Goal: Task Accomplishment & Management: Complete application form

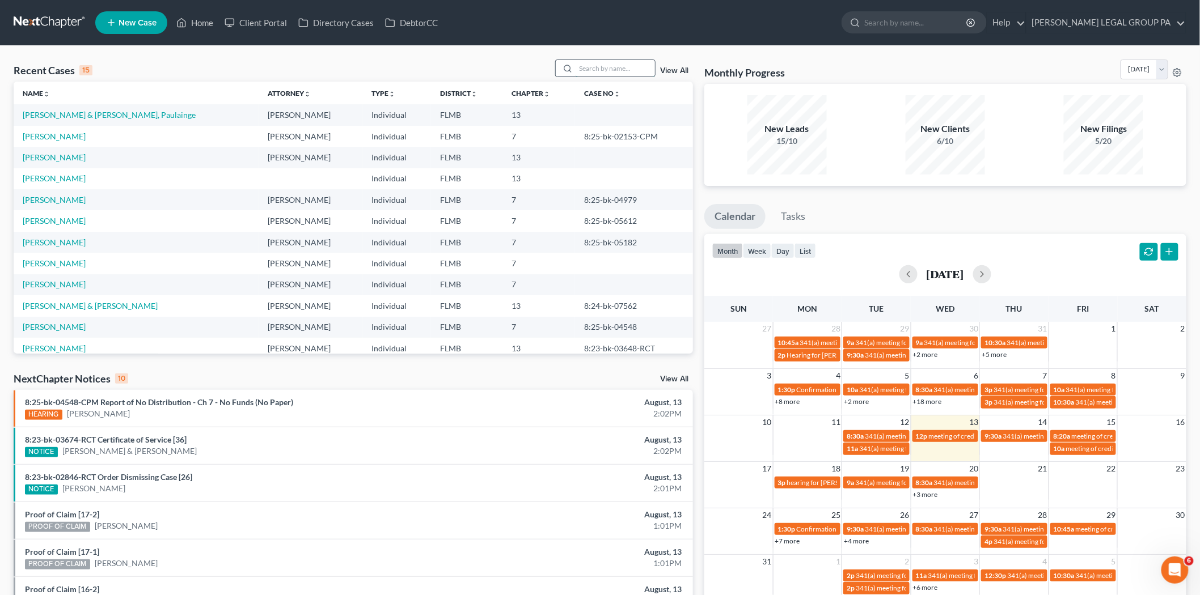
click at [632, 74] on input "search" at bounding box center [614, 68] width 79 height 16
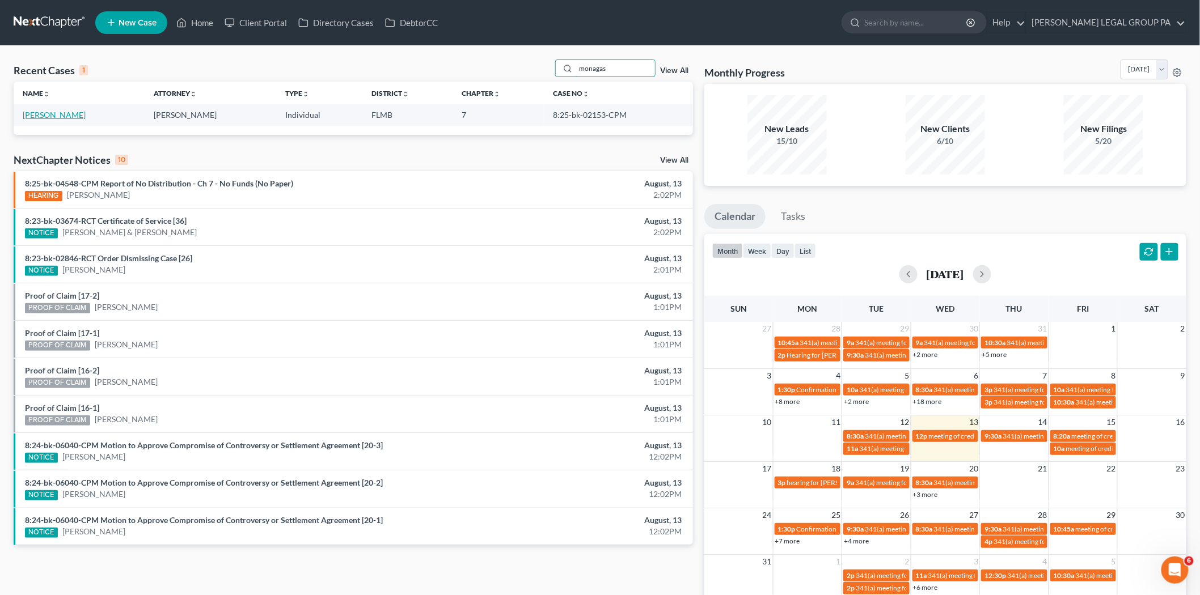
type input "monagas"
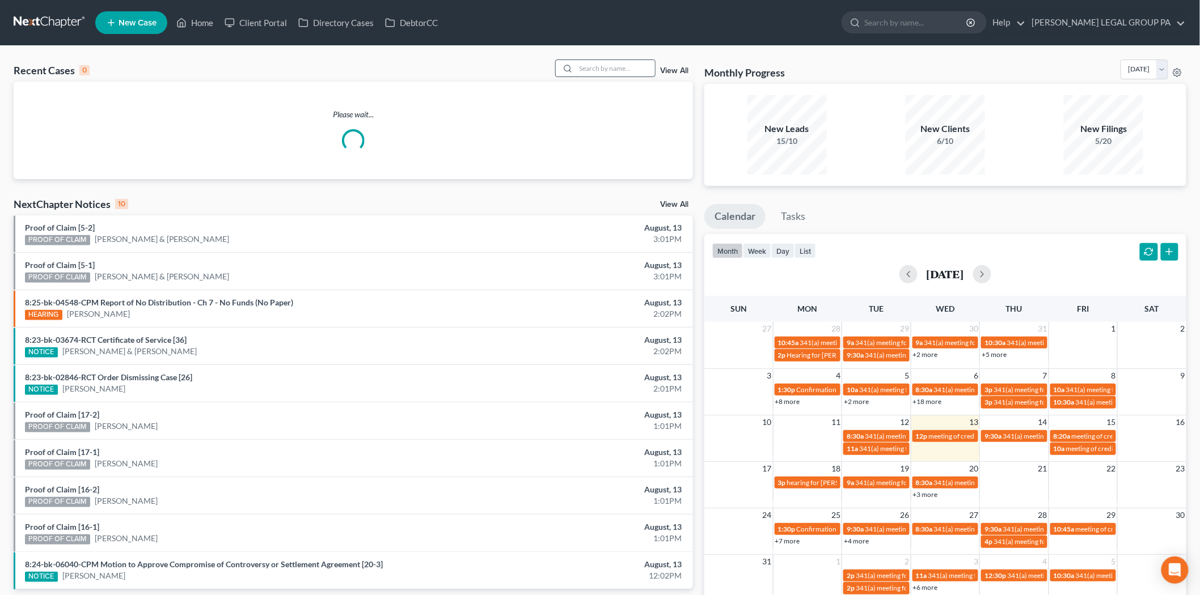
click at [615, 65] on input "search" at bounding box center [614, 68] width 79 height 16
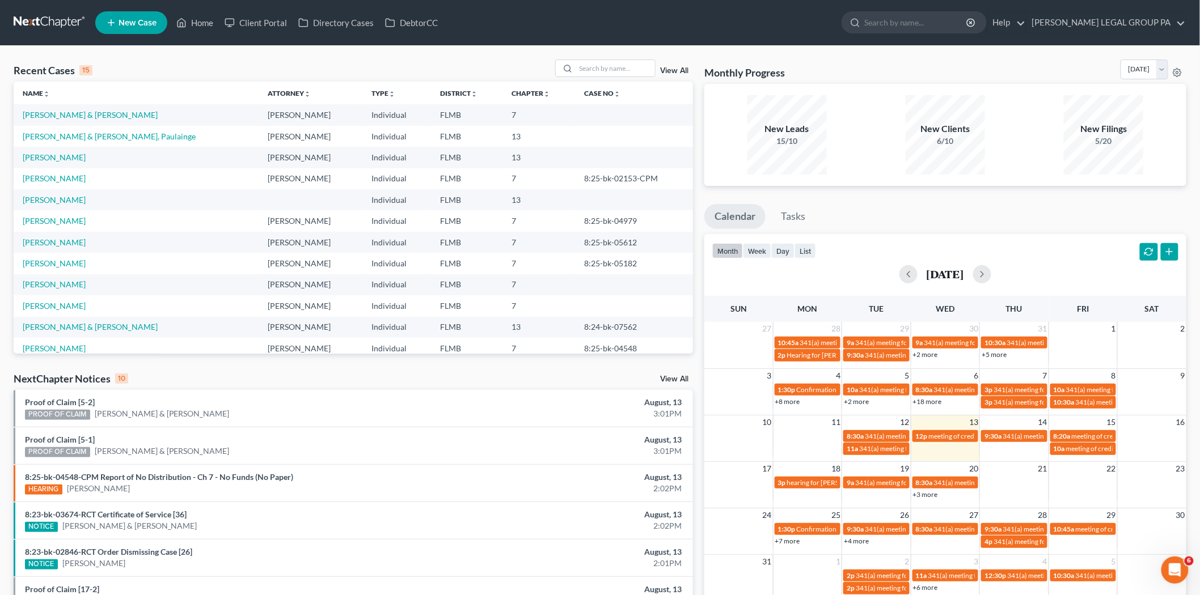
click at [607, 81] on div "Recent Cases 15 View All" at bounding box center [353, 71] width 679 height 22
click at [621, 68] on input "search" at bounding box center [614, 68] width 79 height 16
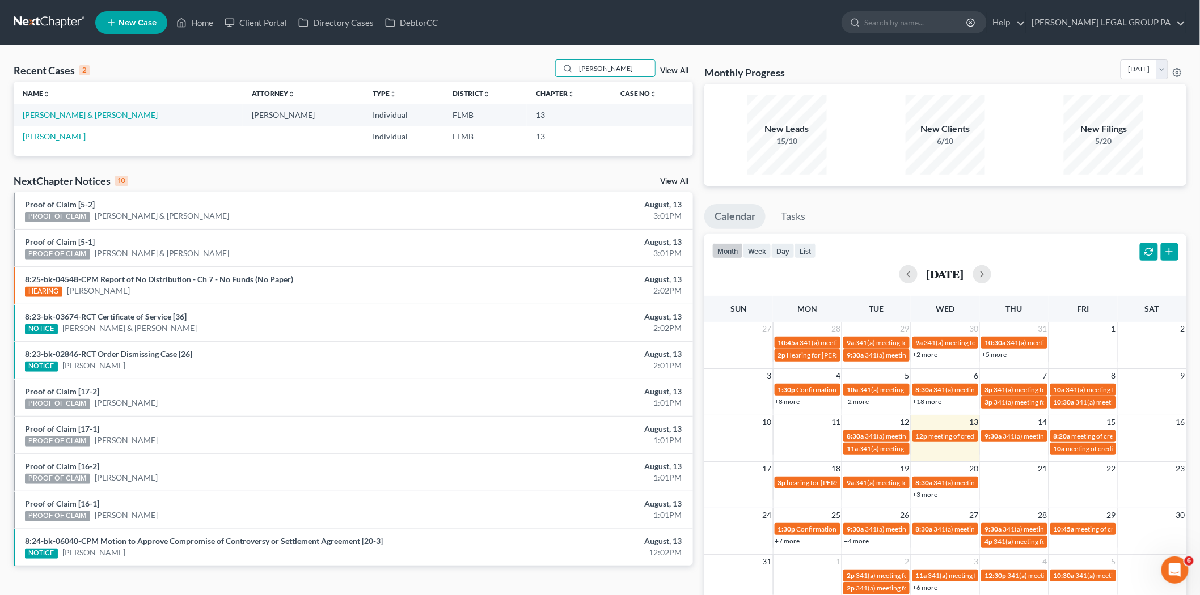
type input "woodrow"
click at [99, 114] on link "Woodrow, Kraig & Joyce" at bounding box center [90, 115] width 135 height 10
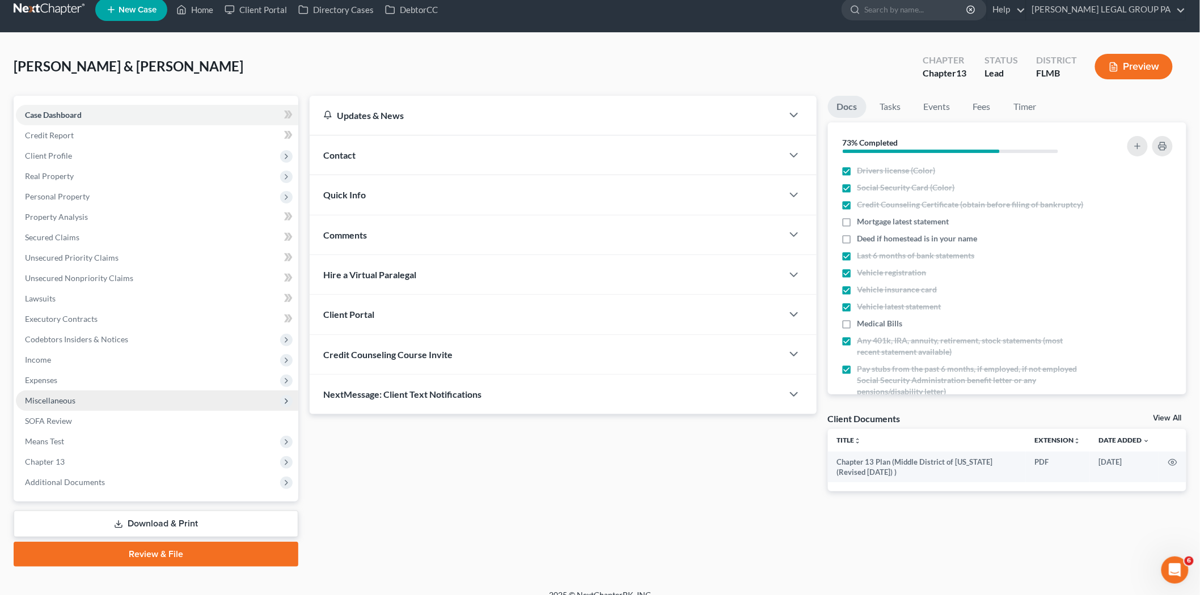
scroll to position [26, 0]
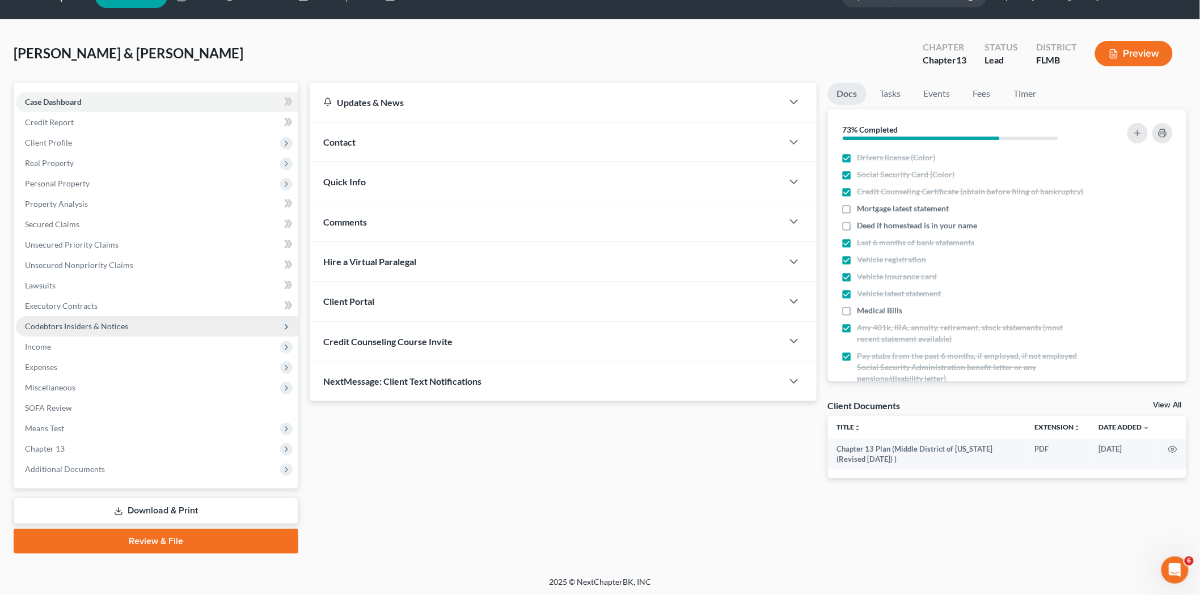
click at [85, 328] on span "Codebtors Insiders & Notices" at bounding box center [76, 326] width 103 height 10
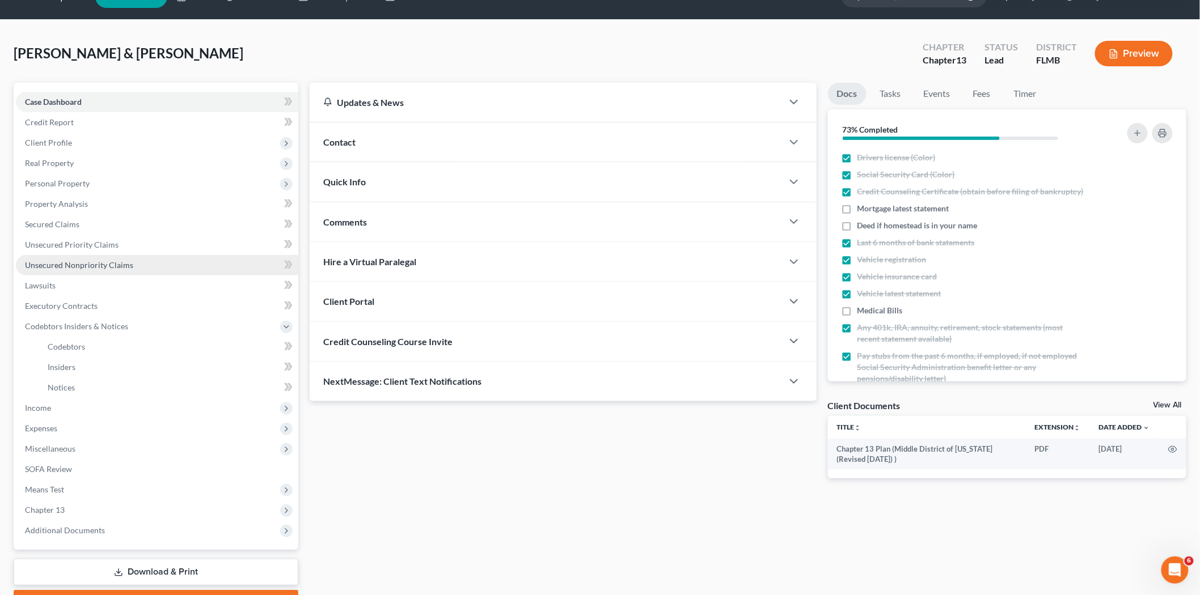
click at [88, 257] on link "Unsecured Nonpriority Claims" at bounding box center [157, 265] width 282 height 20
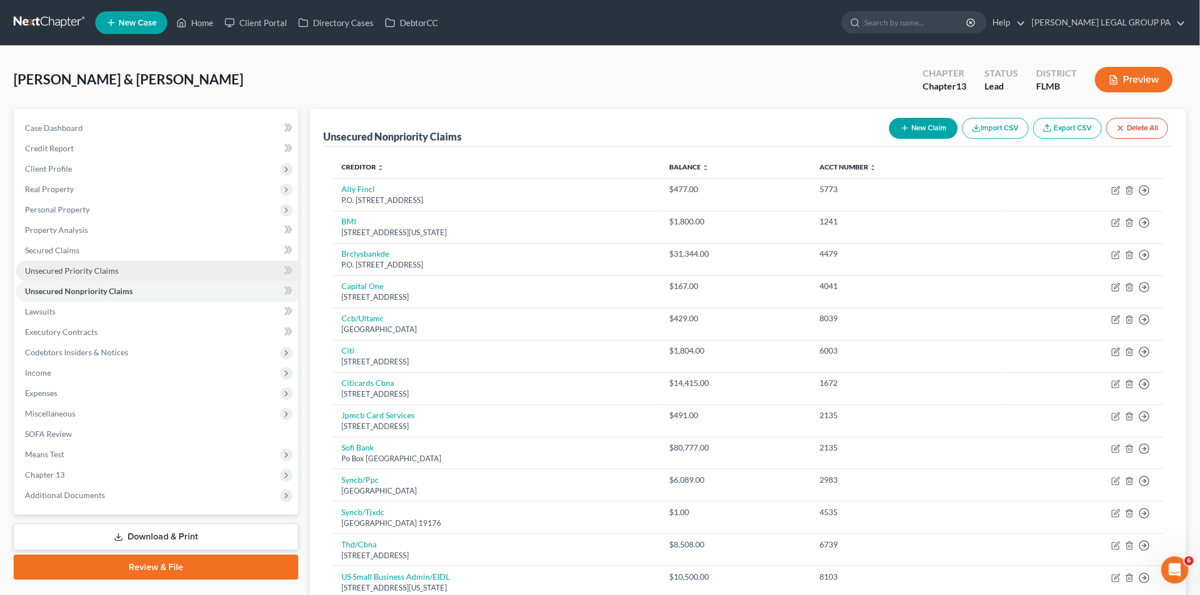
click at [103, 269] on span "Unsecured Priority Claims" at bounding box center [72, 271] width 94 height 10
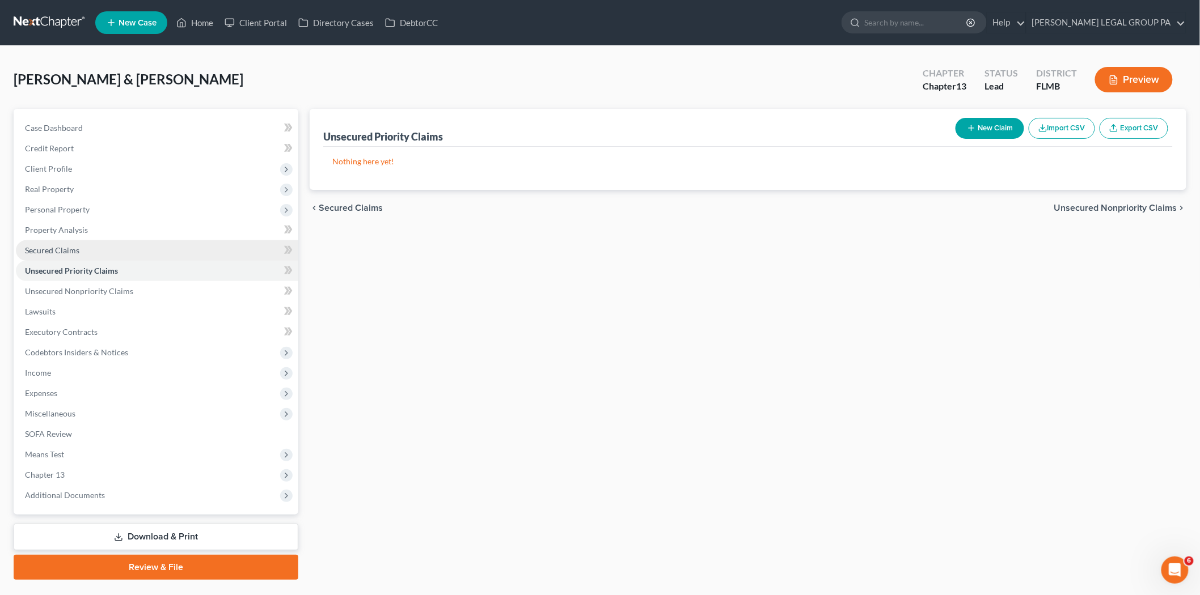
click at [107, 240] on link "Secured Claims" at bounding box center [157, 250] width 282 height 20
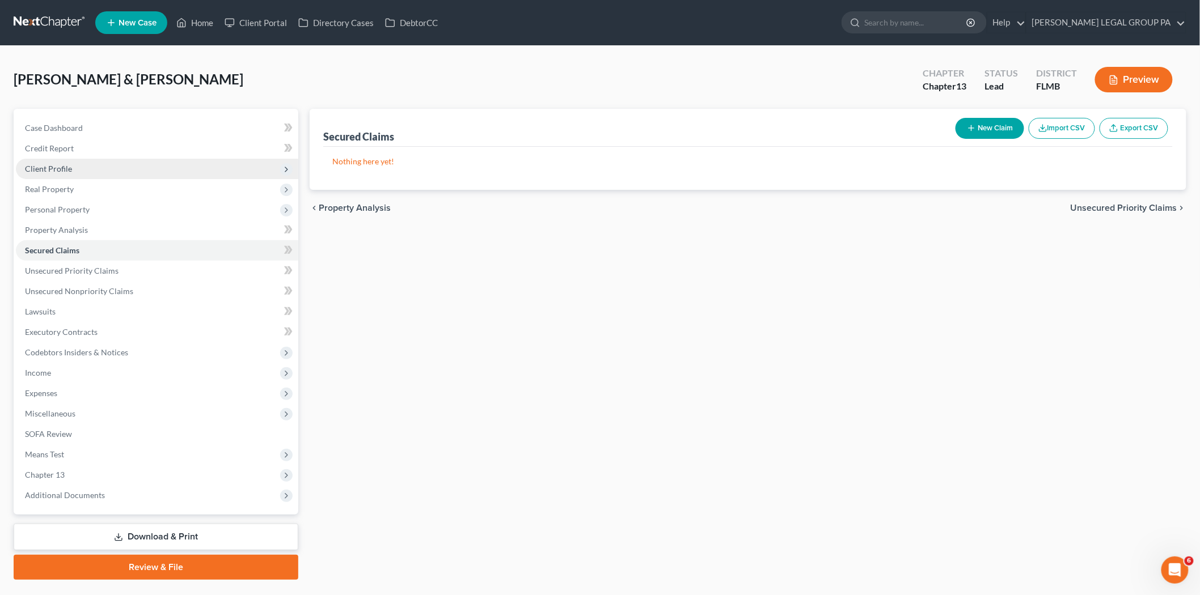
click at [82, 166] on span "Client Profile" at bounding box center [157, 169] width 282 height 20
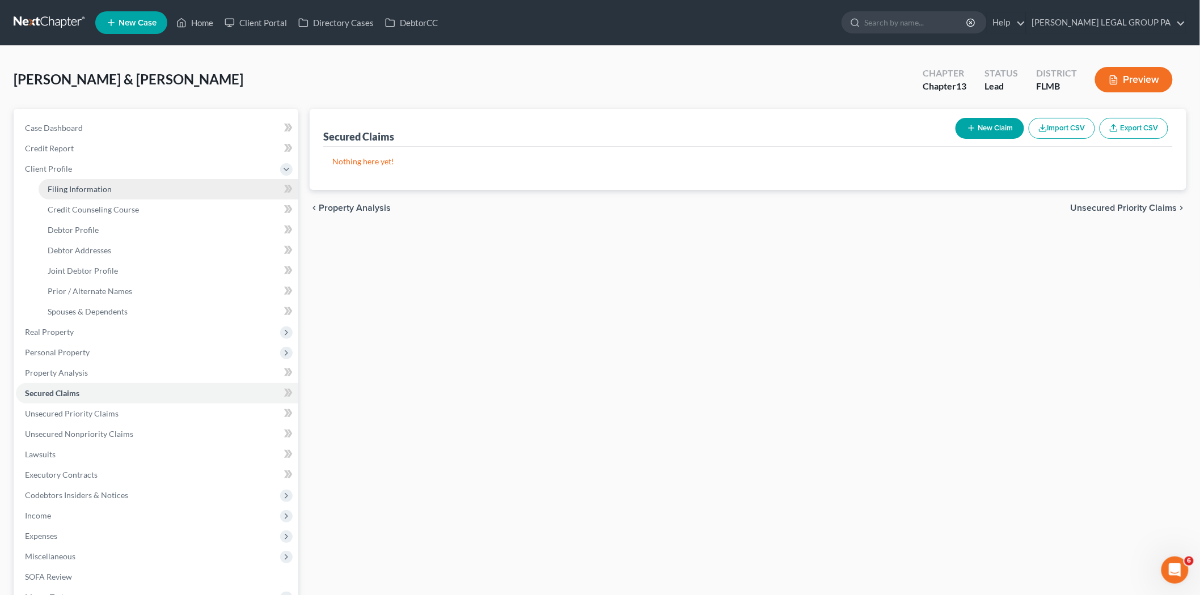
click at [111, 183] on link "Filing Information" at bounding box center [169, 189] width 260 height 20
select select "0"
select select "3"
select select "1"
select select "3"
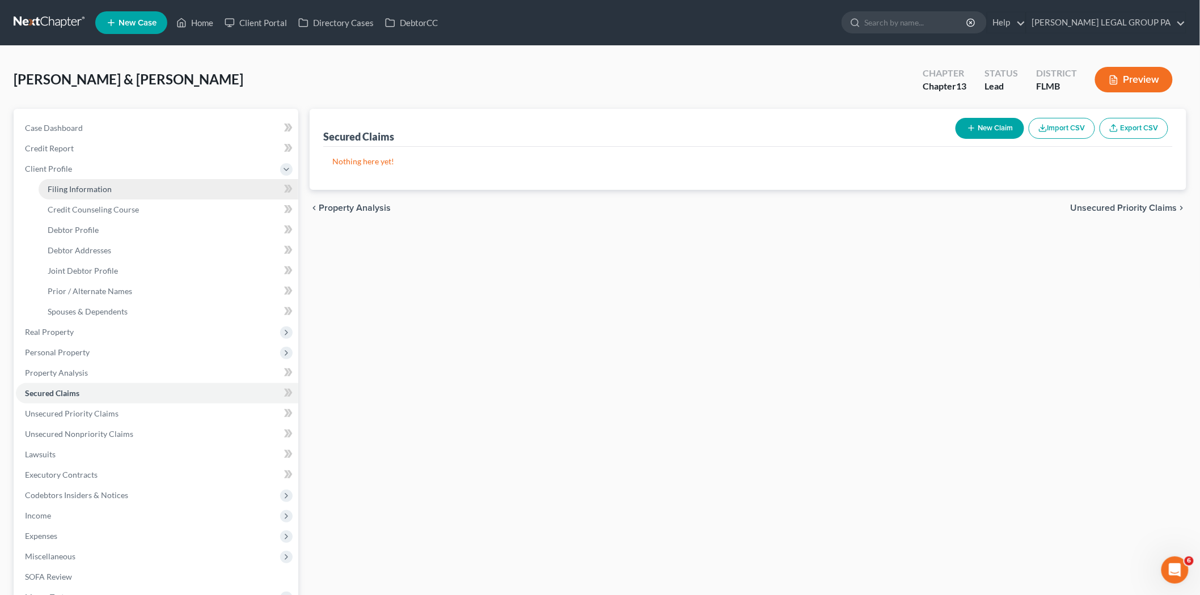
select select "9"
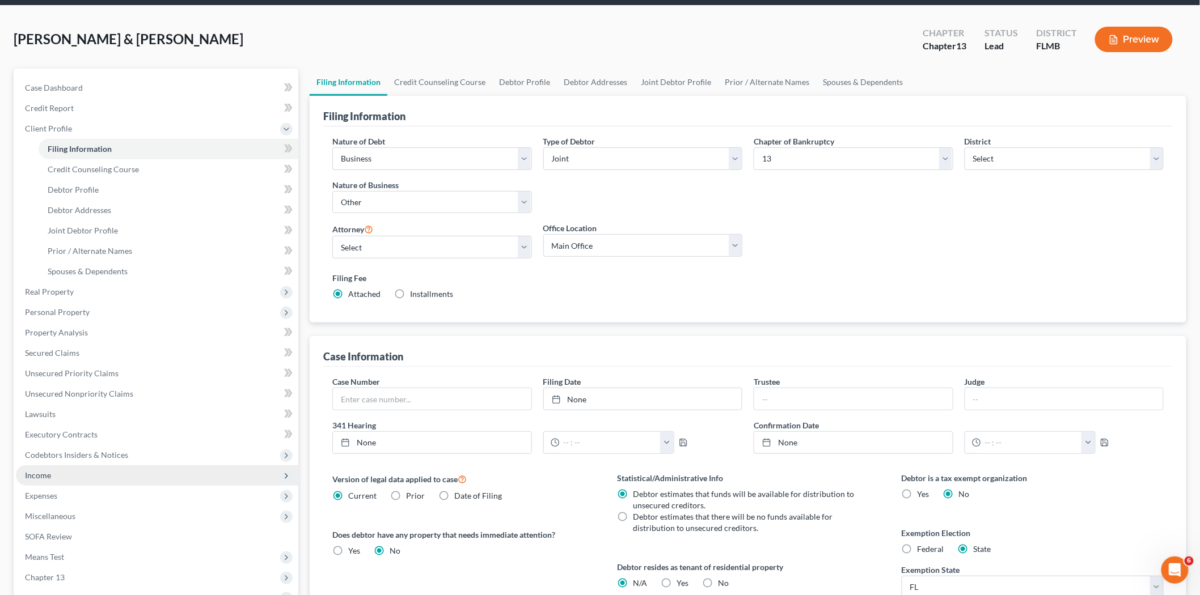
scroll to position [63, 0]
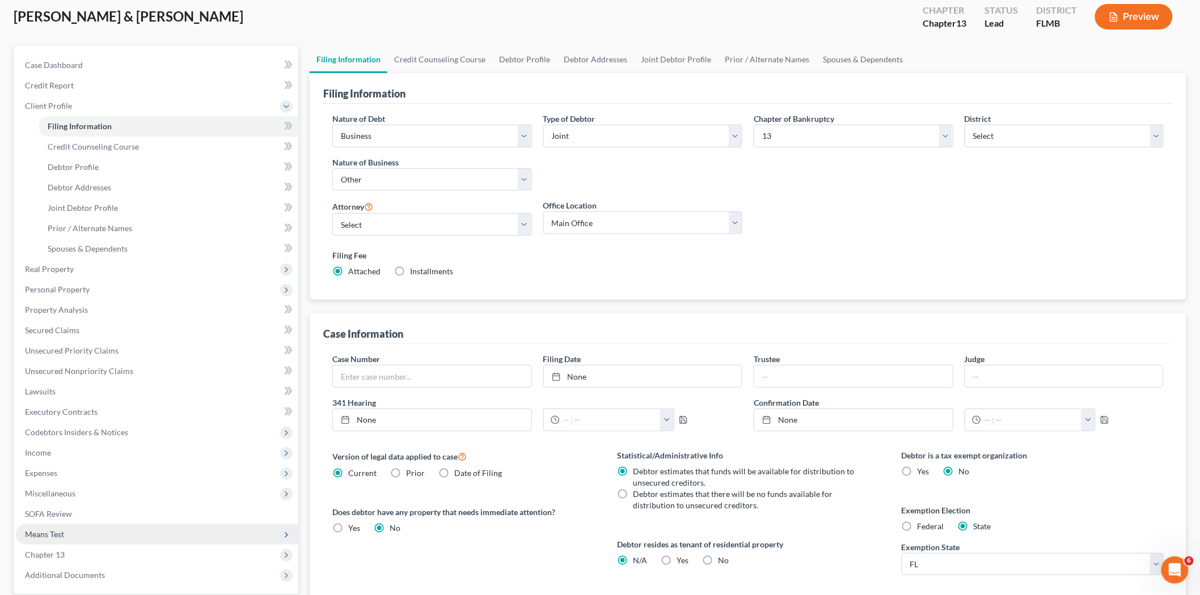
click at [77, 535] on span "Means Test" at bounding box center [157, 534] width 282 height 20
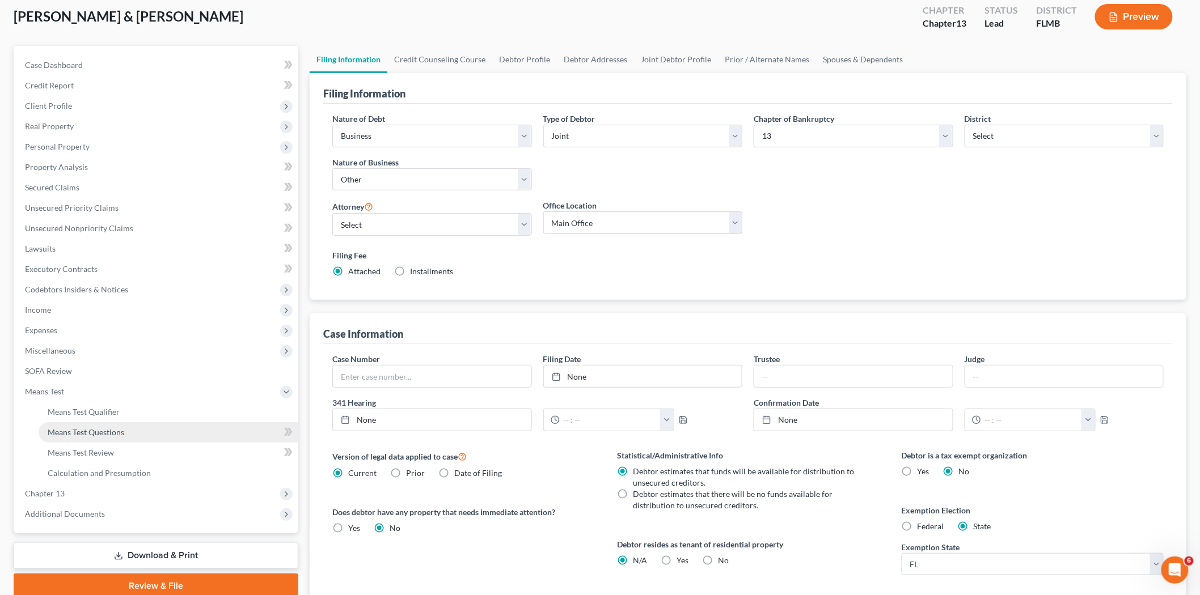
scroll to position [126, 0]
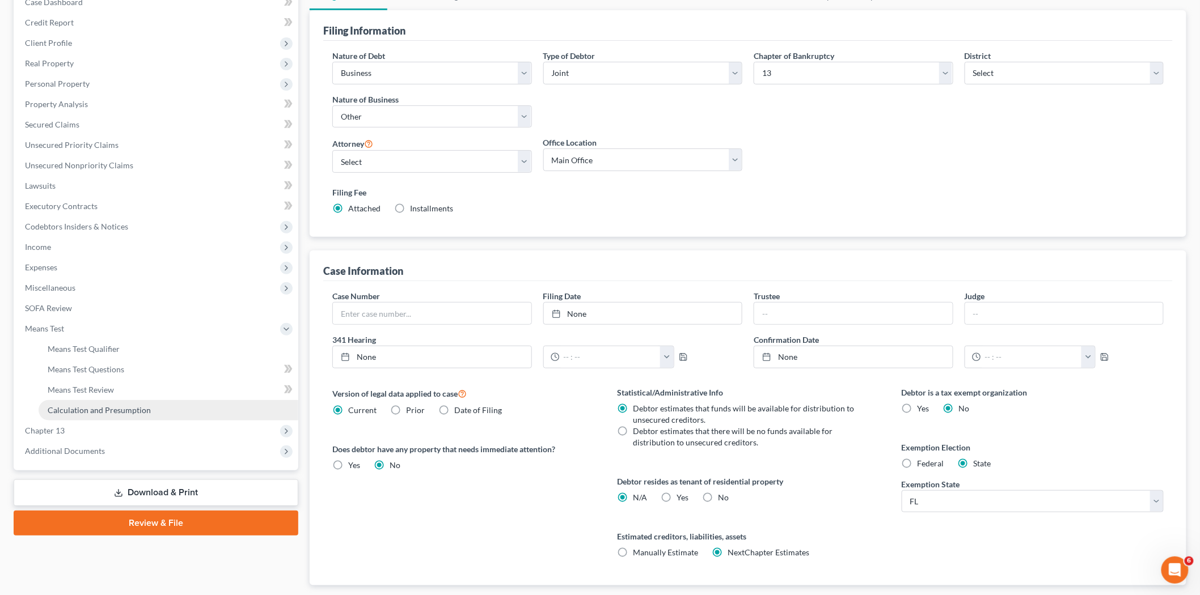
click at [131, 410] on span "Calculation and Presumption" at bounding box center [99, 410] width 103 height 10
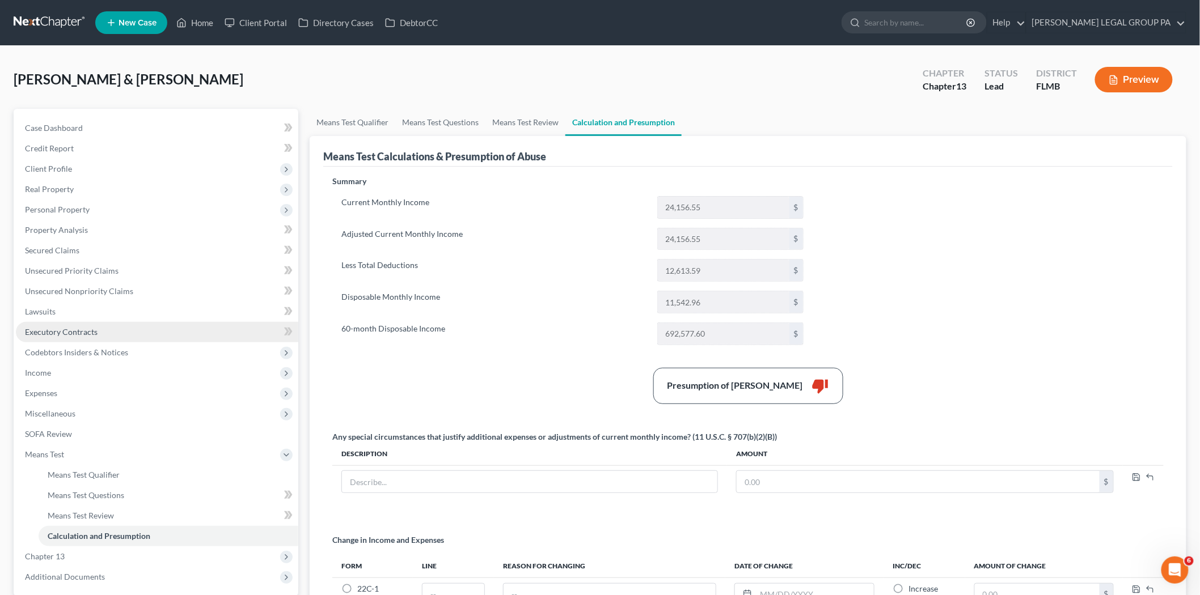
click at [96, 325] on link "Executory Contracts" at bounding box center [157, 332] width 282 height 20
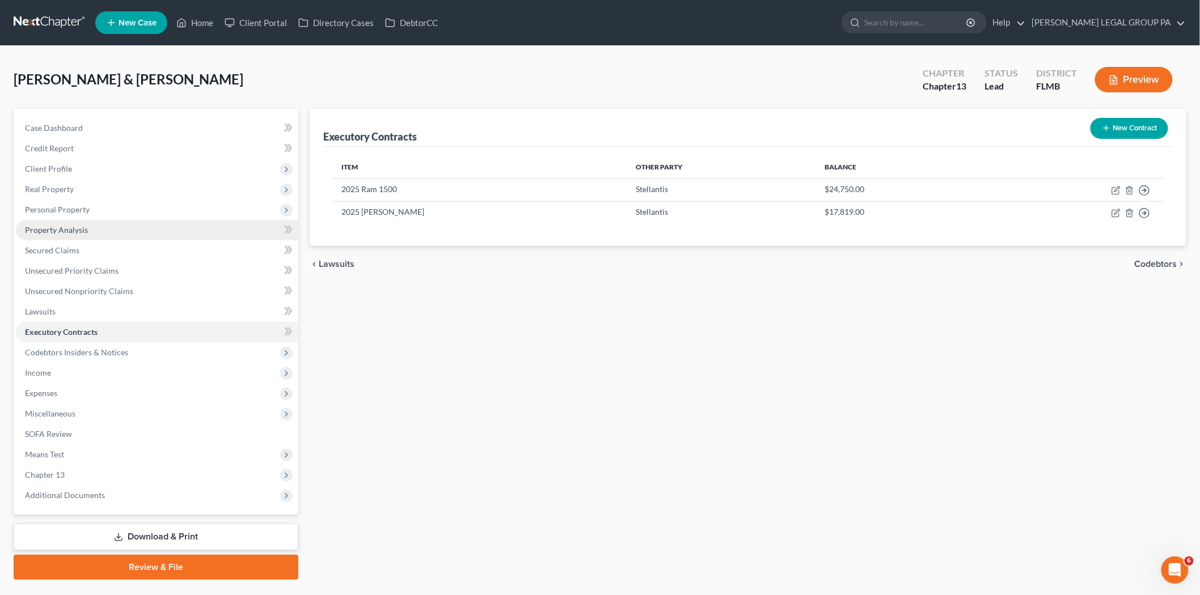
click at [117, 220] on link "Property Analysis" at bounding box center [157, 230] width 282 height 20
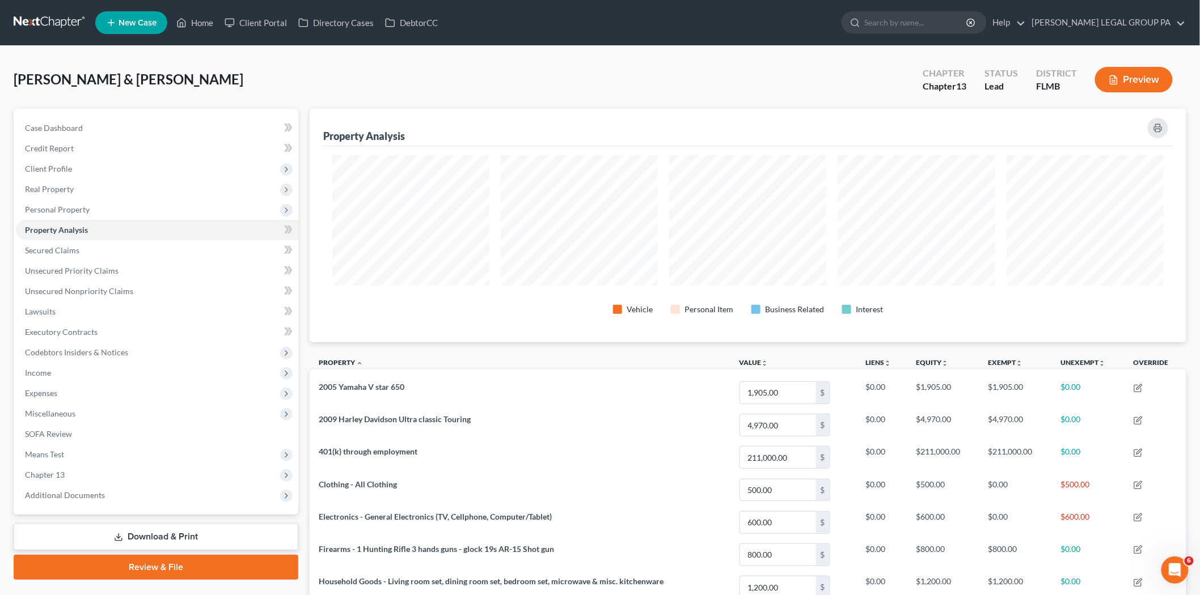
scroll to position [234, 877]
click at [85, 213] on span "Personal Property" at bounding box center [57, 210] width 65 height 10
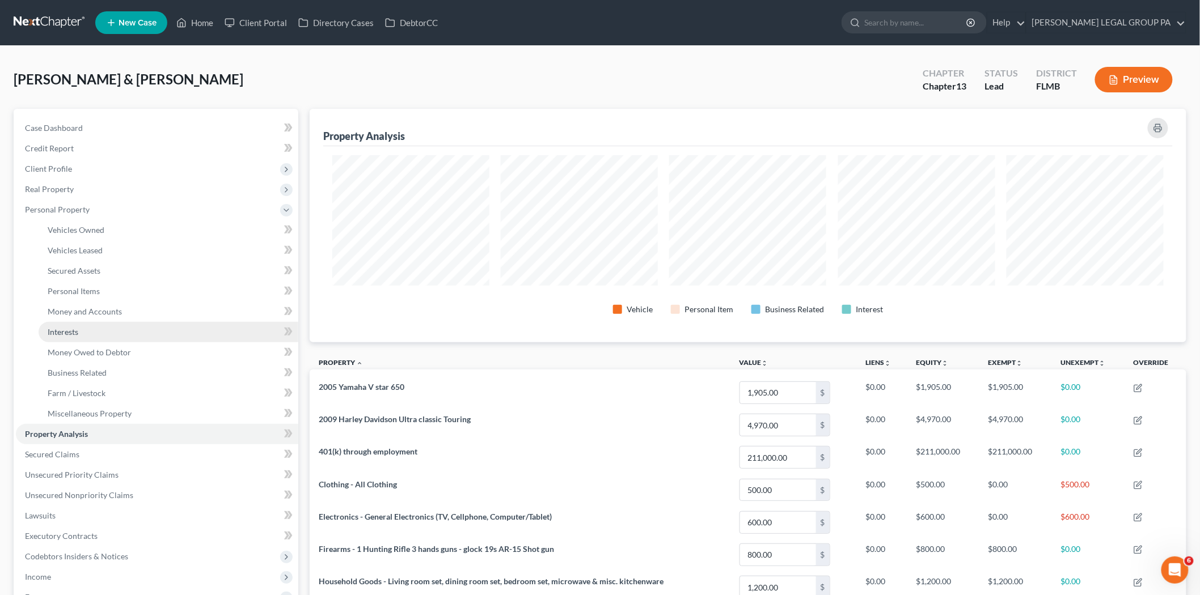
click at [98, 340] on link "Interests" at bounding box center [169, 332] width 260 height 20
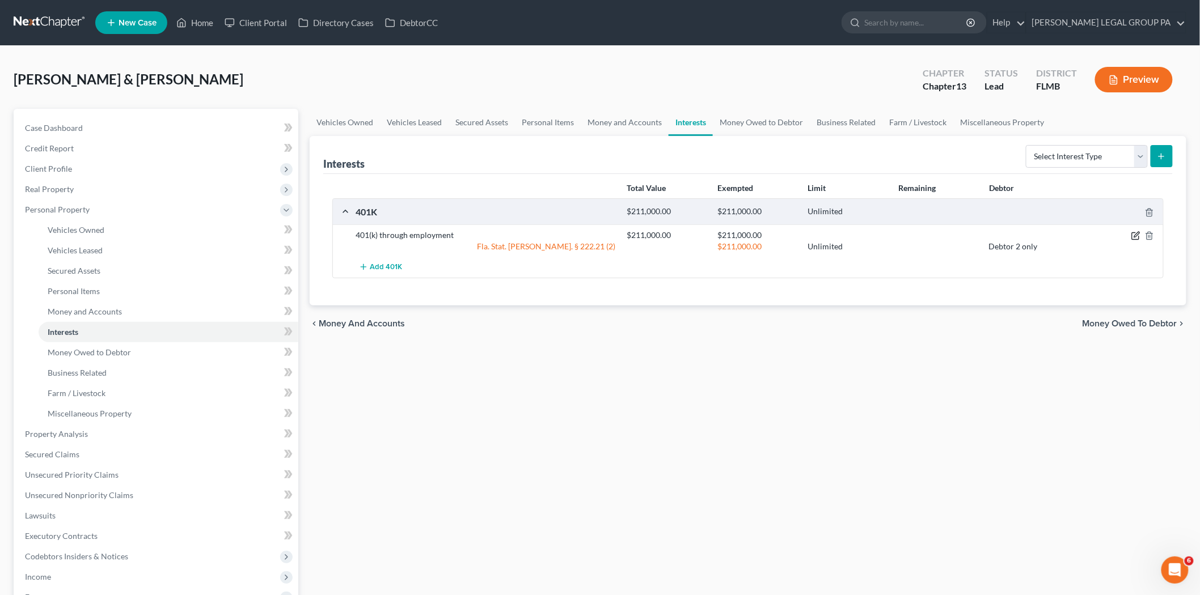
click at [1134, 233] on icon "button" at bounding box center [1135, 236] width 7 height 7
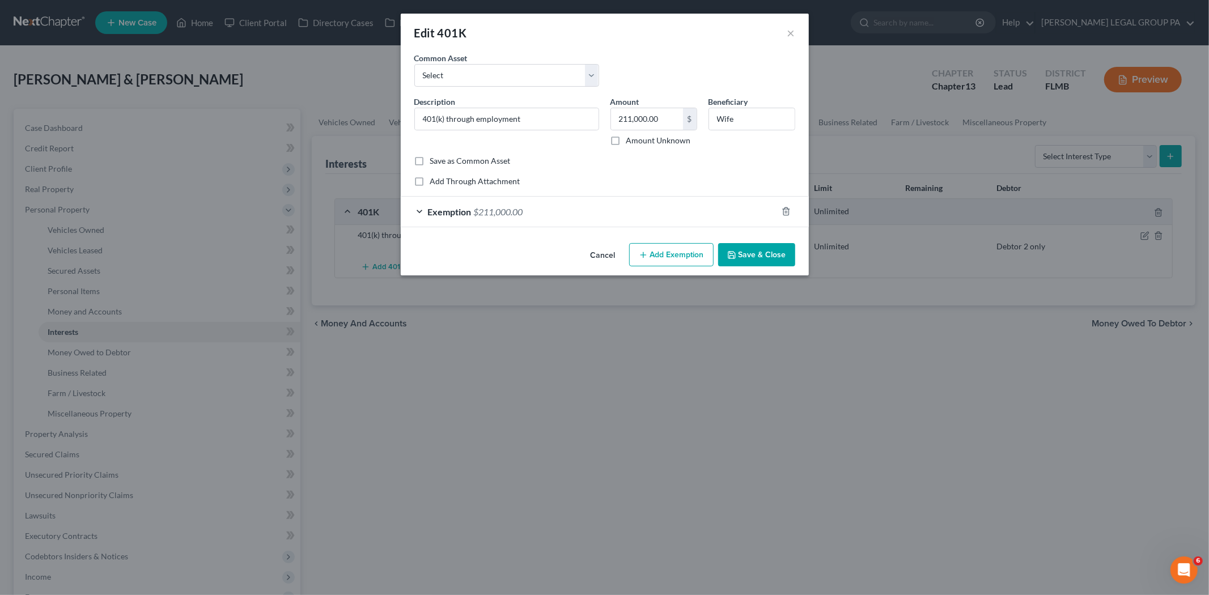
click at [565, 214] on div "Exemption $211,000.00" at bounding box center [589, 212] width 376 height 30
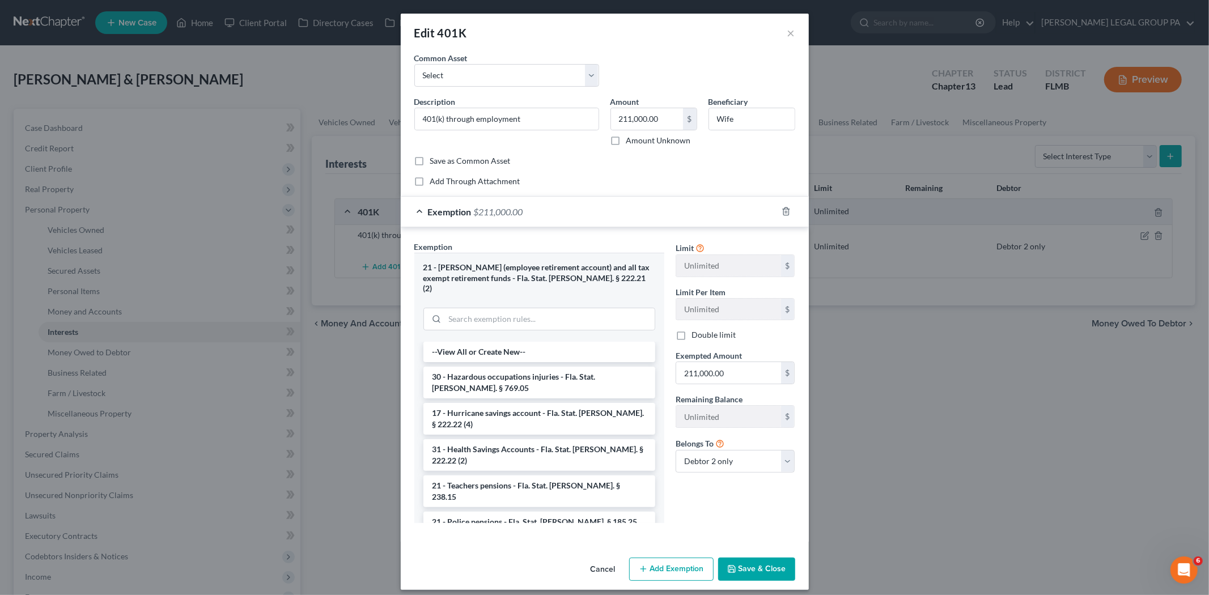
click at [565, 214] on div "Exemption $211,000.00" at bounding box center [589, 212] width 376 height 30
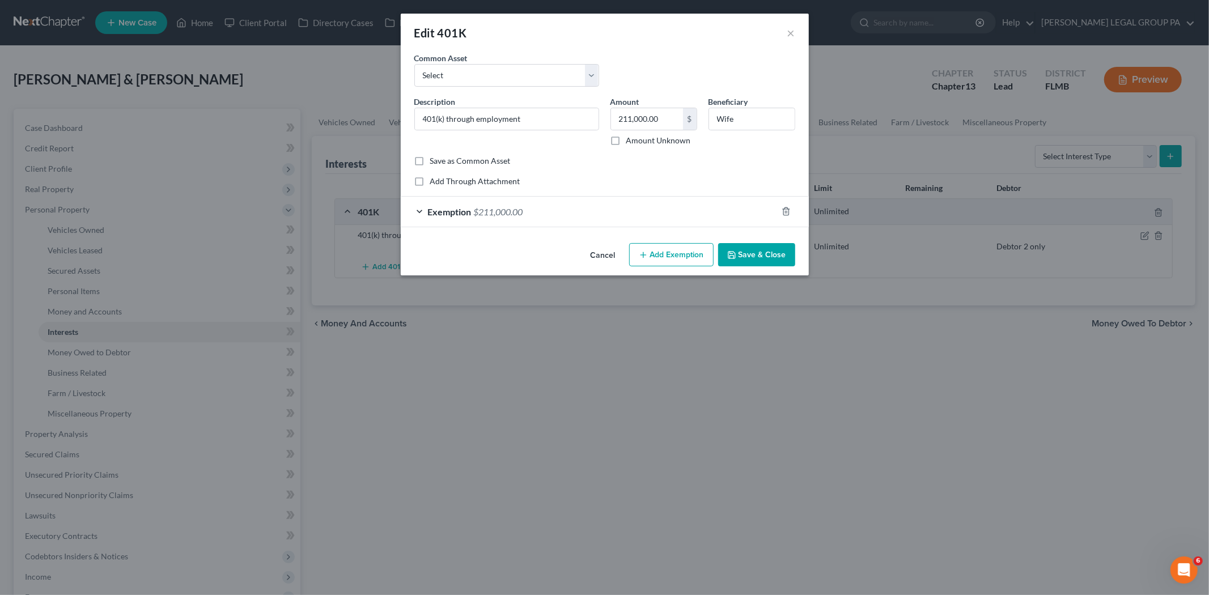
click at [764, 258] on button "Save & Close" at bounding box center [756, 255] width 77 height 24
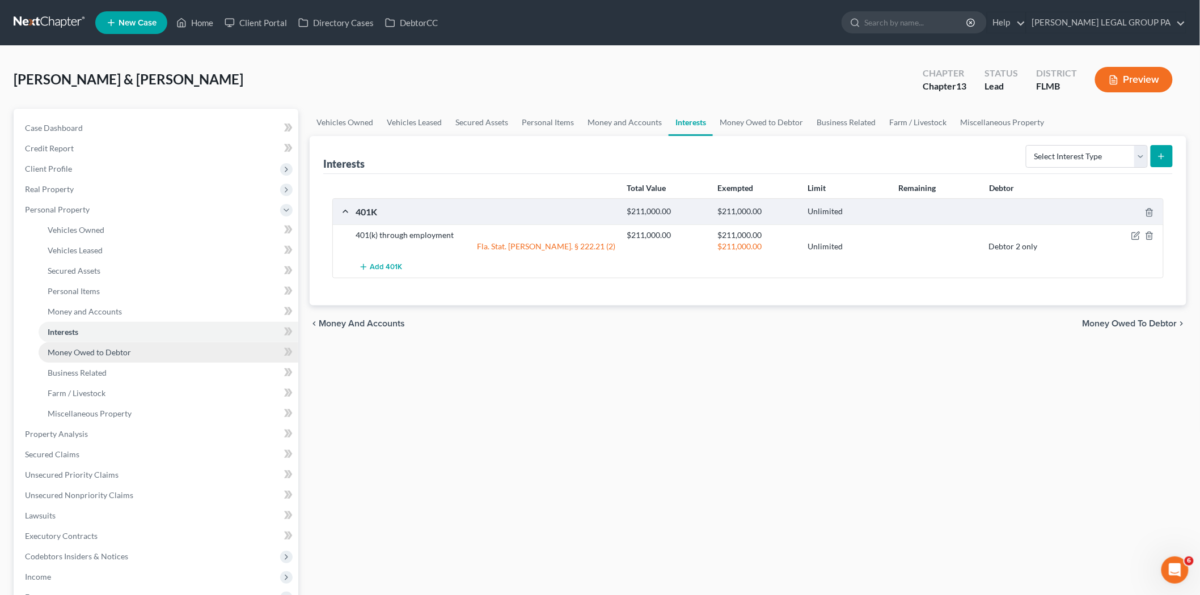
click at [155, 354] on link "Money Owed to Debtor" at bounding box center [169, 352] width 260 height 20
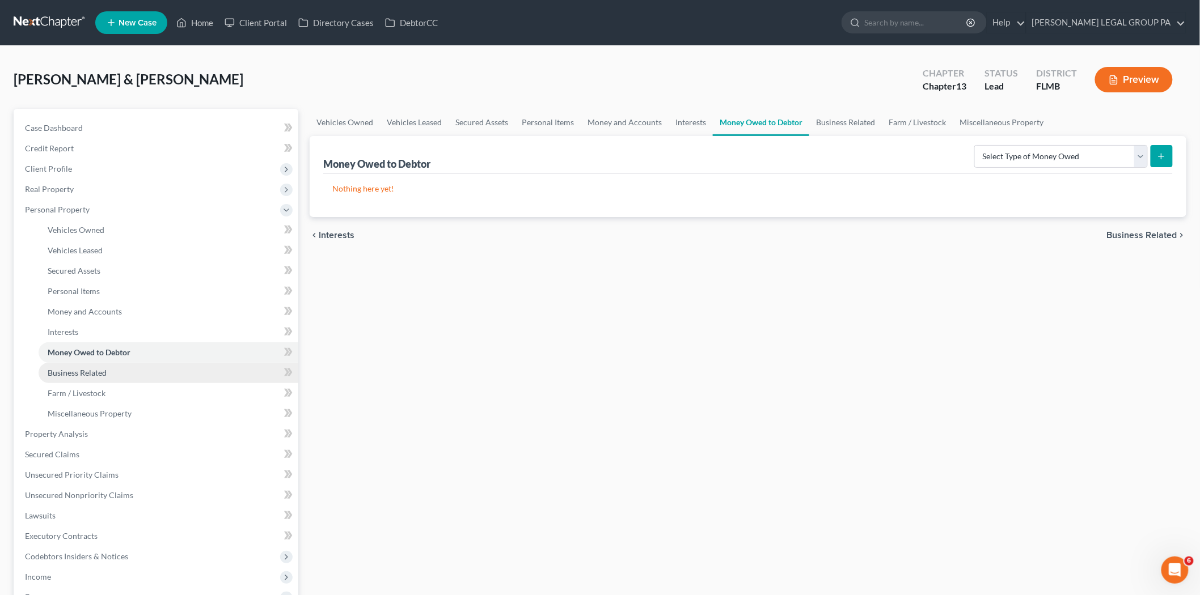
click at [123, 378] on link "Business Related" at bounding box center [169, 373] width 260 height 20
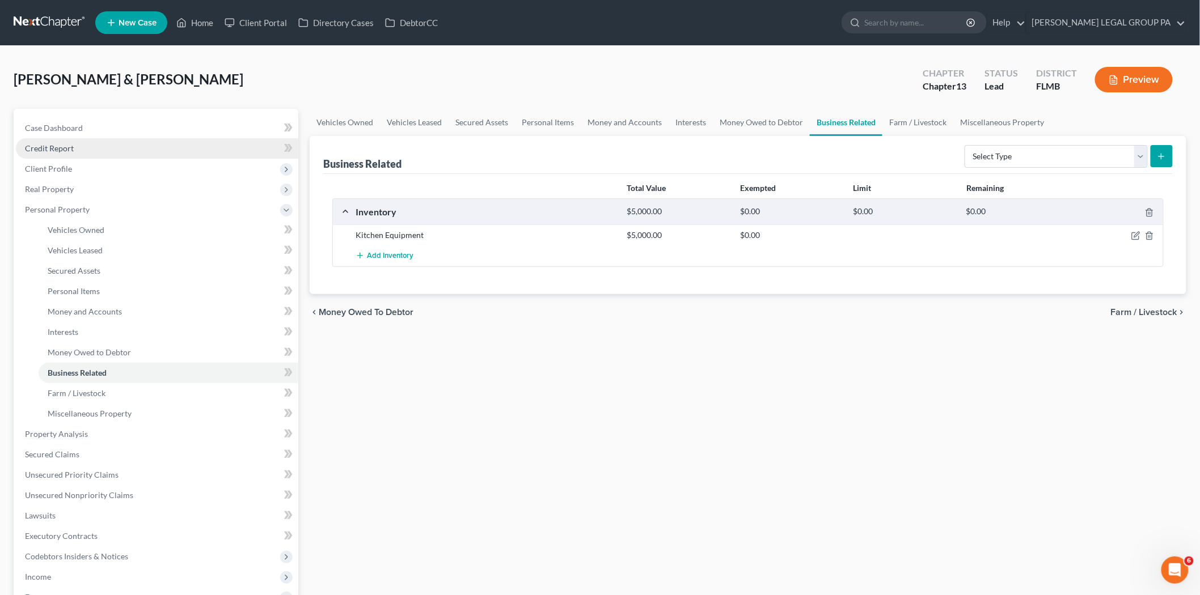
click at [73, 153] on link "Credit Report" at bounding box center [157, 148] width 282 height 20
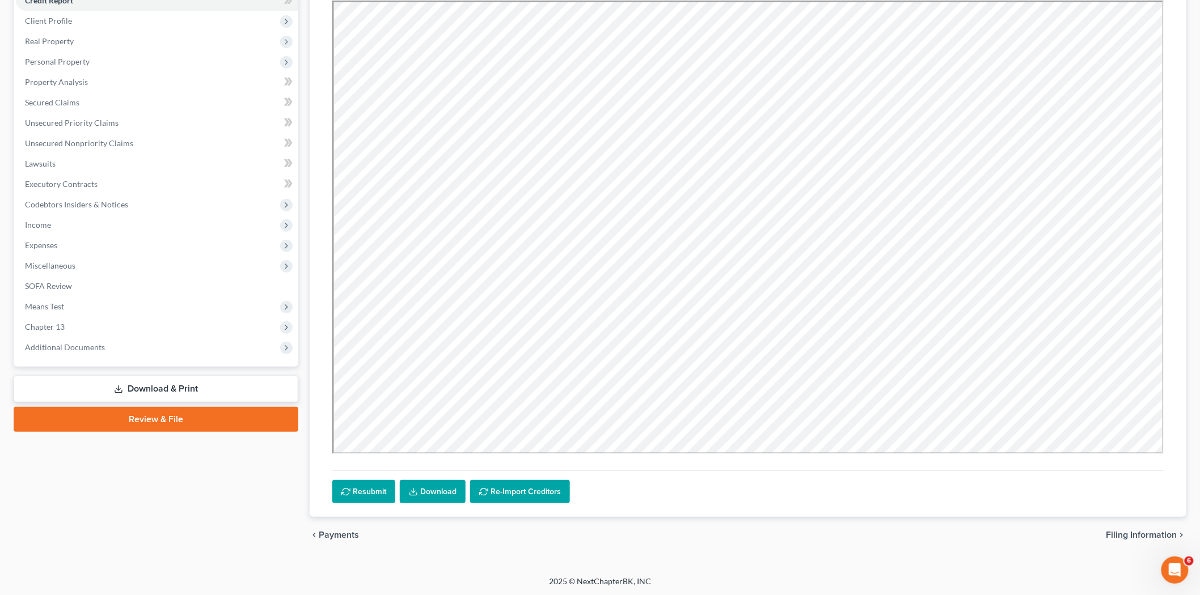
scroll to position [149, 0]
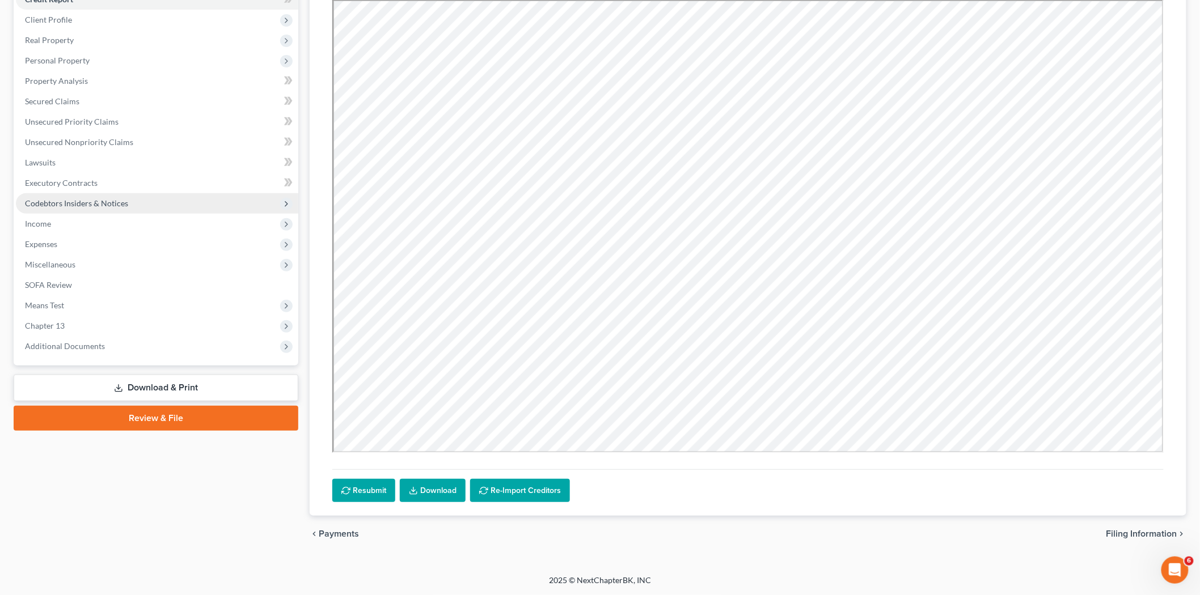
click at [117, 208] on span "Codebtors Insiders & Notices" at bounding box center [157, 203] width 282 height 20
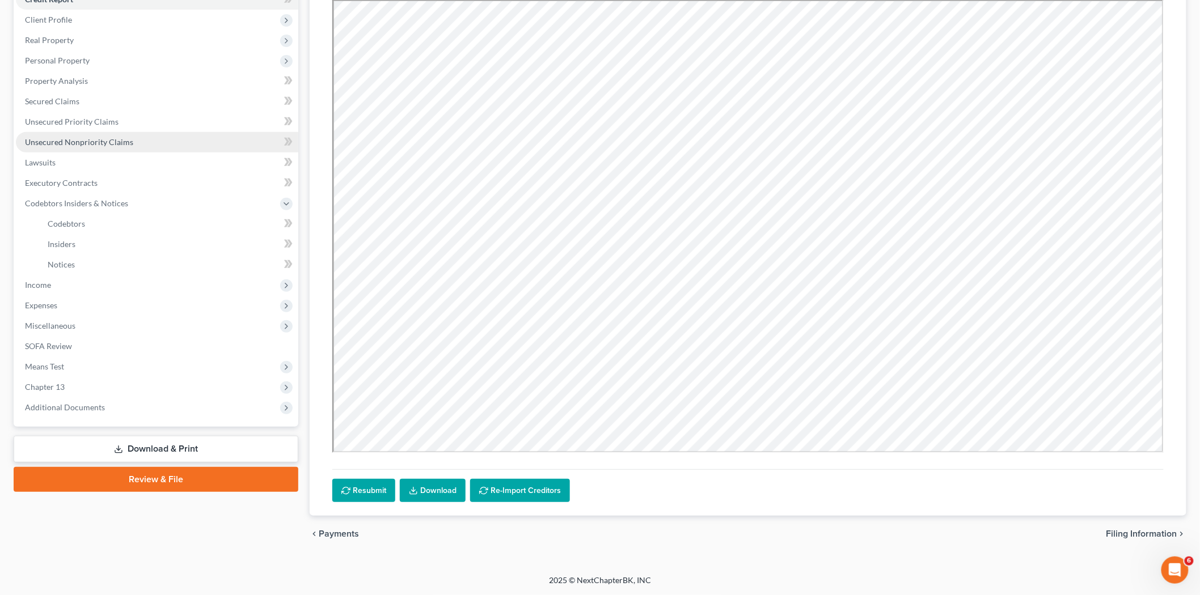
click at [96, 148] on link "Unsecured Nonpriority Claims" at bounding box center [157, 142] width 282 height 20
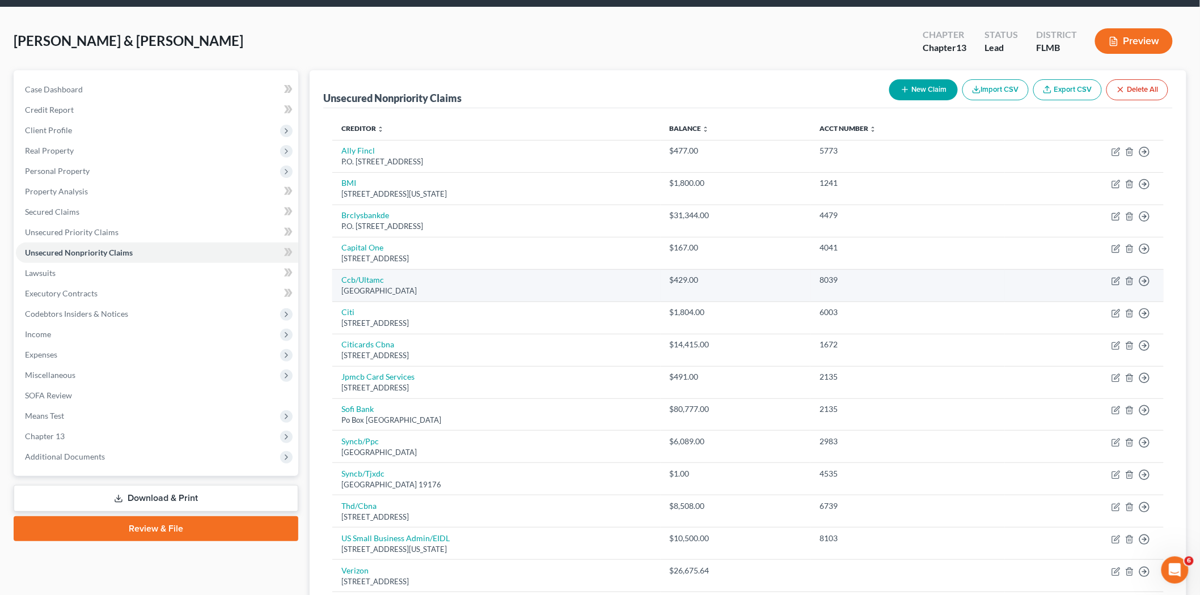
scroll to position [159, 0]
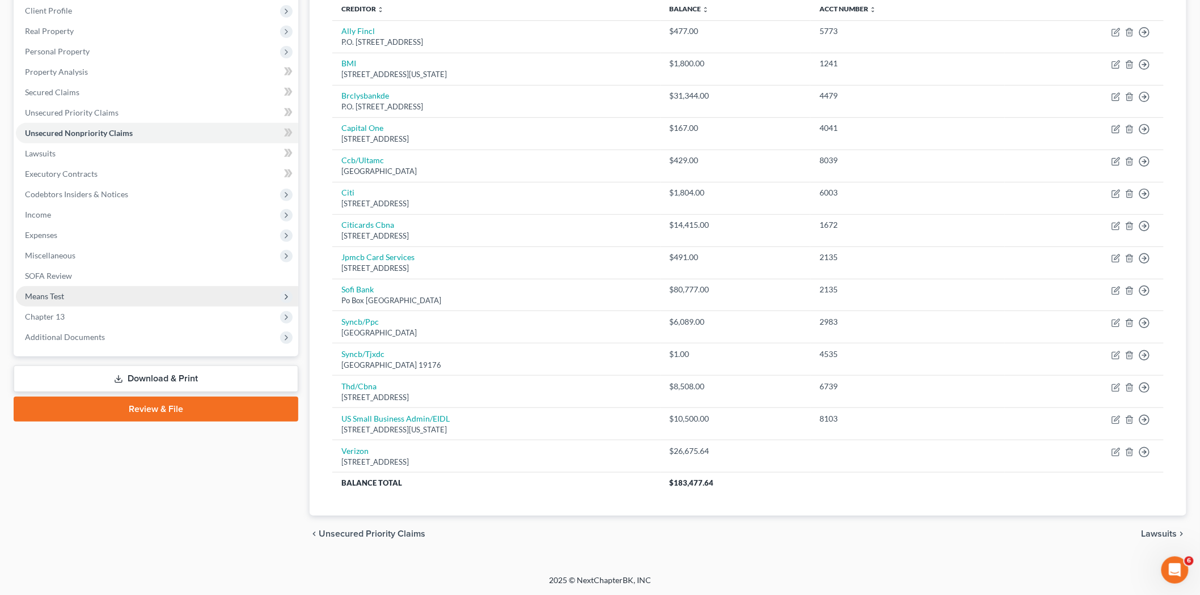
click at [81, 301] on span "Means Test" at bounding box center [157, 296] width 282 height 20
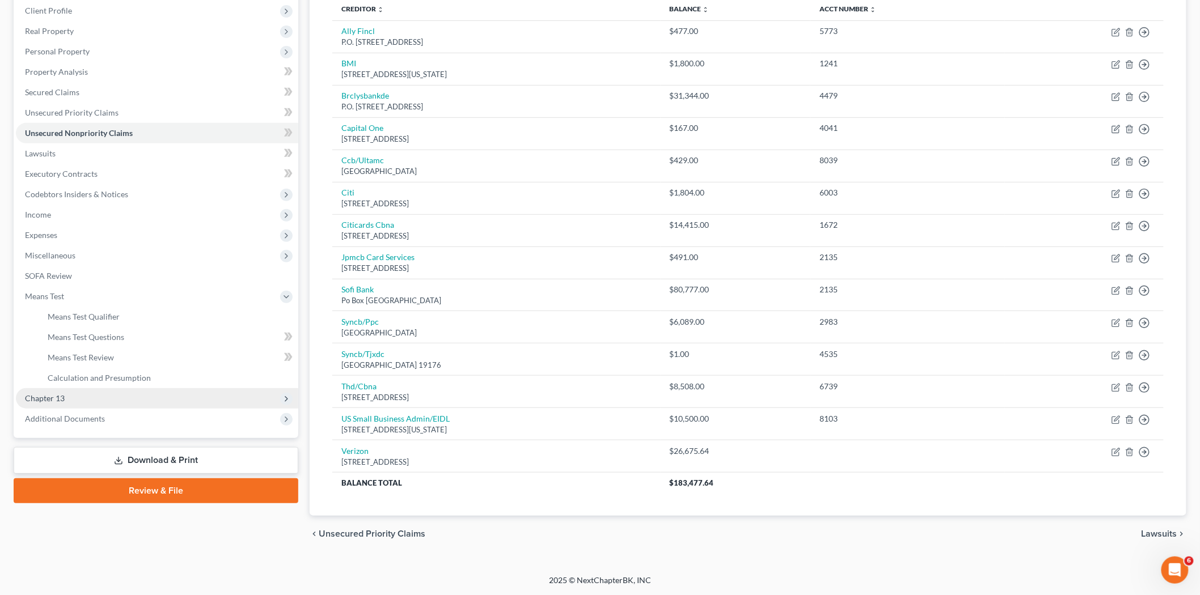
click at [88, 393] on span "Chapter 13" at bounding box center [157, 398] width 282 height 20
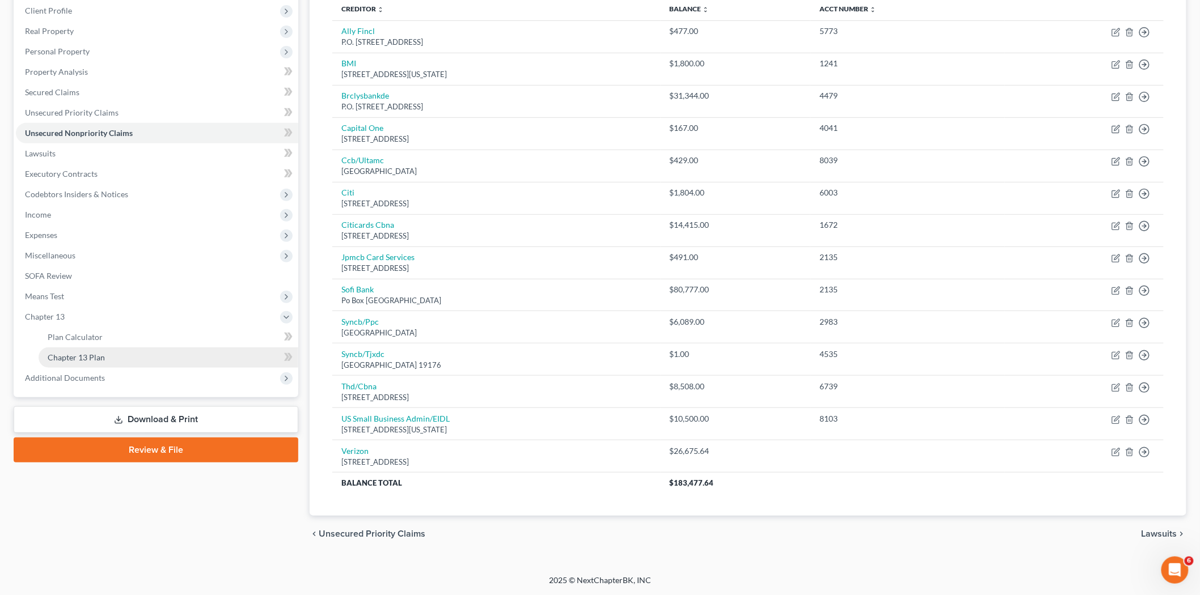
click at [80, 353] on span "Chapter 13 Plan" at bounding box center [76, 358] width 57 height 10
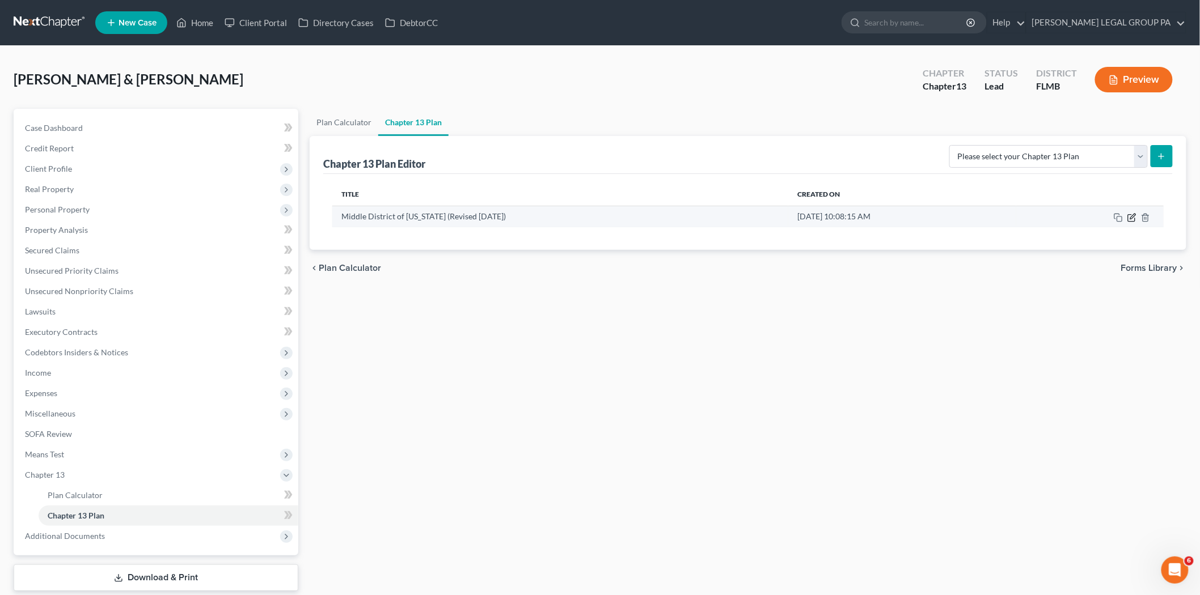
click at [1130, 217] on icon "button" at bounding box center [1131, 217] width 9 height 9
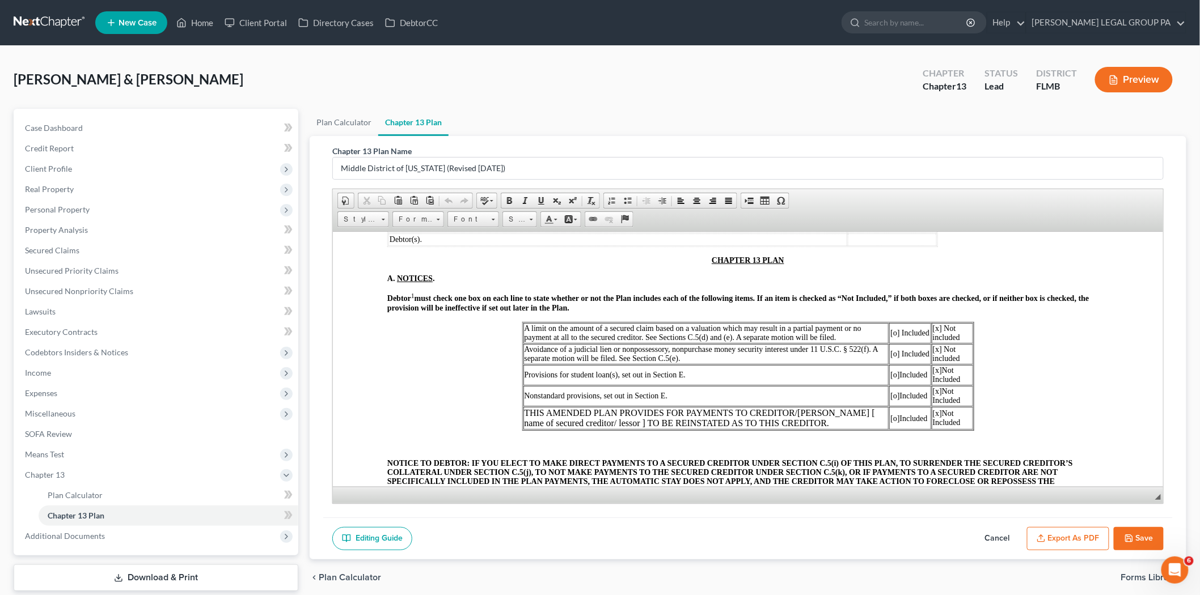
scroll to position [315, 0]
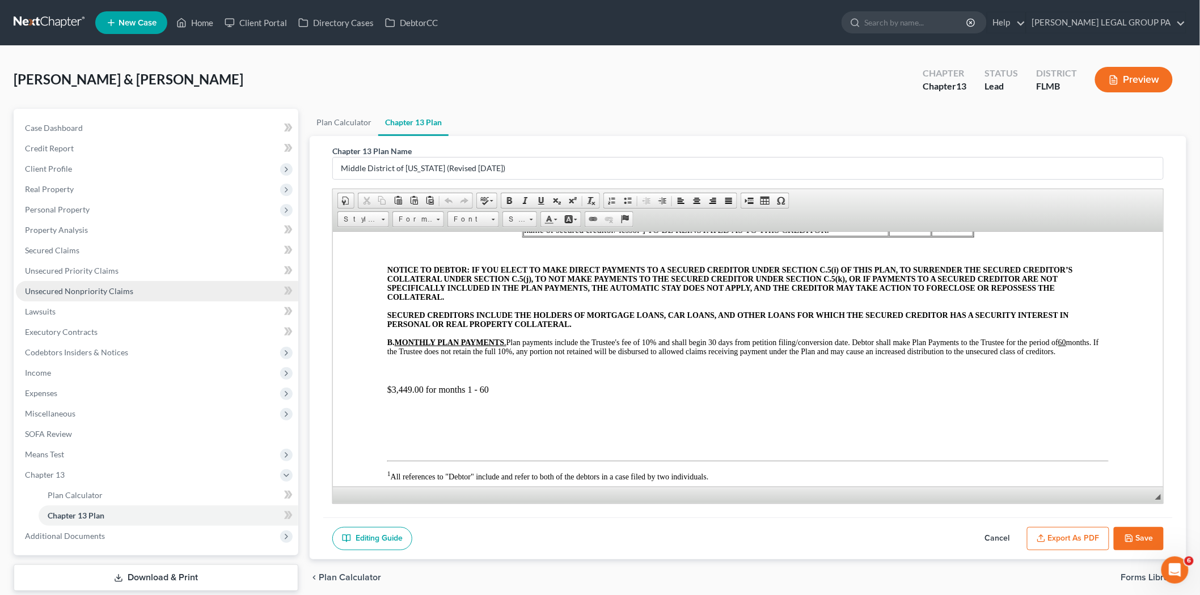
click at [69, 286] on span "Unsecured Nonpriority Claims" at bounding box center [79, 291] width 108 height 10
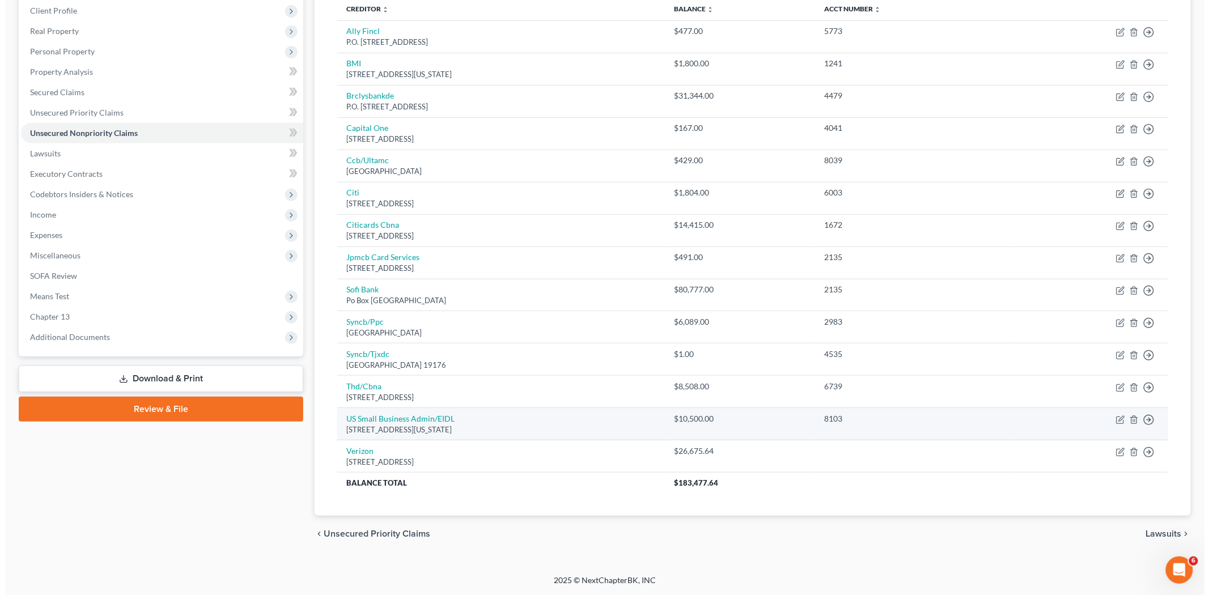
scroll to position [95, 0]
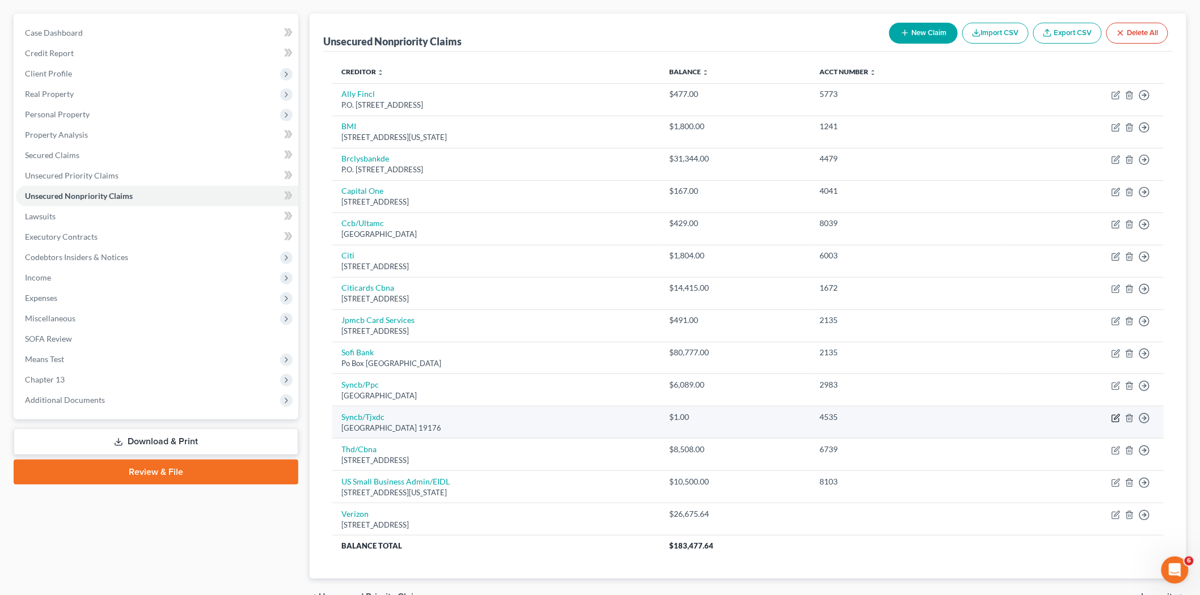
click at [1116, 417] on icon "button" at bounding box center [1116, 416] width 5 height 5
select select "39"
select select "2"
select select "0"
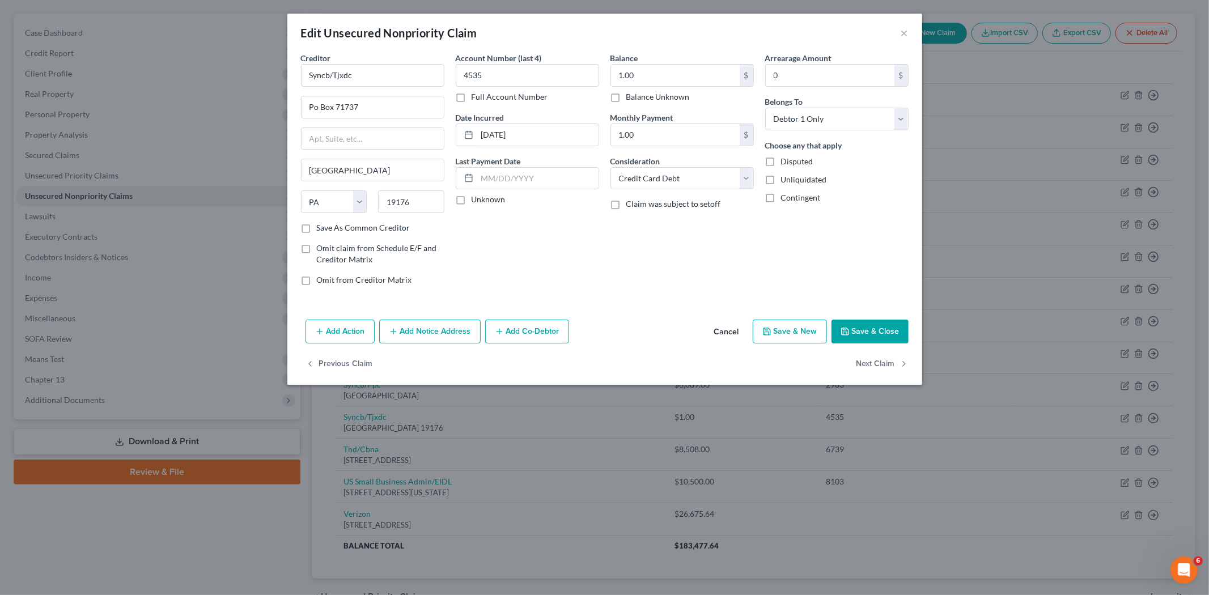
click at [868, 331] on button "Save & Close" at bounding box center [870, 332] width 77 height 24
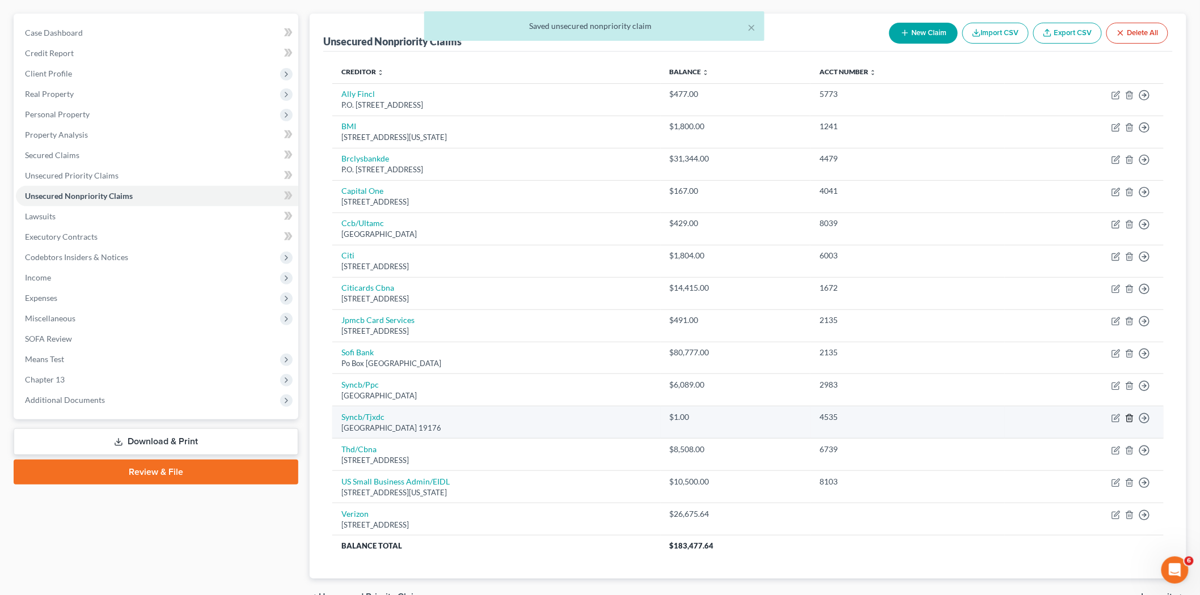
click at [1131, 421] on icon "button" at bounding box center [1129, 417] width 5 height 7
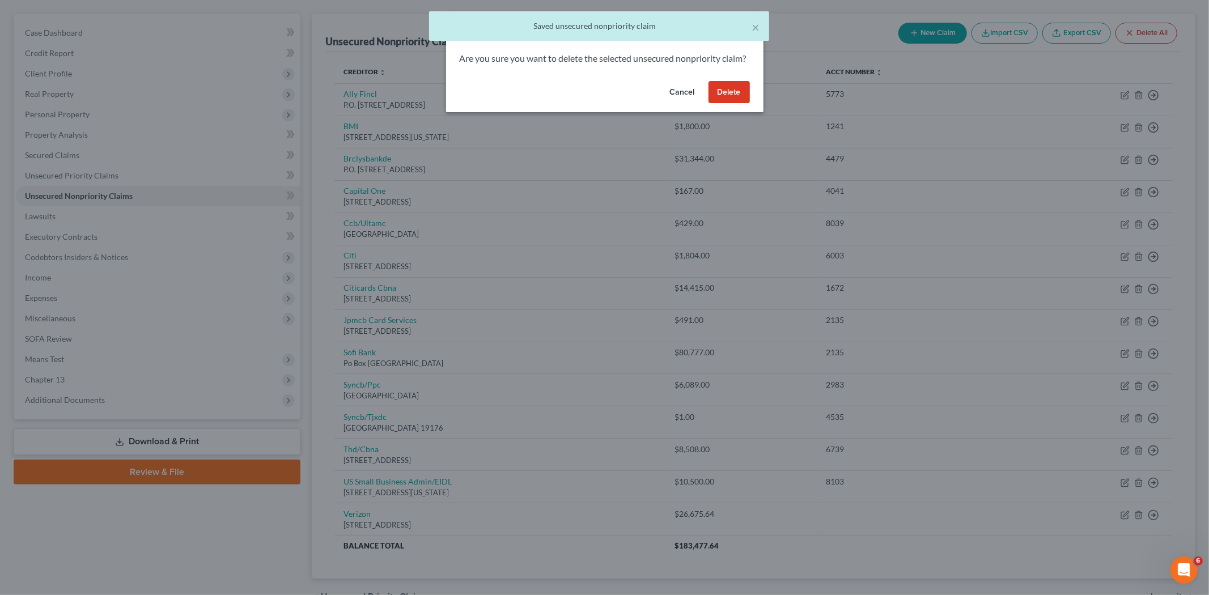
click at [734, 104] on button "Delete" at bounding box center [729, 92] width 41 height 23
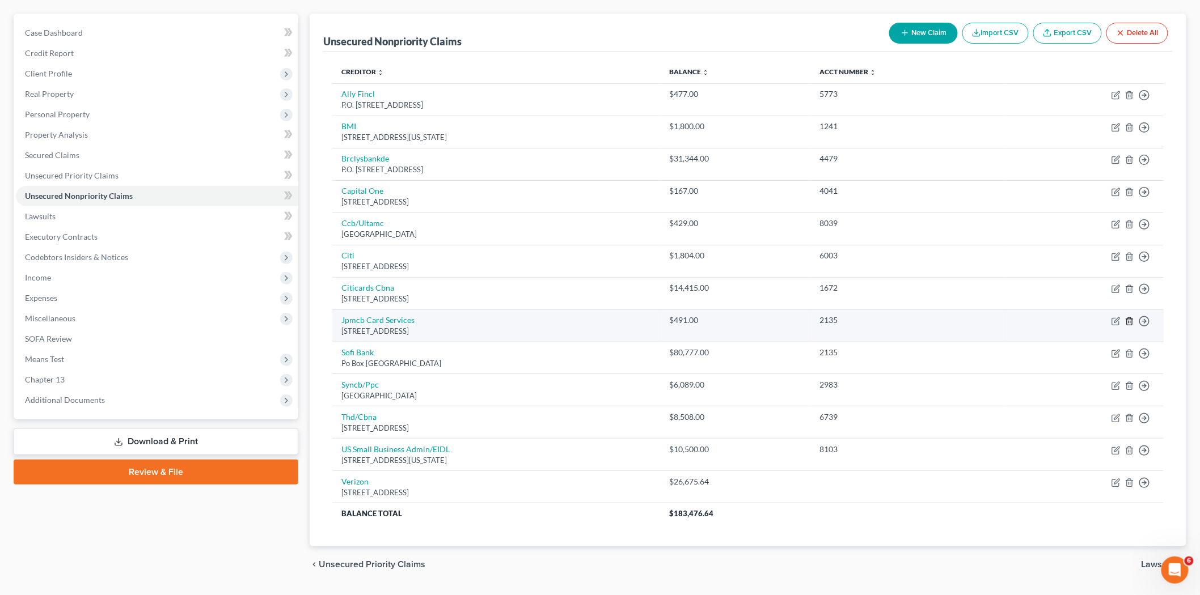
click at [1130, 322] on line "button" at bounding box center [1130, 322] width 0 height 2
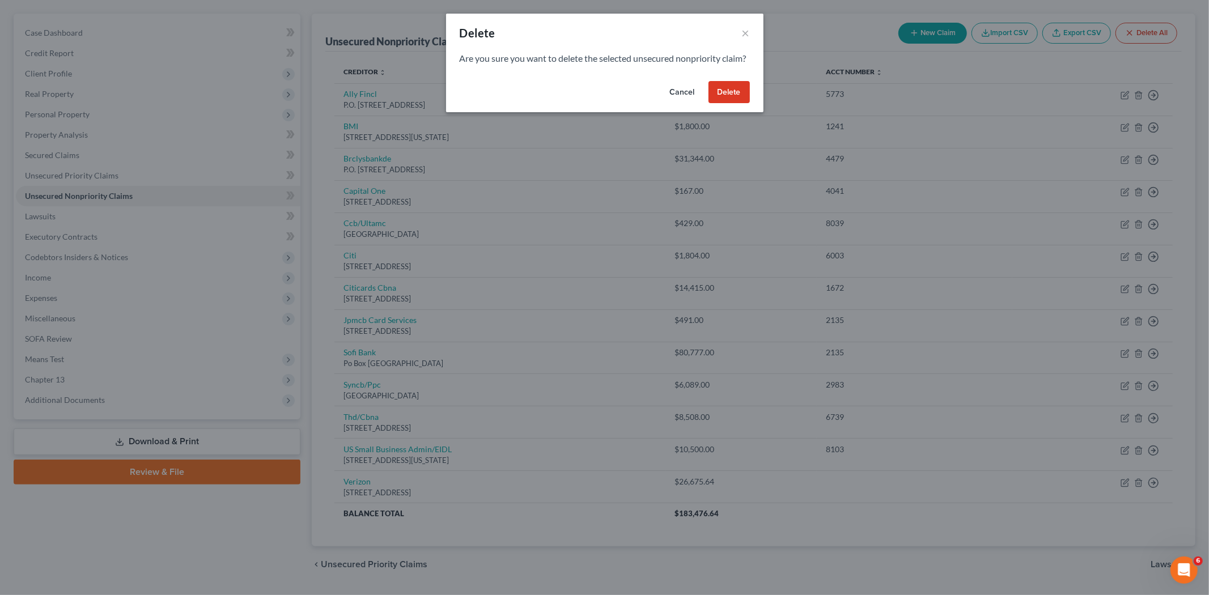
click at [729, 104] on button "Delete" at bounding box center [729, 92] width 41 height 23
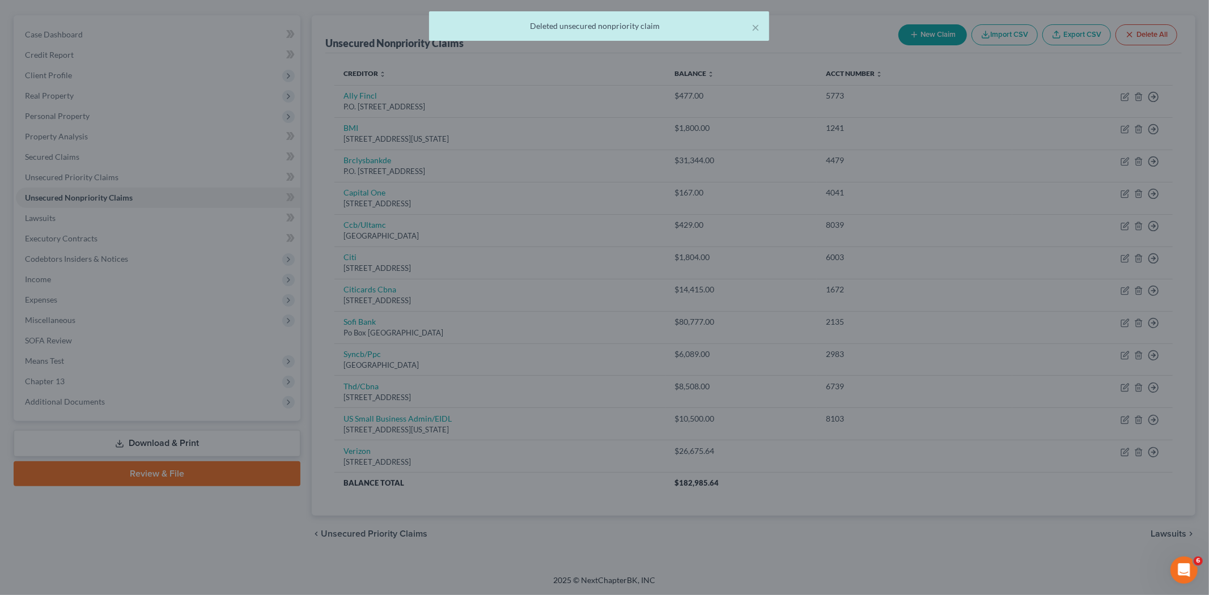
scroll to position [94, 0]
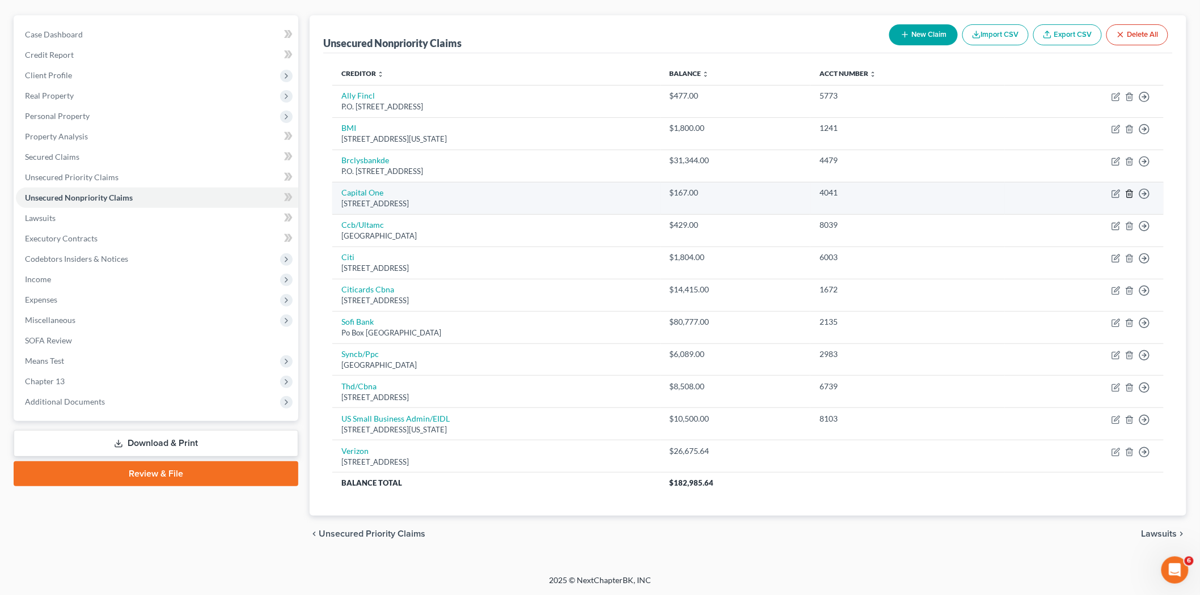
click at [1127, 192] on icon "button" at bounding box center [1129, 193] width 9 height 9
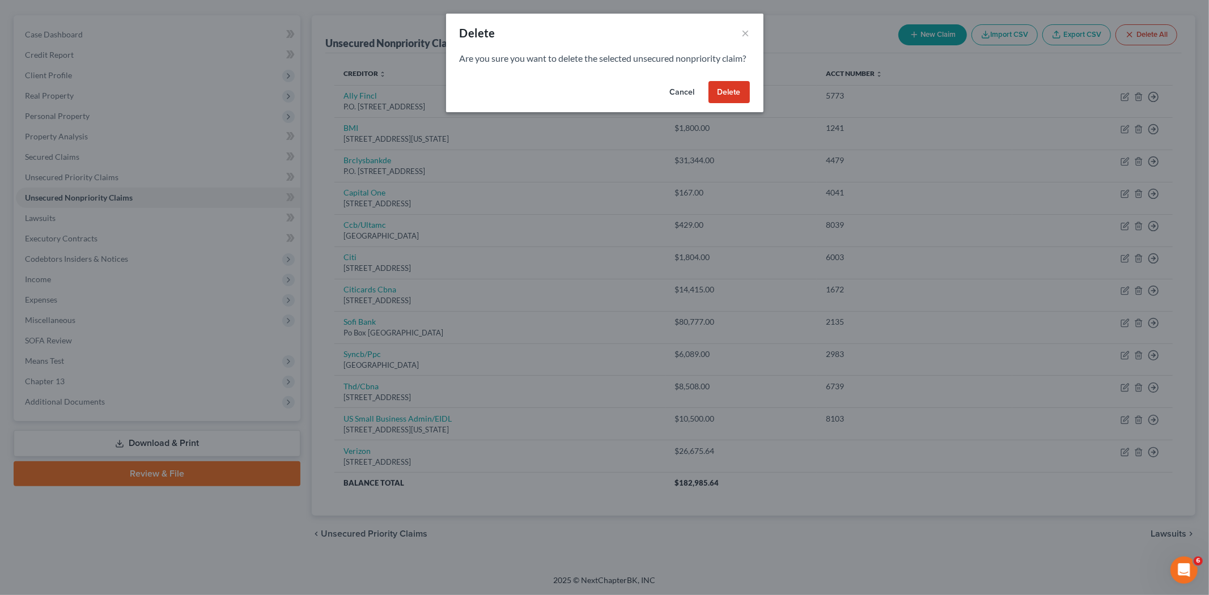
click at [747, 104] on button "Delete" at bounding box center [729, 92] width 41 height 23
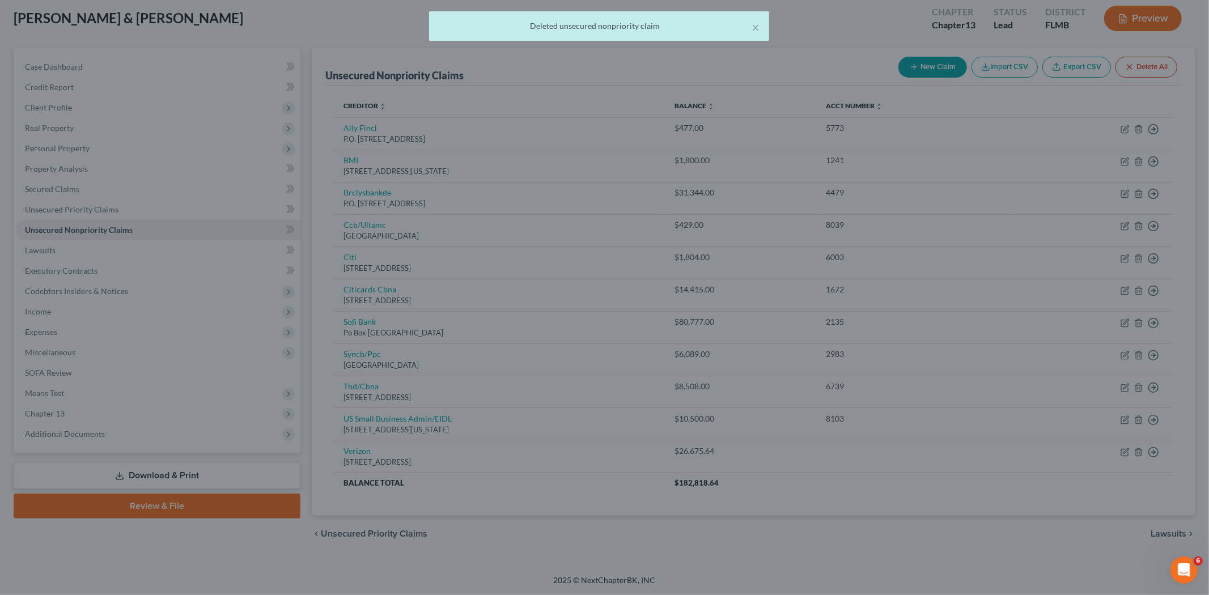
scroll to position [61, 0]
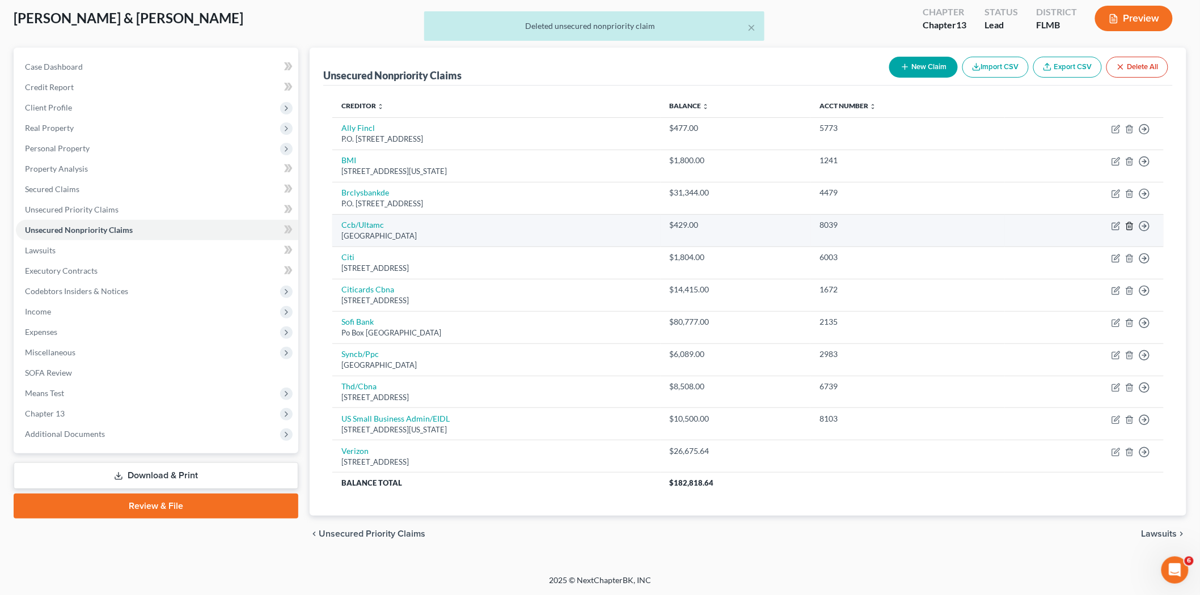
click at [1130, 224] on polyline "button" at bounding box center [1129, 224] width 7 height 0
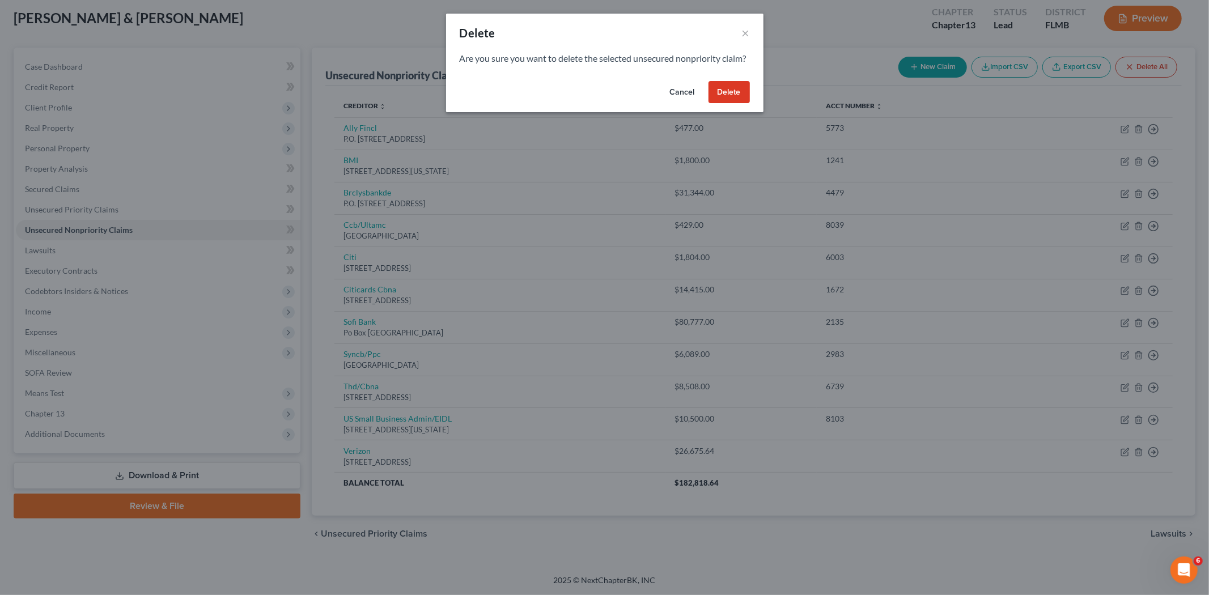
click at [731, 101] on button "Delete" at bounding box center [729, 92] width 41 height 23
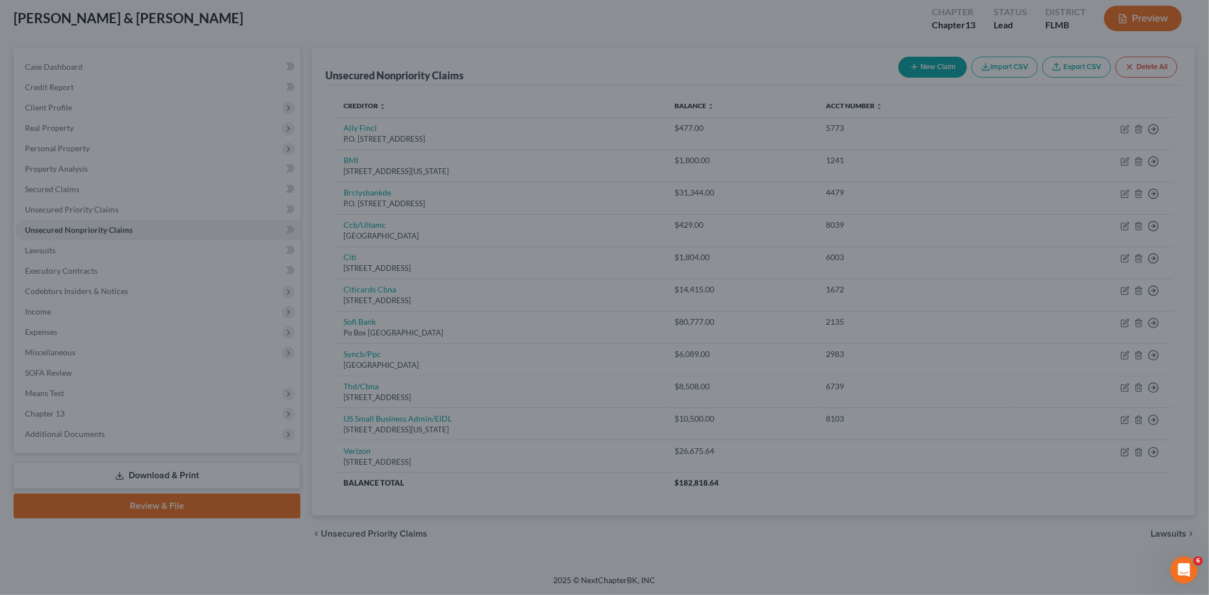
scroll to position [29, 0]
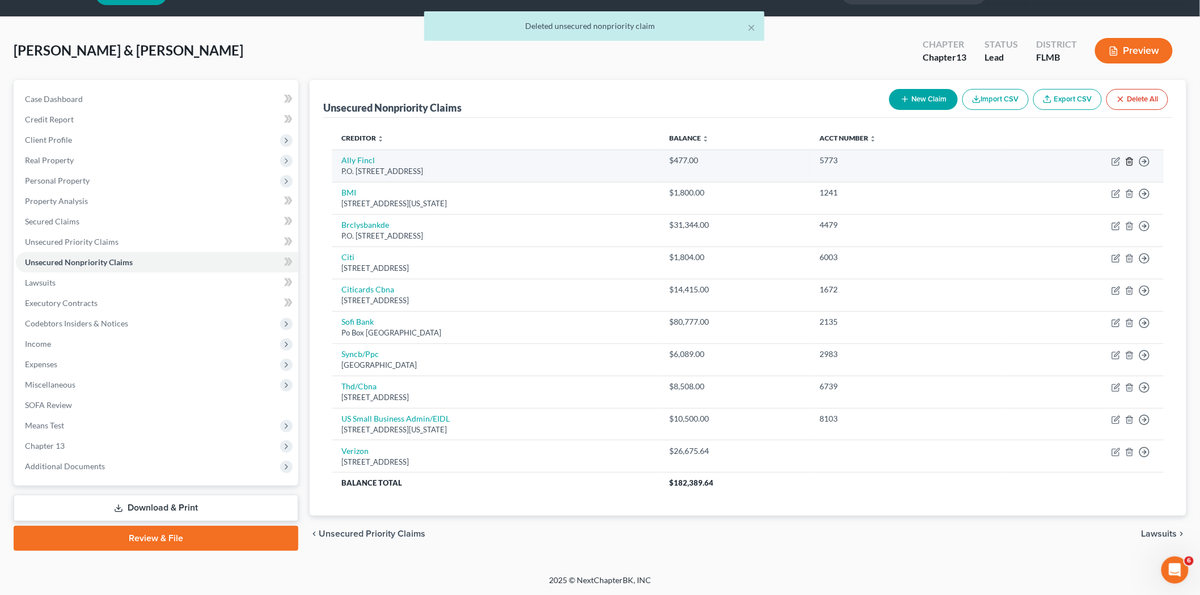
click at [1127, 159] on icon "button" at bounding box center [1129, 161] width 5 height 7
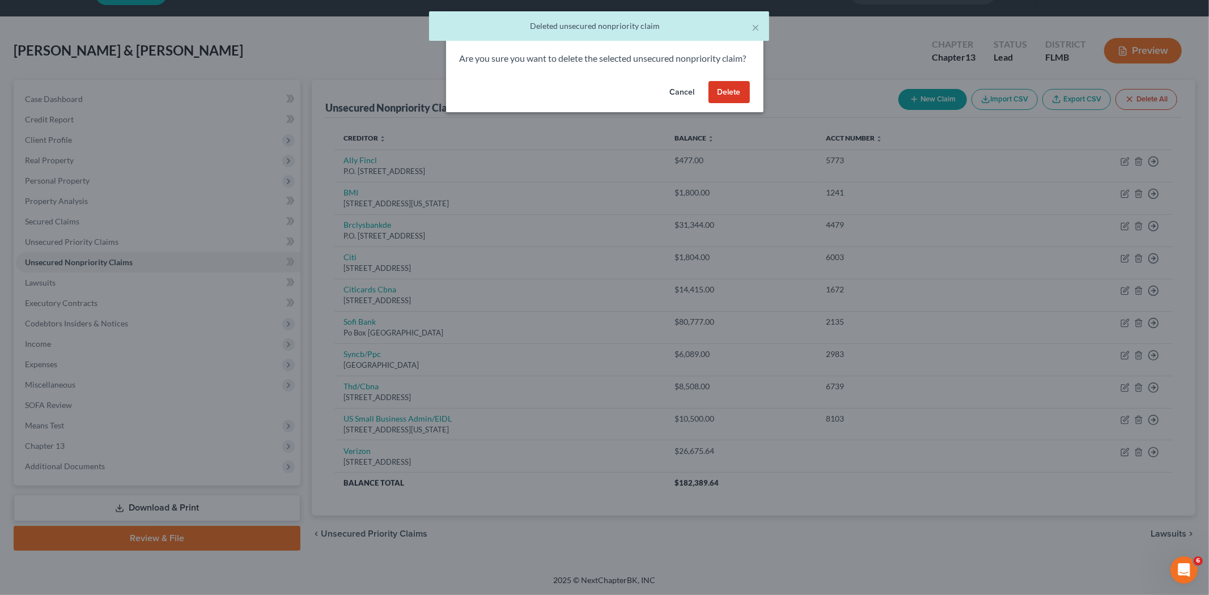
click at [729, 104] on button "Delete" at bounding box center [729, 92] width 41 height 23
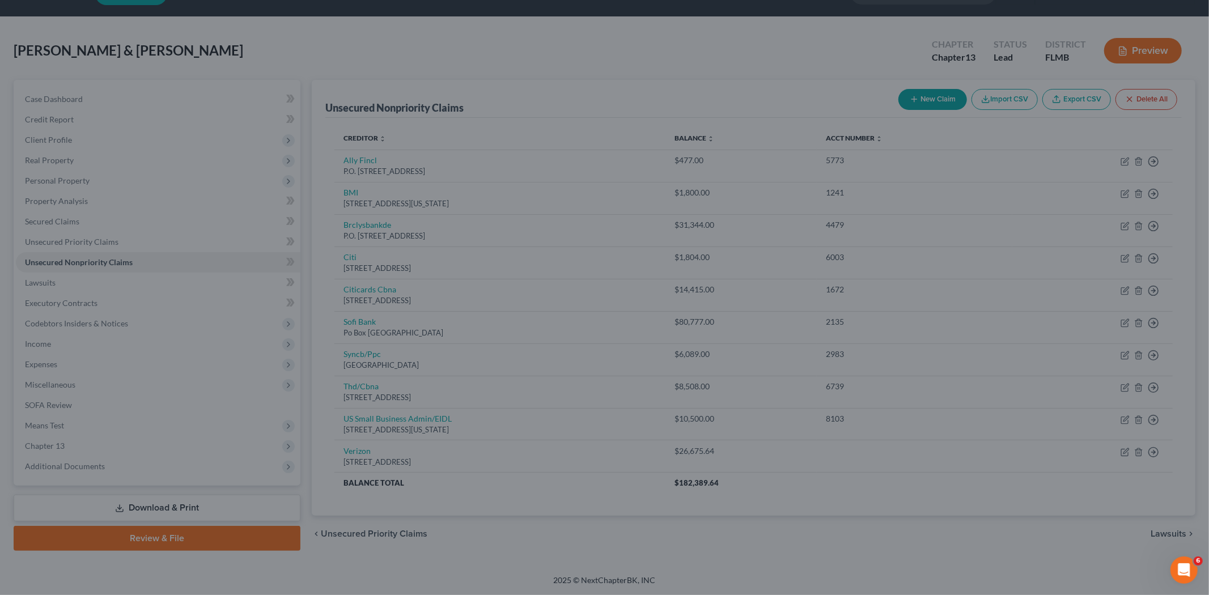
scroll to position [26, 0]
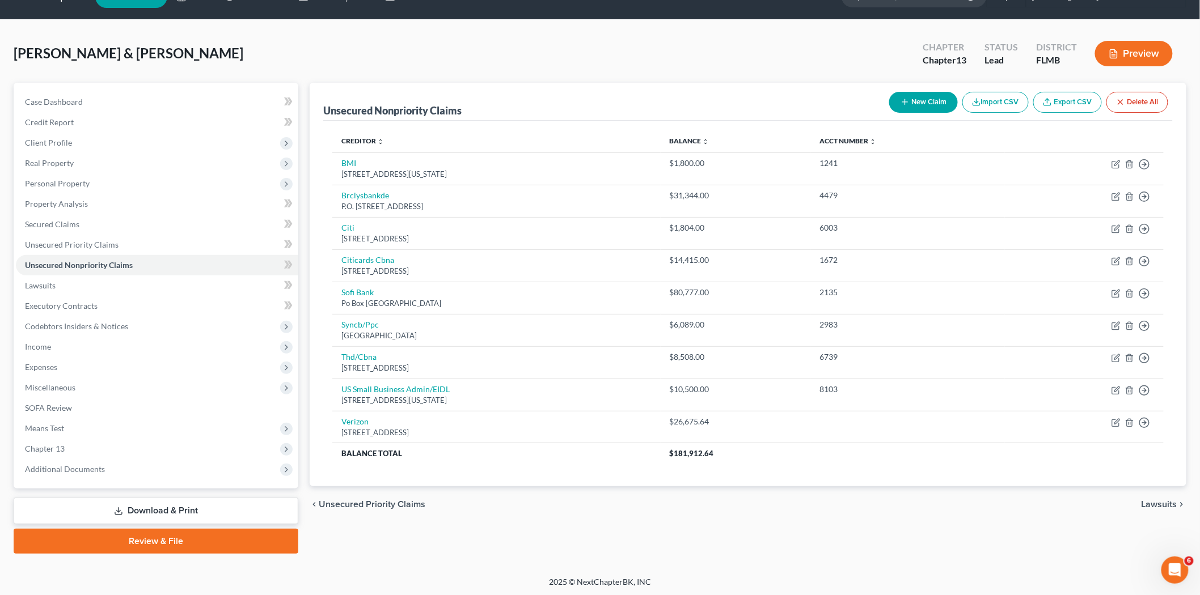
click at [933, 109] on button "New Claim" at bounding box center [923, 102] width 69 height 21
select select "2"
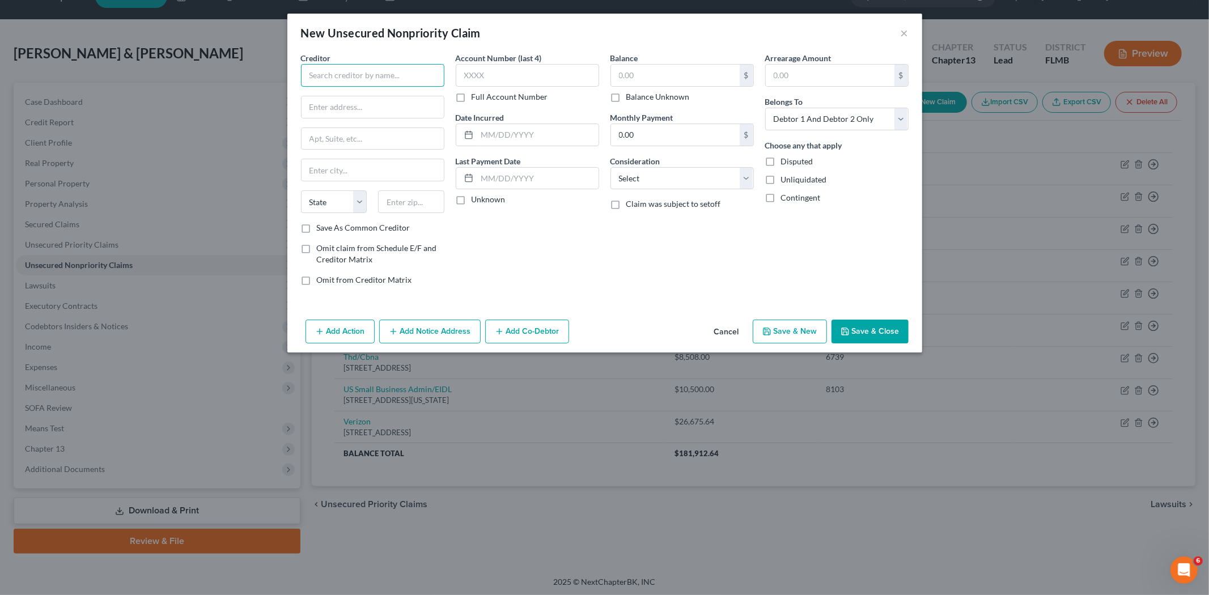
click at [356, 78] on input "text" at bounding box center [372, 75] width 143 height 23
type input "Amex"
type input "PO Box 6031"
type input "Carol Stream"
select select "14"
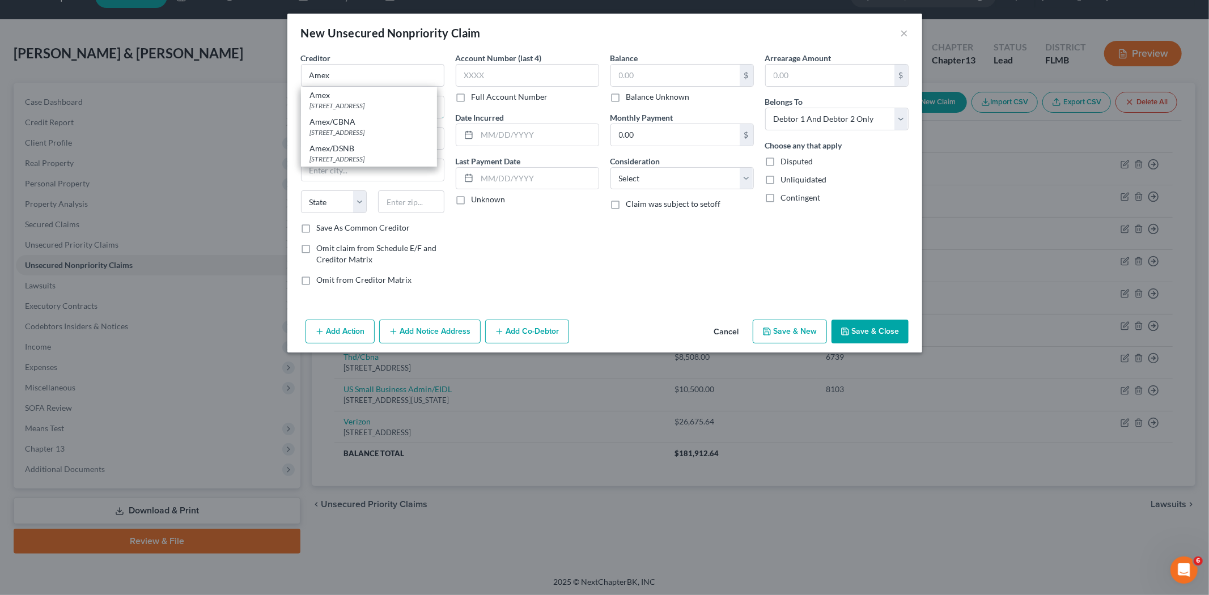
type input "60197"
click at [484, 74] on input "text" at bounding box center [527, 75] width 143 height 23
type input "2006"
click at [655, 75] on input "text" at bounding box center [675, 76] width 129 height 22
type input "13,000"
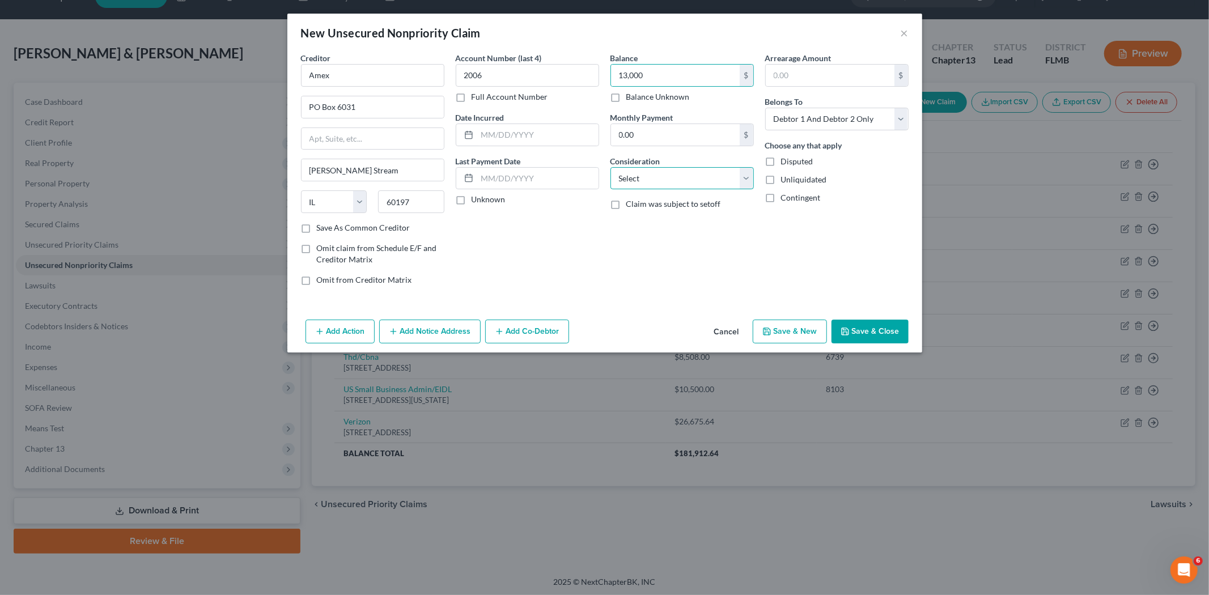
click at [662, 176] on select "Select Cable / Satellite Services Collection Agency Credit Card Debt Debt Couns…" at bounding box center [682, 178] width 143 height 23
select select "2"
click at [611, 167] on select "Select Cable / Satellite Services Collection Agency Credit Card Debt Debt Couns…" at bounding box center [682, 178] width 143 height 23
click at [856, 333] on button "Save & Close" at bounding box center [870, 332] width 77 height 24
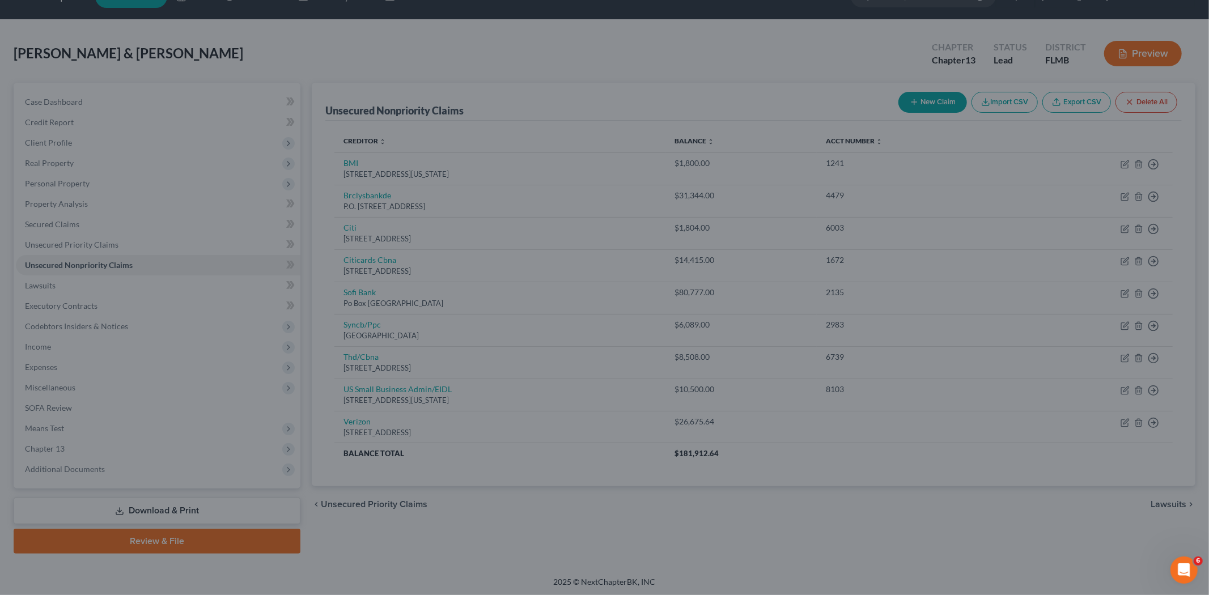
type input "13,000.00"
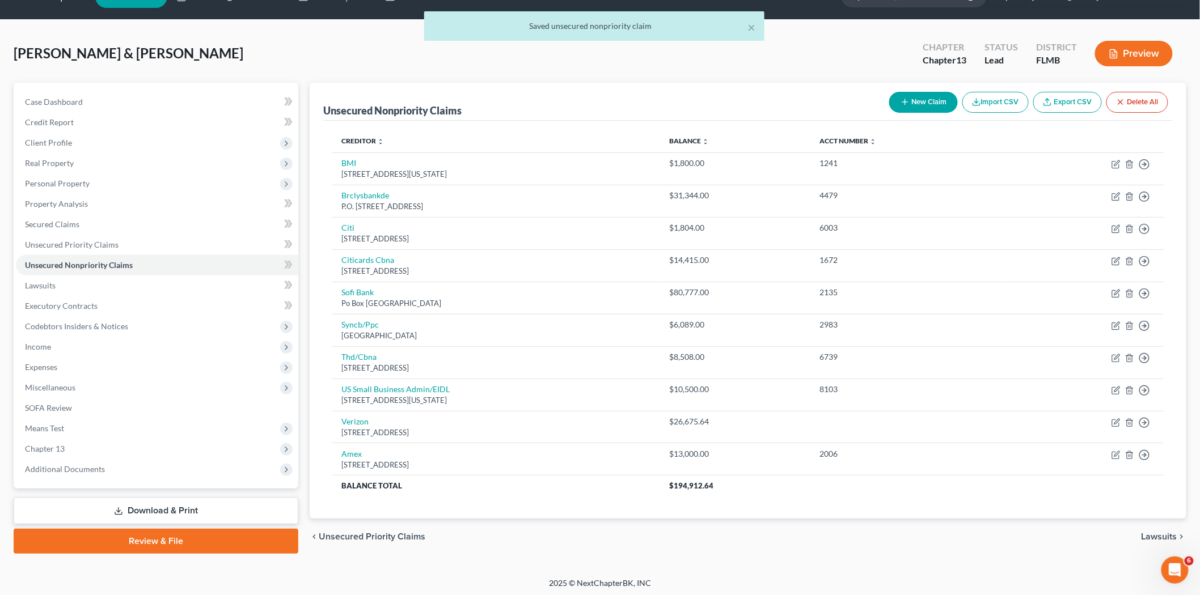
click at [943, 105] on button "New Claim" at bounding box center [923, 102] width 69 height 21
select select "2"
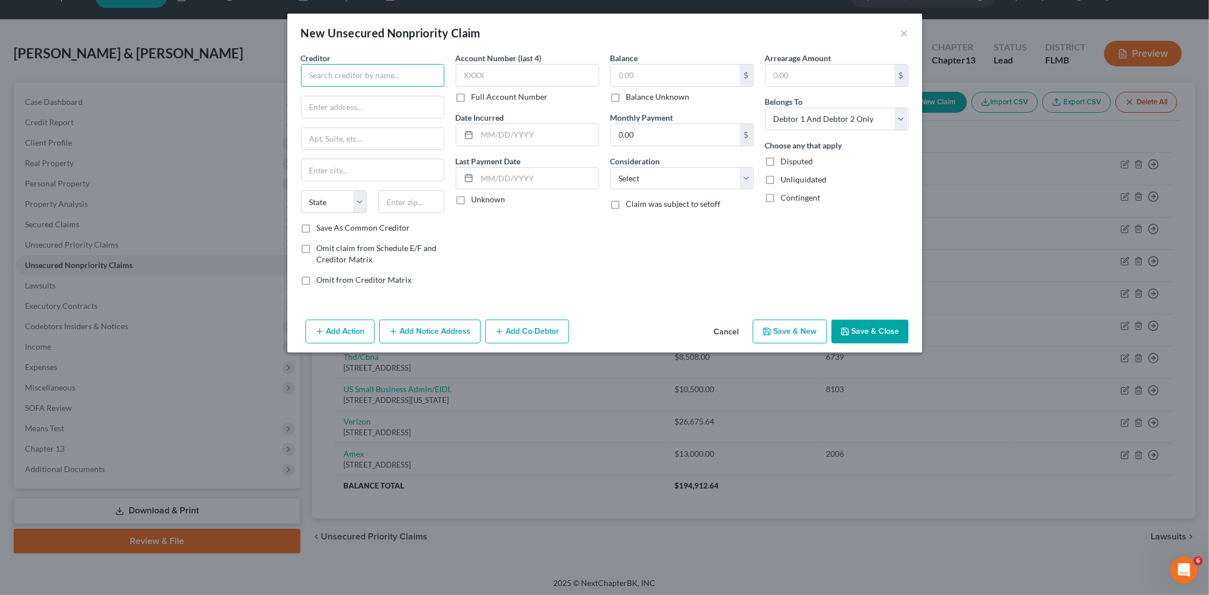
click at [309, 68] on input "text" at bounding box center [372, 75] width 143 height 23
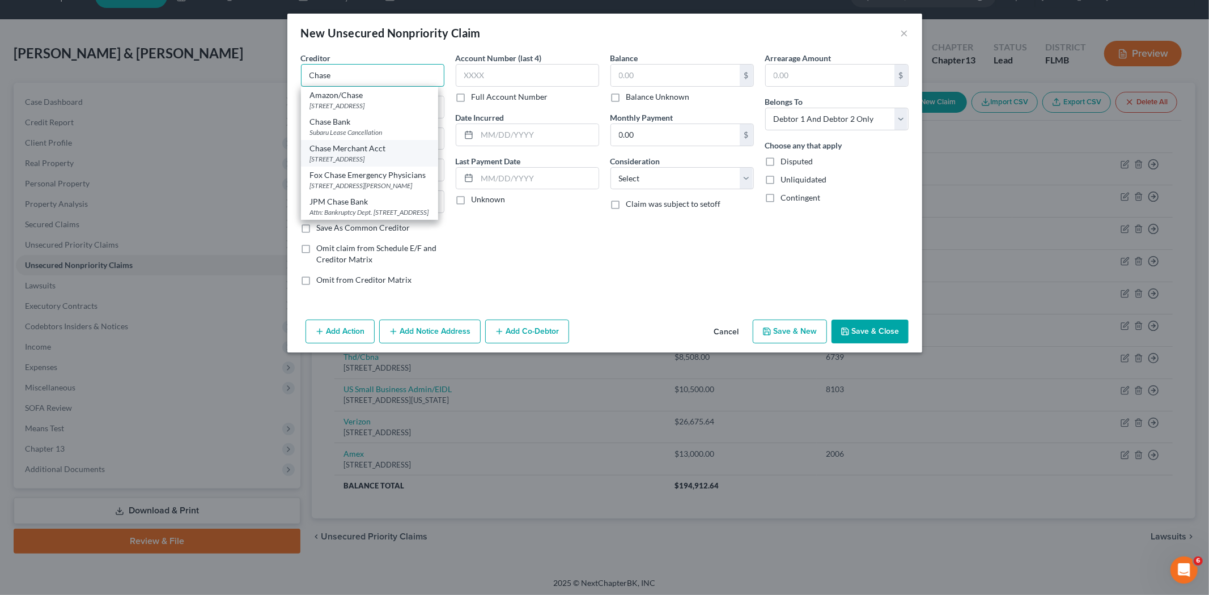
scroll to position [17, 0]
click at [383, 210] on div "Attn: Bankruptcy Dept. PO Box 15369, Wilmington, DE 19850" at bounding box center [369, 213] width 119 height 10
type input "JPM Chase Bank"
type input "Attn: Bankruptcy Dept."
type input "PO Box 15369"
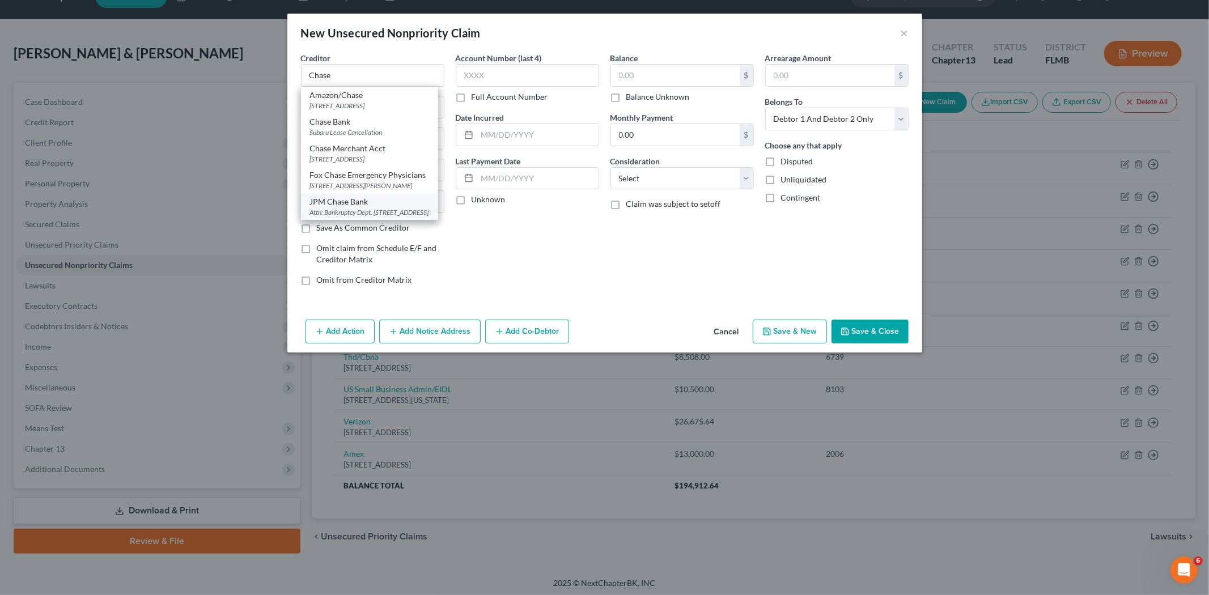
type input "Wilmington"
select select "7"
type input "19850"
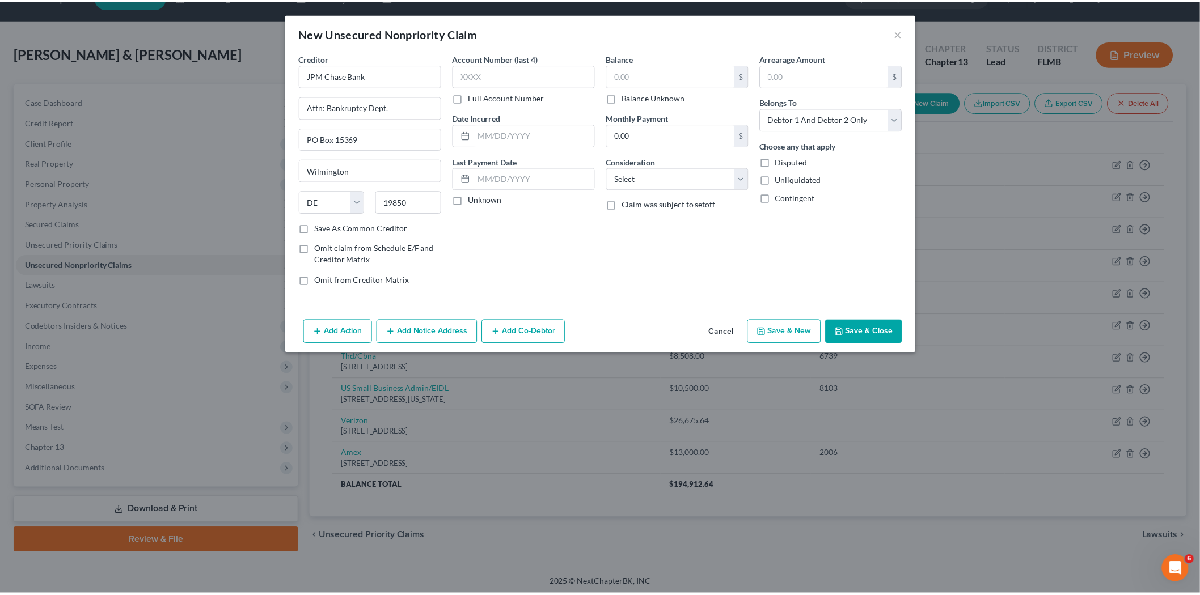
scroll to position [0, 0]
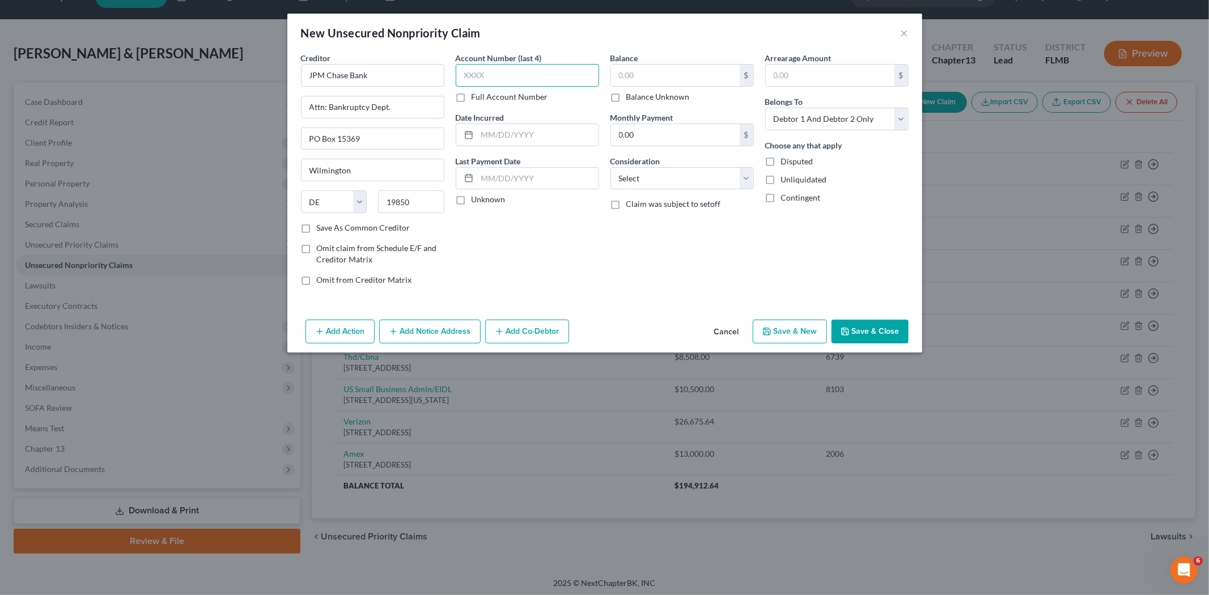
click at [514, 80] on input "text" at bounding box center [527, 75] width 143 height 23
click at [653, 74] on input "text" at bounding box center [675, 76] width 129 height 22
type input "50,283.00"
click at [659, 177] on select "Select Cable / Satellite Services Collection Agency Credit Card Debt Debt Couns…" at bounding box center [682, 178] width 143 height 23
select select "2"
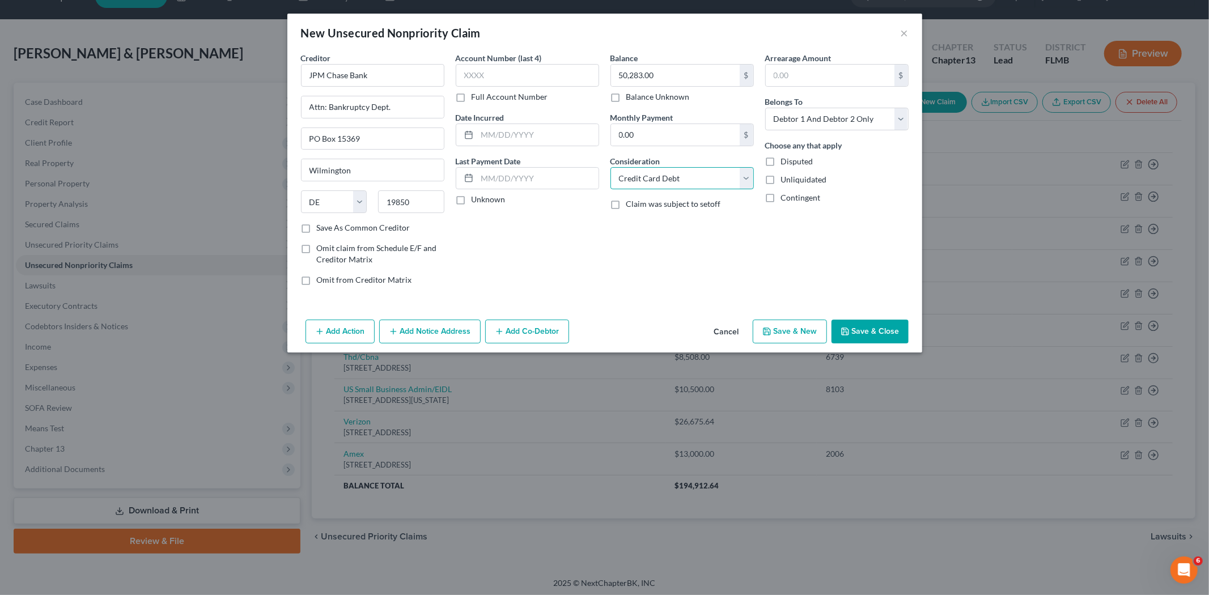
click at [611, 167] on select "Select Cable / Satellite Services Collection Agency Credit Card Debt Debt Couns…" at bounding box center [682, 178] width 143 height 23
click at [853, 323] on button "Save & Close" at bounding box center [870, 332] width 77 height 24
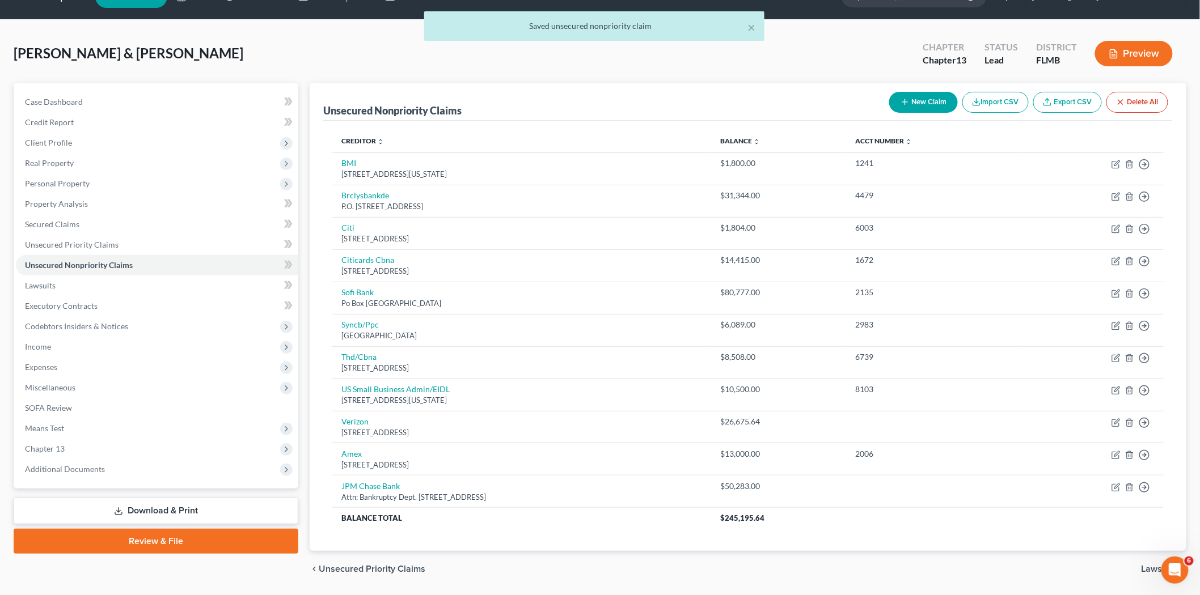
click at [913, 106] on button "New Claim" at bounding box center [923, 102] width 69 height 21
select select "2"
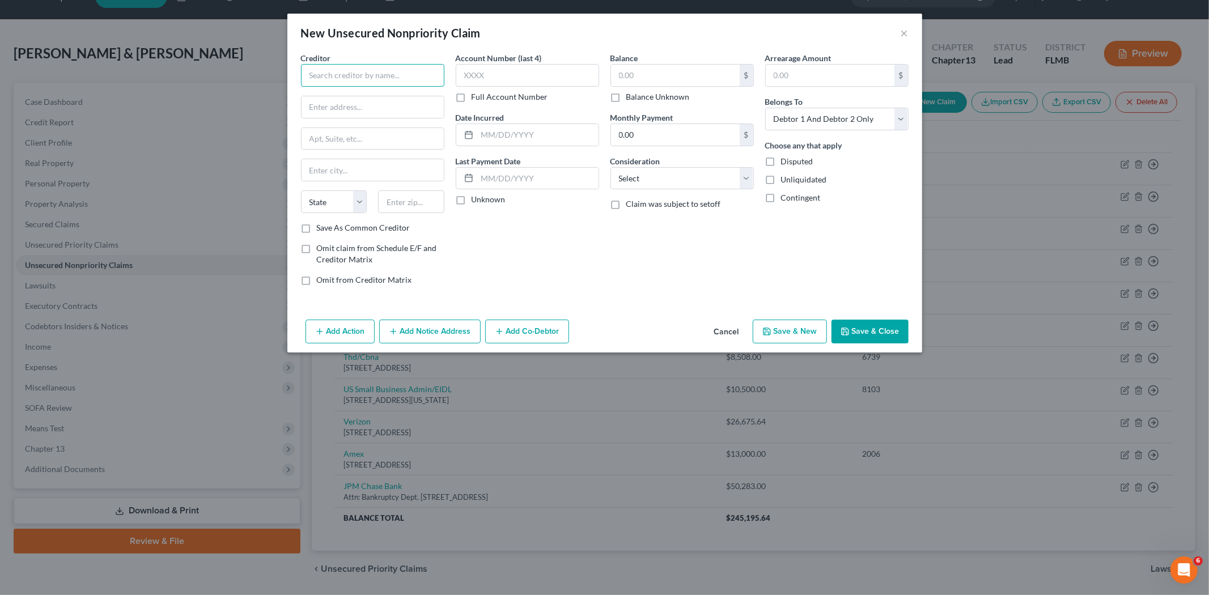
click at [336, 72] on input "text" at bounding box center [372, 75] width 143 height 23
click at [371, 130] on div "PO Box 960006, Orlando, FL 32896" at bounding box center [369, 133] width 118 height 10
type input "PayPal Credit"
type input "PO Box 960006"
type input "Orlando"
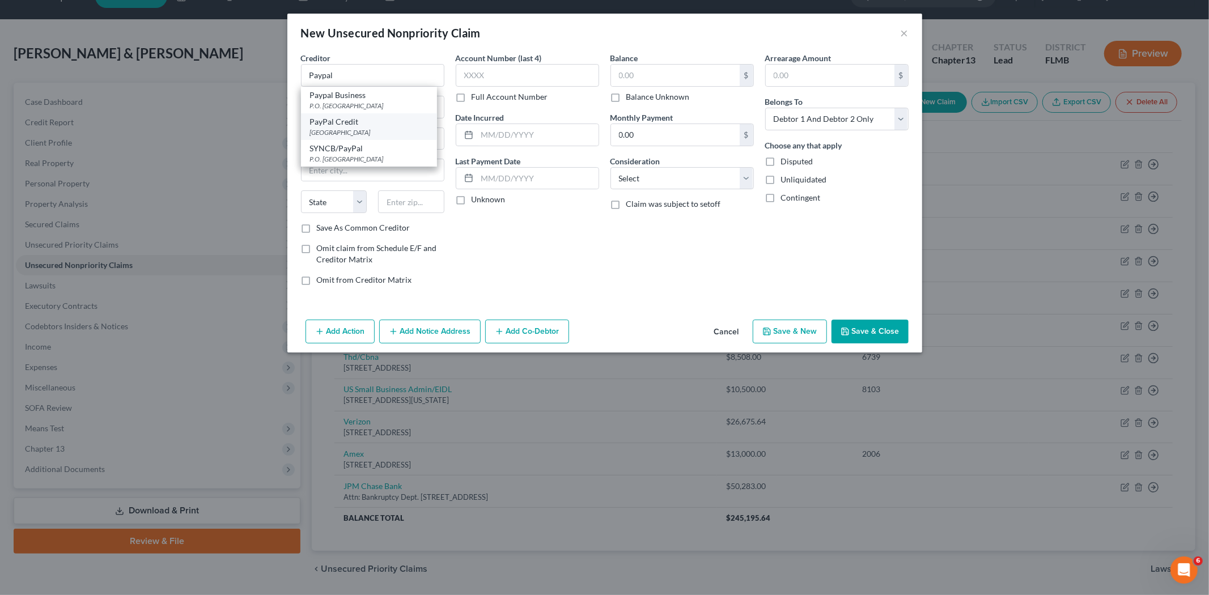
select select "9"
type input "32896"
click at [482, 74] on input "text" at bounding box center [527, 75] width 143 height 23
type input "2980"
click at [648, 70] on input "text" at bounding box center [675, 76] width 129 height 22
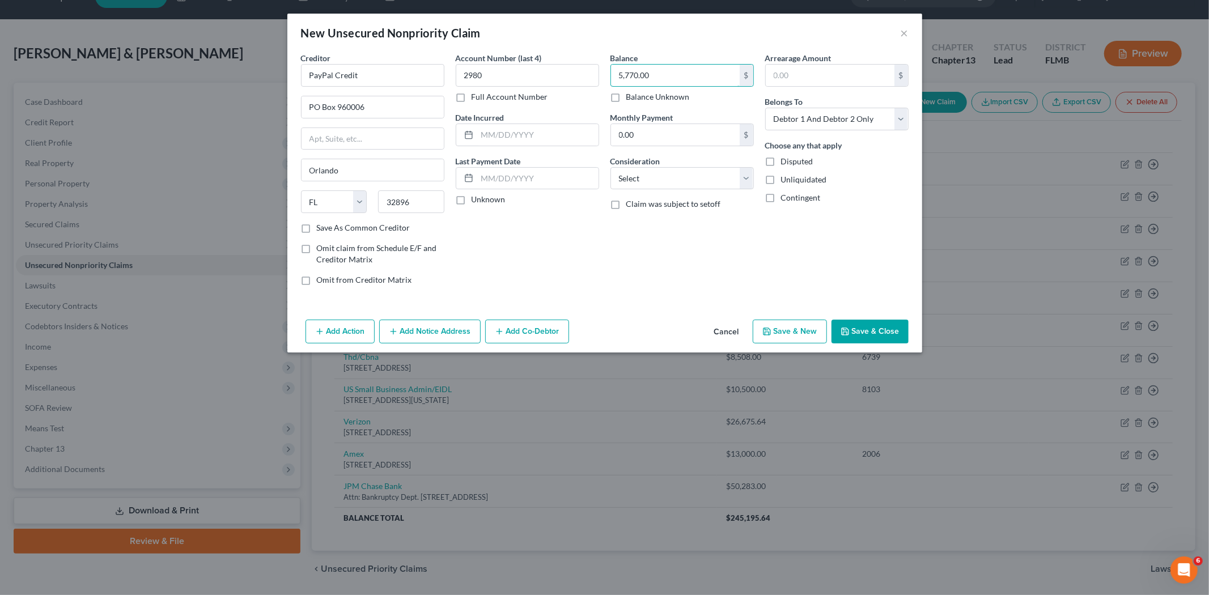
type input "5,770.00"
click at [865, 324] on button "Save & Close" at bounding box center [870, 332] width 77 height 24
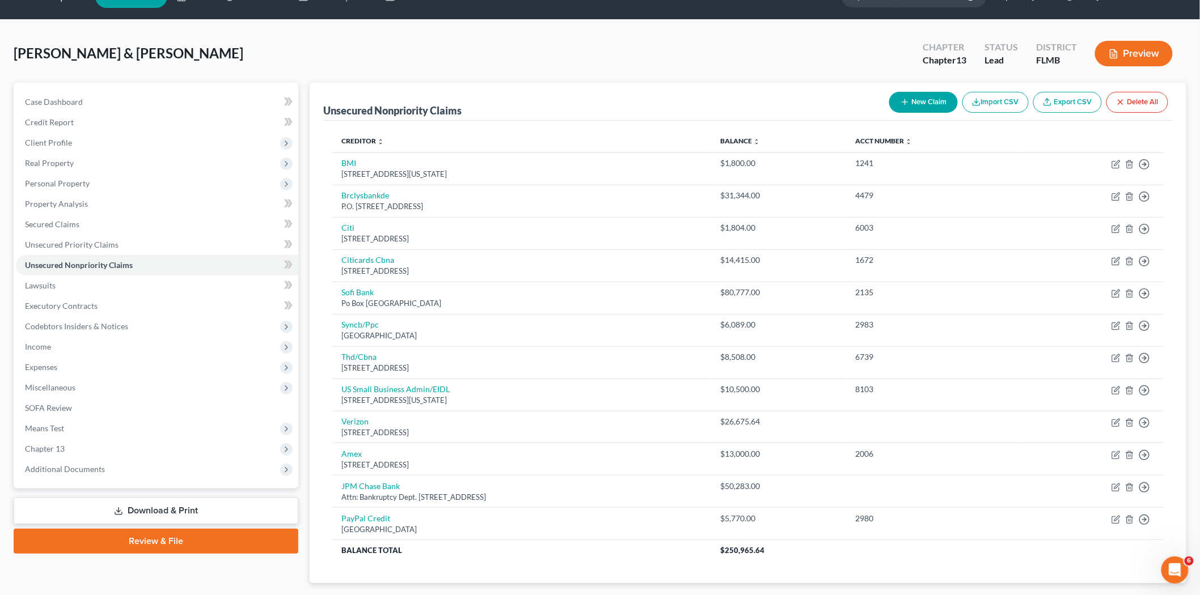
click at [944, 101] on button "New Claim" at bounding box center [923, 102] width 69 height 21
select select "2"
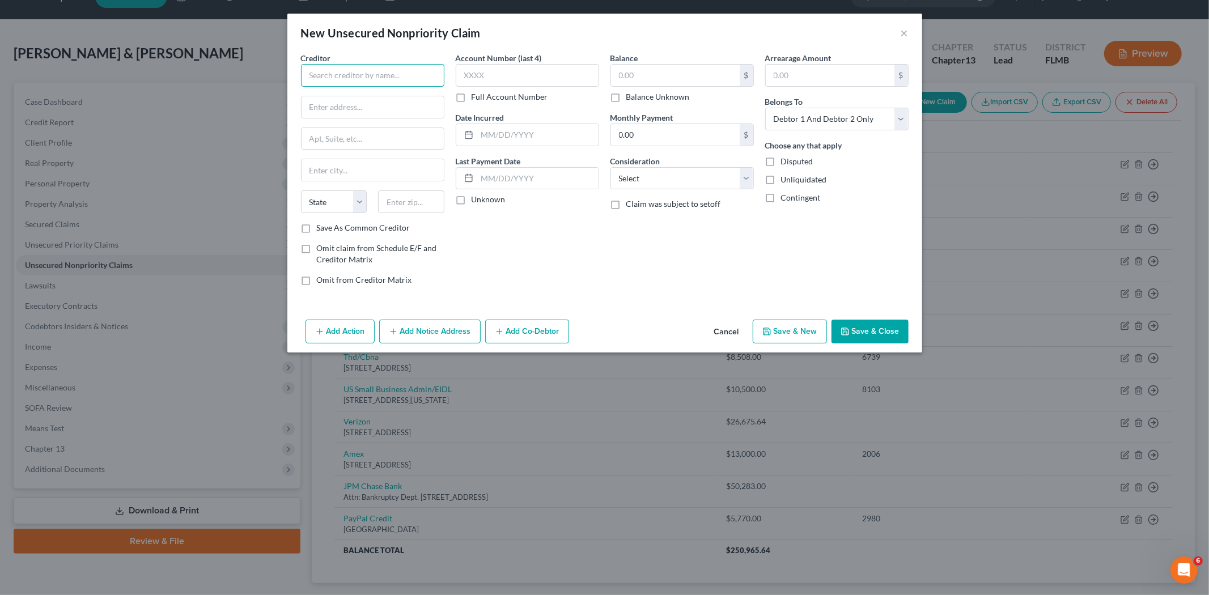
click at [359, 78] on input "text" at bounding box center [372, 75] width 143 height 23
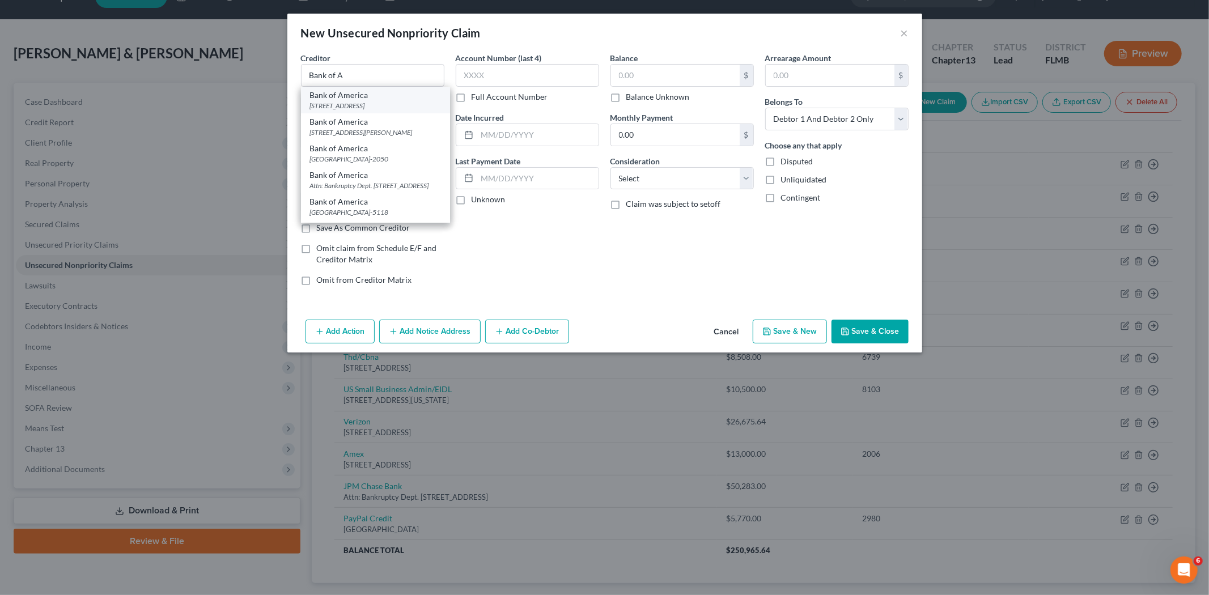
click at [411, 109] on div "400 Christiana Road, Newark, DE 19713" at bounding box center [375, 106] width 131 height 10
type input "Bank of America"
type input "400 Christiana Road"
type input "Newark"
select select "7"
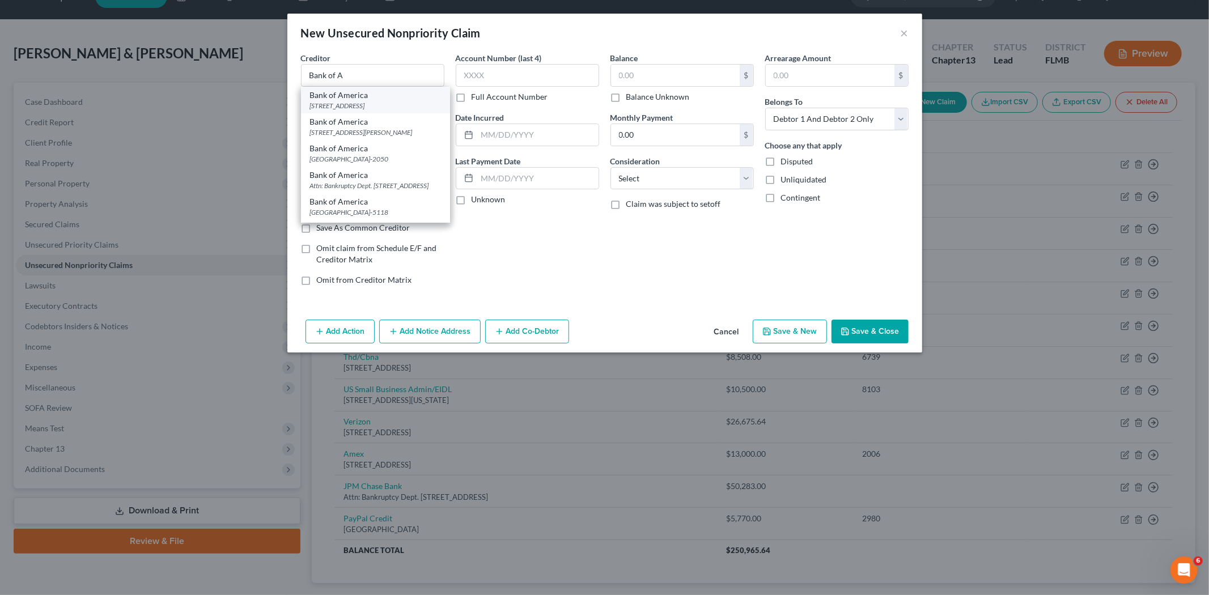
type input "19713"
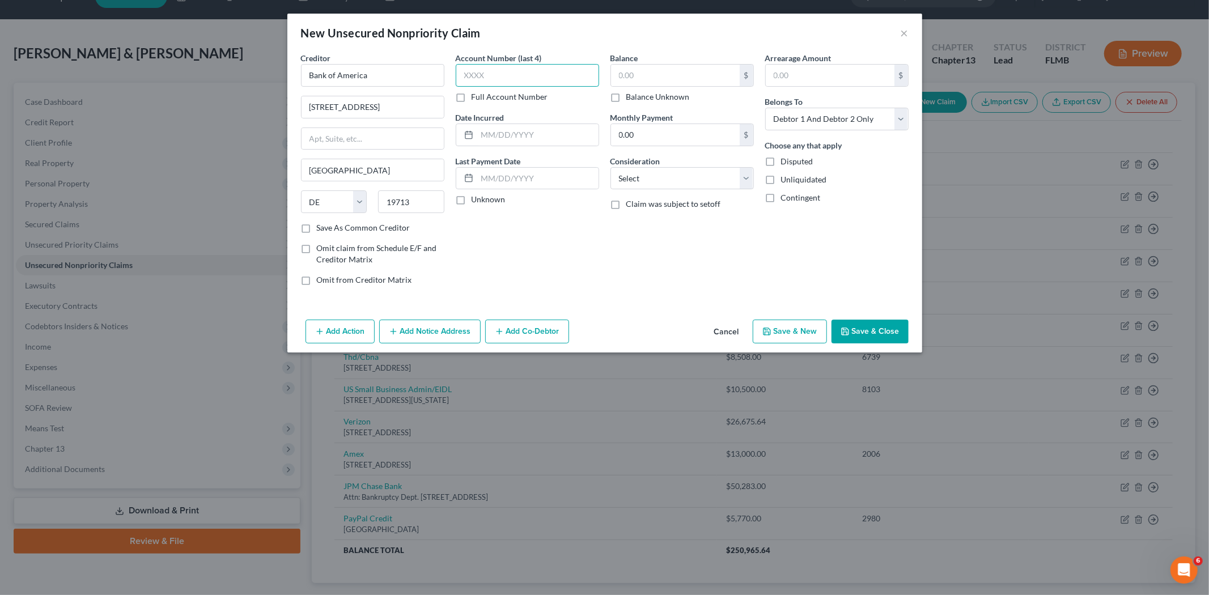
click at [509, 68] on input "text" at bounding box center [527, 75] width 143 height 23
type input "6250"
click at [621, 78] on input "text" at bounding box center [675, 76] width 129 height 22
type input "38,410.24"
click at [866, 324] on button "Save & Close" at bounding box center [870, 332] width 77 height 24
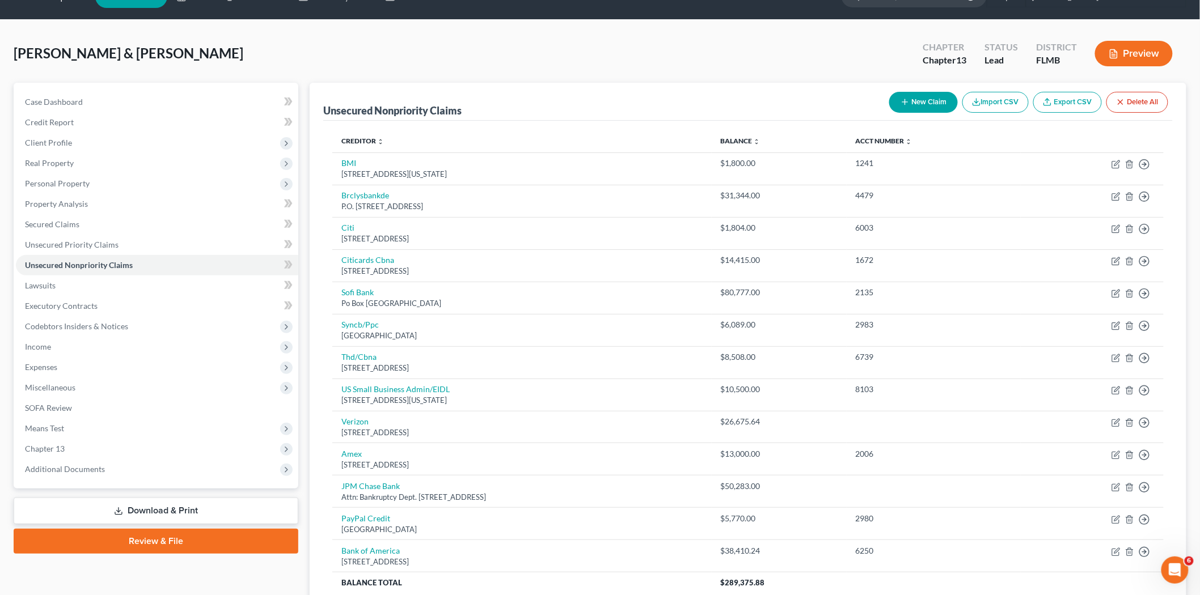
click at [933, 98] on button "New Claim" at bounding box center [923, 102] width 69 height 21
select select "2"
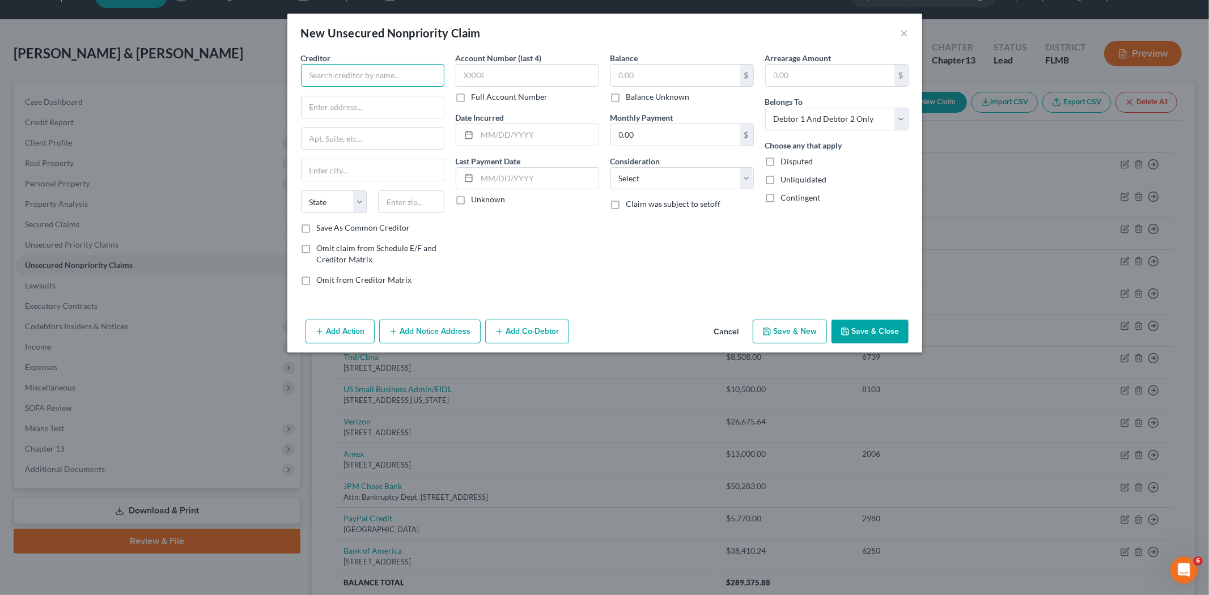
click at [383, 77] on input "text" at bounding box center [372, 75] width 143 height 23
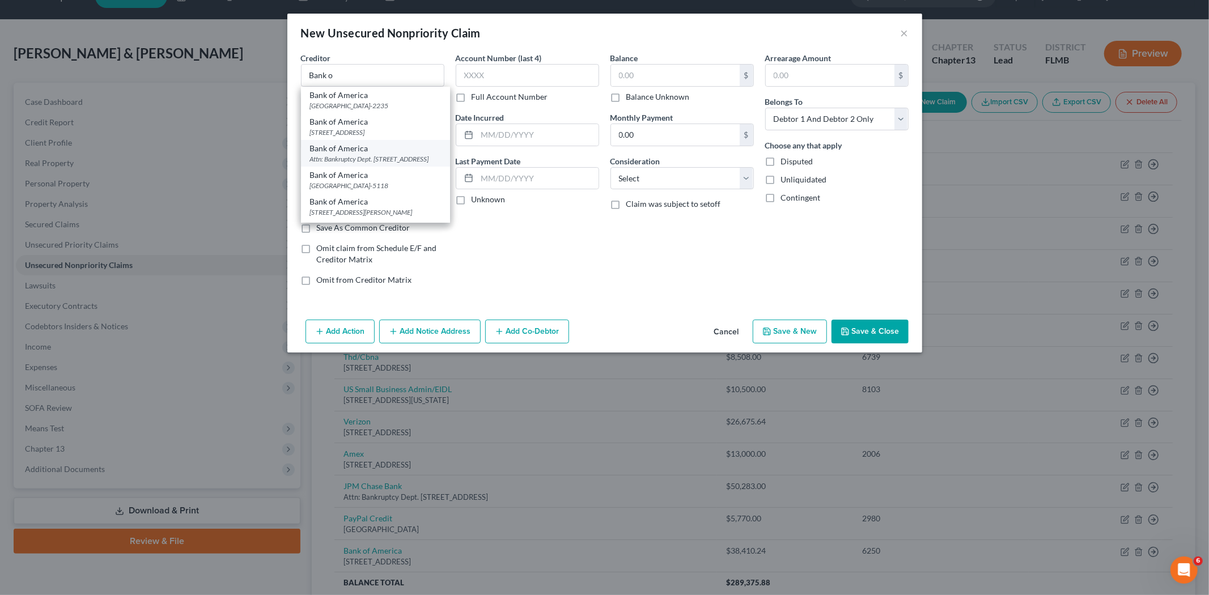
click at [393, 160] on div "Attn: Bankruptcy Dept. PO Box 660441, Dallas, TX 75266-0441" at bounding box center [375, 159] width 131 height 10
type input "Bank of America"
type input "Attn: Bankruptcy Dept."
type input "PO Box 660441"
type input "Dallas"
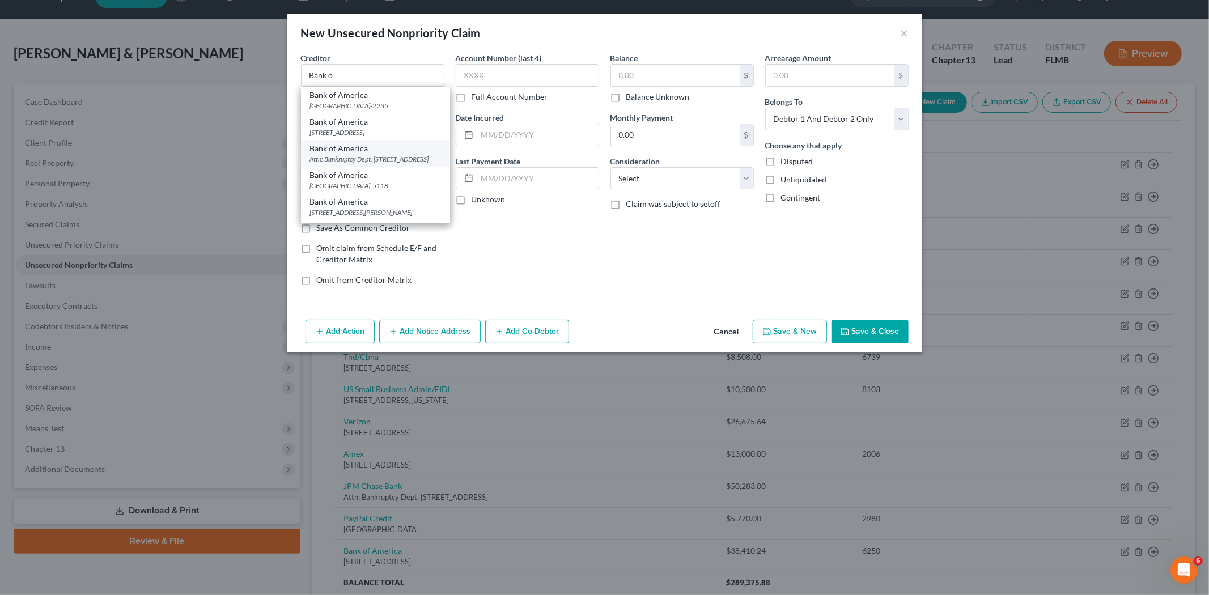
select select "45"
type input "75266-0441"
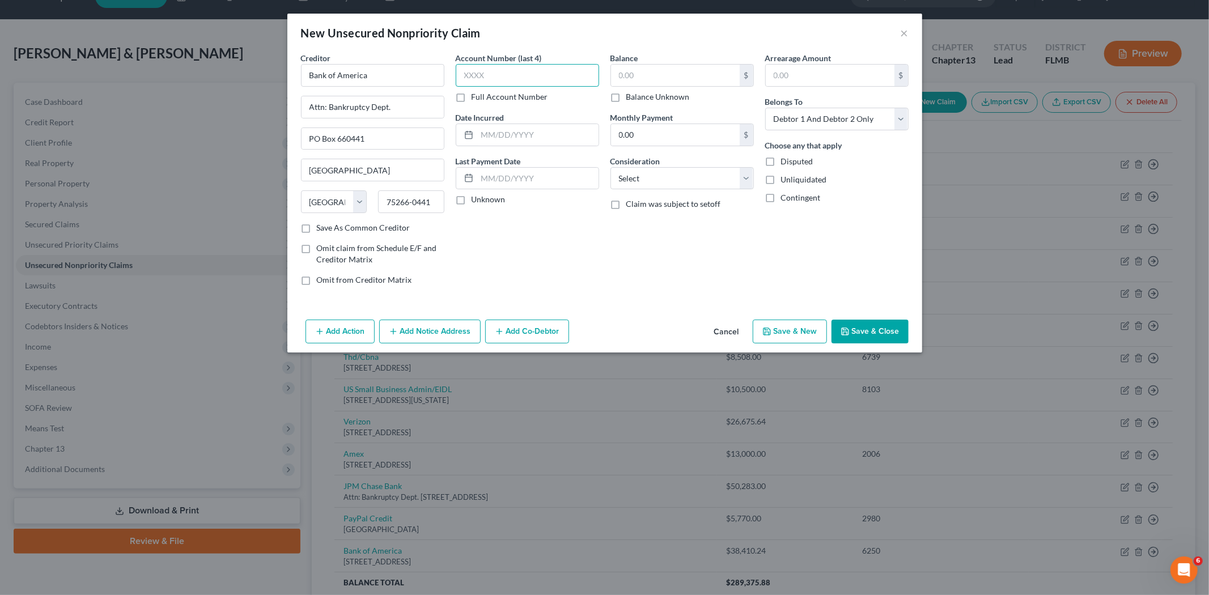
click at [498, 71] on input "text" at bounding box center [527, 75] width 143 height 23
type input "7840"
click at [667, 71] on input "text" at bounding box center [675, 76] width 129 height 22
type input "66,166.62"
click at [864, 322] on button "Save & Close" at bounding box center [870, 332] width 77 height 24
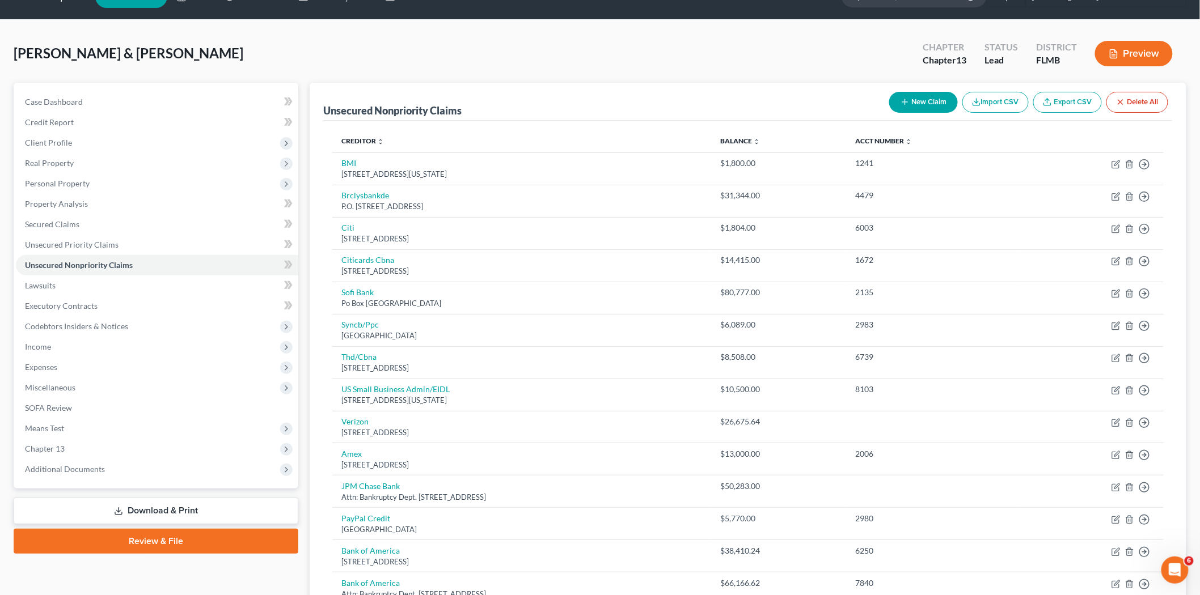
click at [911, 100] on button "New Claim" at bounding box center [923, 102] width 69 height 21
select select "2"
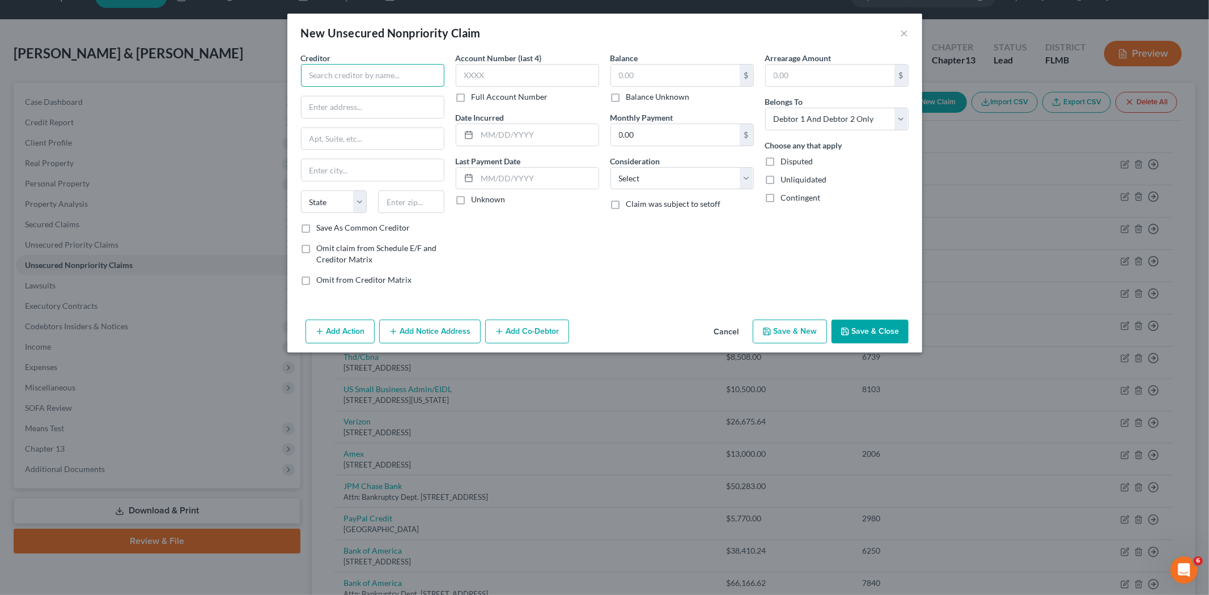
click at [399, 77] on input "text" at bounding box center [372, 75] width 143 height 23
type input "World Axe Throwing League"
click at [636, 69] on input "text" at bounding box center [675, 76] width 129 height 22
type input "700"
click at [858, 331] on button "Save & Close" at bounding box center [870, 332] width 77 height 24
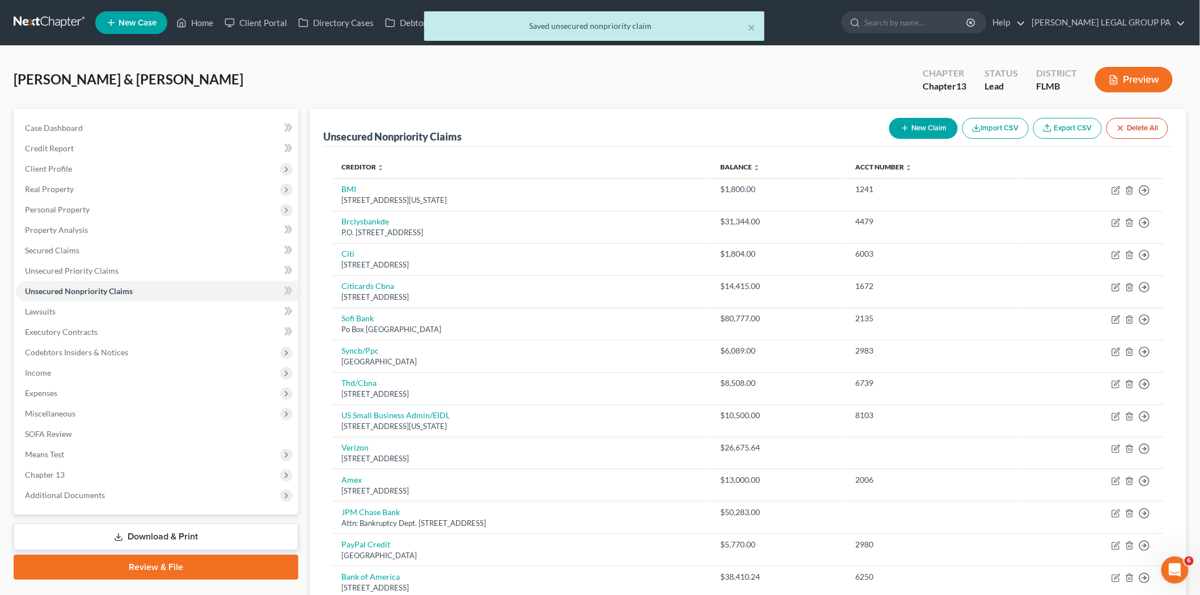
click at [1129, 89] on button "Preview" at bounding box center [1134, 80] width 78 height 26
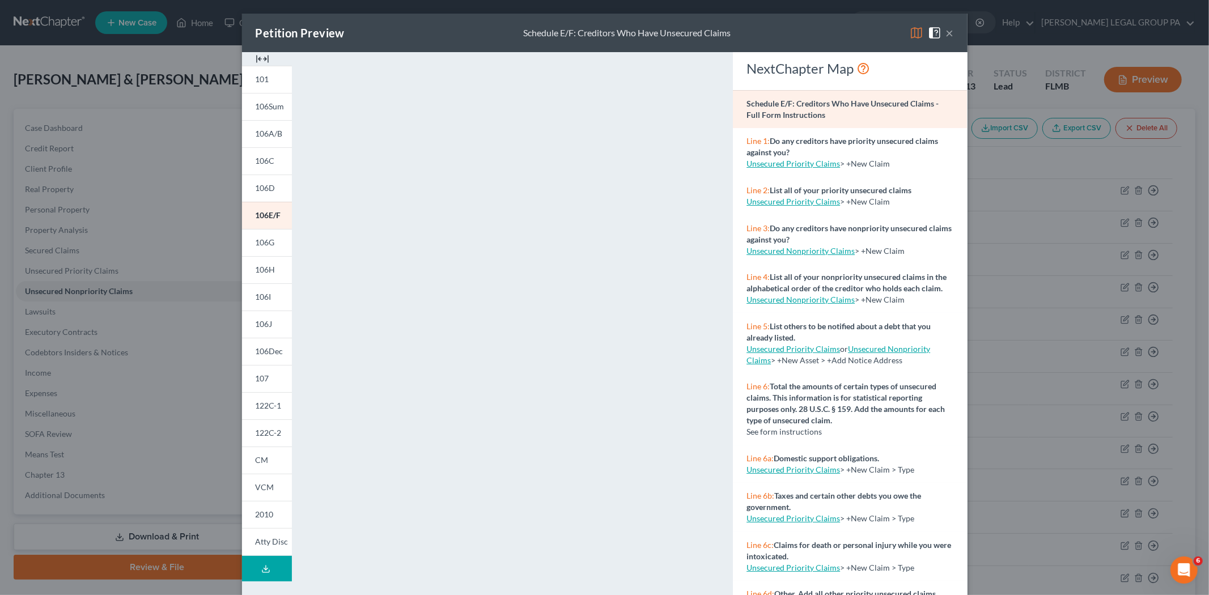
click at [946, 33] on button "×" at bounding box center [950, 33] width 8 height 14
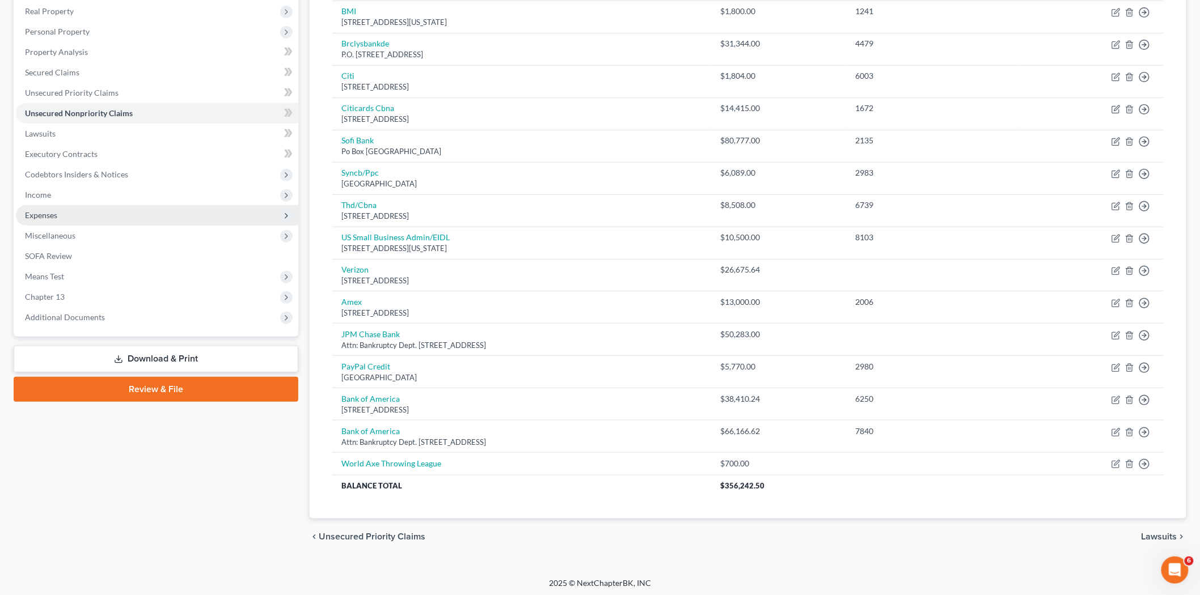
scroll to position [181, 0]
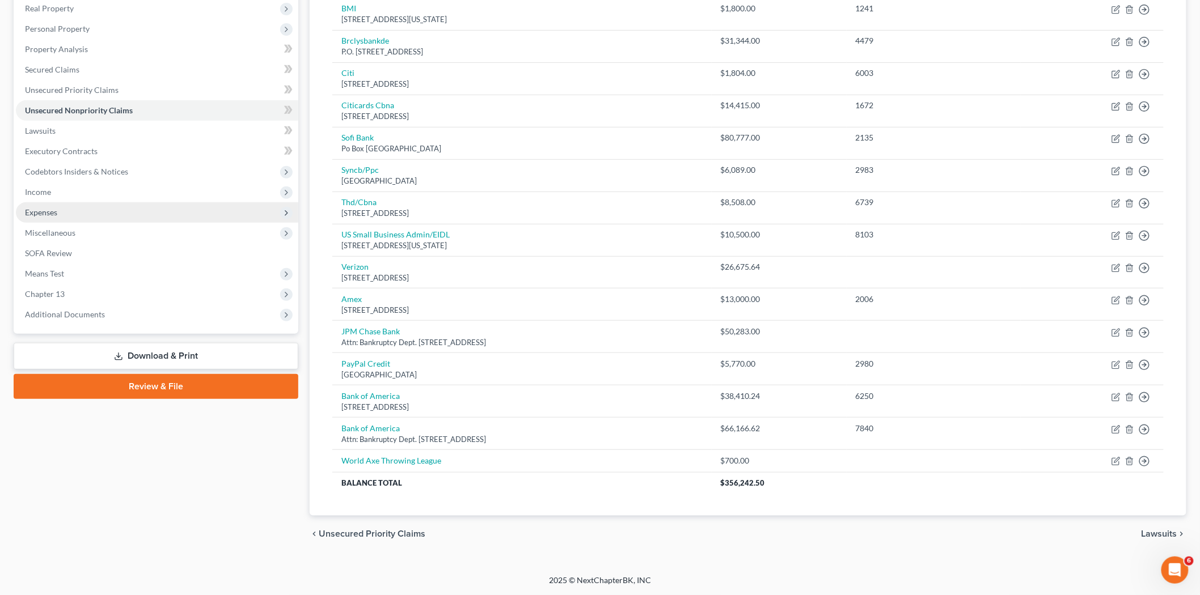
click at [79, 211] on span "Expenses" at bounding box center [157, 212] width 282 height 20
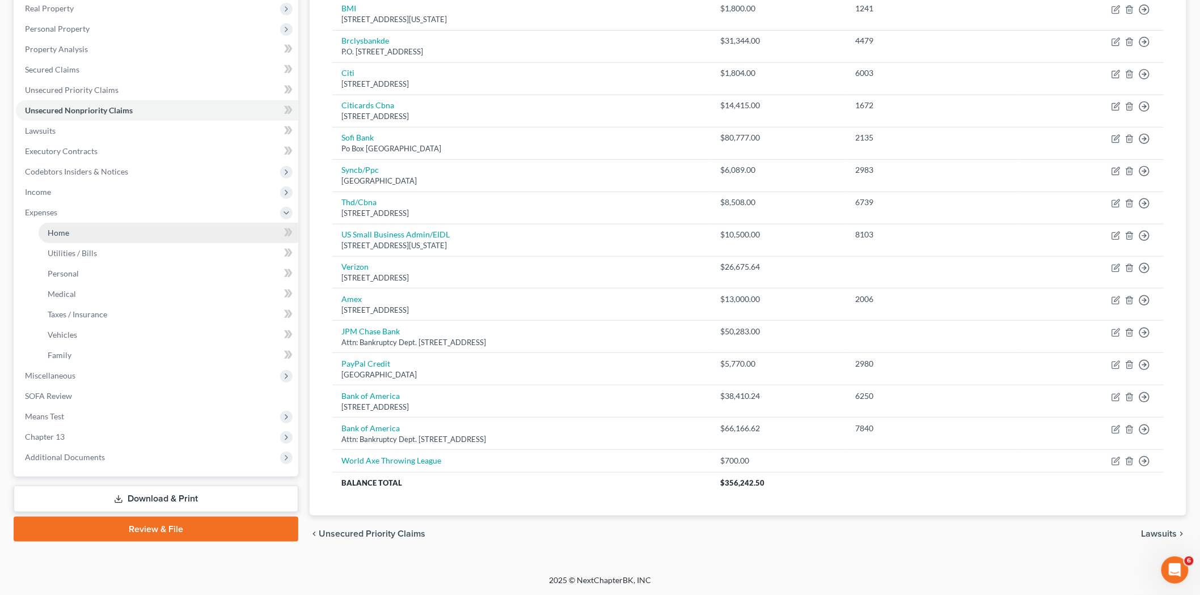
click at [101, 231] on link "Home" at bounding box center [169, 233] width 260 height 20
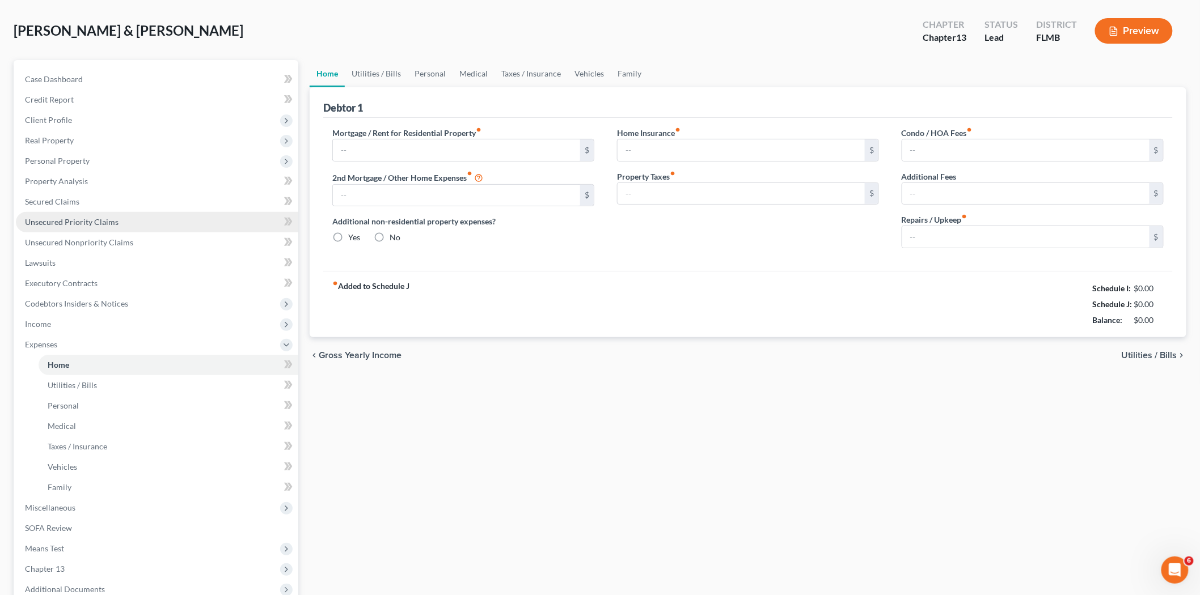
scroll to position [5, 0]
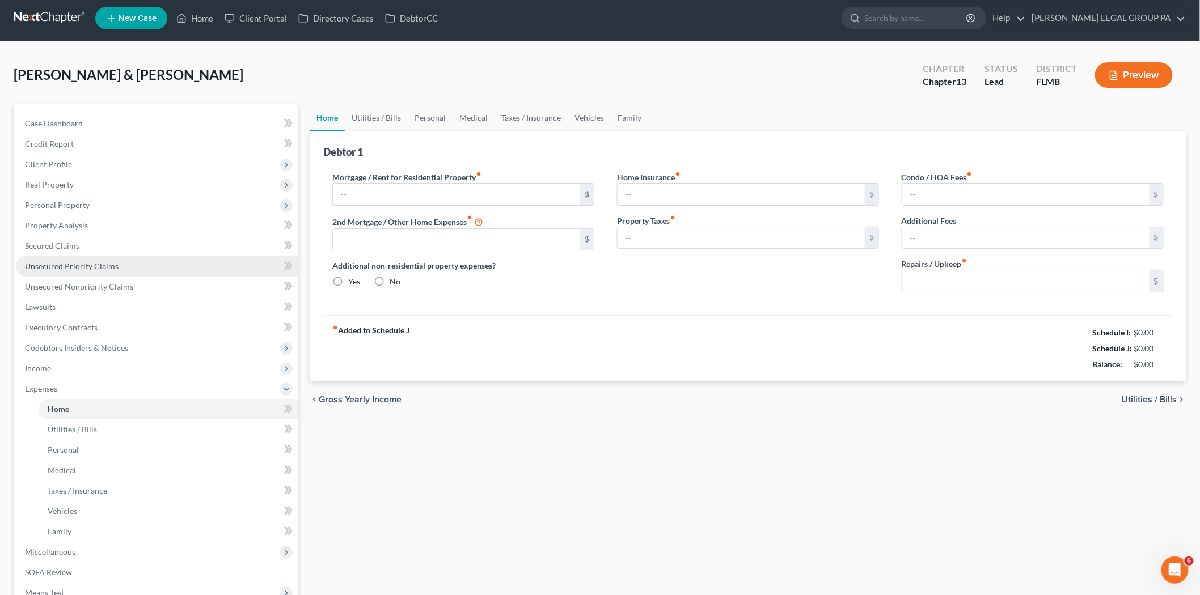
type input "2,000.00"
type input "0.00"
radio input "true"
type input "0.00"
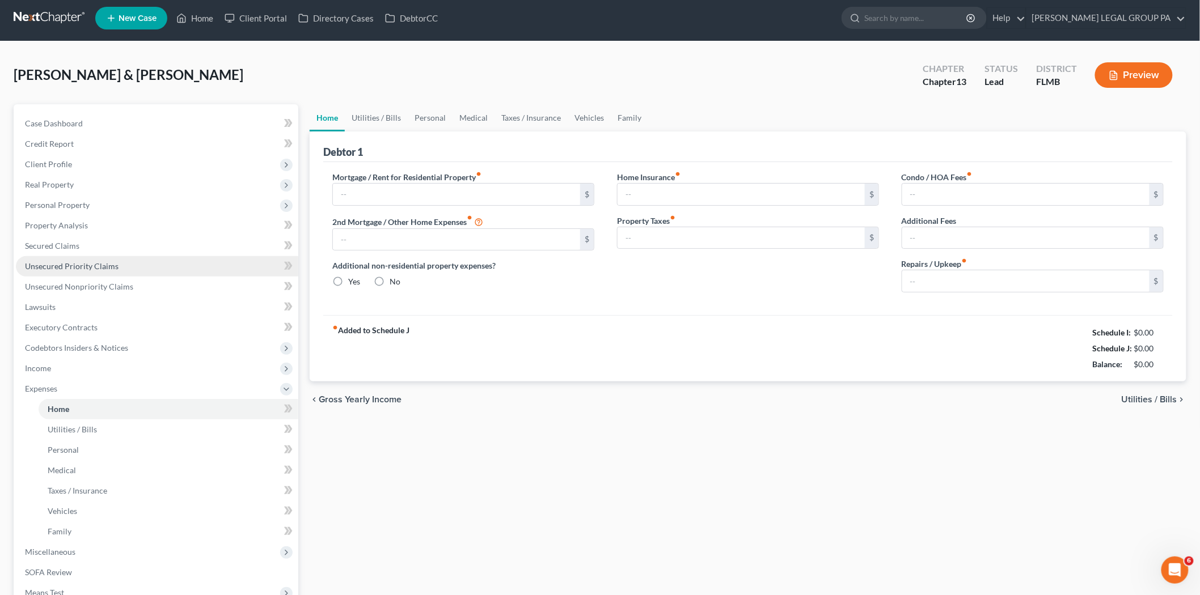
type input "0.00"
type input "250.00"
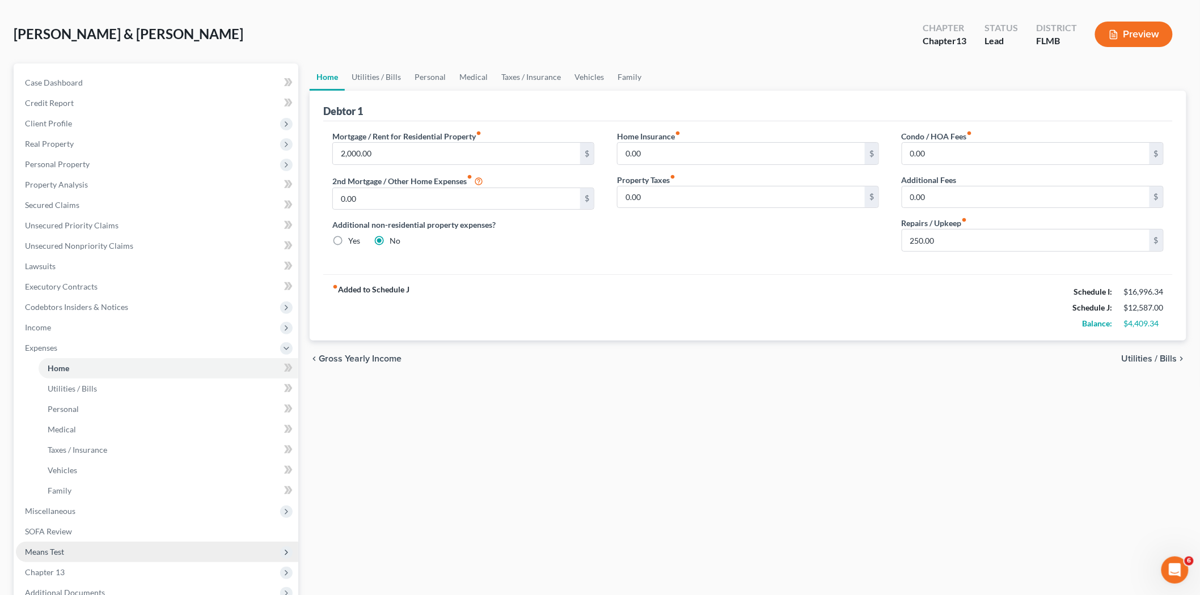
scroll to position [0, 0]
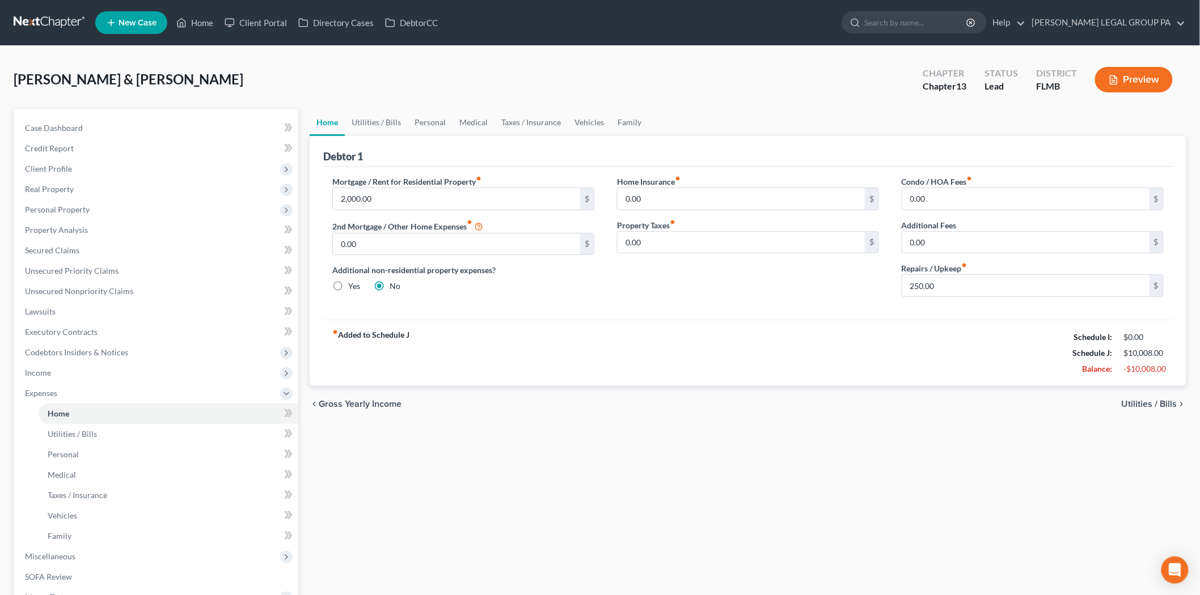
click at [646, 507] on div "Home Utilities / Bills Personal Medical Taxes / Insurance Vehicles Family Debto…" at bounding box center [748, 416] width 888 height 614
click at [83, 526] on link "Family" at bounding box center [169, 536] width 260 height 20
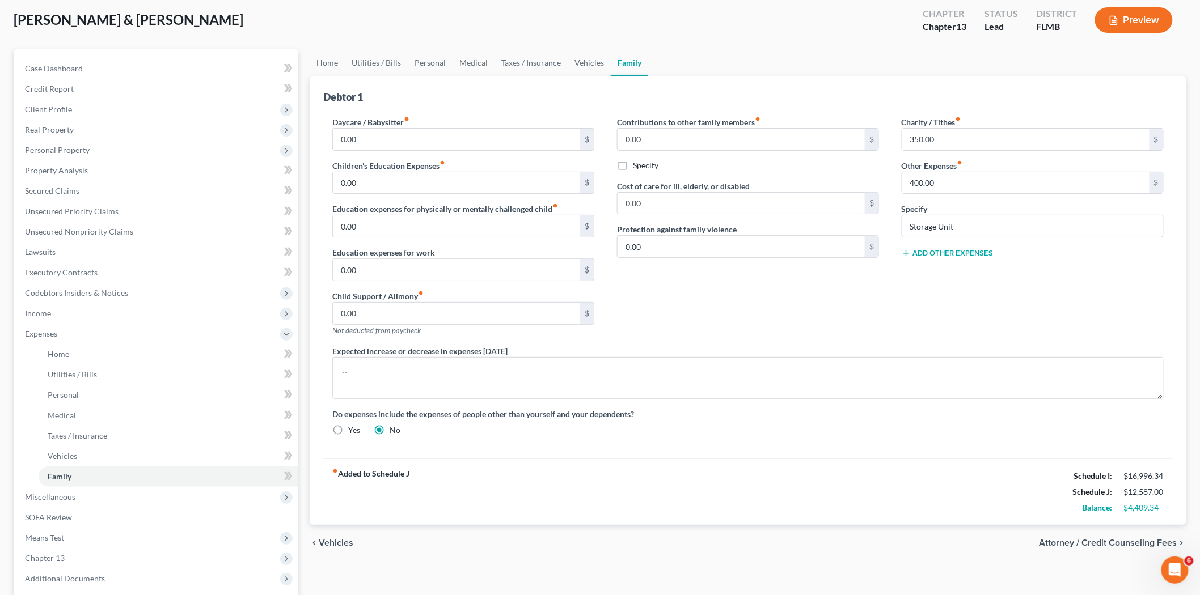
scroll to position [126, 0]
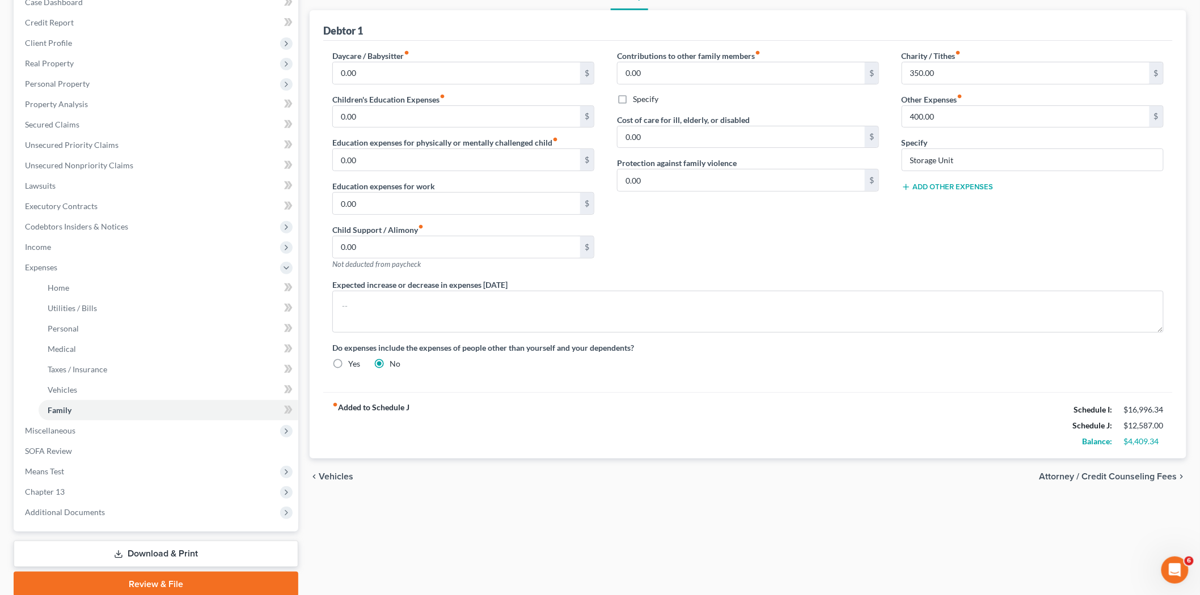
click at [427, 353] on label "Do expenses include the expenses of people other than yourself and your depende…" at bounding box center [747, 348] width 831 height 12
click at [414, 279] on label "Expected increase or decrease in expenses [DATE]" at bounding box center [419, 285] width 175 height 12
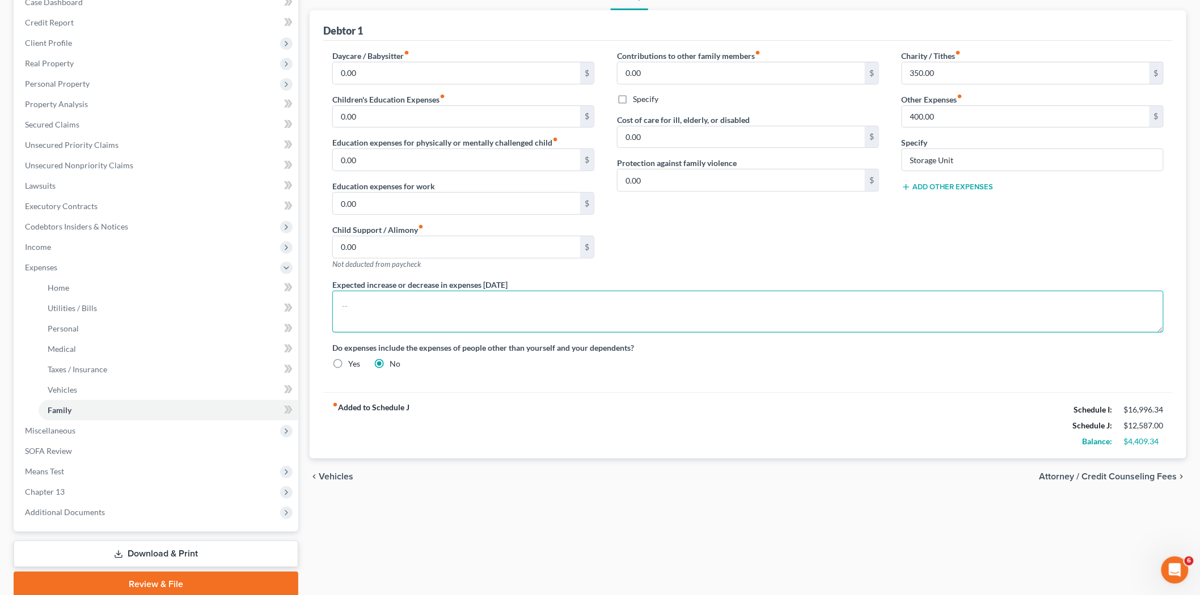
click at [417, 307] on textarea at bounding box center [747, 312] width 831 height 42
type textarea "Rent will increase to $3,000 starting September 6."
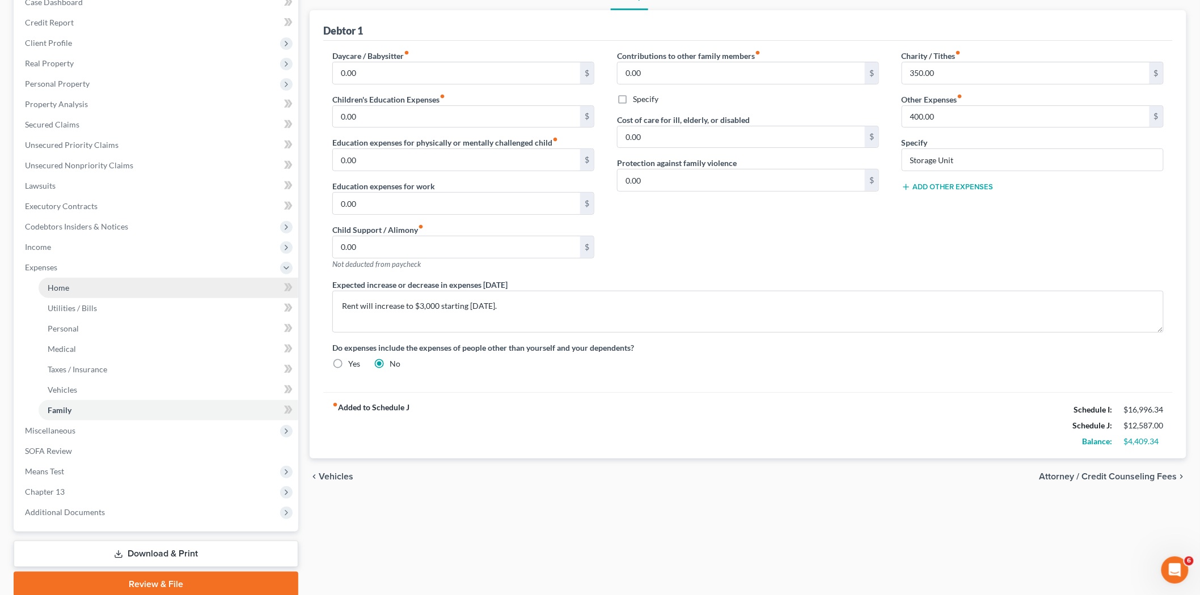
click at [234, 289] on link "Home" at bounding box center [169, 288] width 260 height 20
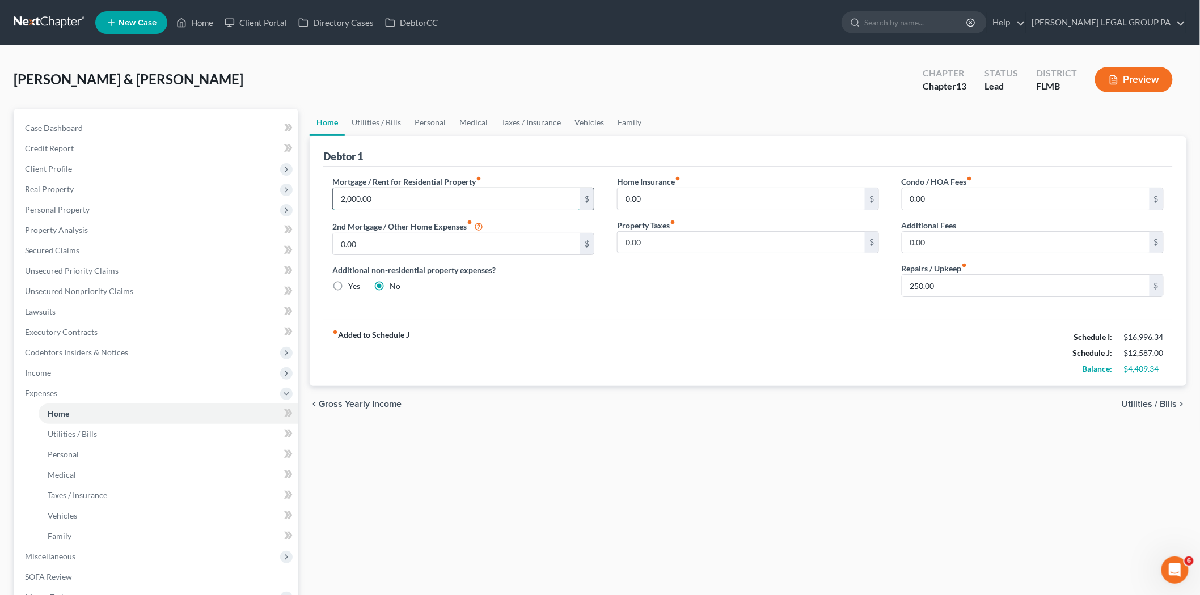
click at [369, 200] on input "2,000.00" at bounding box center [456, 199] width 247 height 22
type input "3,100.00"
click at [826, 364] on div "fiber_manual_record Added to Schedule J Schedule I: $16,996.34 Schedule J: $13,…" at bounding box center [747, 353] width 849 height 66
click at [382, 200] on input "3,100.00" at bounding box center [456, 199] width 247 height 22
click at [503, 289] on div "Additional non-residential property expenses? Yes No" at bounding box center [463, 278] width 262 height 28
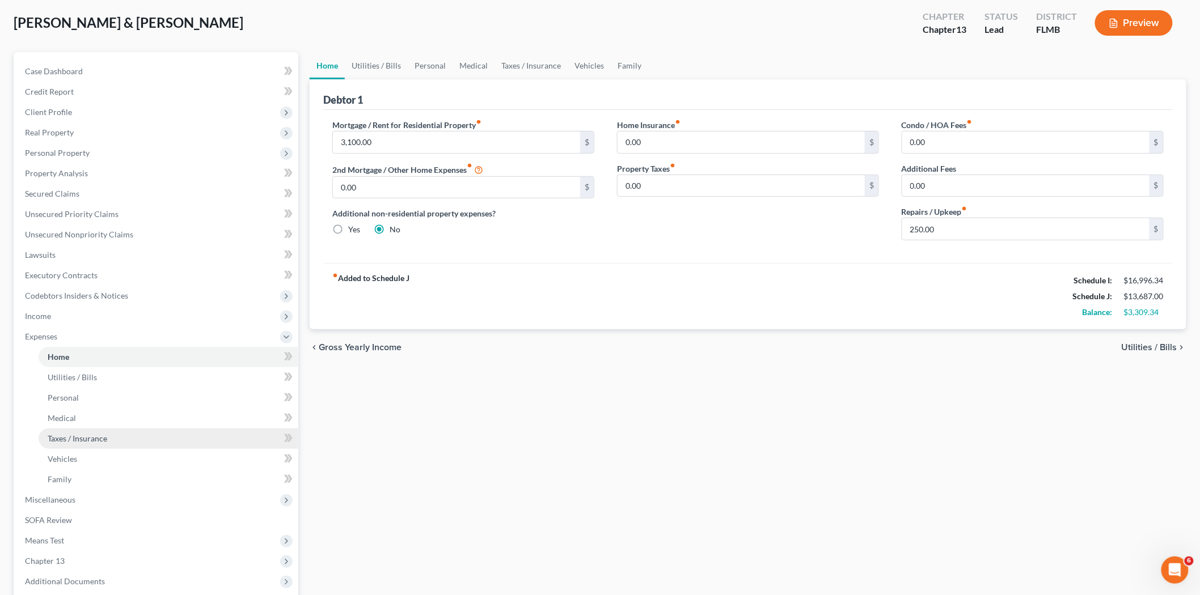
scroll to position [63, 0]
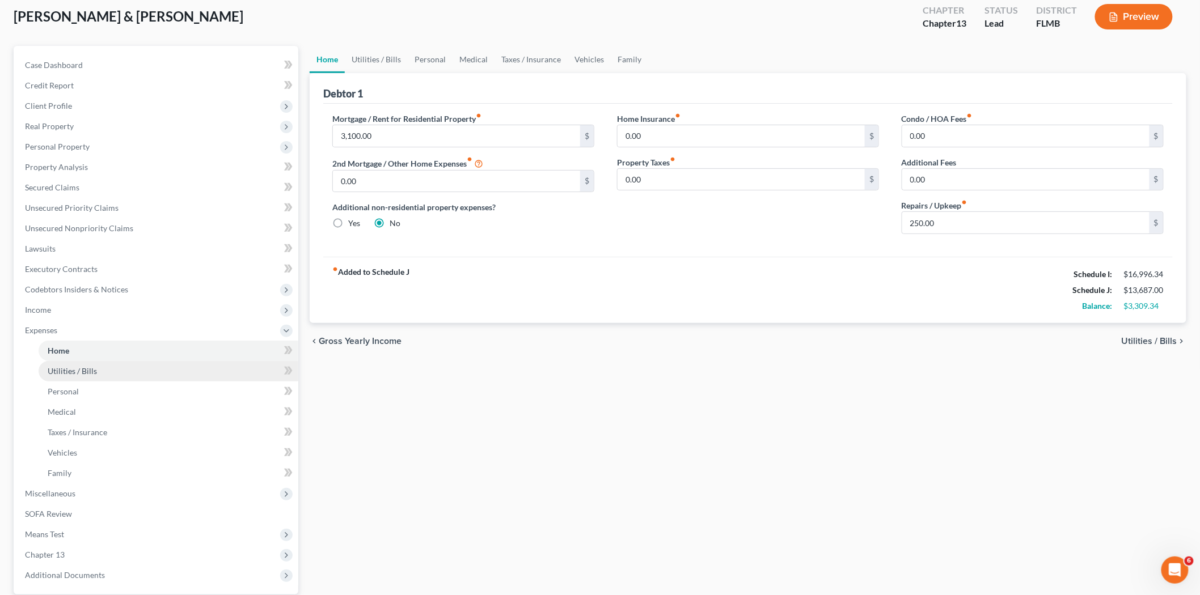
click at [126, 379] on link "Utilities / Bills" at bounding box center [169, 371] width 260 height 20
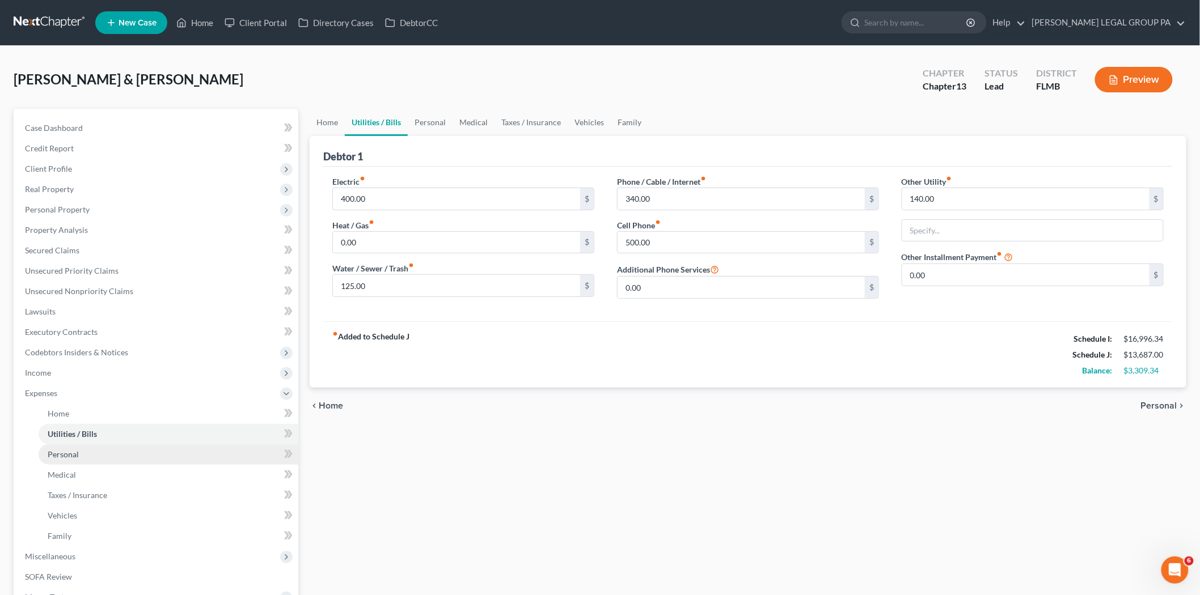
click at [115, 456] on link "Personal" at bounding box center [169, 454] width 260 height 20
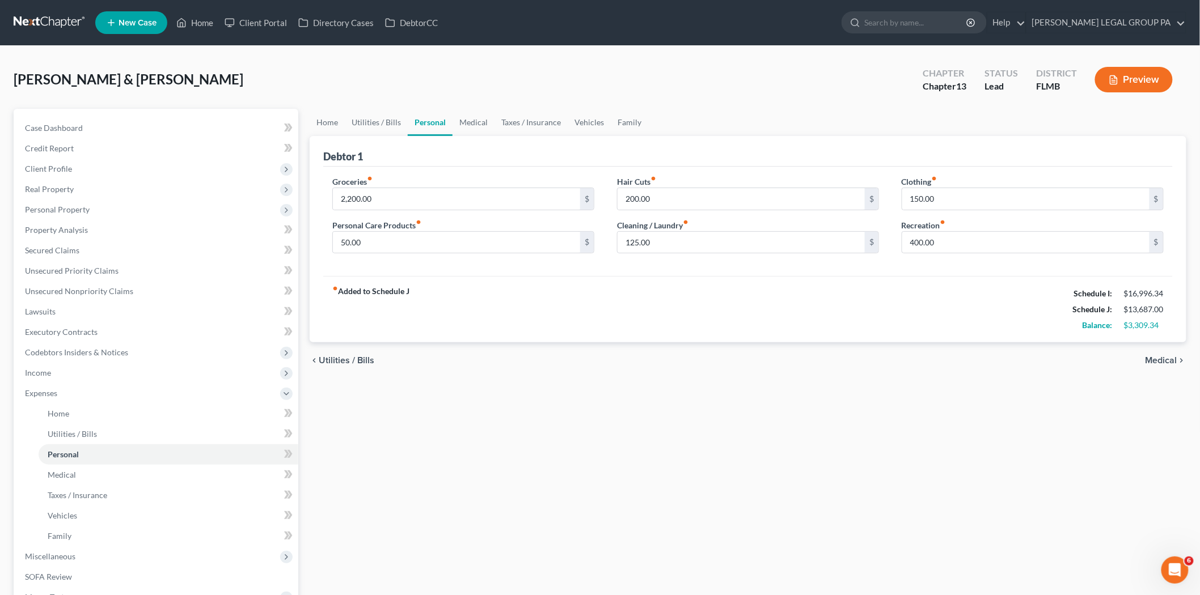
drag, startPoint x: 955, startPoint y: 254, endPoint x: 913, endPoint y: 257, distance: 41.5
click at [913, 257] on div "Clothing fiber_manual_record 150.00 $ Recreation fiber_manual_record 400.00 $" at bounding box center [1032, 219] width 285 height 87
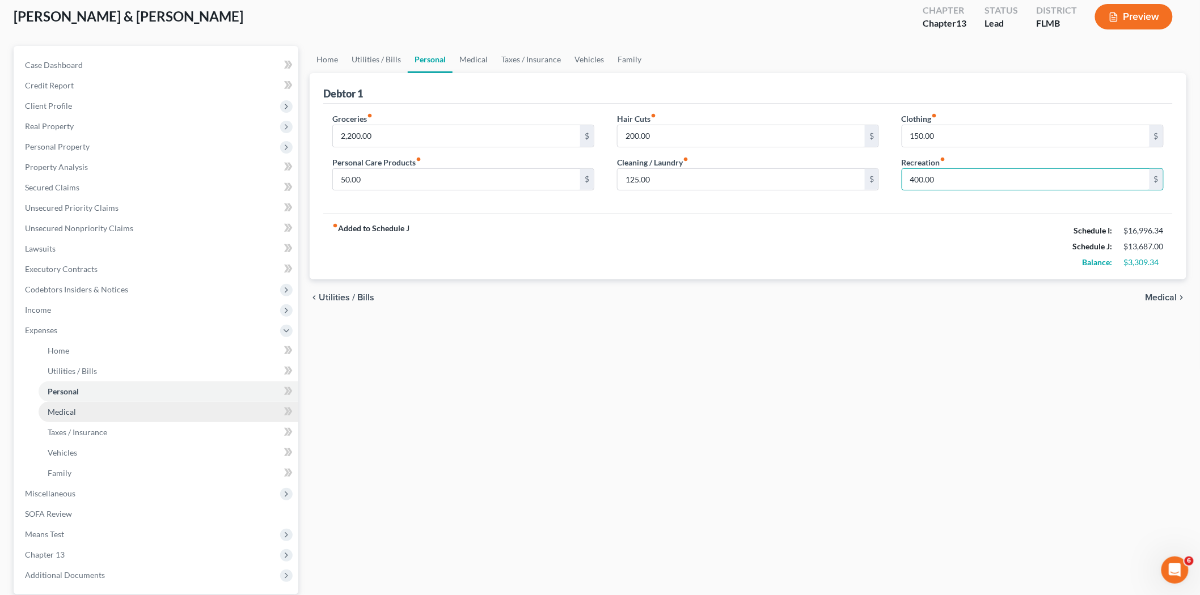
click at [120, 412] on link "Medical" at bounding box center [169, 412] width 260 height 20
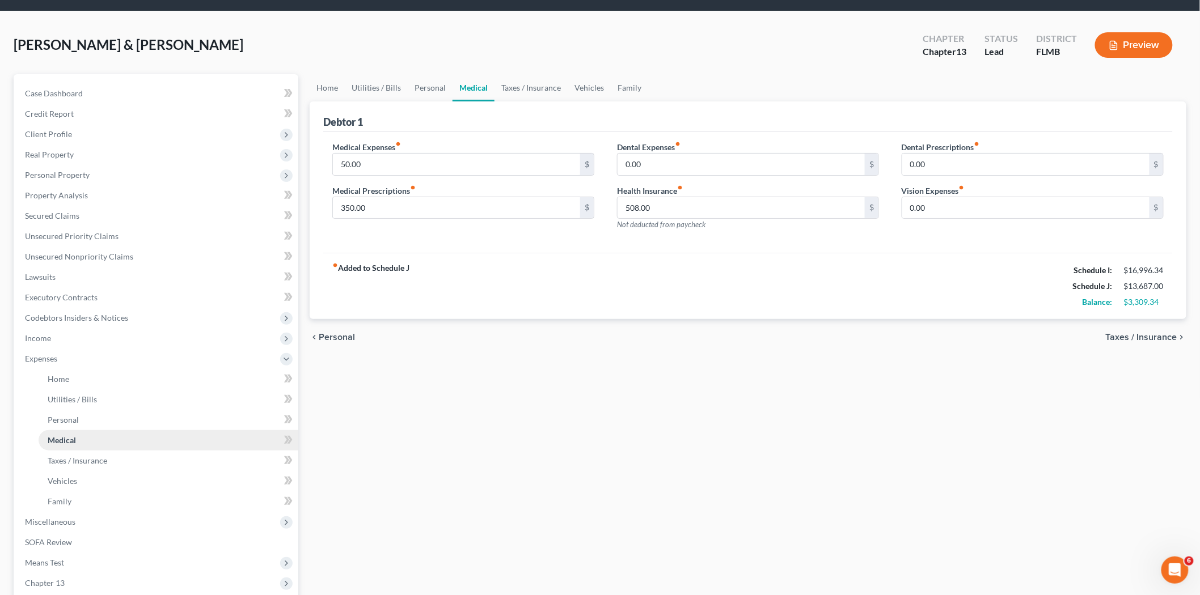
scroll to position [63, 0]
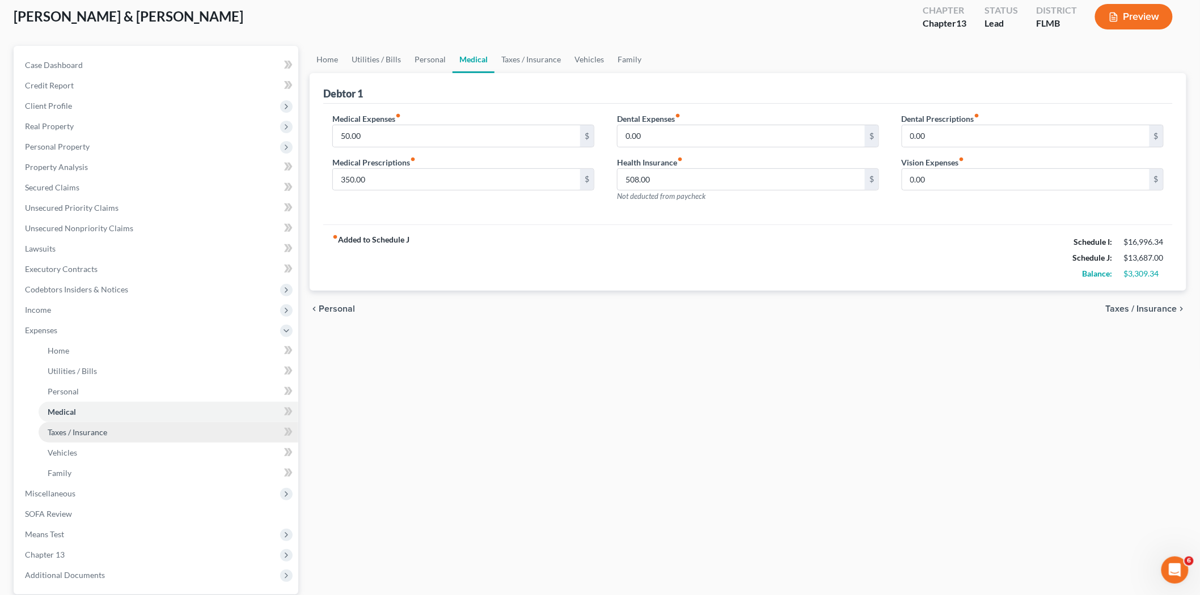
click at [115, 431] on link "Taxes / Insurance" at bounding box center [169, 432] width 260 height 20
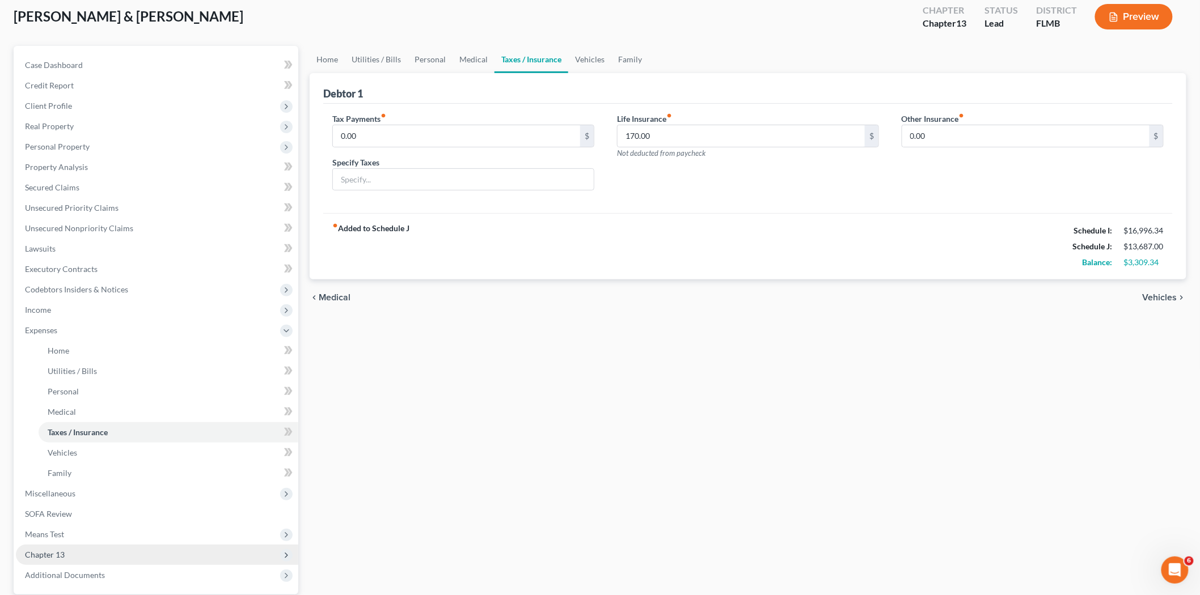
scroll to position [169, 0]
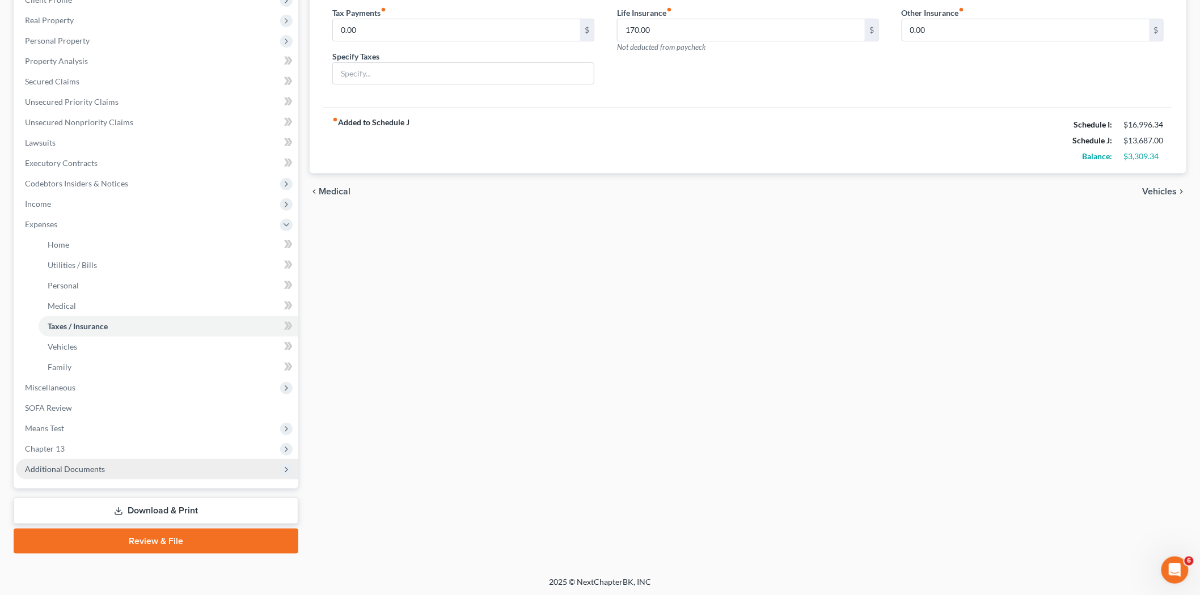
click at [122, 471] on span "Additional Documents" at bounding box center [157, 469] width 282 height 20
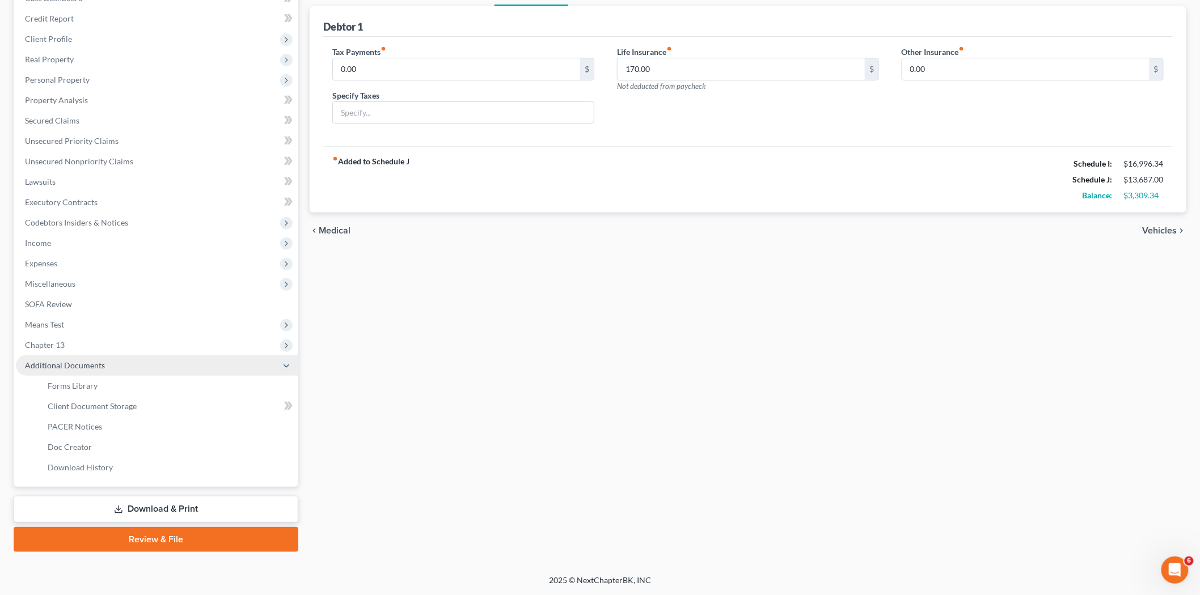
scroll to position [128, 0]
click at [163, 514] on link "Download & Print" at bounding box center [156, 511] width 285 height 27
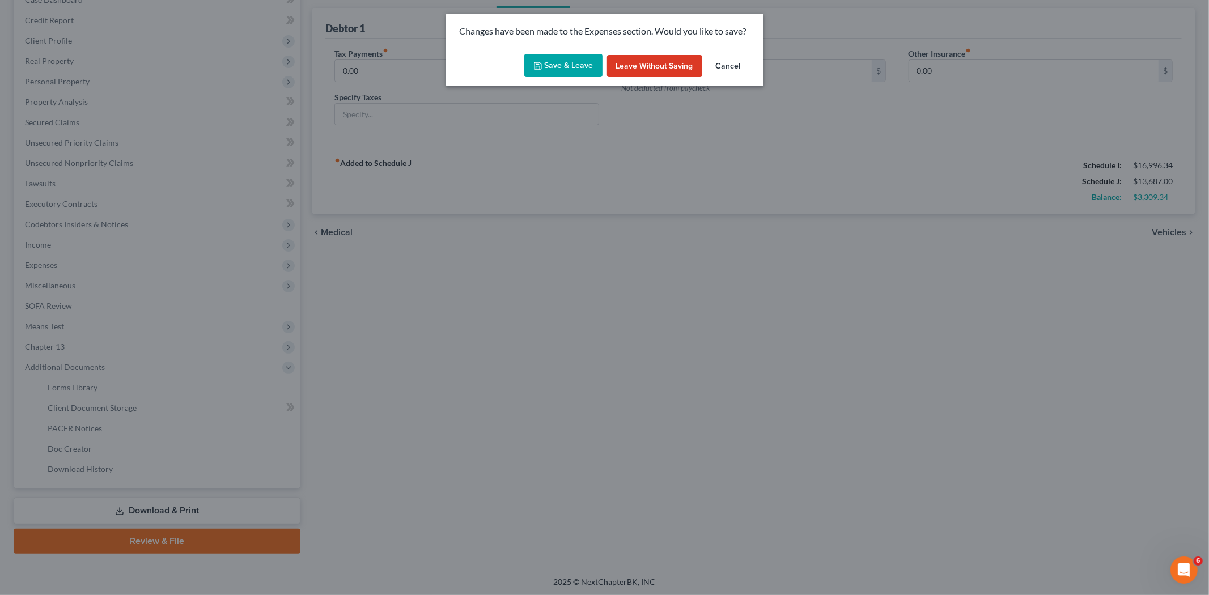
click at [568, 71] on button "Save & Leave" at bounding box center [563, 66] width 78 height 24
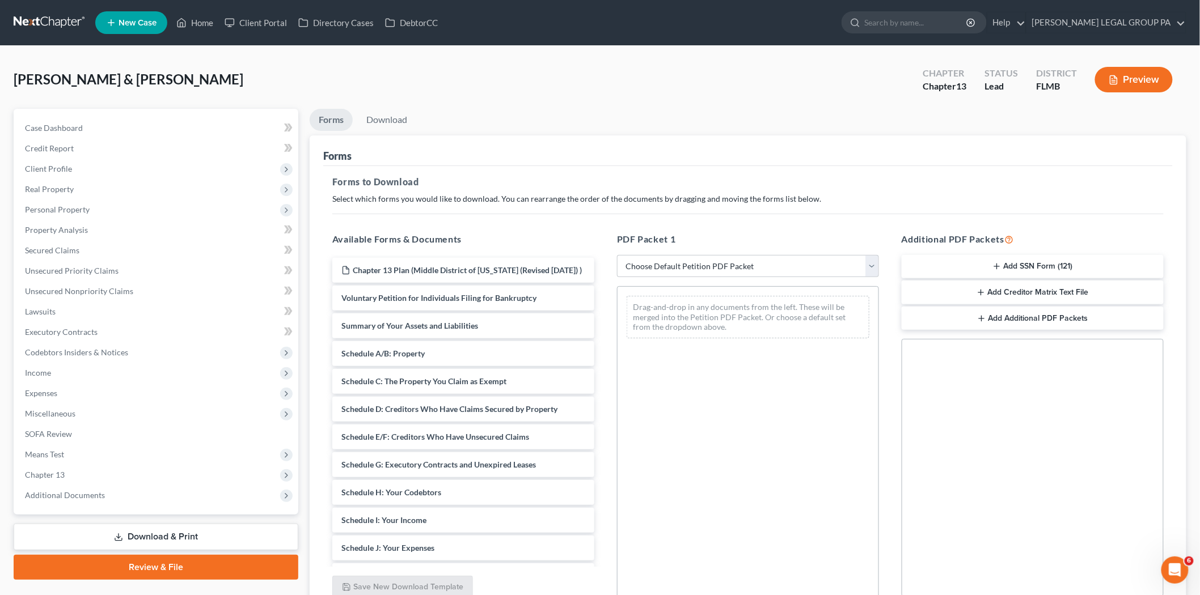
click at [1025, 291] on button "Add Creditor Matrix Text File" at bounding box center [1032, 293] width 262 height 24
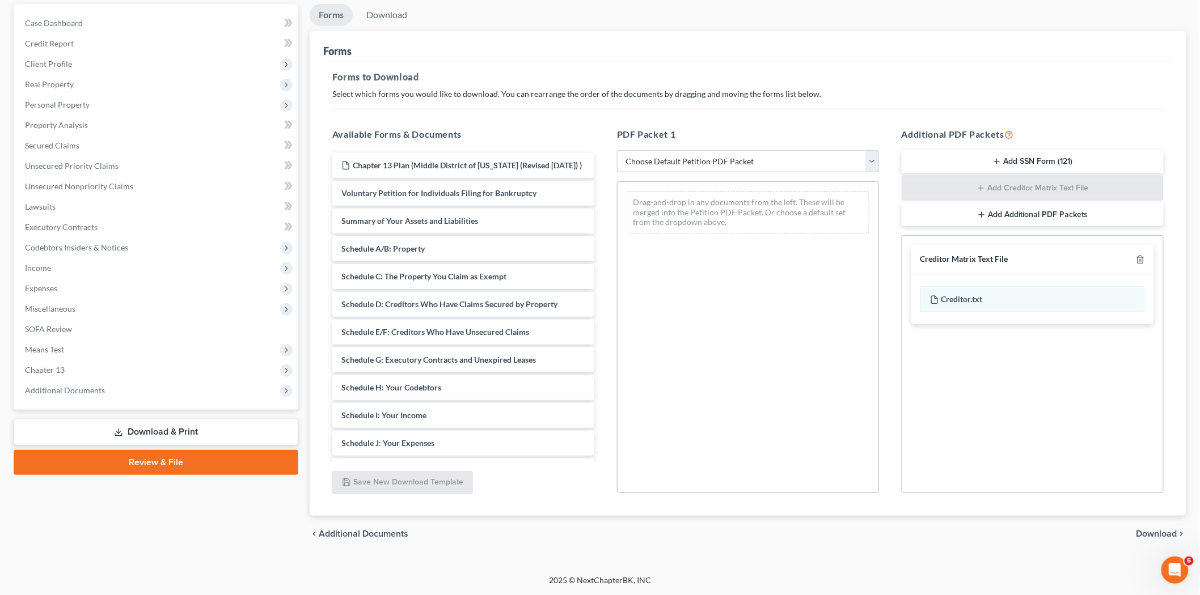
click at [1157, 535] on span "Download" at bounding box center [1156, 534] width 41 height 9
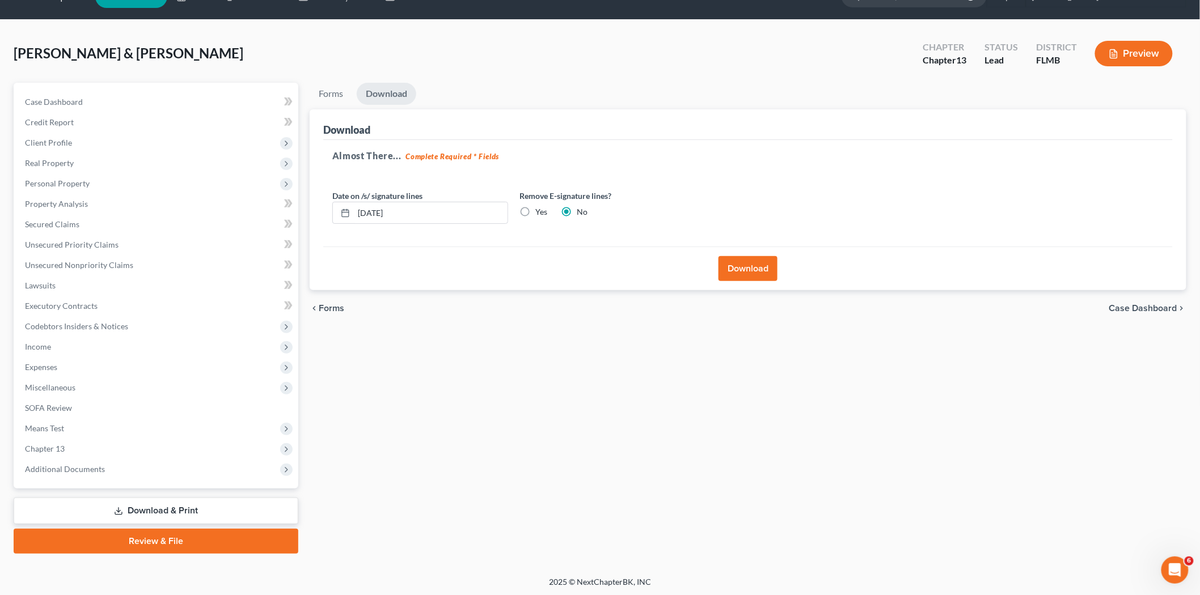
click at [747, 275] on button "Download" at bounding box center [747, 268] width 59 height 25
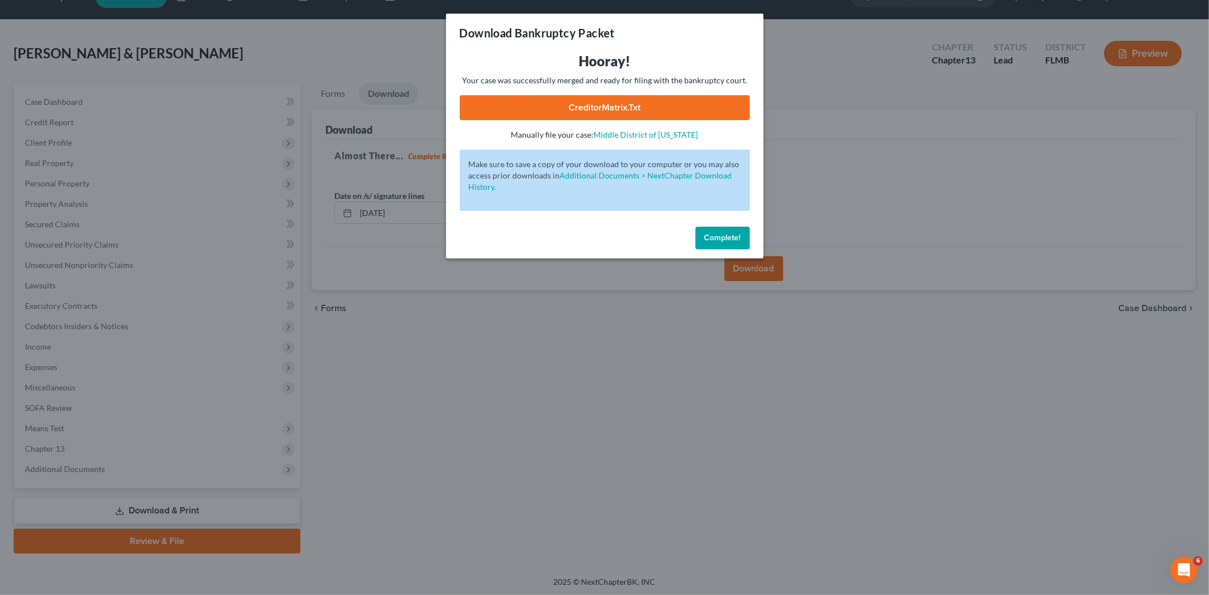
click at [573, 104] on link "CreditorMatrix.txt" at bounding box center [605, 107] width 290 height 25
click at [734, 248] on button "Complete!" at bounding box center [723, 238] width 54 height 23
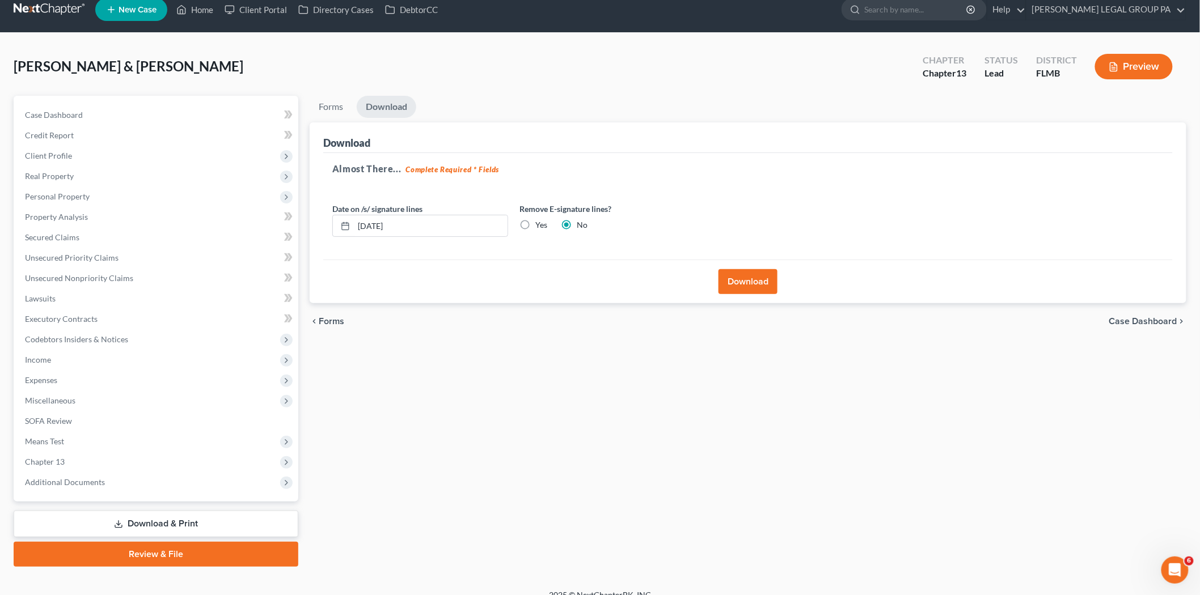
scroll to position [0, 0]
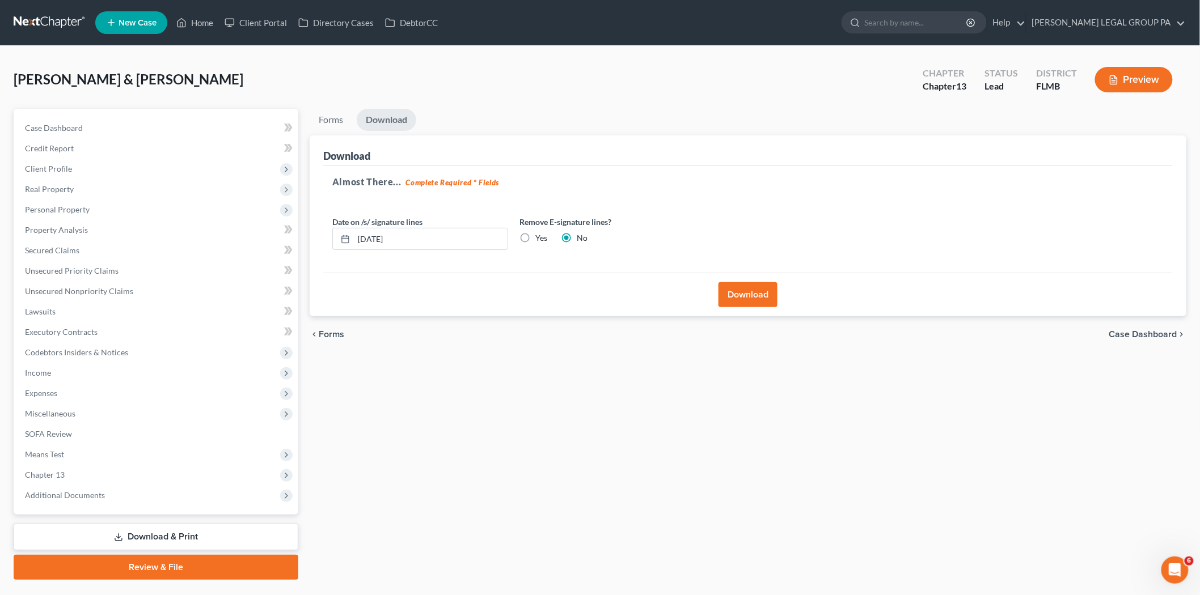
click at [43, 24] on link at bounding box center [50, 22] width 73 height 20
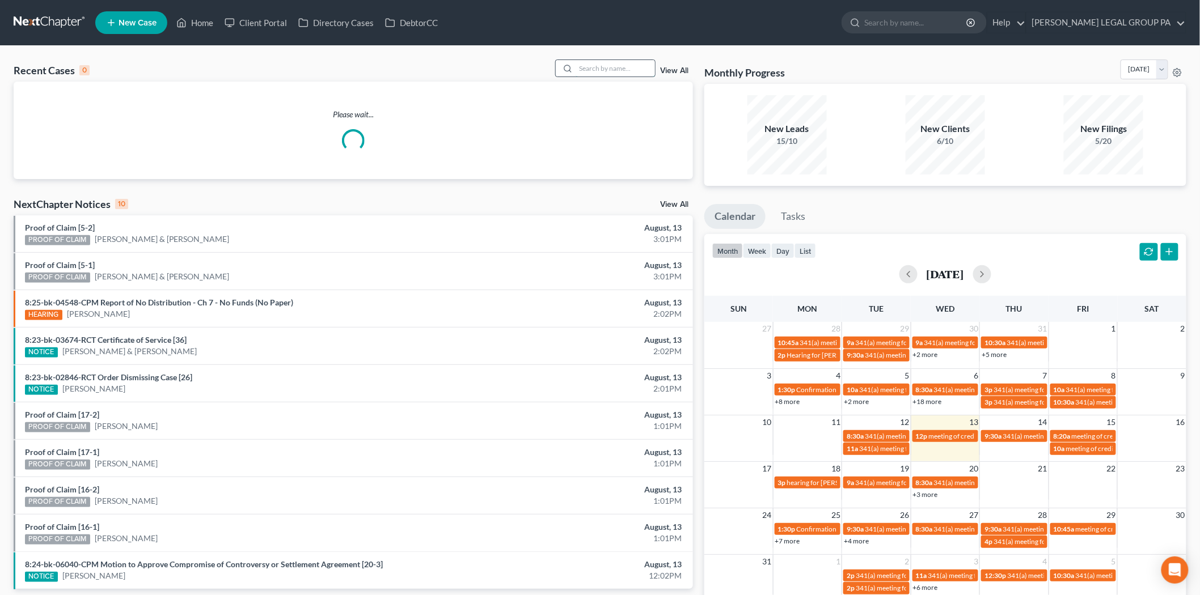
click at [632, 64] on input "search" at bounding box center [614, 68] width 79 height 16
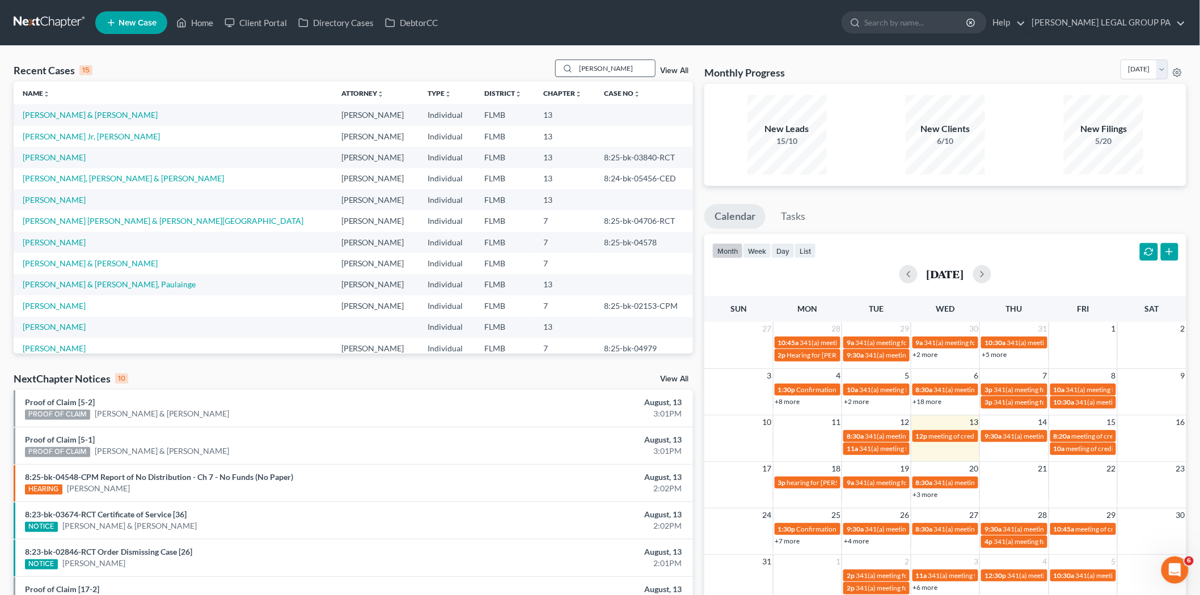
type input "[PERSON_NAME]"
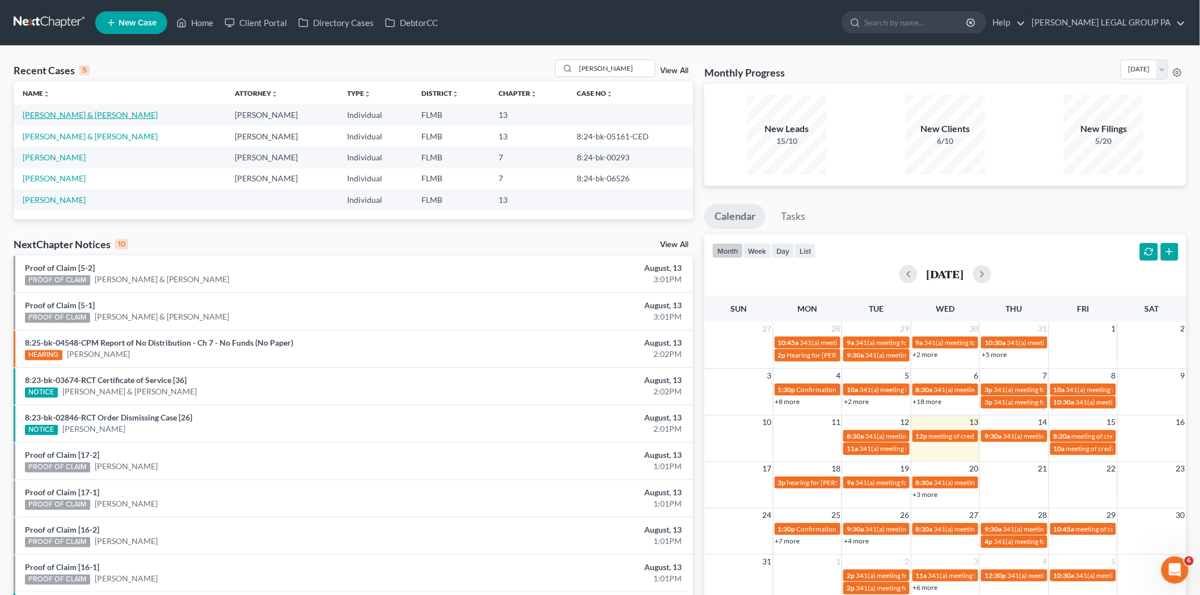
click at [103, 114] on link "[PERSON_NAME] & [PERSON_NAME]" at bounding box center [90, 115] width 135 height 10
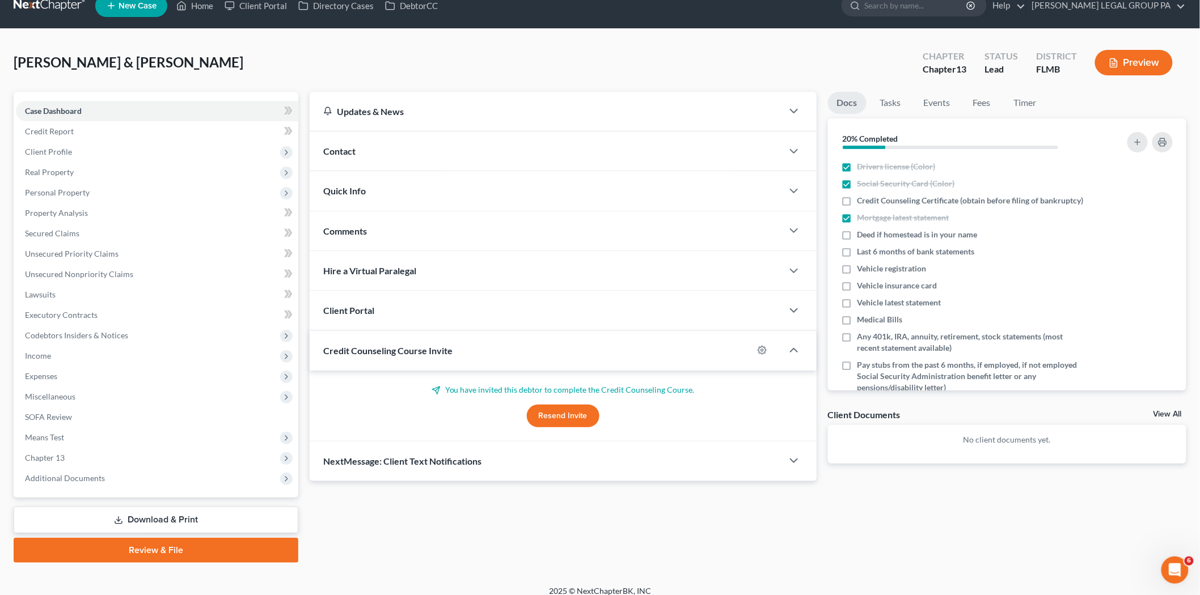
scroll to position [26, 0]
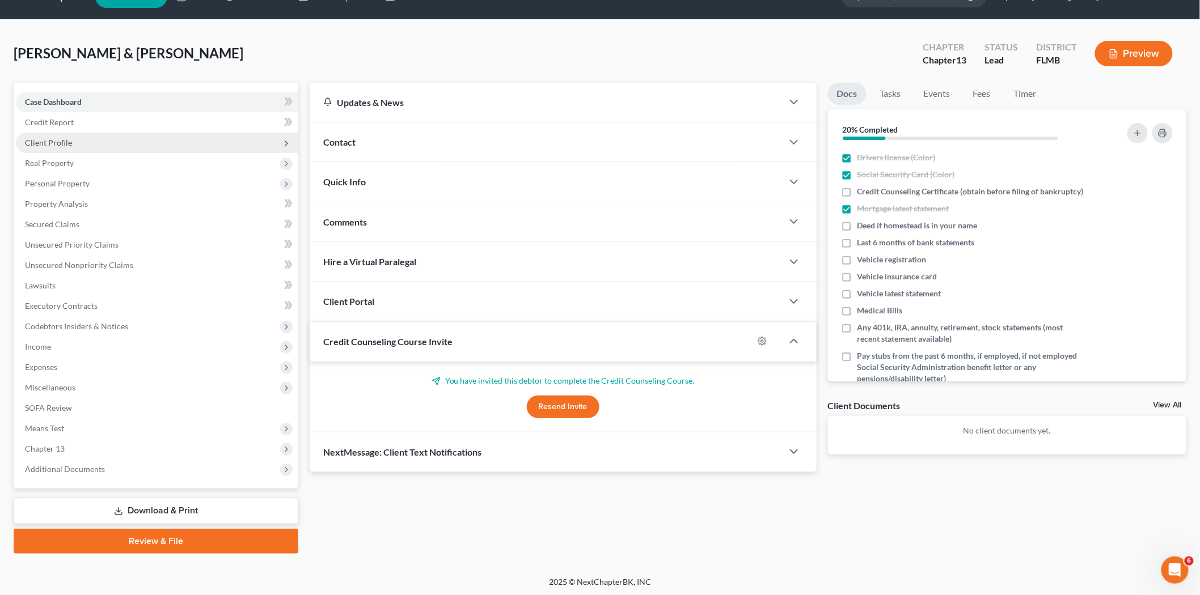
click at [110, 145] on span "Client Profile" at bounding box center [157, 143] width 282 height 20
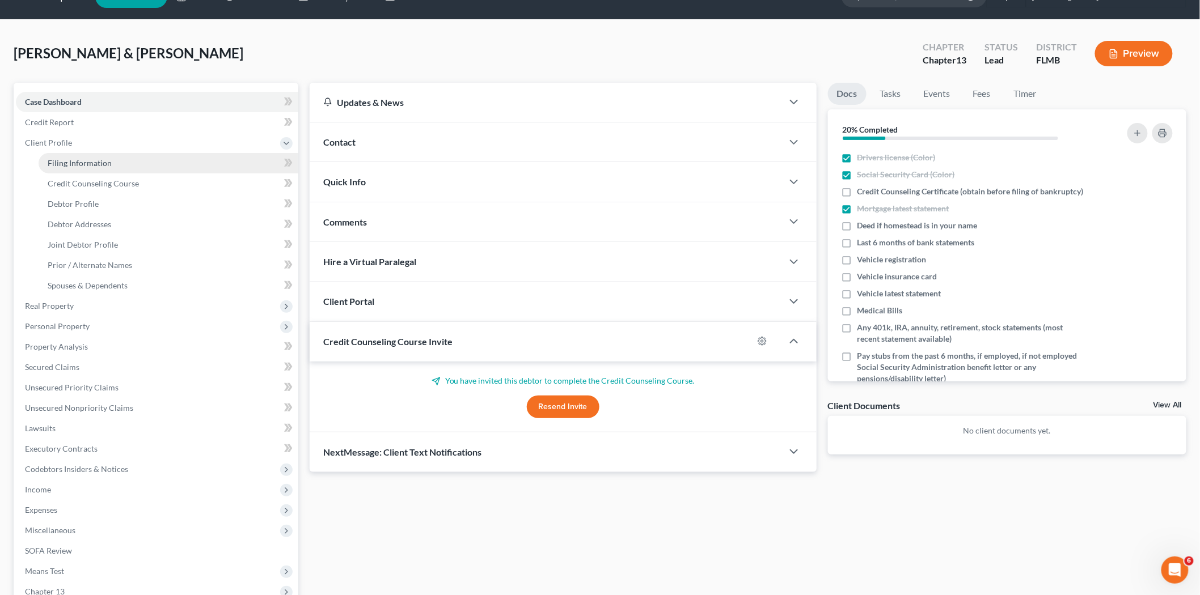
click at [115, 163] on link "Filing Information" at bounding box center [169, 163] width 260 height 20
select select "1"
select select "3"
select select "9"
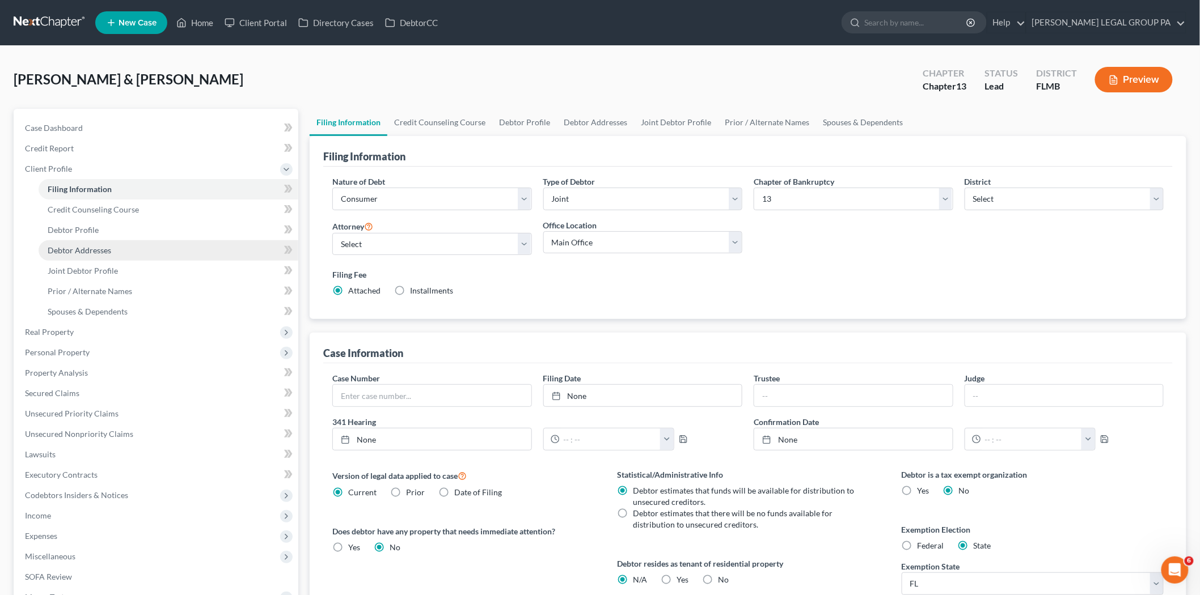
click at [109, 240] on link "Debtor Addresses" at bounding box center [169, 250] width 260 height 20
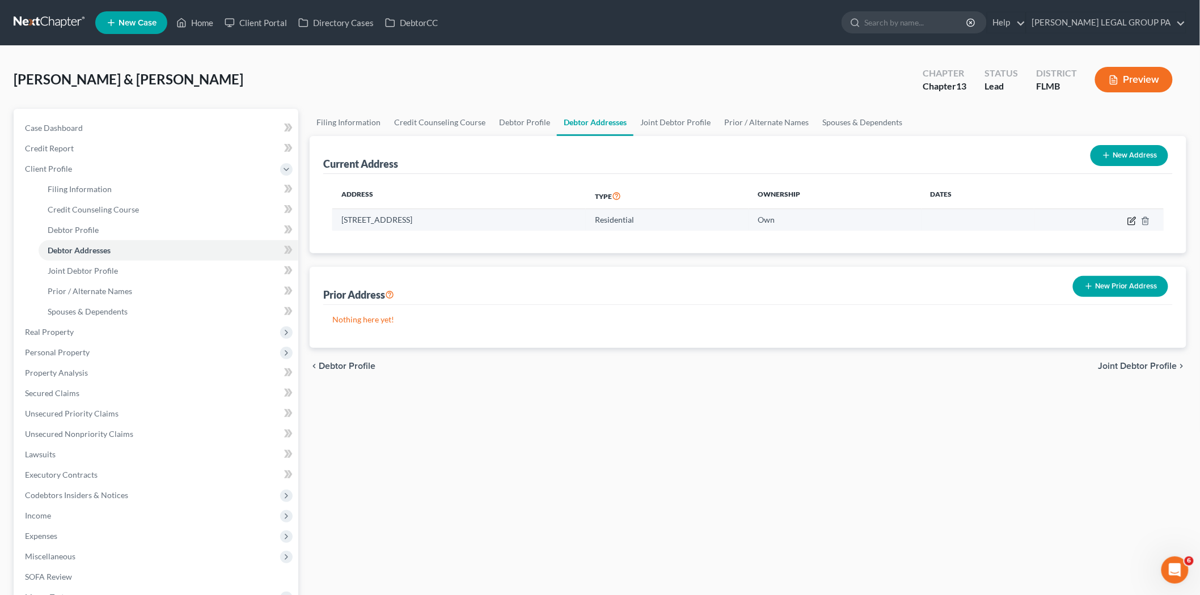
click at [1132, 223] on icon "button" at bounding box center [1131, 221] width 9 height 9
select select "9"
select select "0"
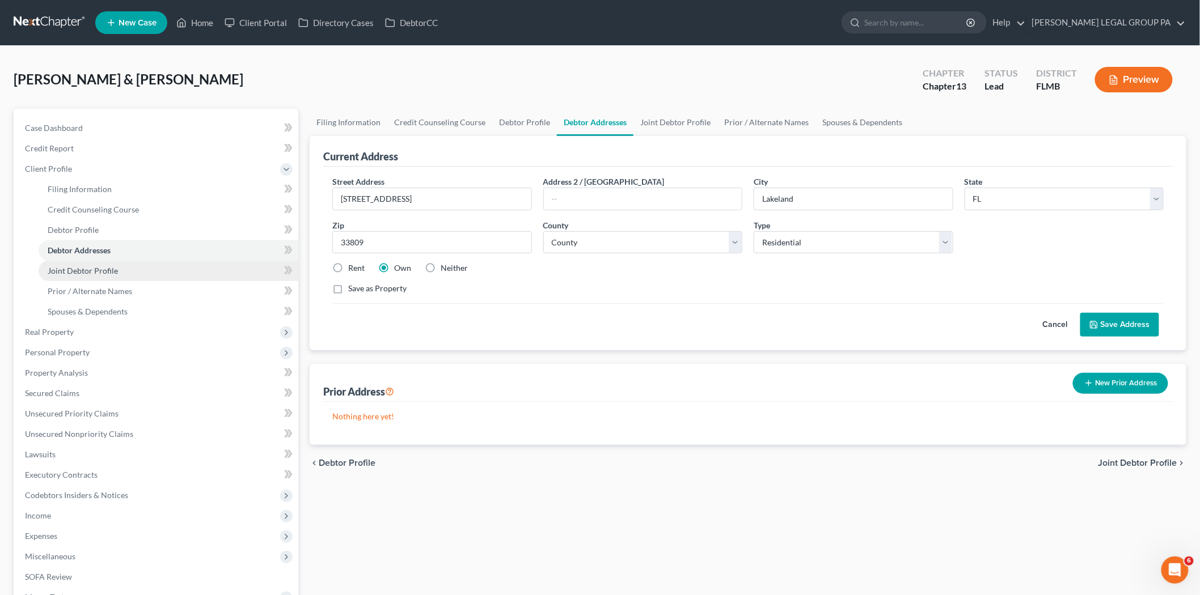
click at [124, 274] on link "Joint Debtor Profile" at bounding box center [169, 271] width 260 height 20
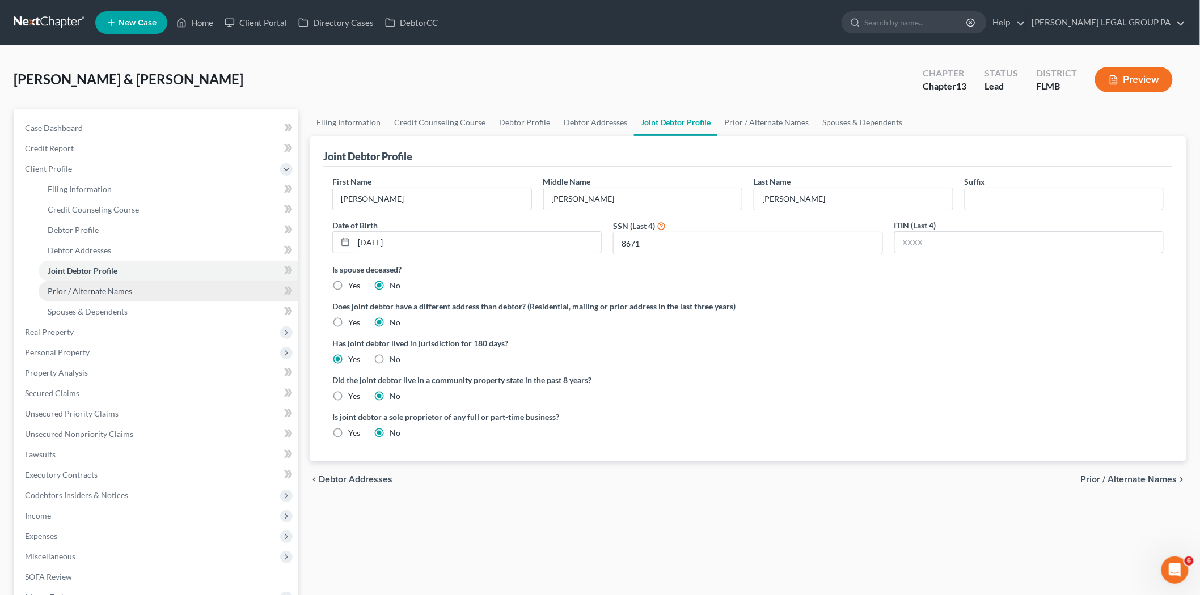
click at [183, 290] on link "Prior / Alternate Names" at bounding box center [169, 291] width 260 height 20
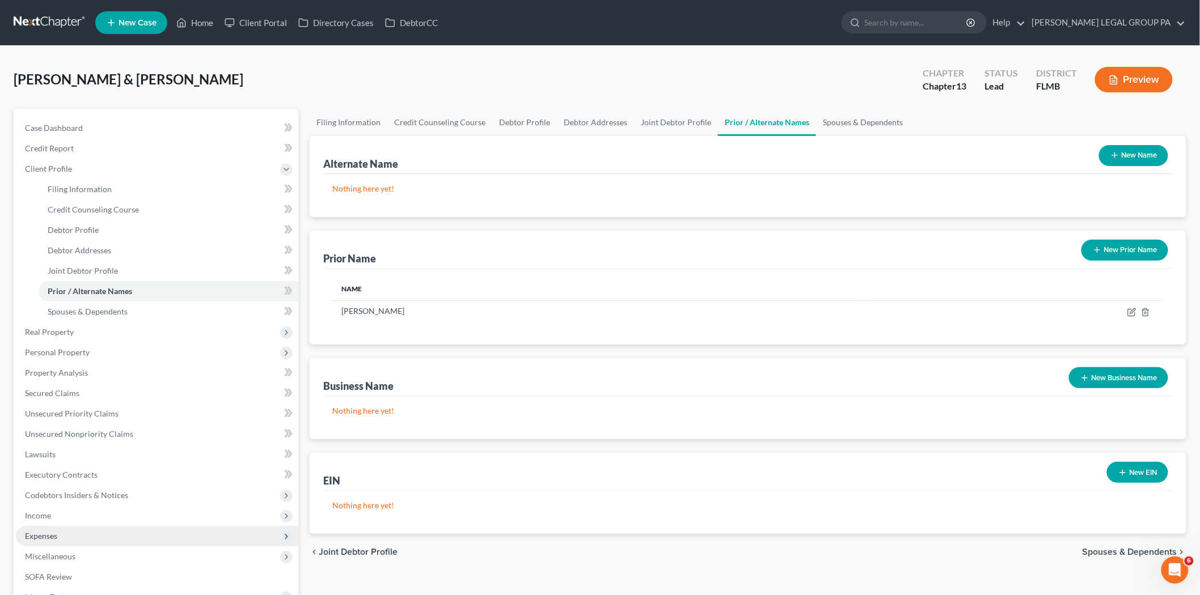
click at [52, 536] on span "Expenses" at bounding box center [41, 536] width 32 height 10
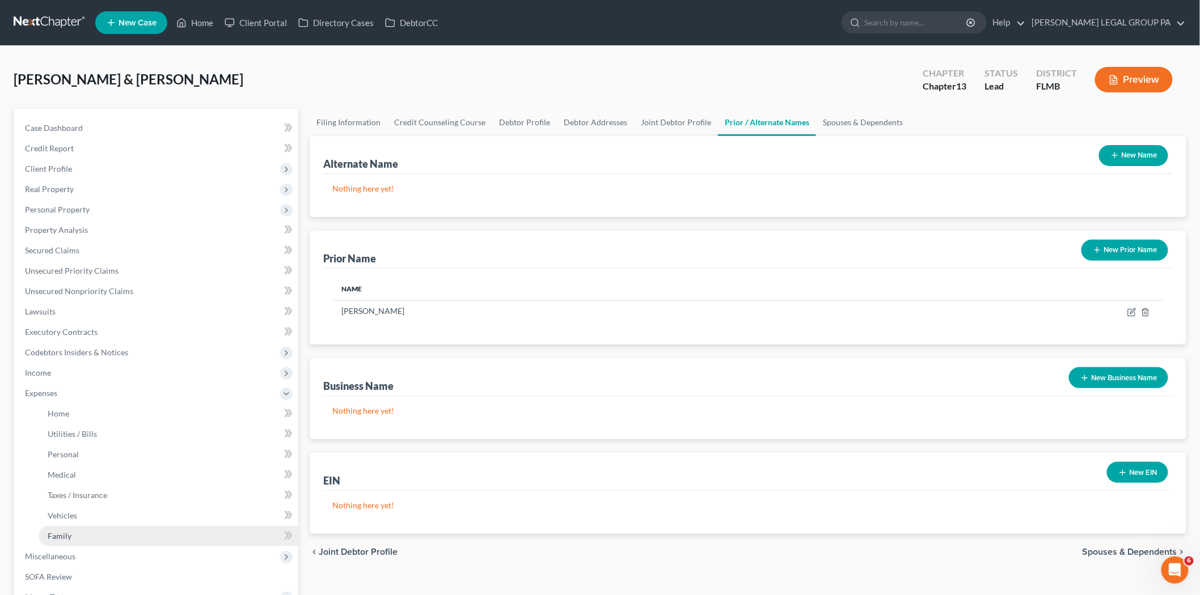
click at [61, 537] on span "Family" at bounding box center [60, 536] width 24 height 10
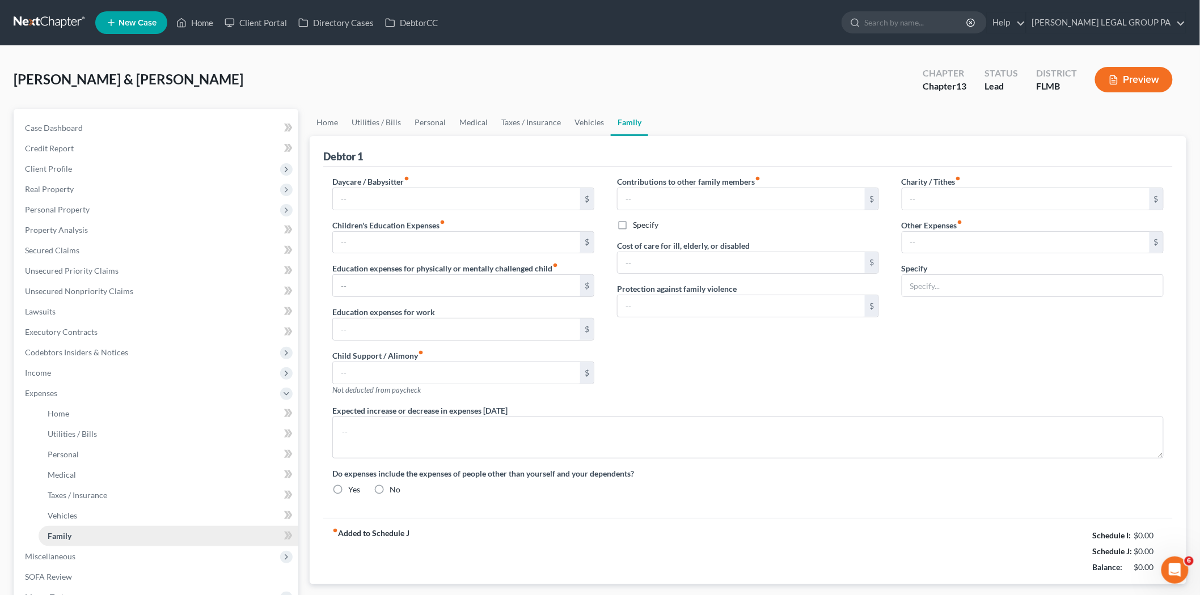
type input "0.00"
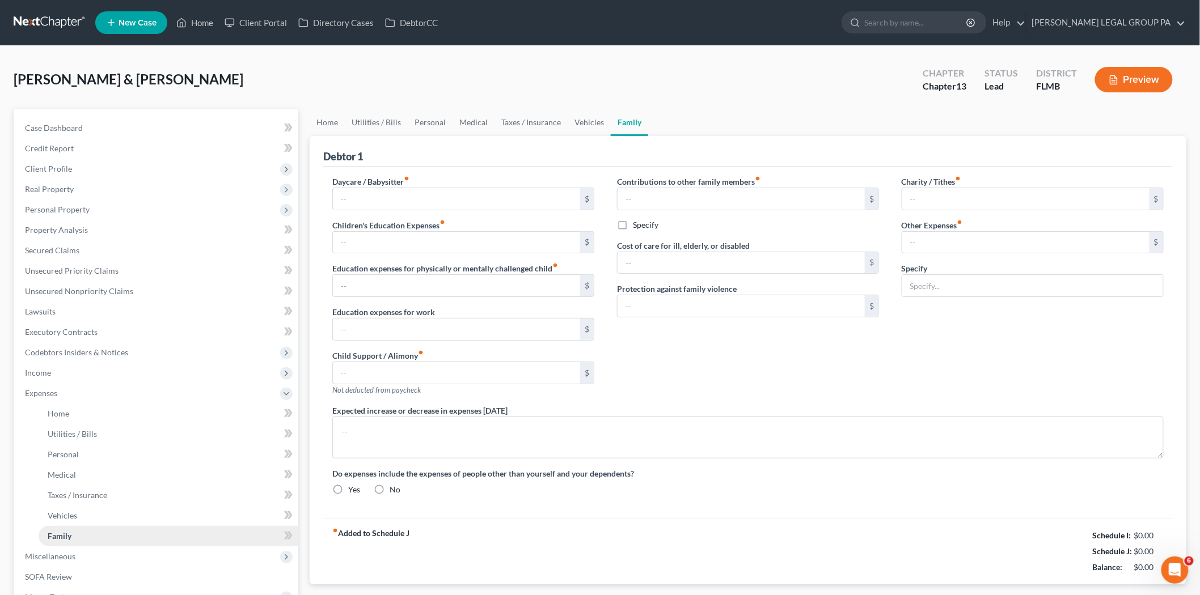
type input "0.00"
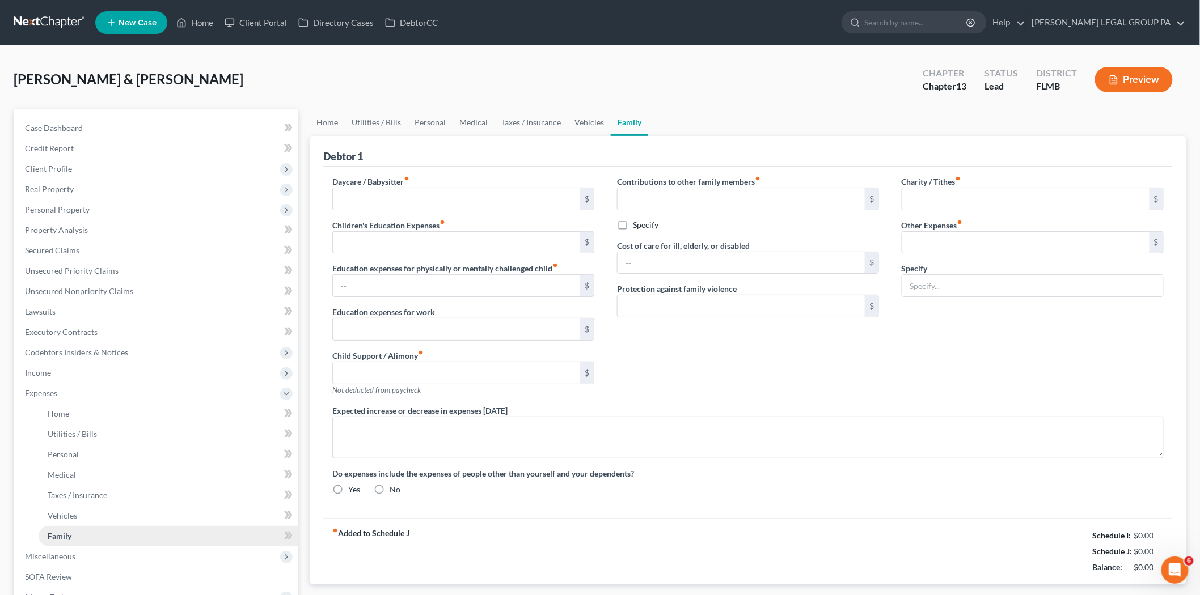
radio input "true"
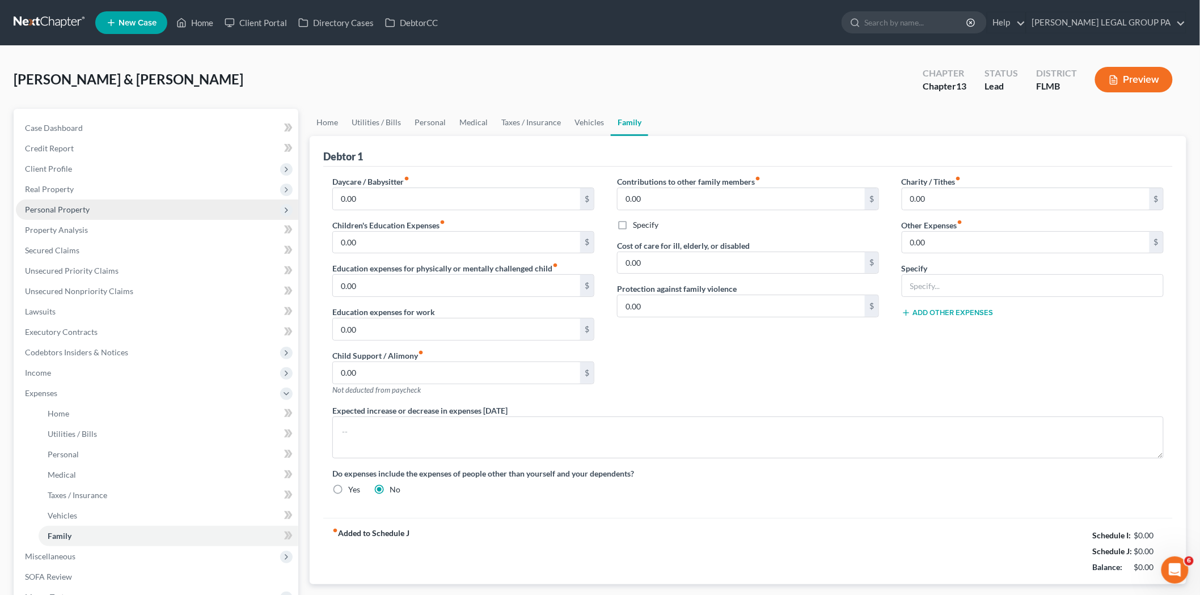
click at [83, 215] on span "Personal Property" at bounding box center [157, 210] width 282 height 20
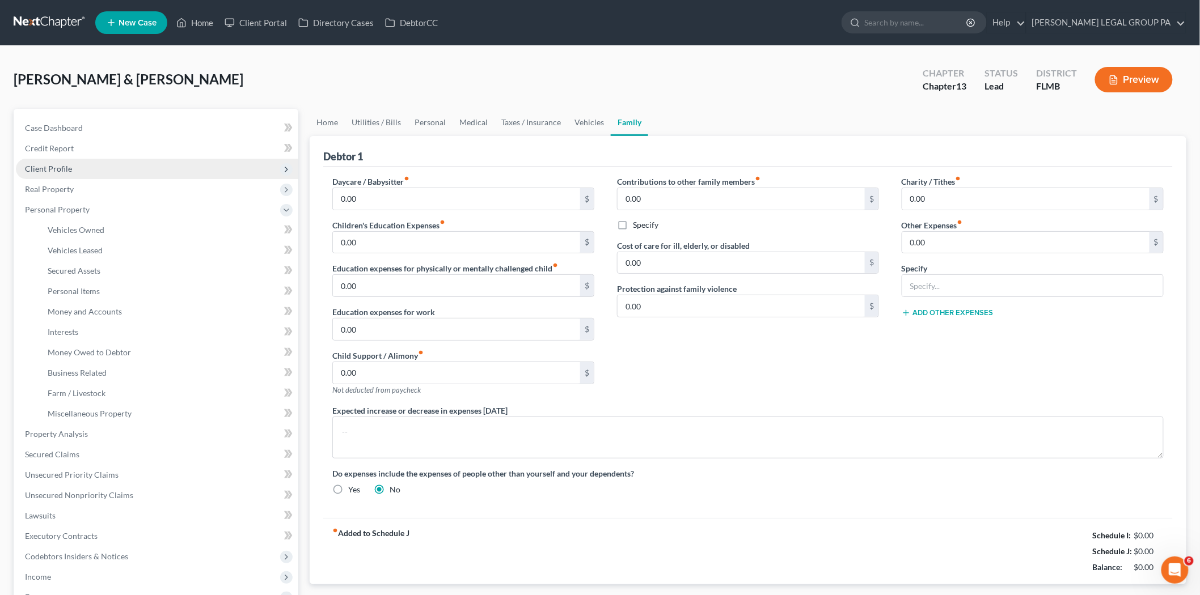
click at [77, 168] on span "Client Profile" at bounding box center [157, 169] width 282 height 20
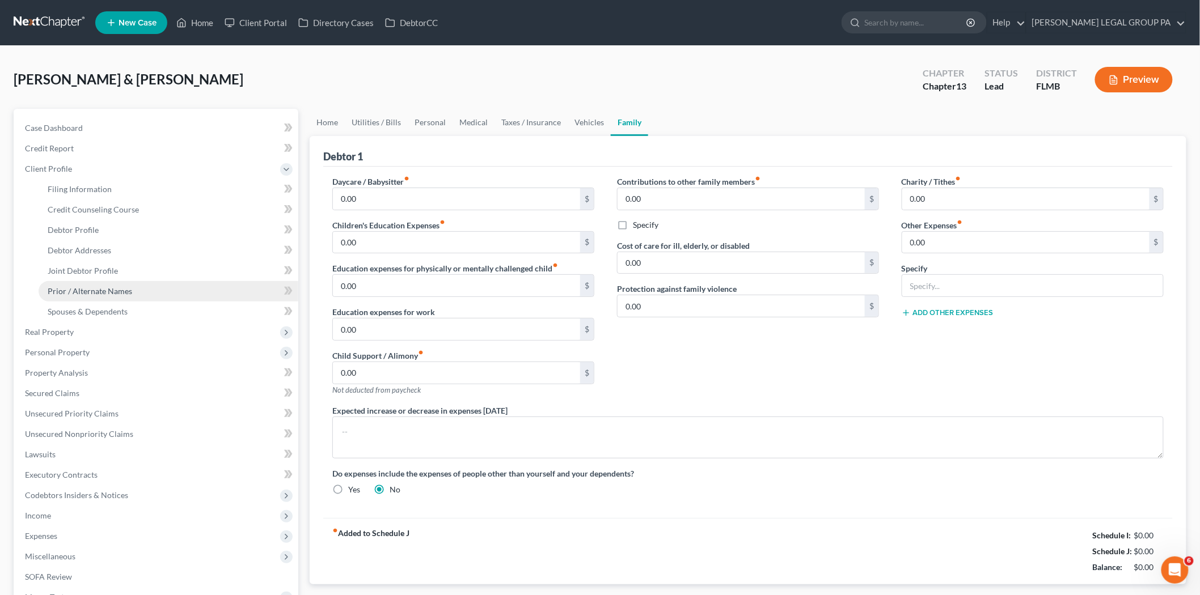
click at [95, 290] on span "Prior / Alternate Names" at bounding box center [90, 291] width 84 height 10
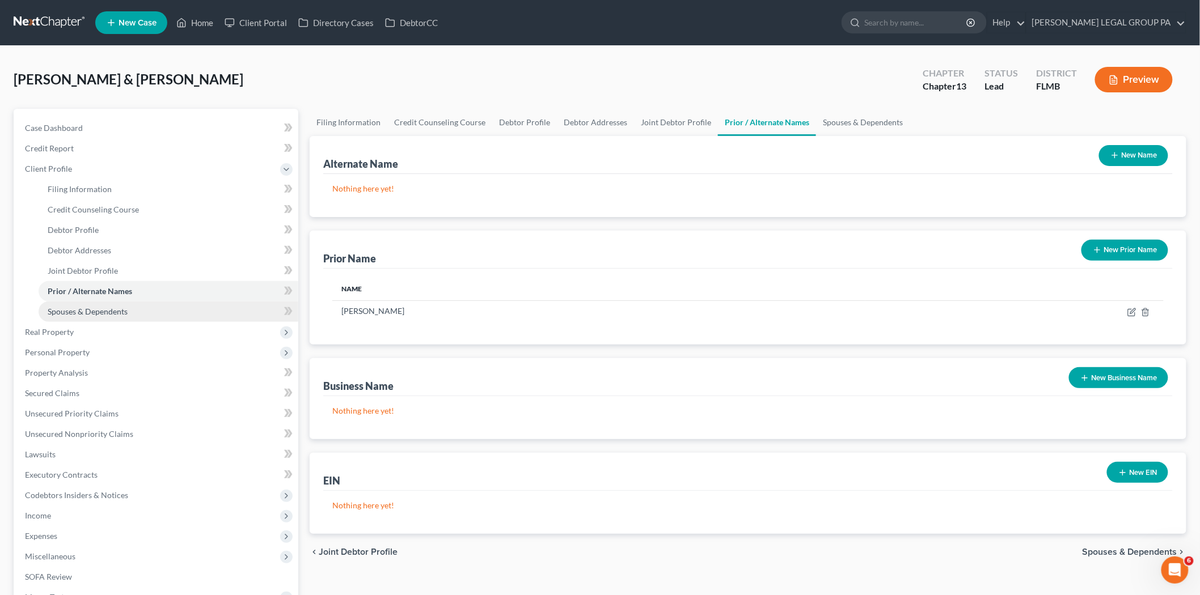
click at [146, 310] on link "Spouses & Dependents" at bounding box center [169, 312] width 260 height 20
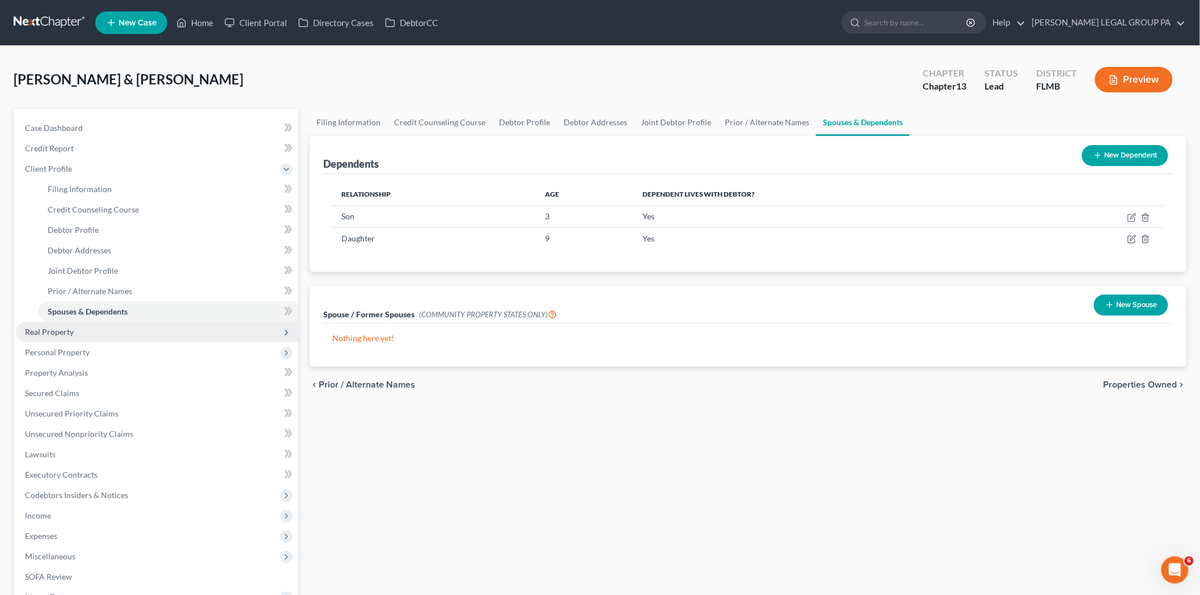
click at [114, 324] on span "Real Property" at bounding box center [157, 332] width 282 height 20
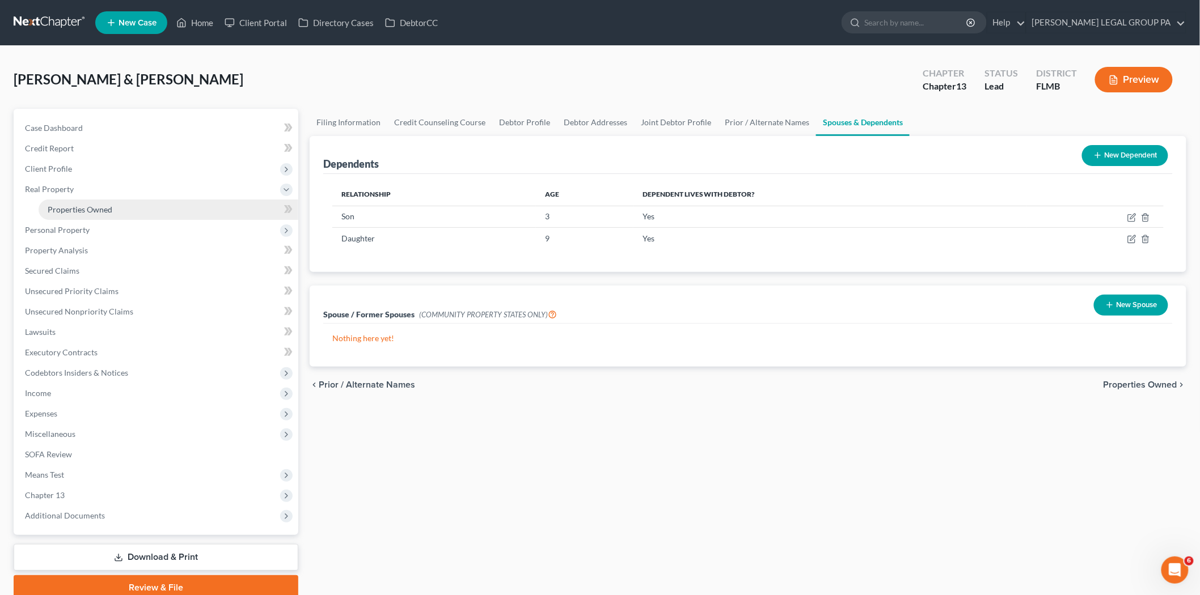
click at [125, 205] on link "Properties Owned" at bounding box center [169, 210] width 260 height 20
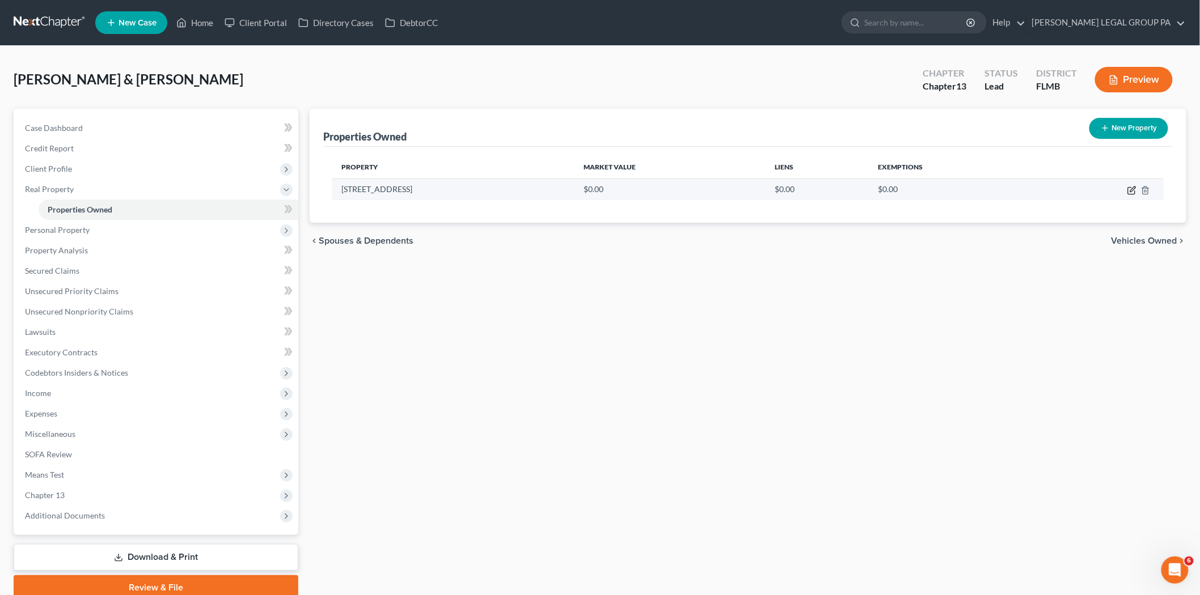
click at [1129, 190] on icon "button" at bounding box center [1131, 190] width 9 height 9
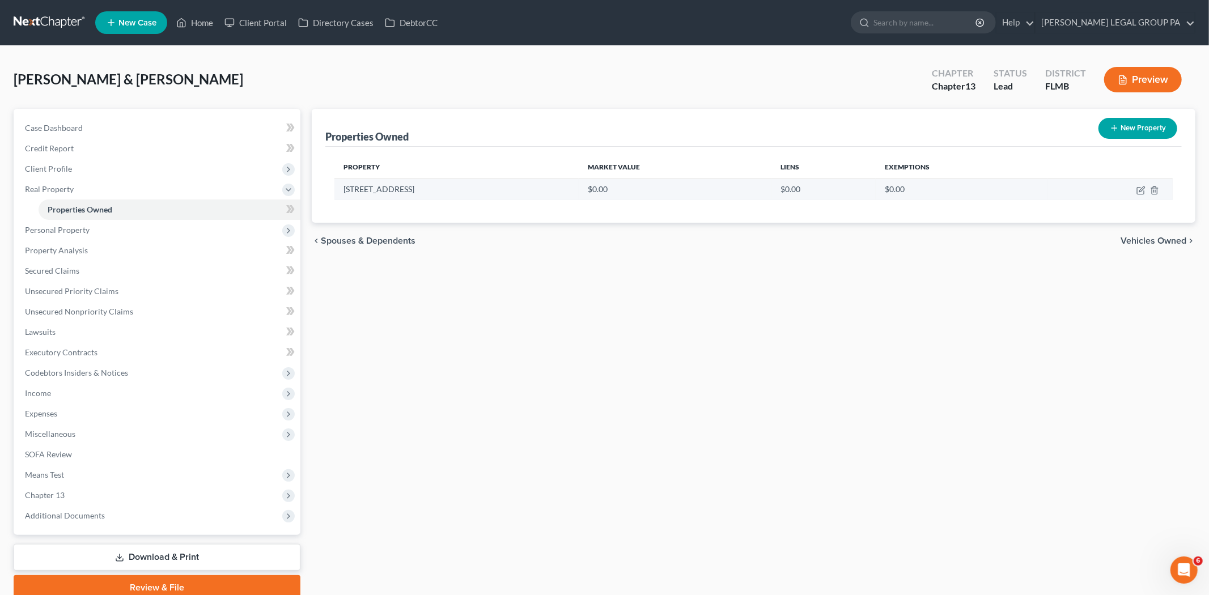
select select "9"
select select "52"
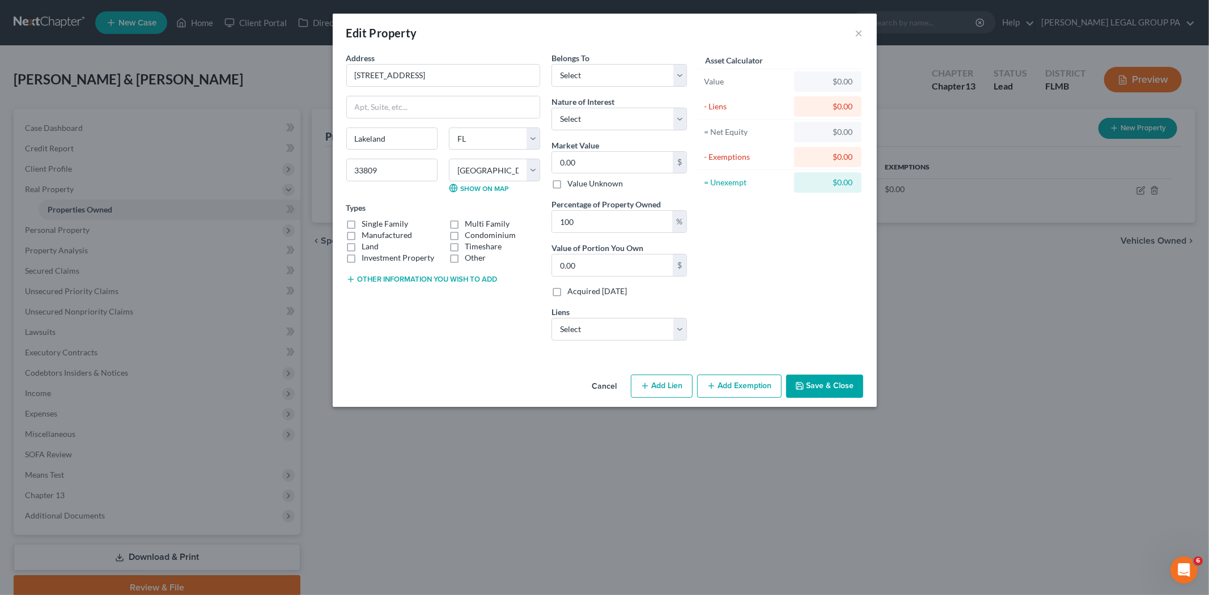
click at [670, 386] on button "Add Lien" at bounding box center [662, 387] width 62 height 24
select select "0"
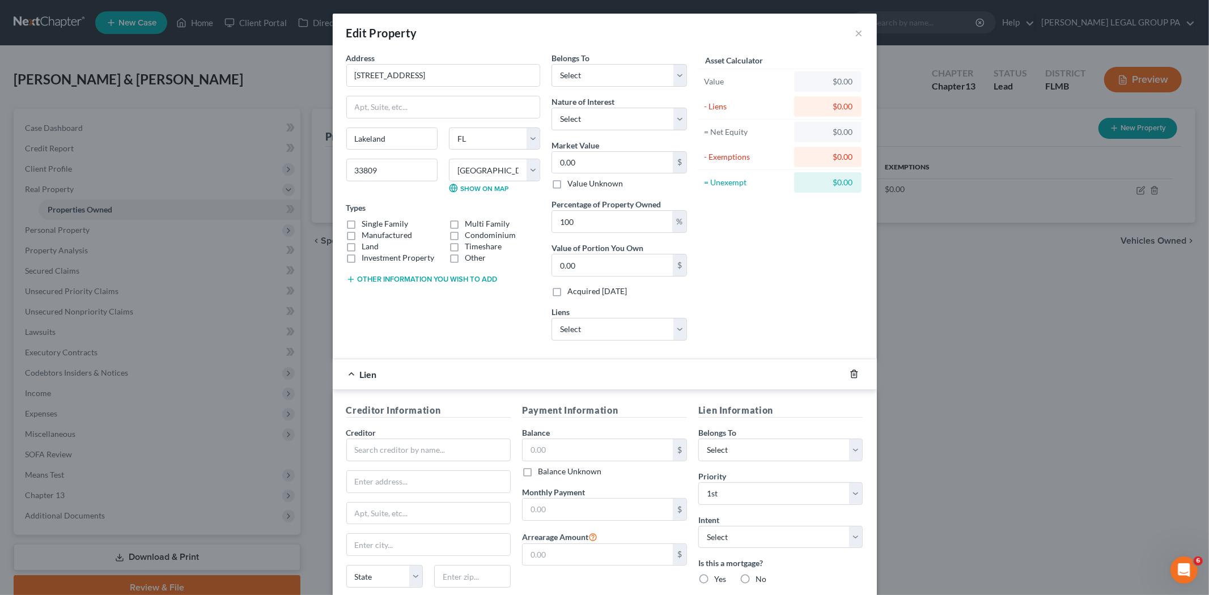
click at [850, 374] on icon "button" at bounding box center [854, 374] width 9 height 9
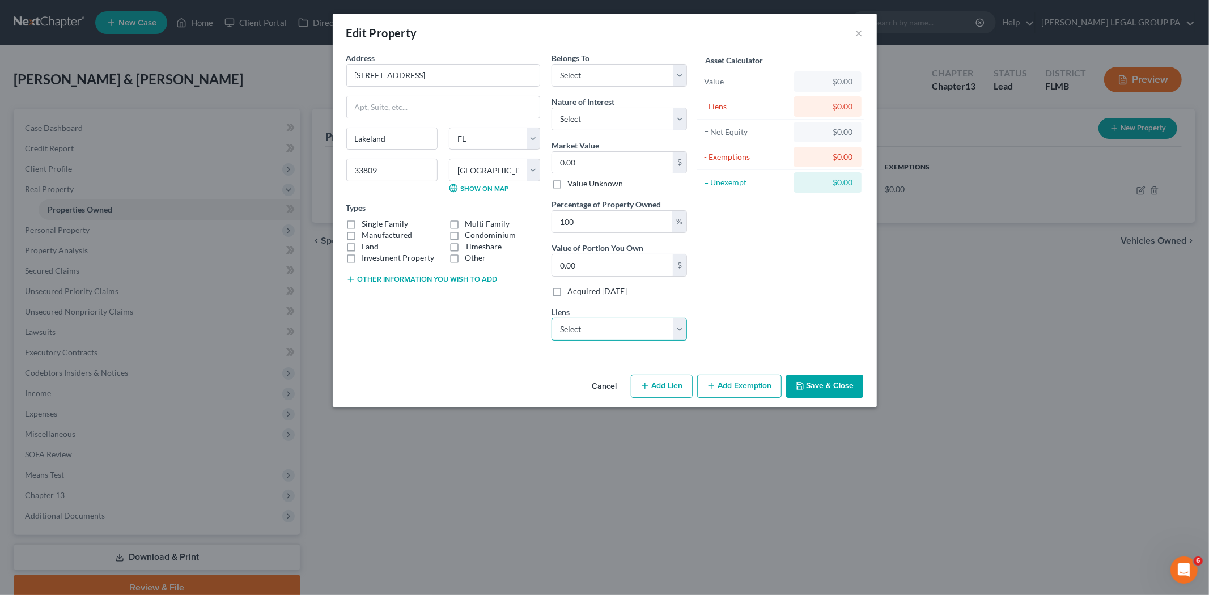
click at [621, 322] on select "Select Midfloridacu - $92,960.00 Kia Fin Am - $45,443.00 Ally Fincl - $8,213.00" at bounding box center [620, 329] width 136 height 23
click at [754, 333] on div "Asset Calculator Value $0.00 - Liens $0.00 = Net Equity $0.00 - Exemptions $0.0…" at bounding box center [781, 201] width 176 height 298
click at [608, 384] on button "Cancel" at bounding box center [604, 387] width 43 height 23
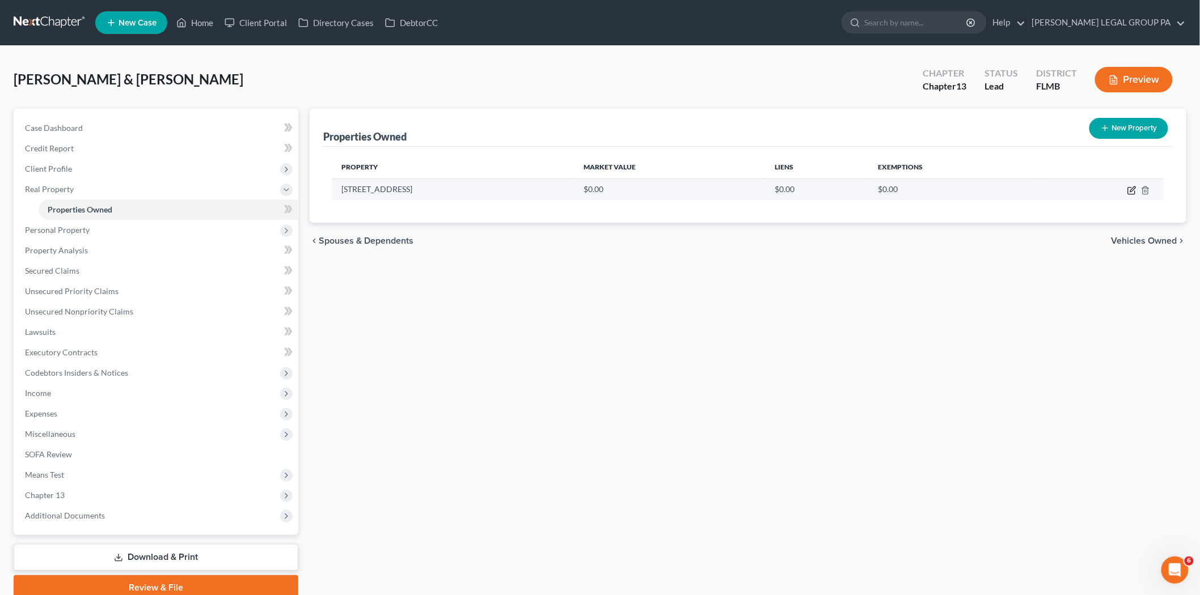
click at [1127, 192] on icon "button" at bounding box center [1131, 190] width 9 height 9
select select "9"
select select "52"
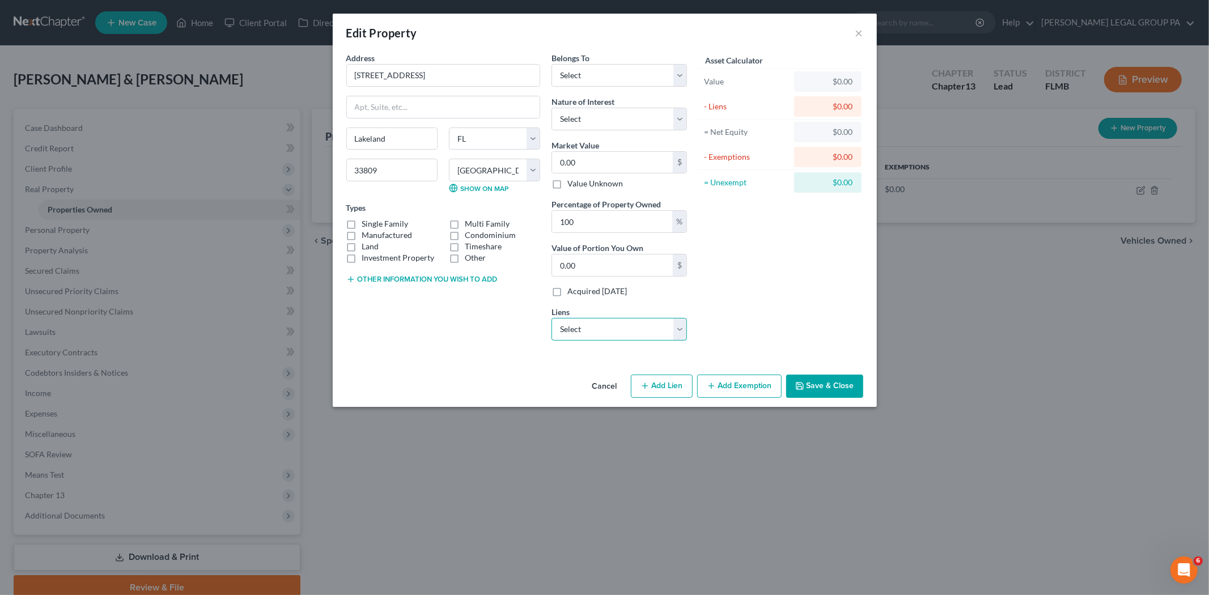
click at [644, 332] on select "Select Midfloridacu - $92,960.00 Kia Fin Am - $45,443.00 Ally Fincl - $8,213.00" at bounding box center [620, 329] width 136 height 23
select select "0"
click at [552, 318] on select "Select Midfloridacu - $92,960.00 Kia Fin Am - $45,443.00 Ally Fincl - $8,213.00" at bounding box center [620, 329] width 136 height 23
select select
select select "9"
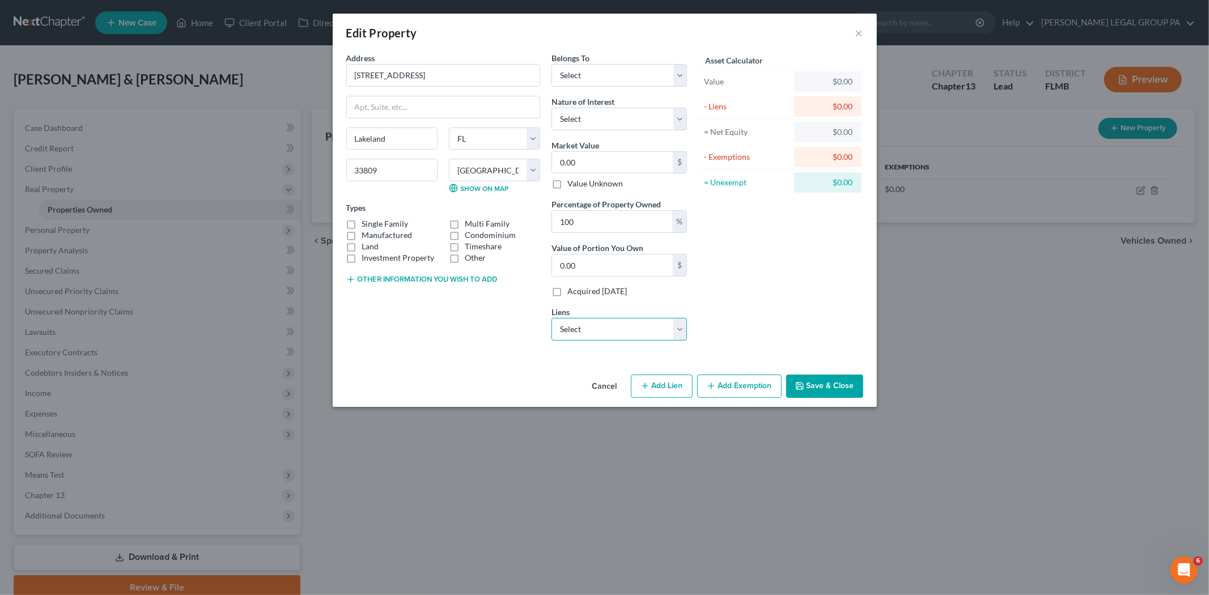
select select "2"
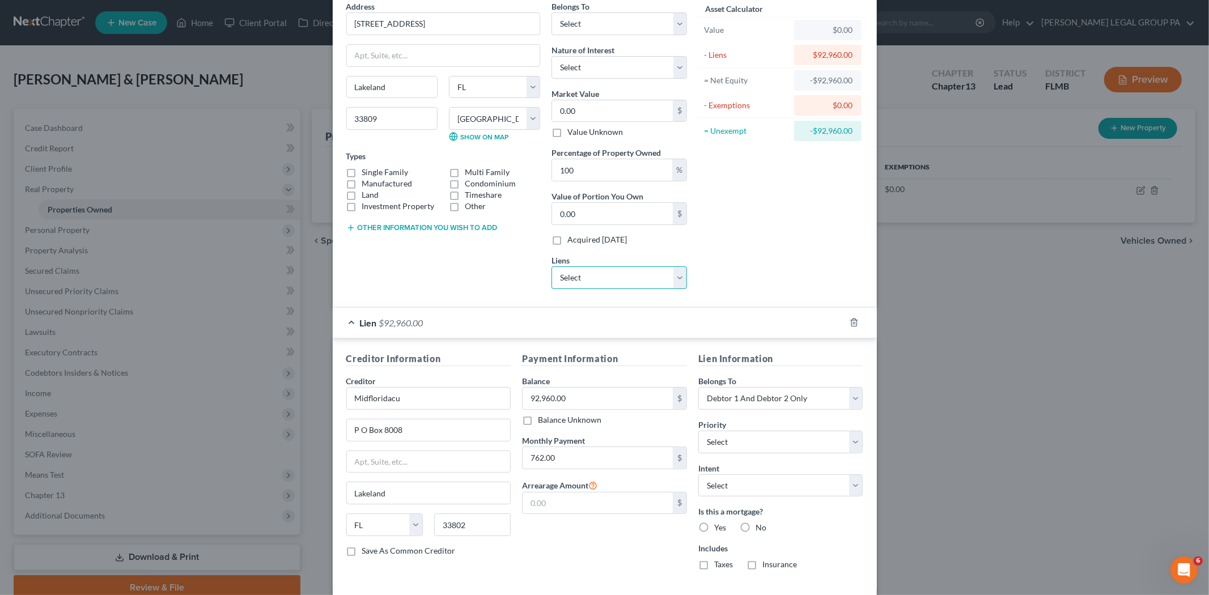
scroll to position [108, 0]
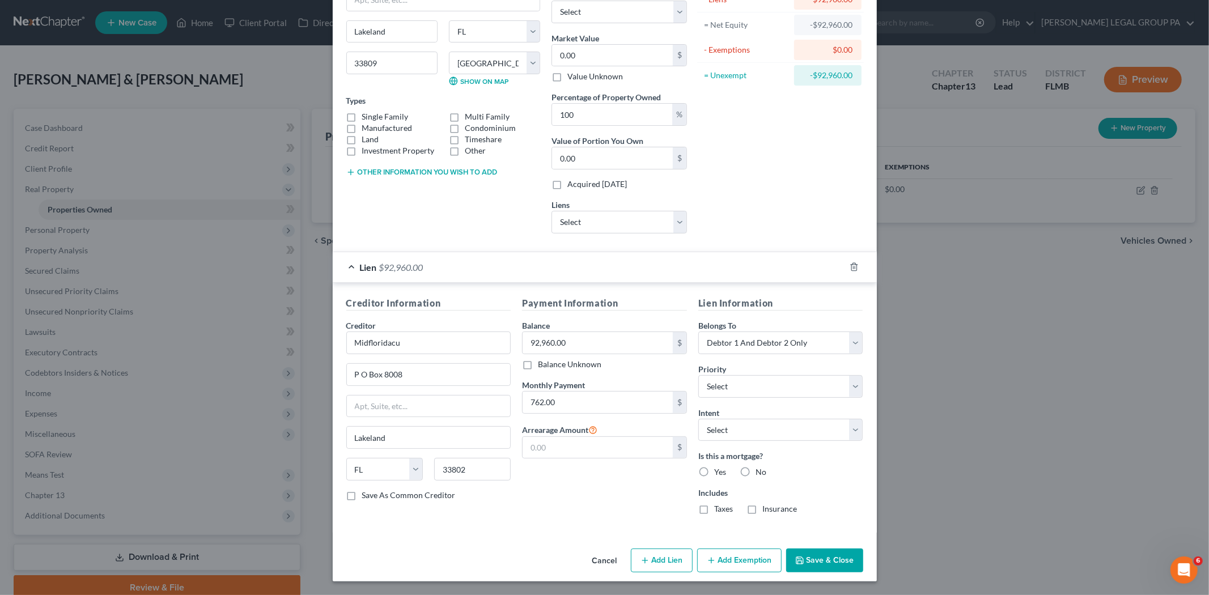
click at [823, 552] on button "Save & Close" at bounding box center [824, 561] width 77 height 24
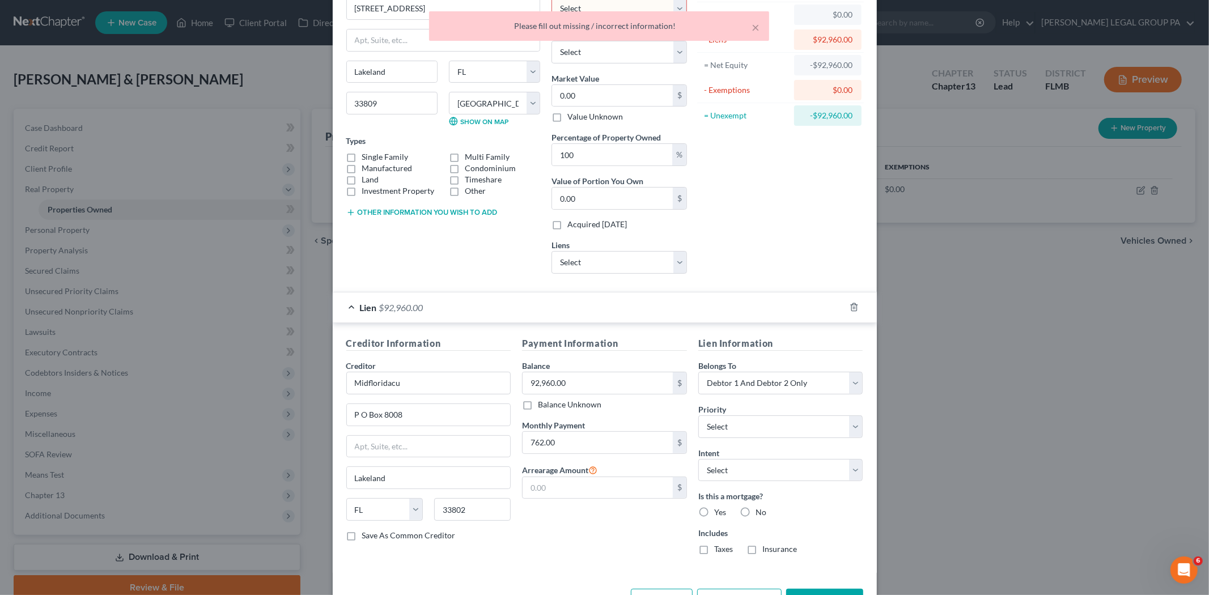
scroll to position [0, 0]
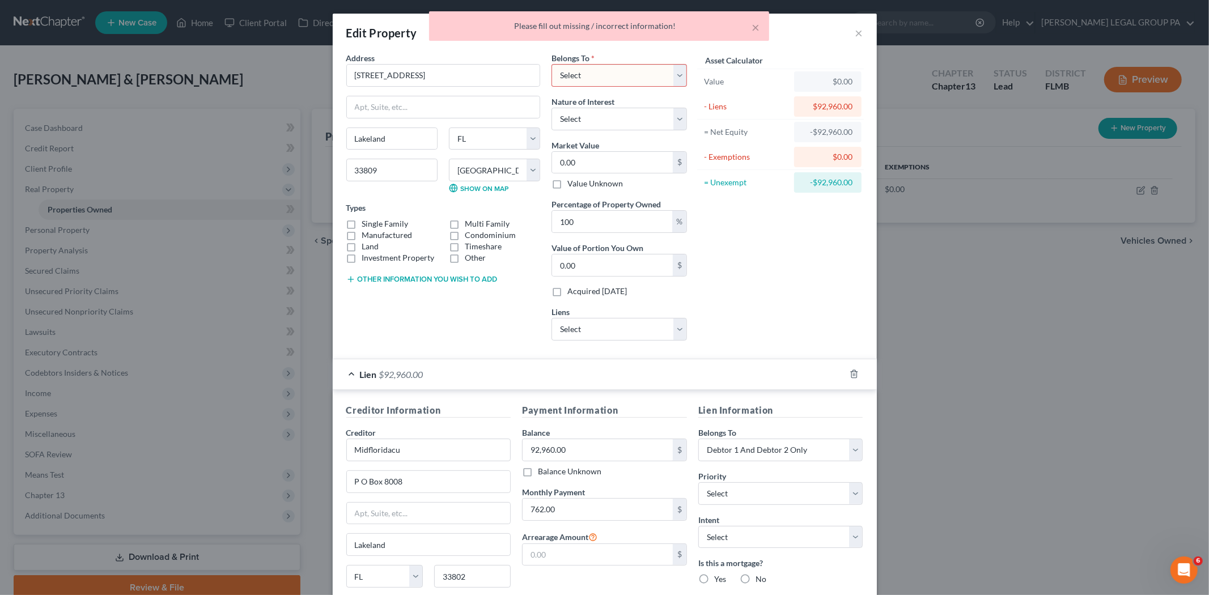
click at [598, 74] on select "Select Debtor 1 Only Debtor 2 Only Debtor 1 And Debtor 2 Only At Least One Of T…" at bounding box center [620, 75] width 136 height 23
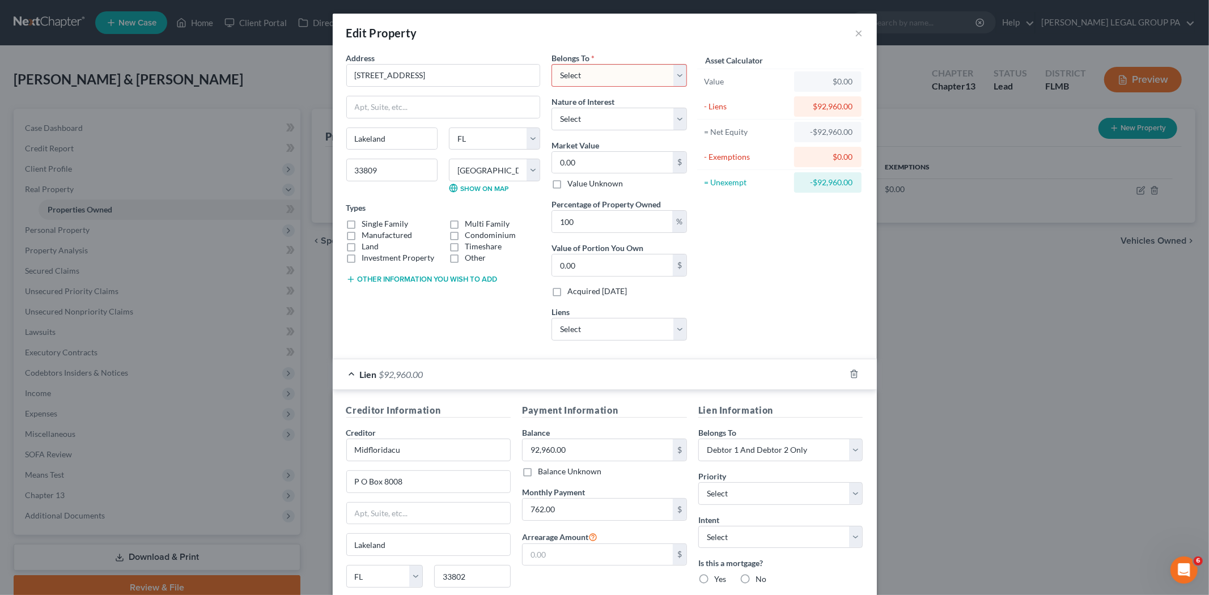
select select "2"
click at [552, 64] on select "Select Debtor 1 Only Debtor 2 Only Debtor 1 And Debtor 2 Only At Least One Of T…" at bounding box center [620, 75] width 136 height 23
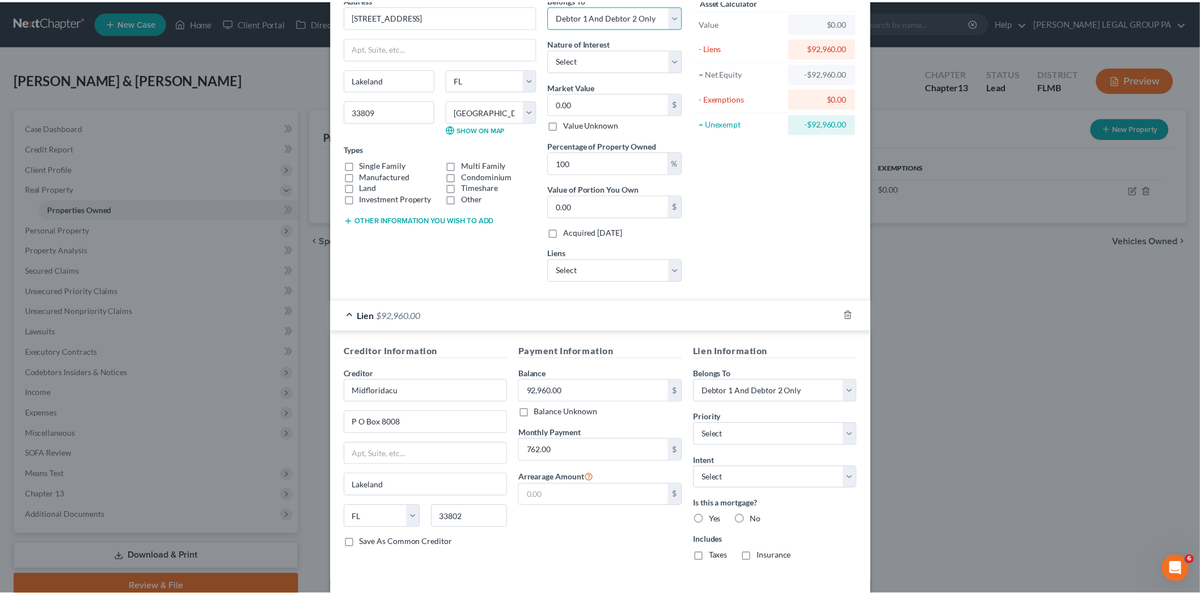
scroll to position [108, 0]
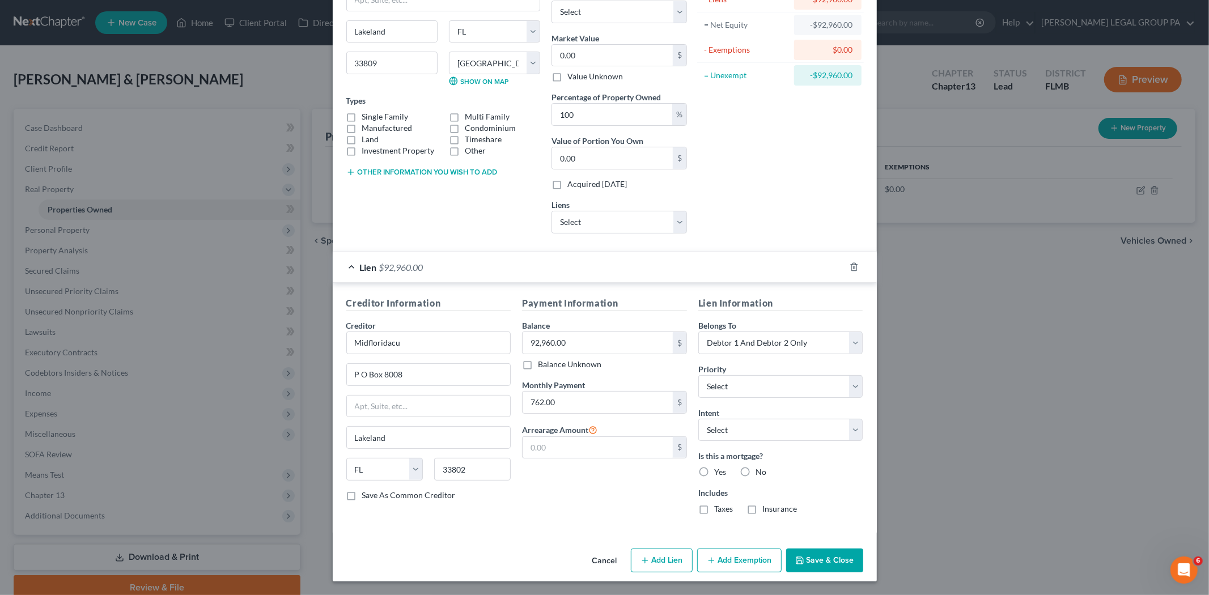
click at [812, 554] on button "Save & Close" at bounding box center [824, 561] width 77 height 24
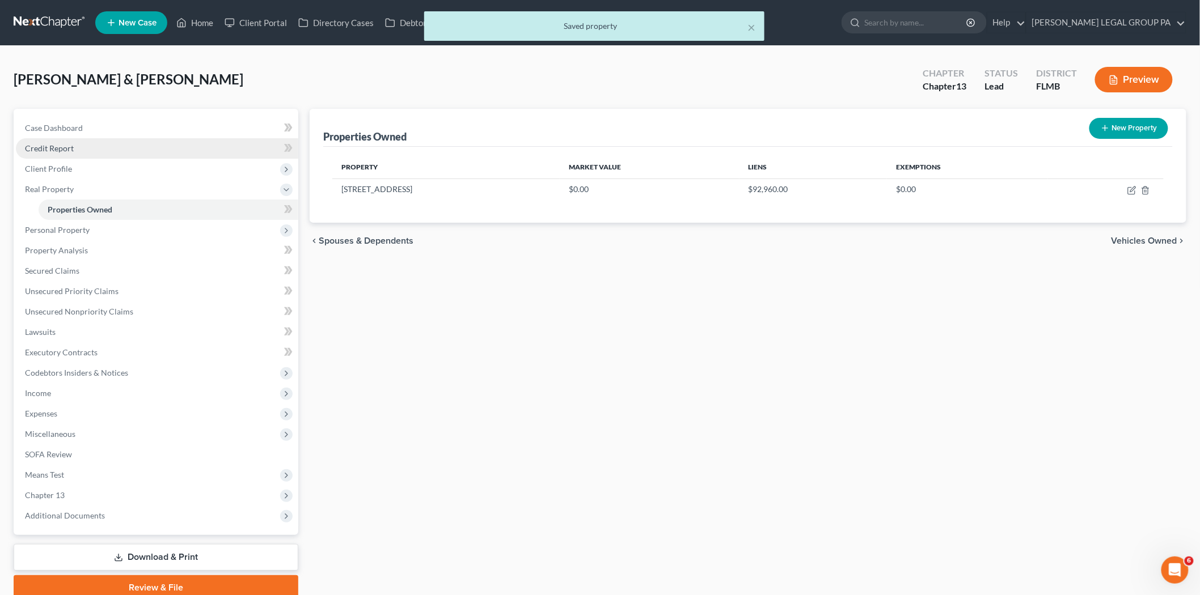
click at [138, 157] on link "Credit Report" at bounding box center [157, 148] width 282 height 20
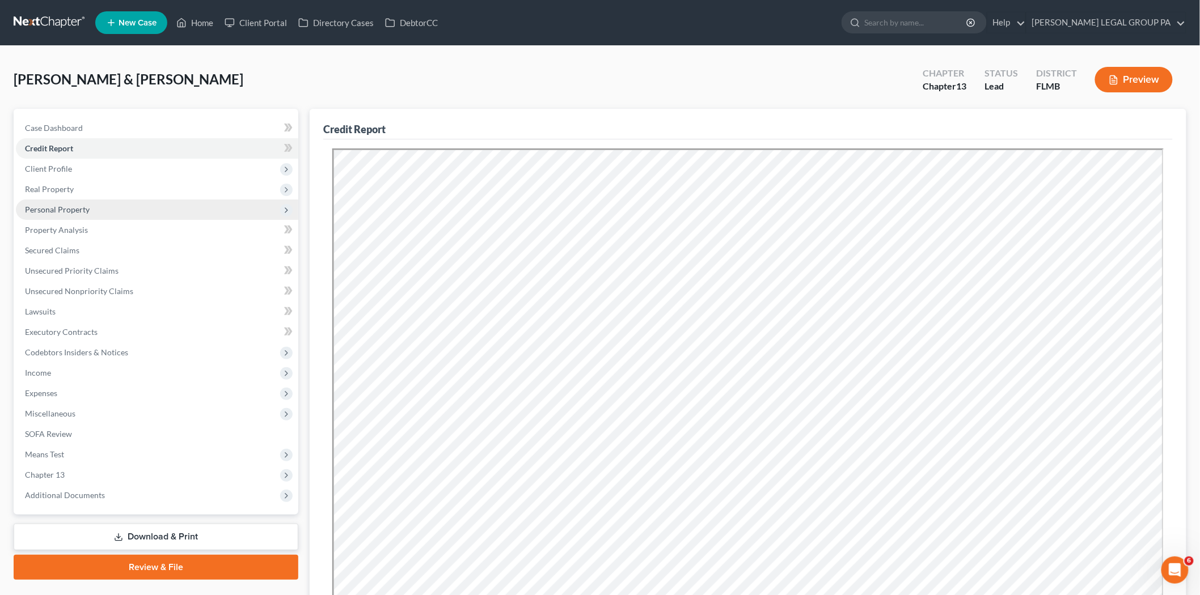
click at [89, 208] on span "Personal Property" at bounding box center [157, 210] width 282 height 20
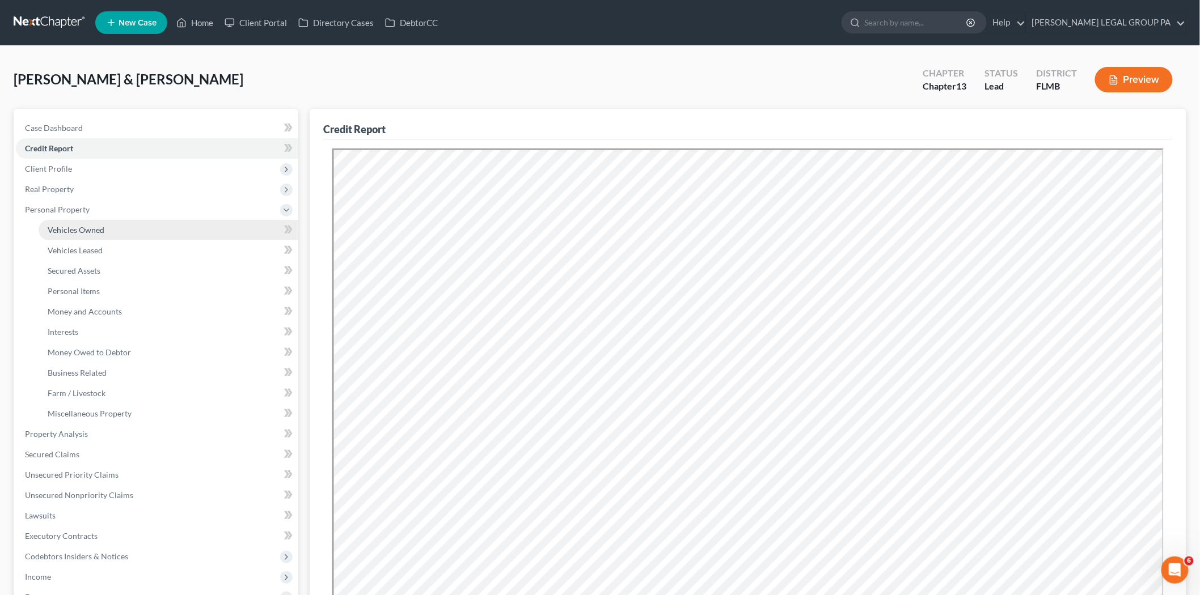
click at [101, 222] on link "Vehicles Owned" at bounding box center [169, 230] width 260 height 20
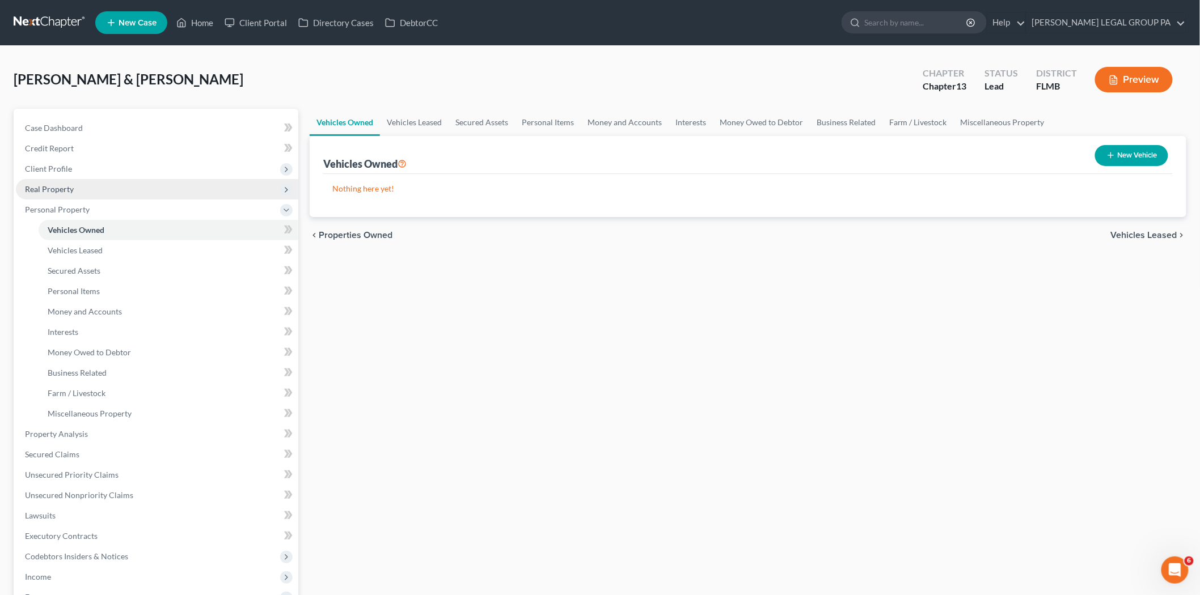
click at [98, 188] on span "Real Property" at bounding box center [157, 189] width 282 height 20
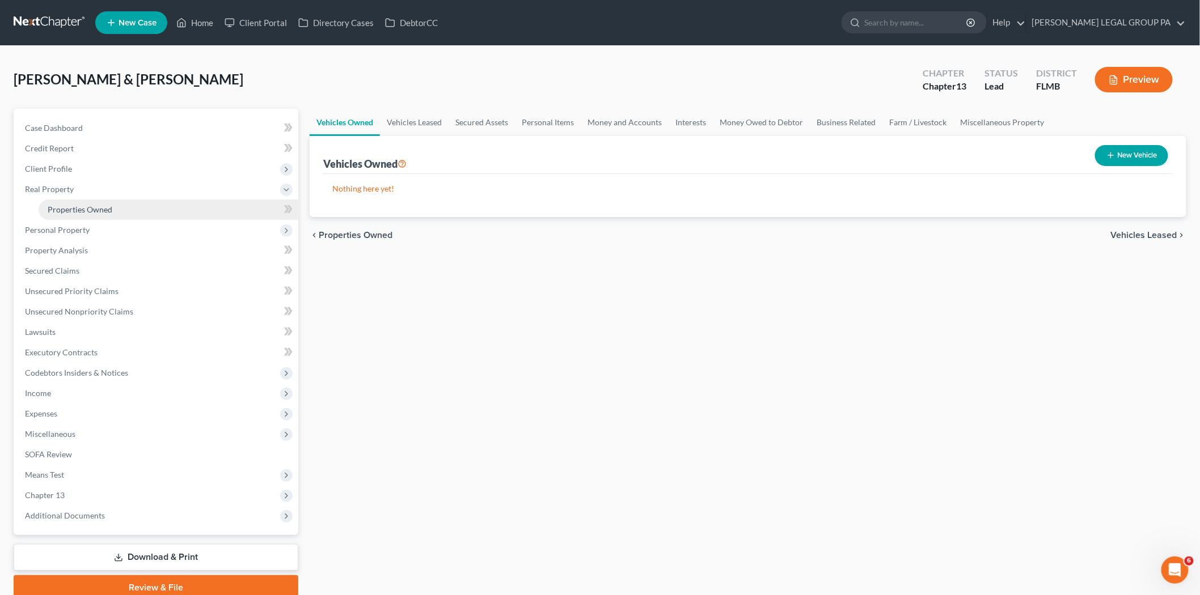
click at [81, 210] on span "Properties Owned" at bounding box center [80, 210] width 65 height 10
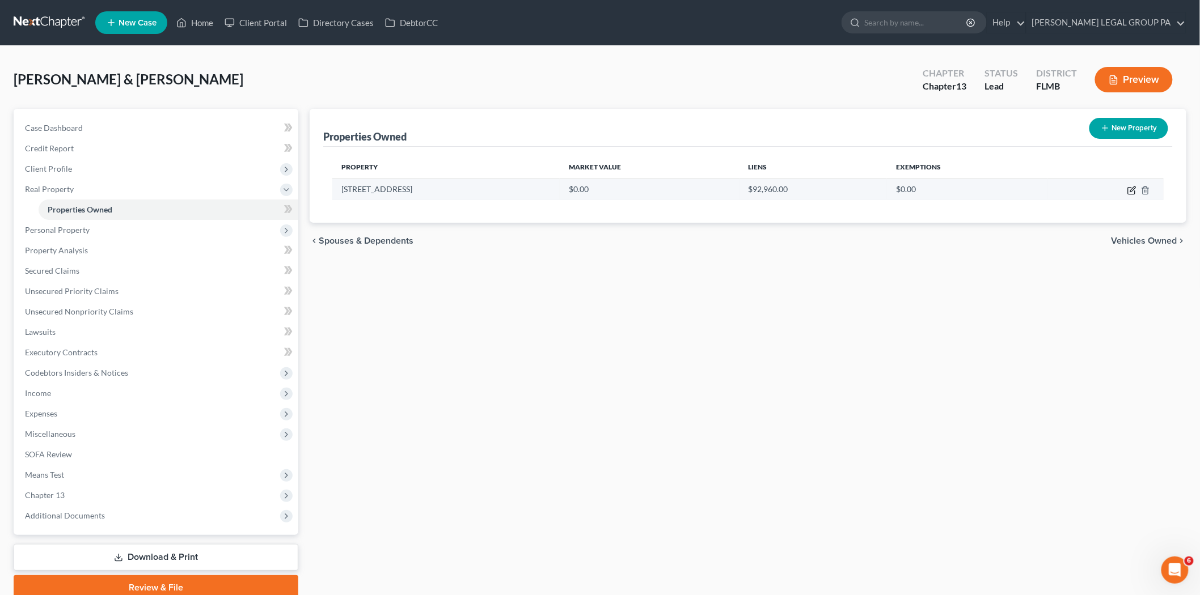
click at [1134, 192] on icon "button" at bounding box center [1131, 190] width 9 height 9
select select "9"
select select "52"
select select "2"
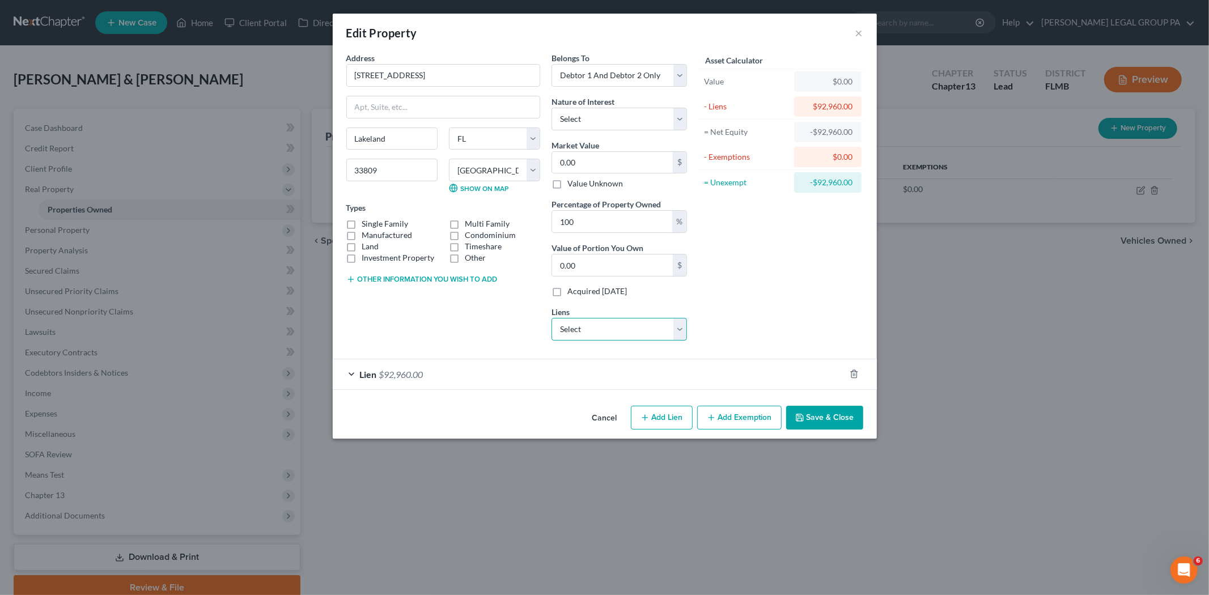
click at [619, 331] on select "Select Kia Fin Am - $45,443.00 Ally Fincl - $8,213.00" at bounding box center [620, 329] width 136 height 23
click at [717, 320] on div "Asset Calculator Value $0.00 - Liens $92,960.00 = Net Equity -$92,960.00 - Exem…" at bounding box center [781, 201] width 176 height 298
click at [661, 424] on button "Add Lien" at bounding box center [662, 418] width 62 height 24
select select "2"
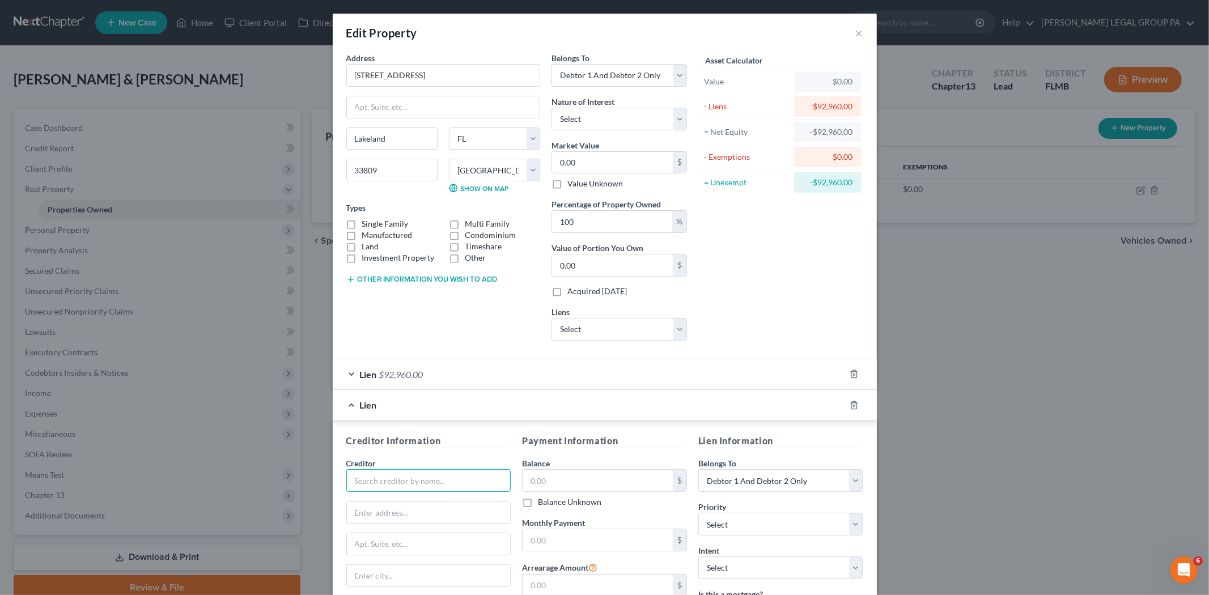
click at [390, 476] on input "text" at bounding box center [428, 480] width 165 height 23
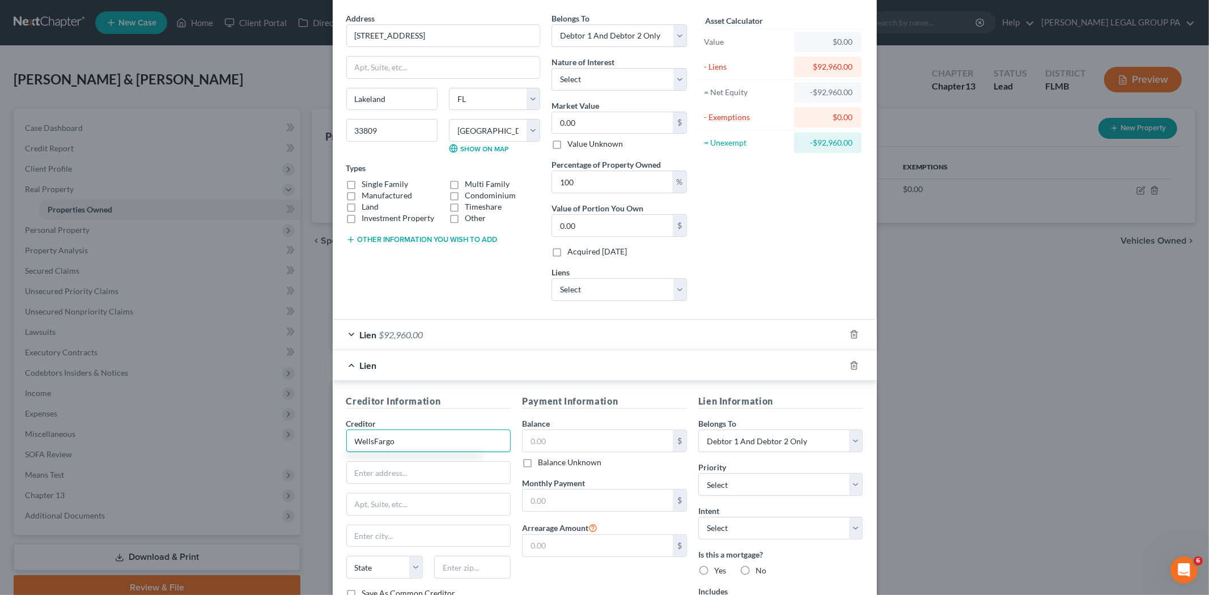
scroll to position [139, 0]
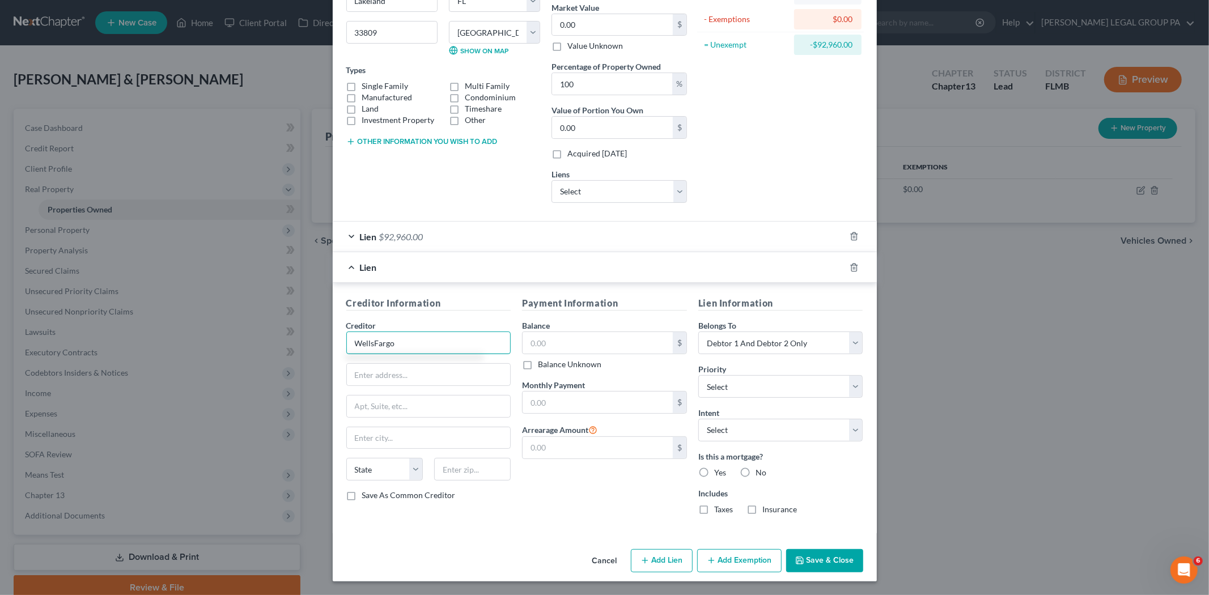
type input "WellsFargo"
click at [809, 567] on button "Save & Close" at bounding box center [824, 561] width 77 height 24
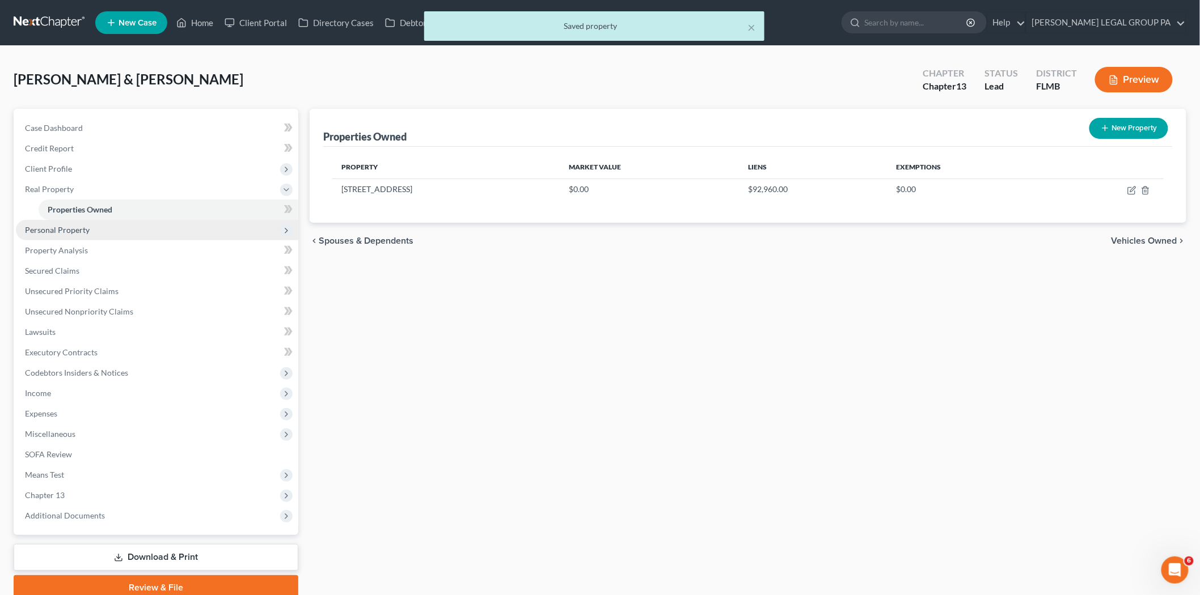
drag, startPoint x: 101, startPoint y: 235, endPoint x: 92, endPoint y: 235, distance: 8.5
click at [101, 235] on span "Personal Property" at bounding box center [157, 230] width 282 height 20
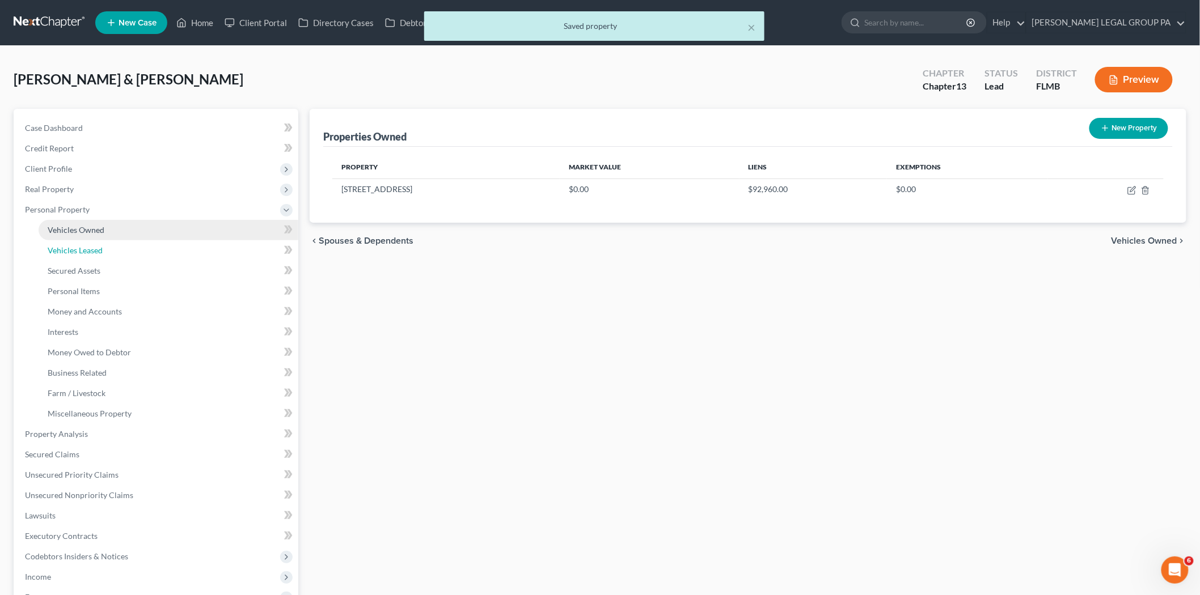
click at [87, 244] on link "Vehicles Leased" at bounding box center [169, 250] width 260 height 20
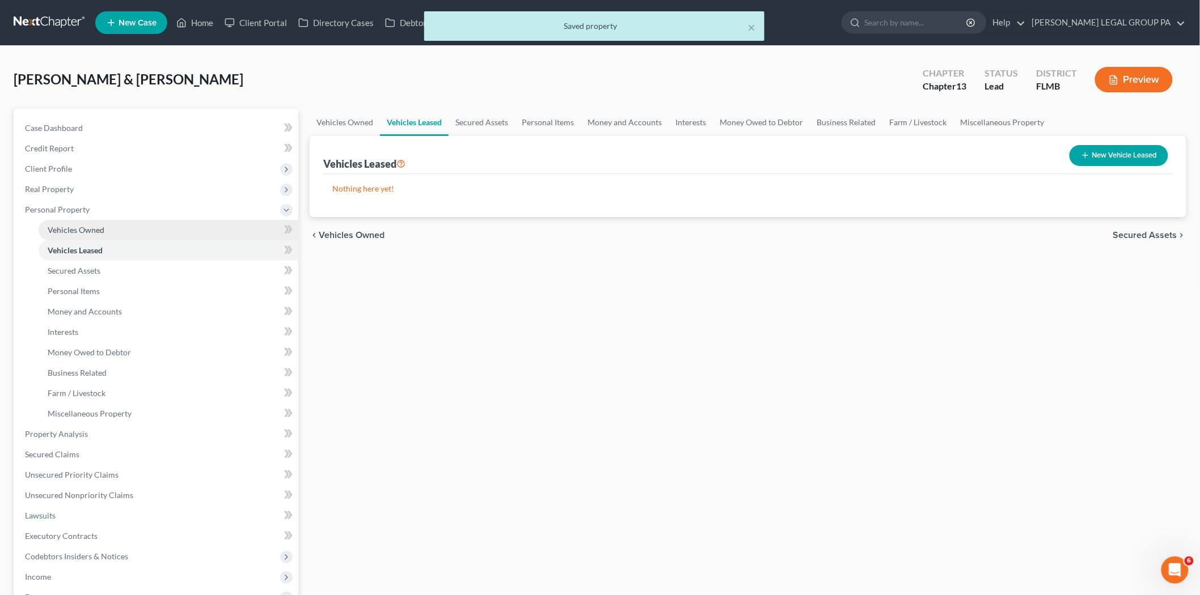
click at [95, 226] on span "Vehicles Owned" at bounding box center [76, 230] width 57 height 10
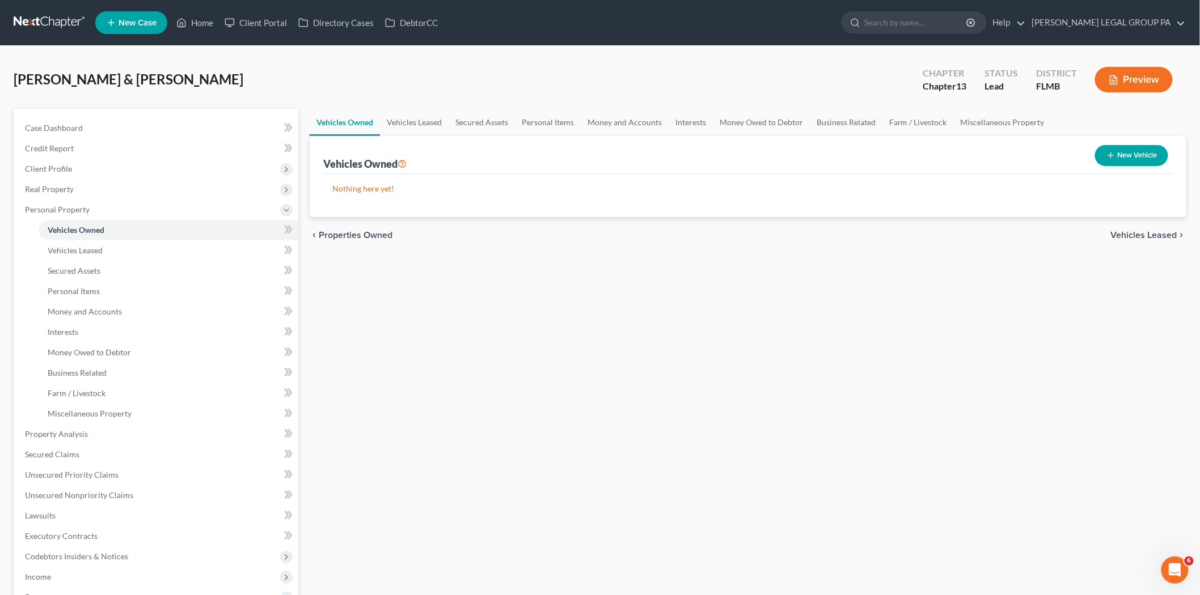
click at [1154, 159] on button "New Vehicle" at bounding box center [1131, 155] width 73 height 21
select select "0"
select select "2"
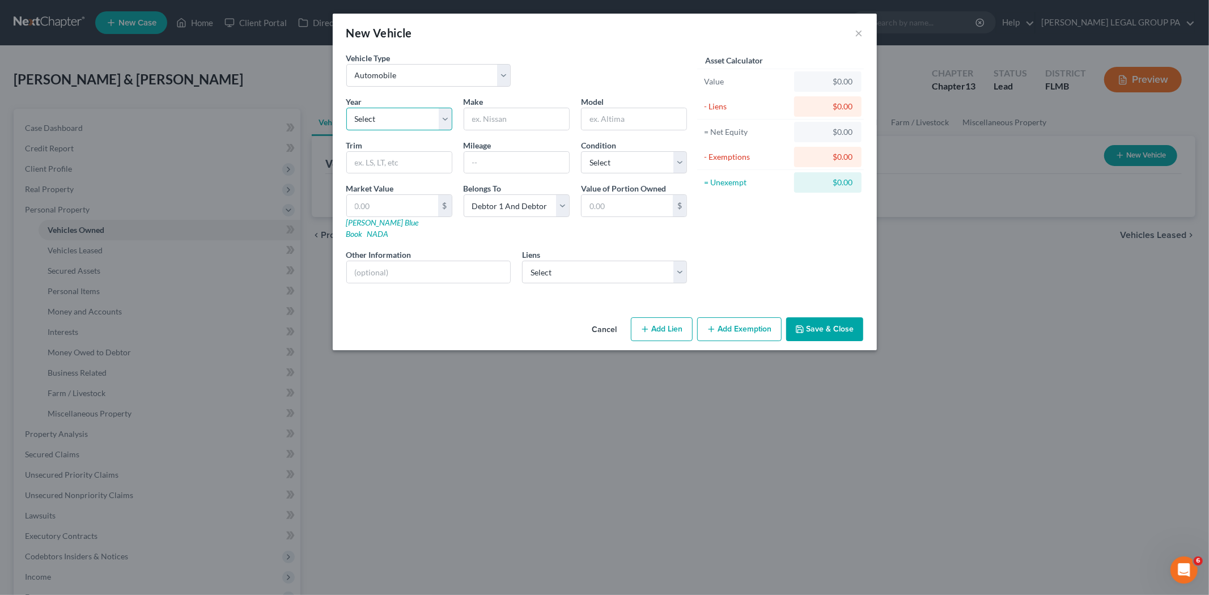
click at [389, 119] on select "Select 2026 2025 2024 2023 2022 2021 2020 2019 2018 2017 2016 2015 2014 2013 20…" at bounding box center [399, 119] width 106 height 23
select select "19"
click at [346, 108] on select "Select 2026 2025 2024 2023 2022 2021 2020 2019 2018 2017 2016 2015 2014 2013 20…" at bounding box center [399, 119] width 106 height 23
click at [519, 121] on input "text" at bounding box center [516, 119] width 105 height 22
type input "Jeep"
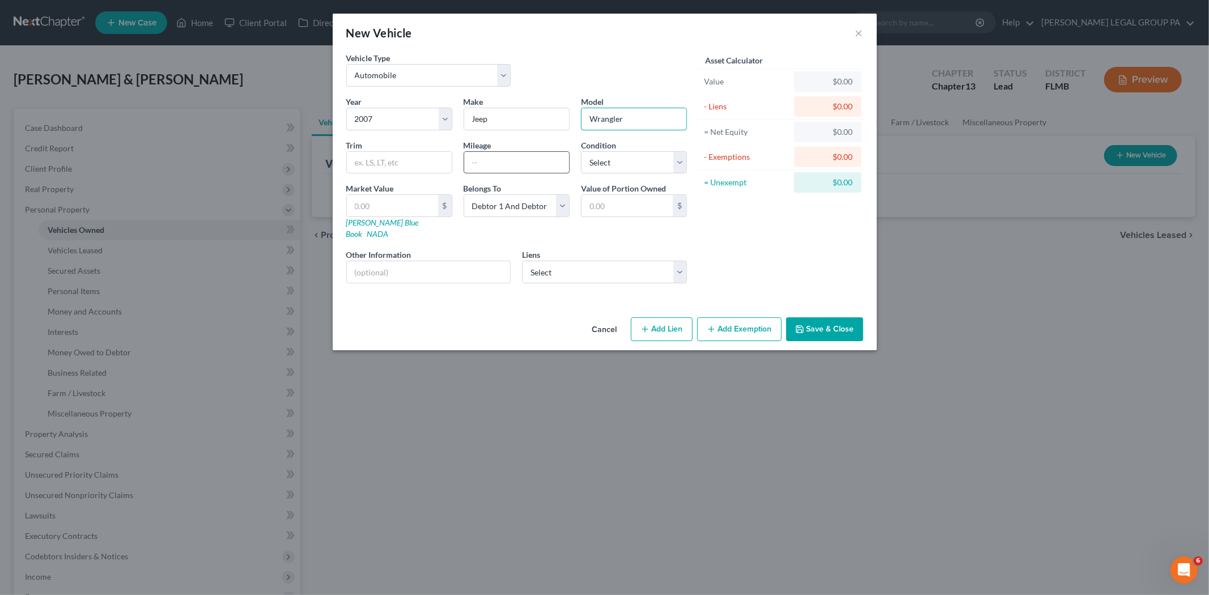
type input "Wrangler"
click at [536, 162] on input "text" at bounding box center [516, 163] width 105 height 22
type input "2"
drag, startPoint x: 494, startPoint y: 160, endPoint x: 497, endPoint y: 166, distance: 6.1
click at [494, 160] on input "2" at bounding box center [516, 163] width 105 height 22
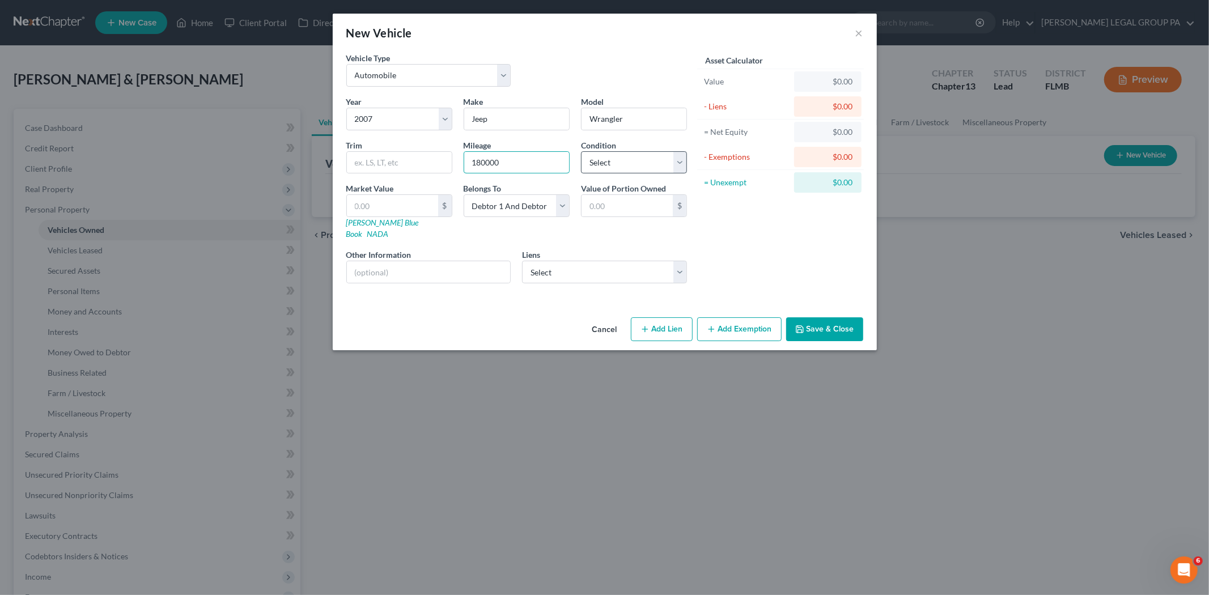
type input "180000"
click at [645, 166] on select "Select Excellent Very Good Good Fair Poor" at bounding box center [634, 162] width 106 height 23
click at [719, 221] on div "Asset Calculator Value $0.00 - Liens $0.00 = Net Equity $0.00 - Exemptions $0.0…" at bounding box center [781, 172] width 176 height 240
click at [552, 208] on select "Select Debtor 1 Only Debtor 2 Only Debtor 1 And Debtor 2 Only At Least One Of T…" at bounding box center [517, 205] width 106 height 23
select select "0"
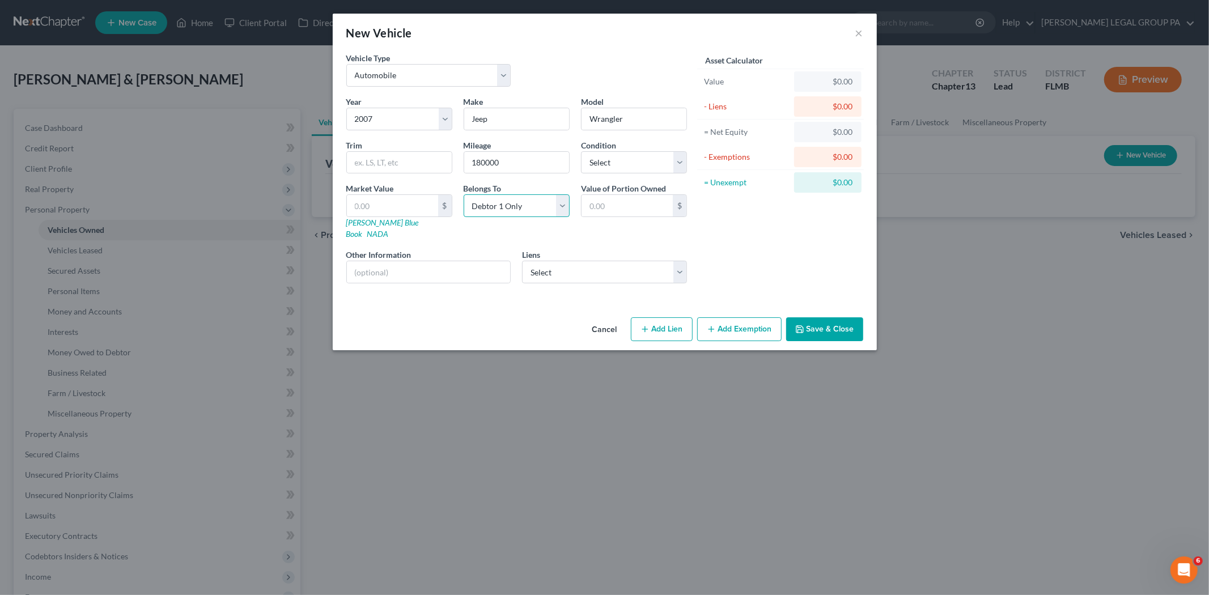
click at [464, 194] on select "Select Debtor 1 Only Debtor 2 Only Debtor 1 And Debtor 2 Only At Least One Of T…" at bounding box center [517, 205] width 106 height 23
click at [598, 264] on select "Select Kia Fin Am - $45,443.00 Ally Fincl - $8,213.00" at bounding box center [604, 272] width 165 height 23
click at [785, 228] on div "Asset Calculator Value $0.00 - Liens $0.00 = Net Equity $0.00 - Exemptions $0.0…" at bounding box center [781, 172] width 176 height 240
click at [851, 320] on button "Save & Close" at bounding box center [824, 329] width 77 height 24
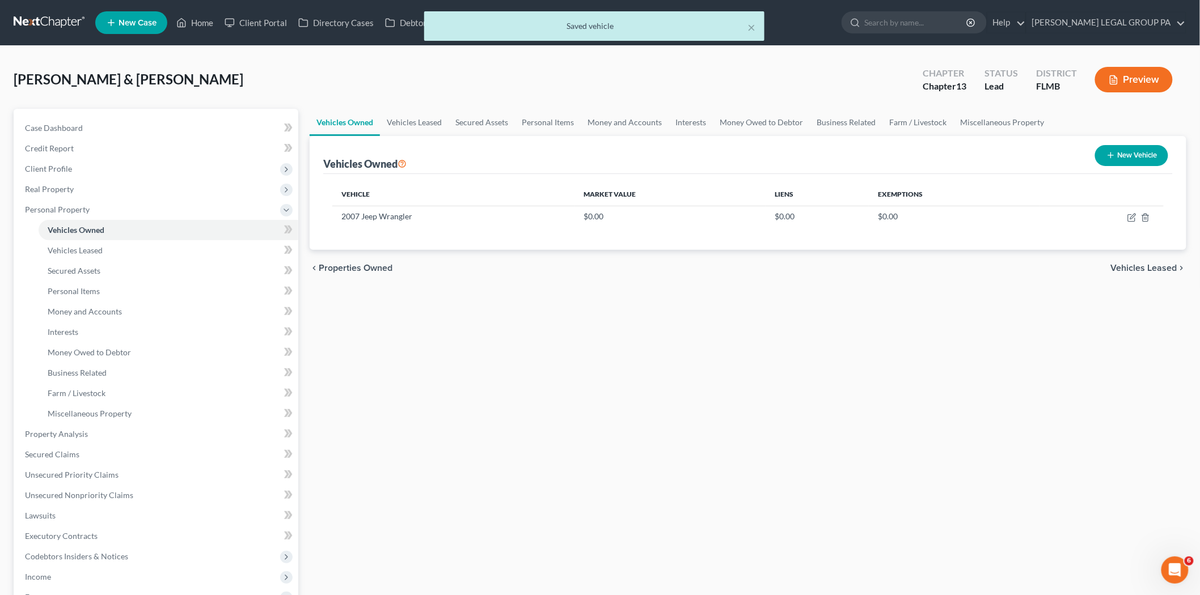
click at [1096, 162] on button "New Vehicle" at bounding box center [1131, 155] width 73 height 21
select select "0"
select select "2"
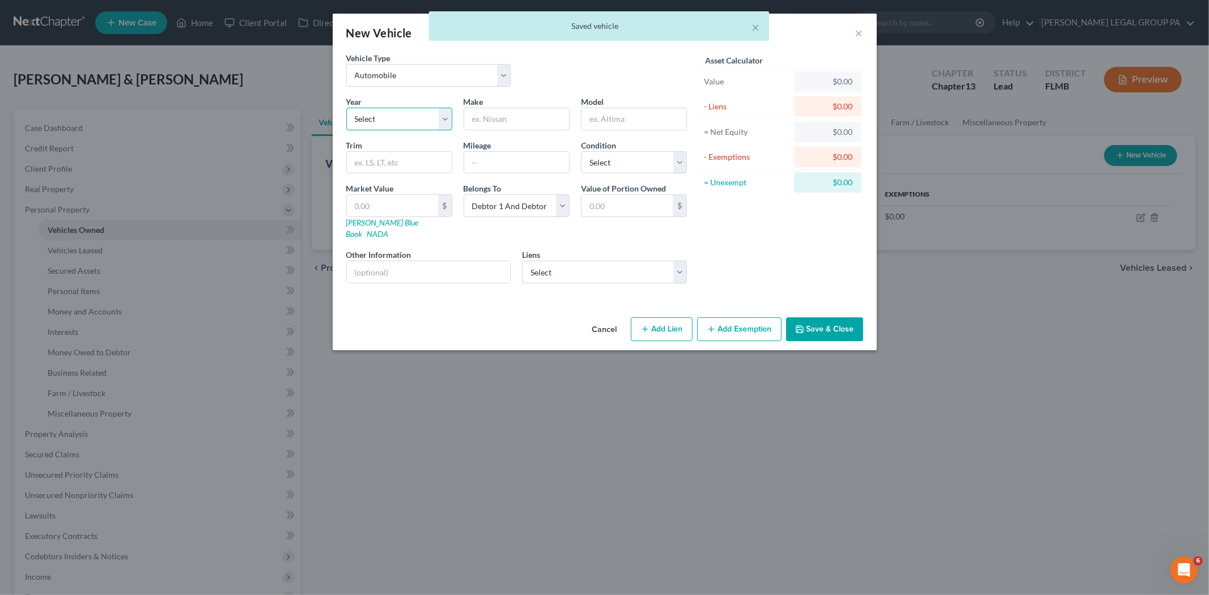
click at [365, 122] on select "Select 2026 2025 2024 2023 2022 2021 2020 2019 2018 2017 2016 2015 2014 2013 20…" at bounding box center [399, 119] width 106 height 23
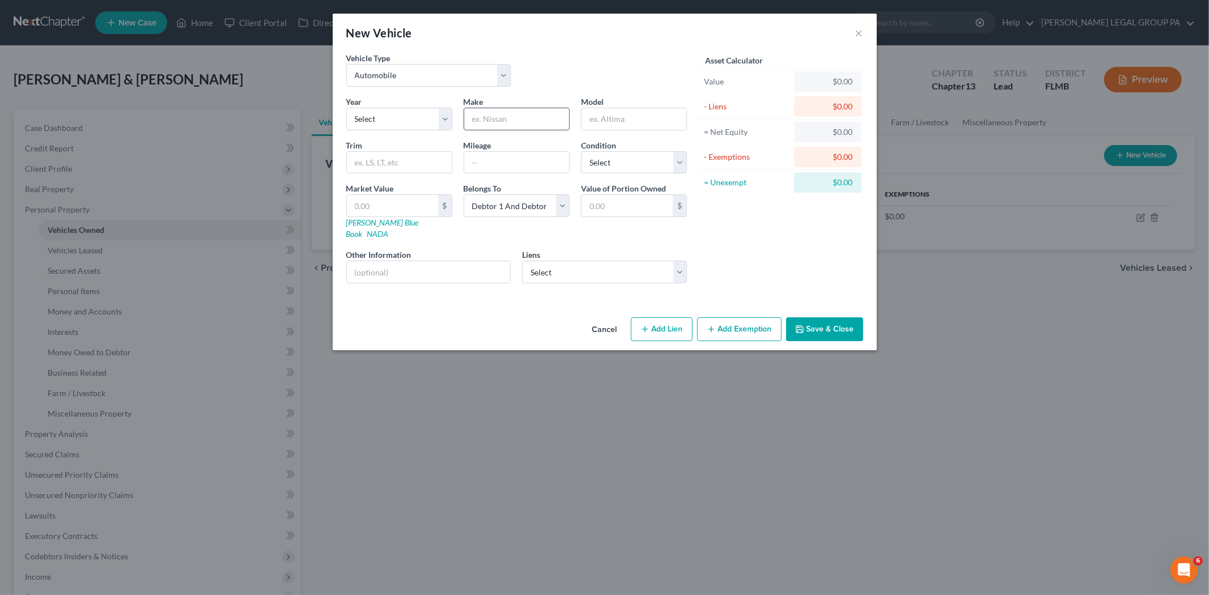
click at [530, 122] on input "text" at bounding box center [516, 119] width 105 height 22
type input "Ford"
click at [378, 120] on select "Select 2026 2025 2024 2023 2022 2021 2020 2019 2018 2017 2016 2015 2014 2013 20…" at bounding box center [399, 119] width 106 height 23
select select "7"
click at [346, 108] on select "Select 2026 2025 2024 2023 2022 2021 2020 2019 2018 2017 2016 2015 2014 2013 20…" at bounding box center [399, 119] width 106 height 23
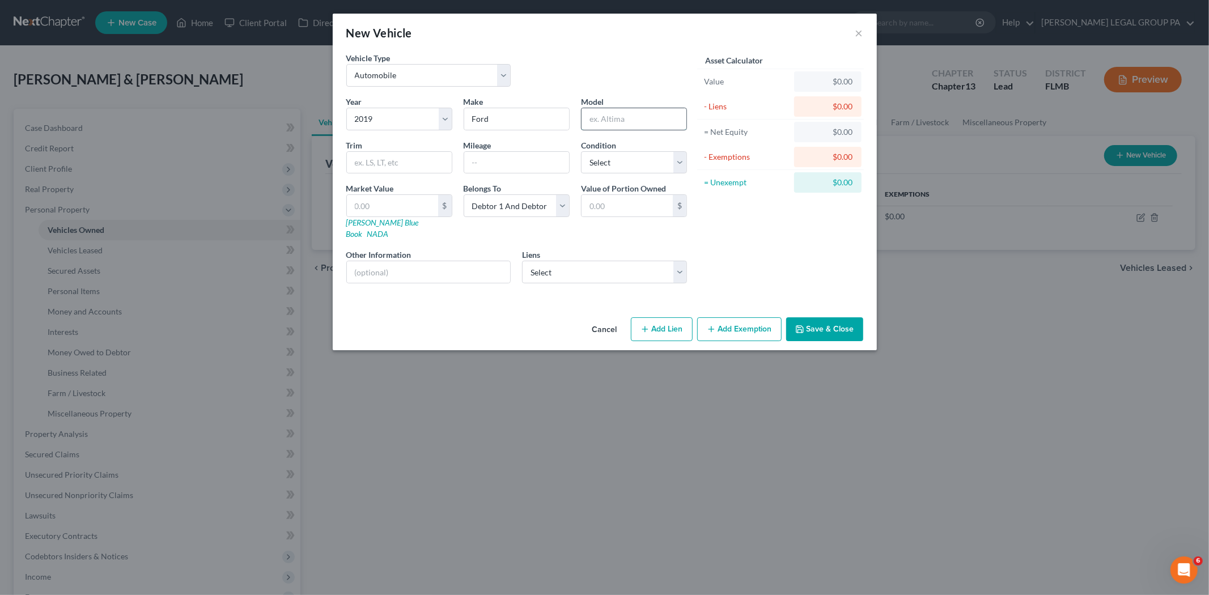
click at [598, 120] on input "text" at bounding box center [634, 119] width 105 height 22
type input "Expedition Max"
click at [560, 265] on select "Select Kia Fin Am - $45,443.00 Ally Fincl - $8,213.00" at bounding box center [604, 272] width 165 height 23
select select "1"
click at [522, 261] on select "Select Kia Fin Am - $45,443.00 Ally Fincl - $8,213.00" at bounding box center [604, 272] width 165 height 23
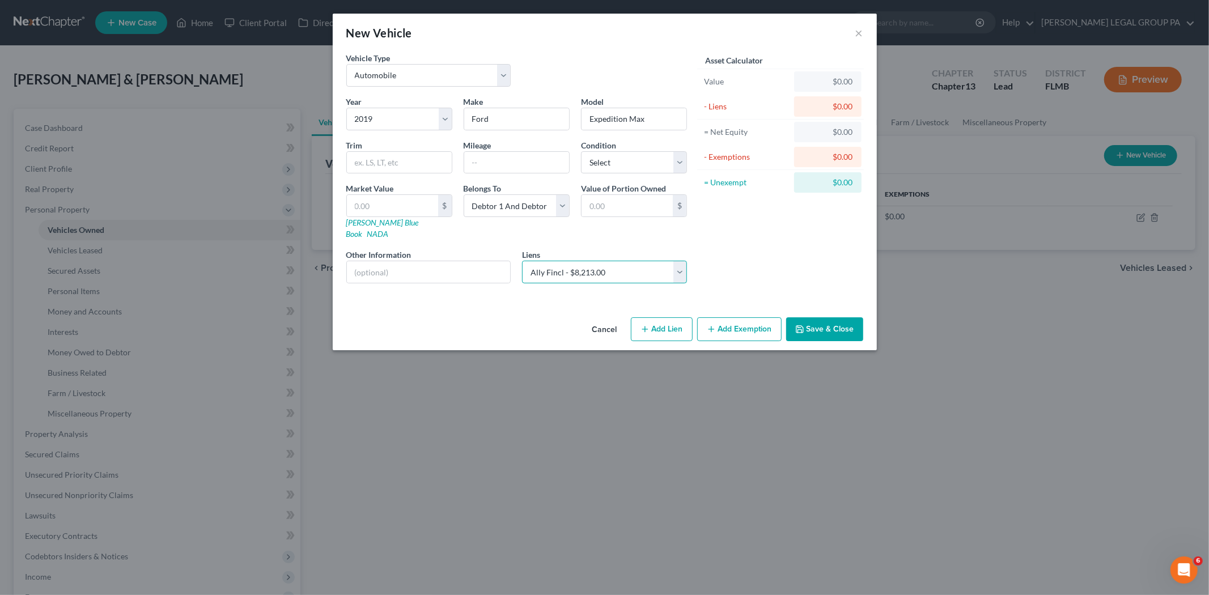
select select
select select "24"
select select "2"
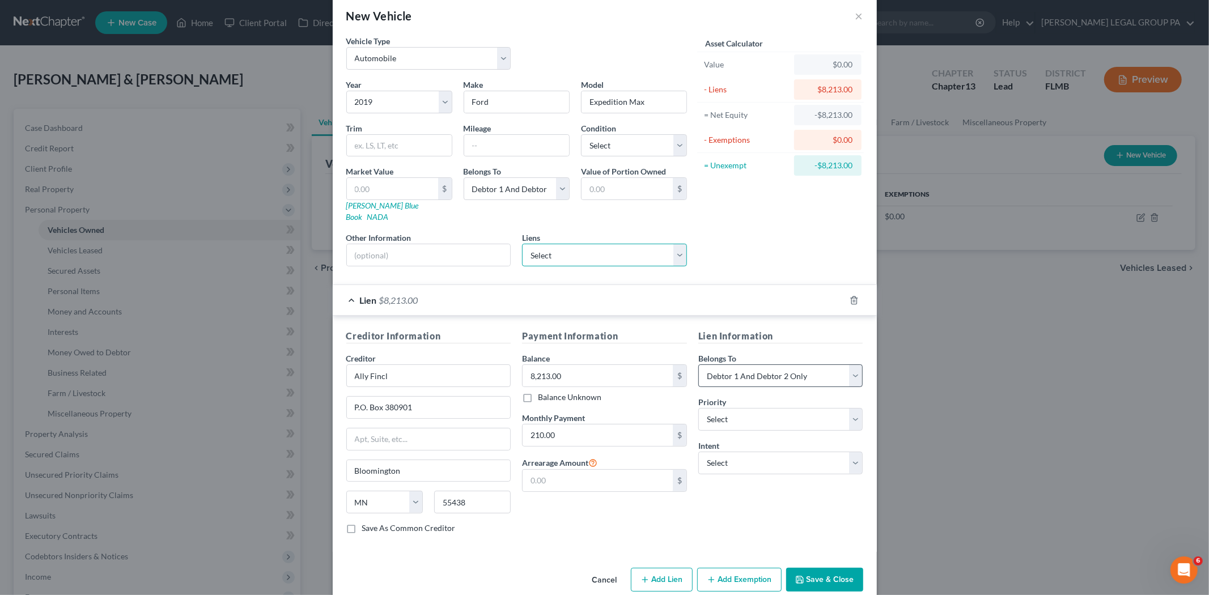
scroll to position [26, 0]
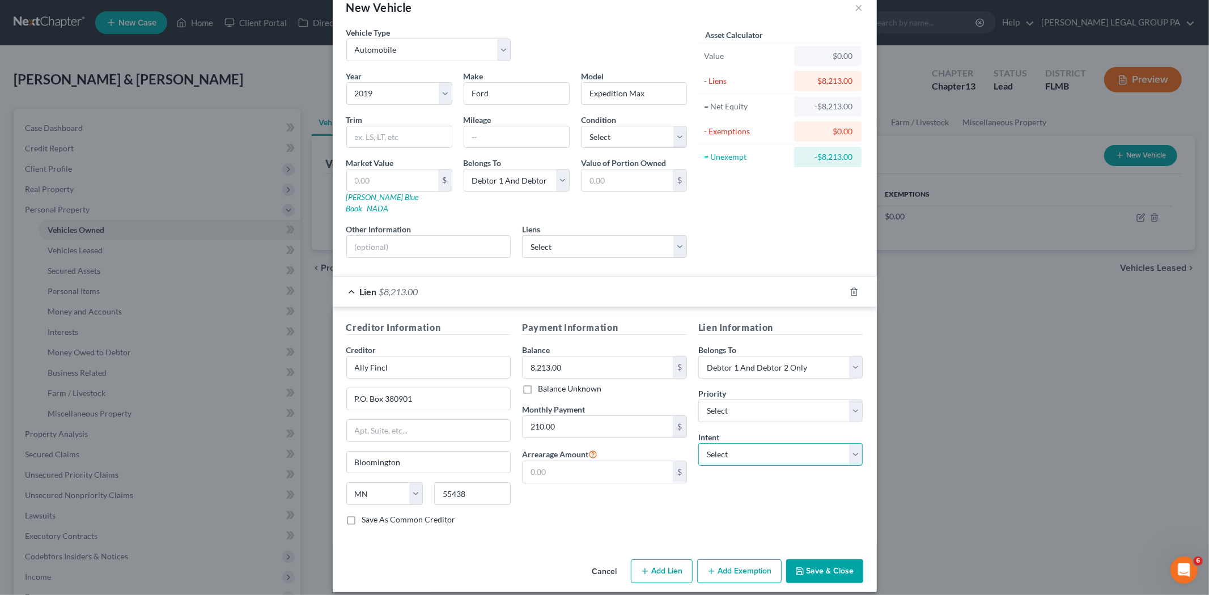
click at [755, 443] on select "Select Surrender Redeem Reaffirm Avoid Other" at bounding box center [780, 454] width 165 height 23
click at [672, 524] on div "Payment Information Balance 8,213.00 $ Balance Unknown Balance Undetermined 8,2…" at bounding box center [605, 428] width 176 height 214
click at [819, 560] on button "Save & Close" at bounding box center [824, 572] width 77 height 24
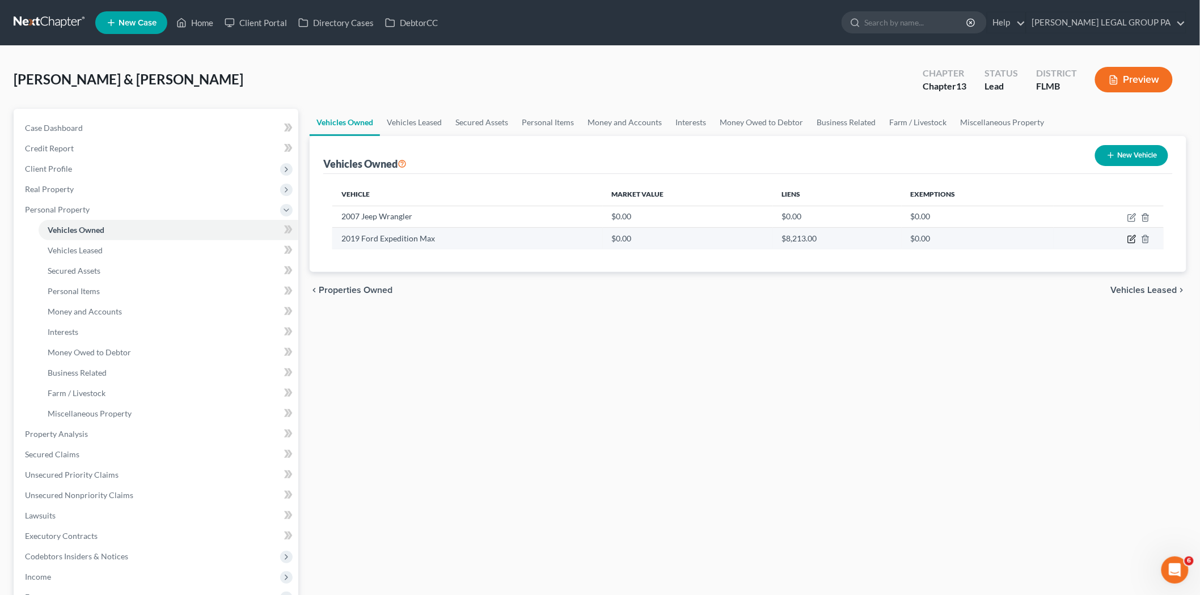
click at [1128, 237] on icon "button" at bounding box center [1131, 239] width 7 height 7
select select "0"
select select "7"
select select "2"
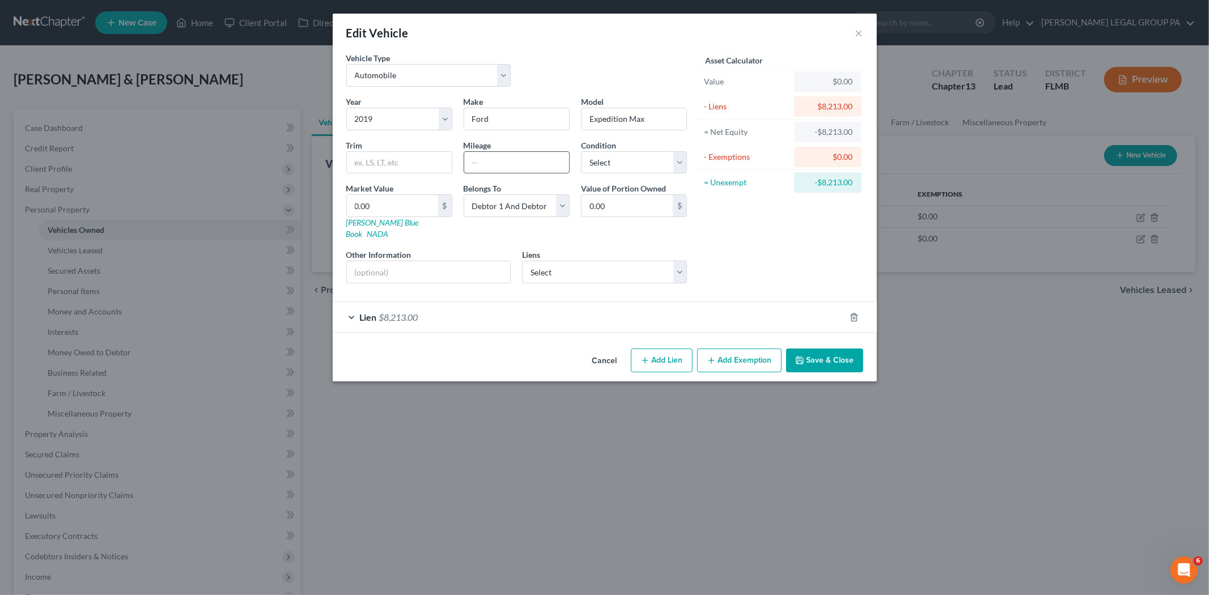
click at [503, 156] on input "text" at bounding box center [516, 163] width 105 height 22
type input "111000"
click at [621, 162] on select "Select Excellent Very Good Good Fair Poor" at bounding box center [634, 162] width 106 height 23
select select "3"
click at [581, 151] on select "Select Excellent Very Good Good Fair Poor" at bounding box center [634, 162] width 106 height 23
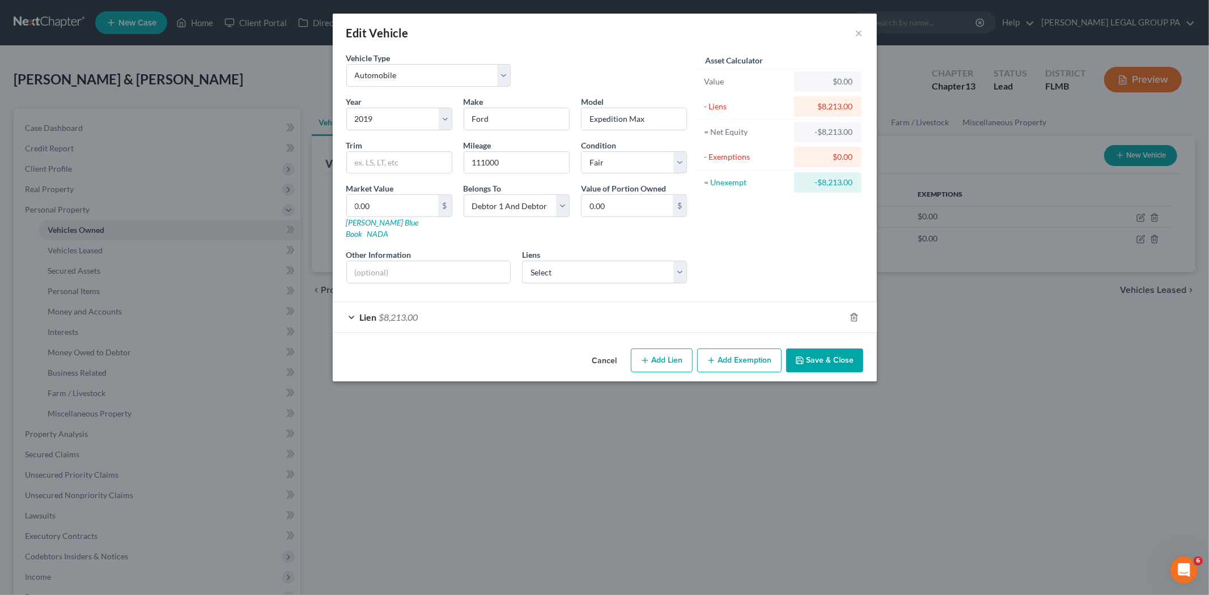
drag, startPoint x: 807, startPoint y: 355, endPoint x: 798, endPoint y: 355, distance: 9.6
click at [807, 355] on button "Save & Close" at bounding box center [824, 361] width 77 height 24
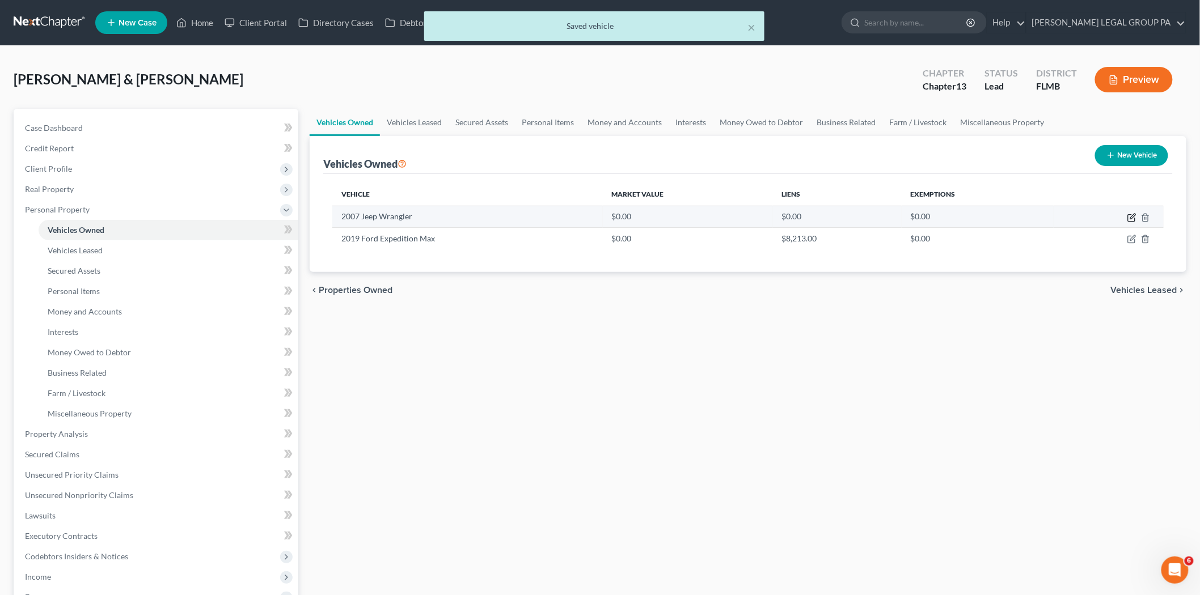
click at [1133, 218] on icon "button" at bounding box center [1131, 217] width 9 height 9
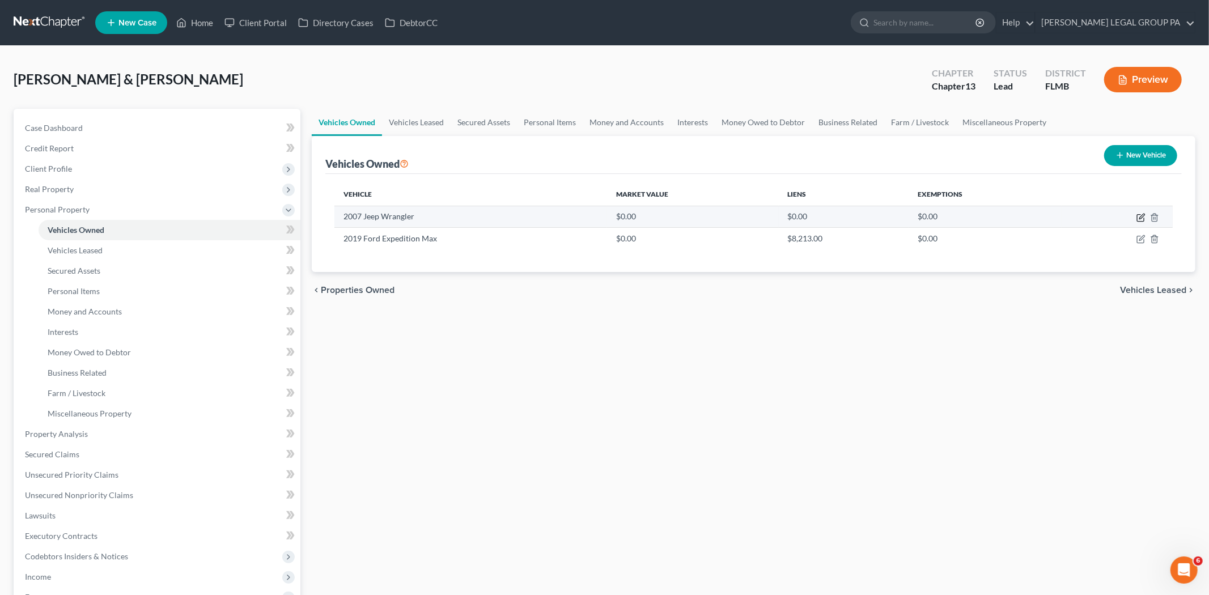
select select "0"
select select "19"
select select "0"
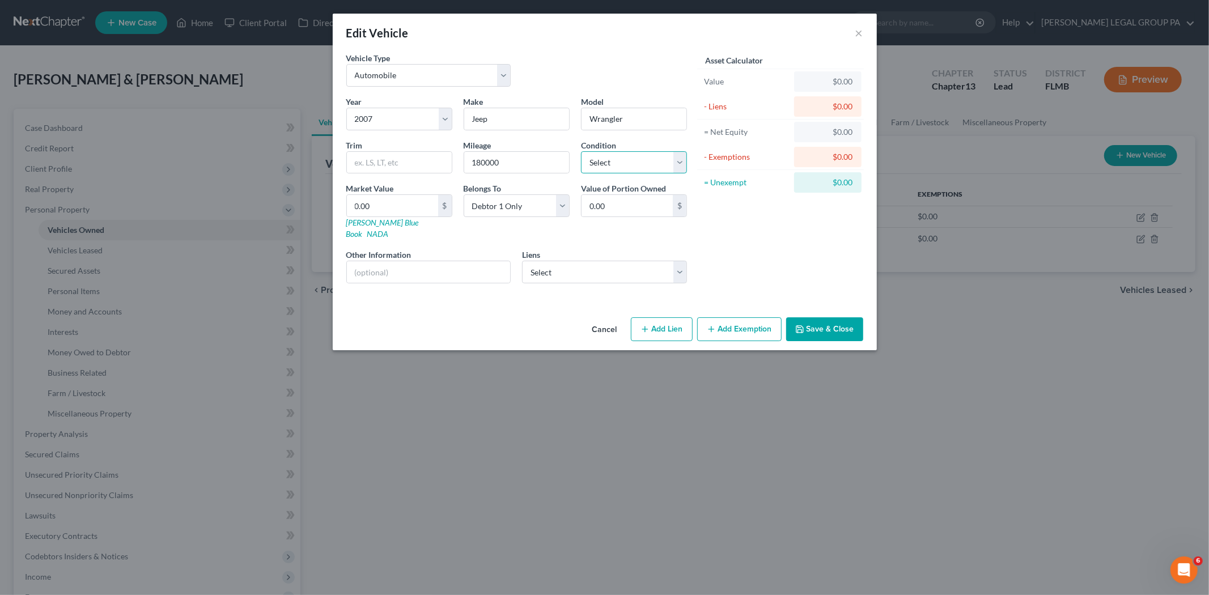
click at [632, 160] on select "Select Excellent Very Good Good Fair Poor" at bounding box center [634, 162] width 106 height 23
select select "4"
click at [581, 151] on select "Select Excellent Very Good Good Fair Poor" at bounding box center [634, 162] width 106 height 23
click at [812, 321] on button "Save & Close" at bounding box center [824, 329] width 77 height 24
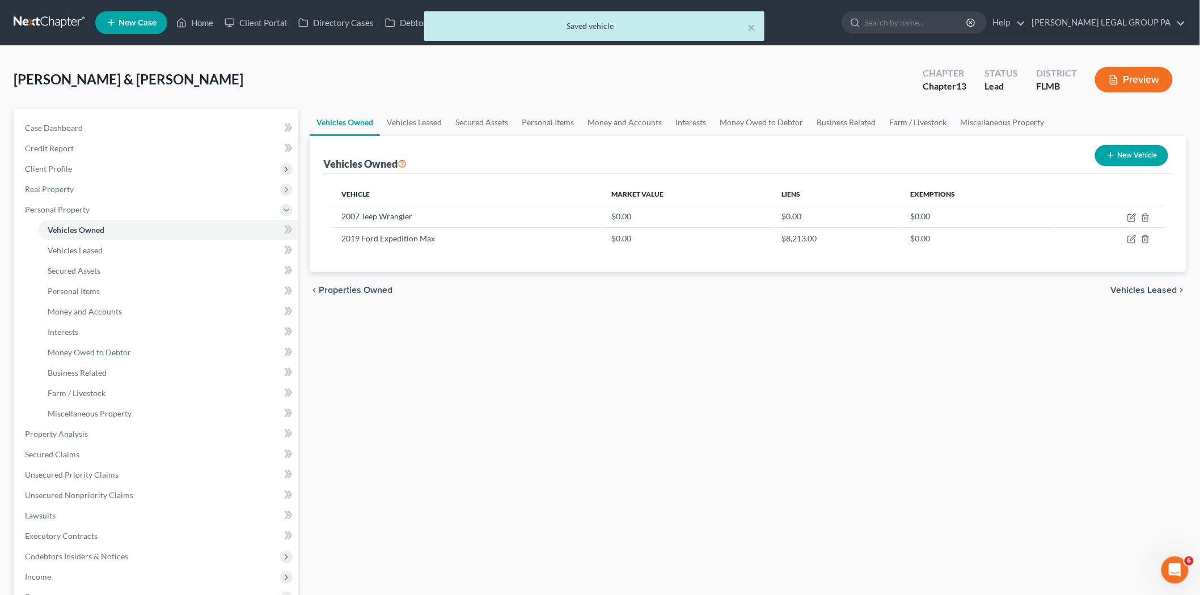
click at [1145, 159] on button "New Vehicle" at bounding box center [1131, 155] width 73 height 21
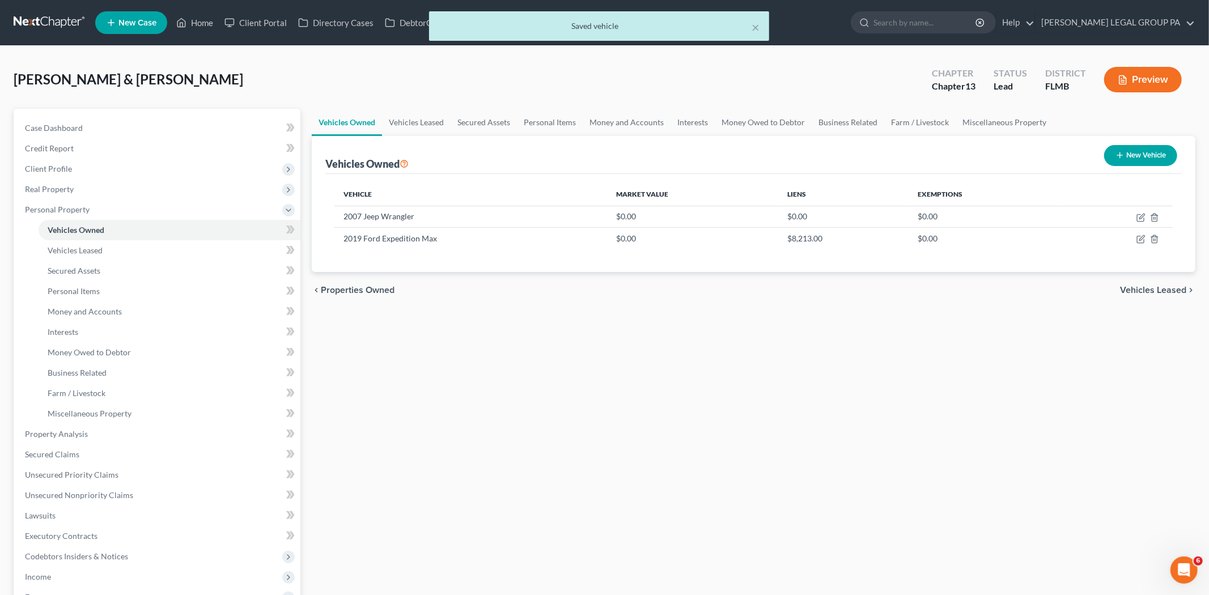
select select "0"
select select "2"
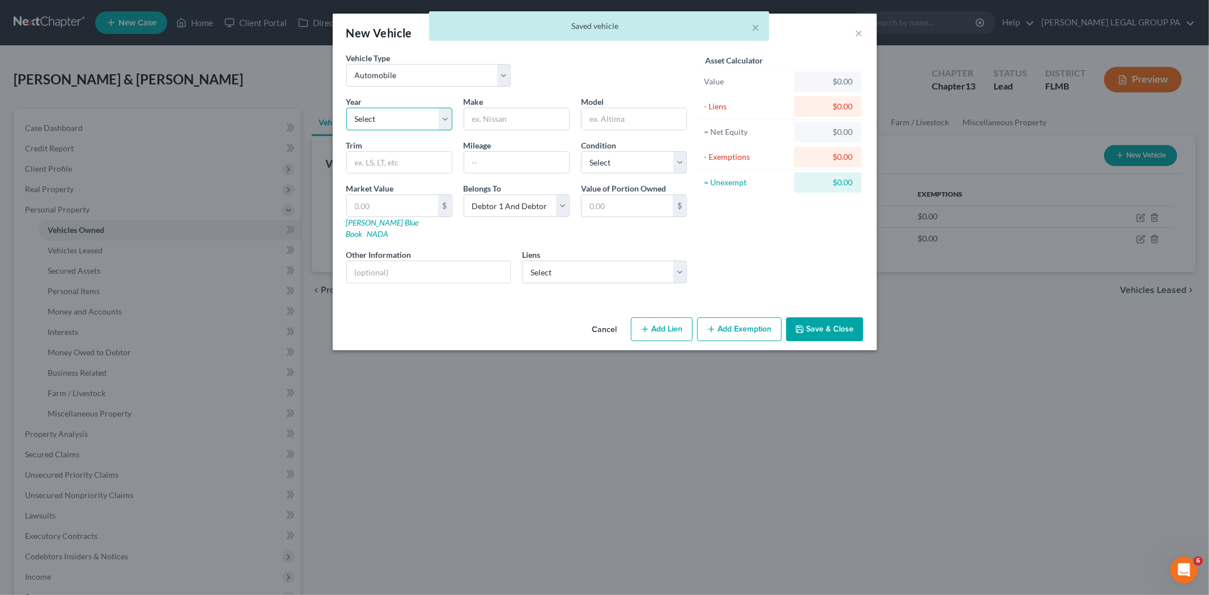
click at [396, 121] on select "Select 2026 2025 2024 2023 2022 2021 2020 2019 2018 2017 2016 2015 2014 2013 20…" at bounding box center [399, 119] width 106 height 23
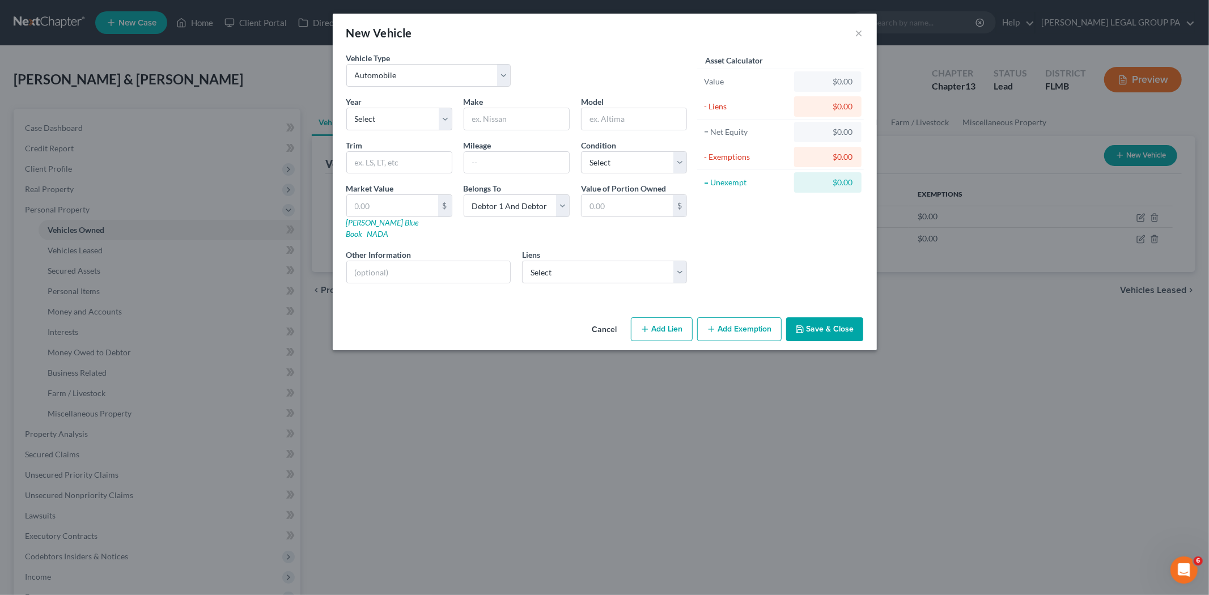
click at [607, 321] on button "Cancel" at bounding box center [604, 330] width 43 height 23
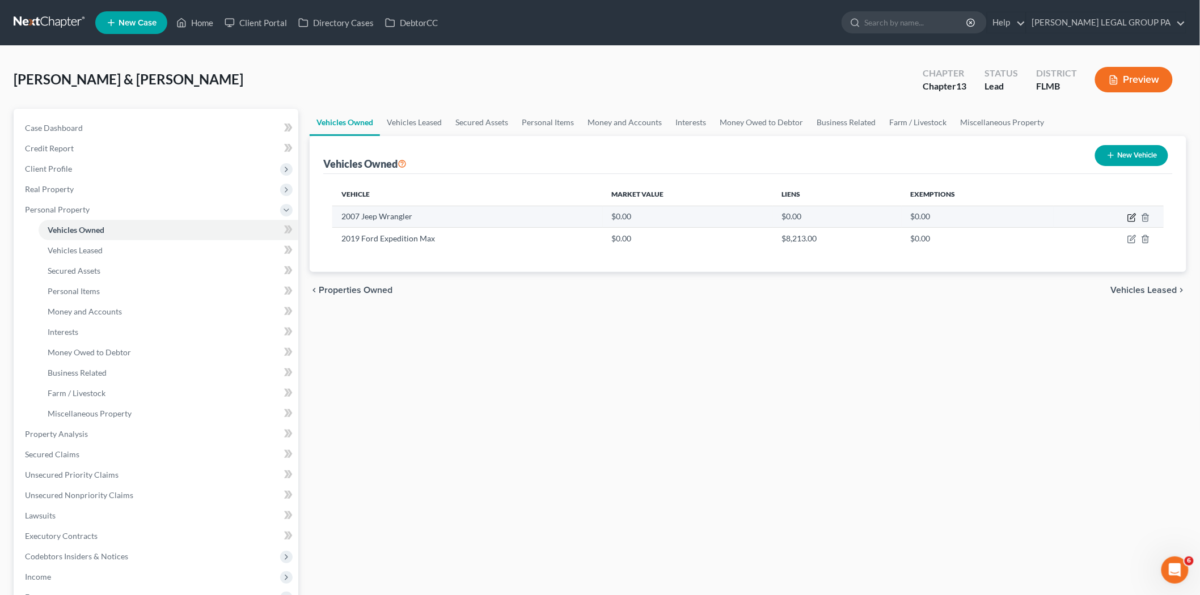
click at [1129, 217] on icon "button" at bounding box center [1131, 217] width 9 height 9
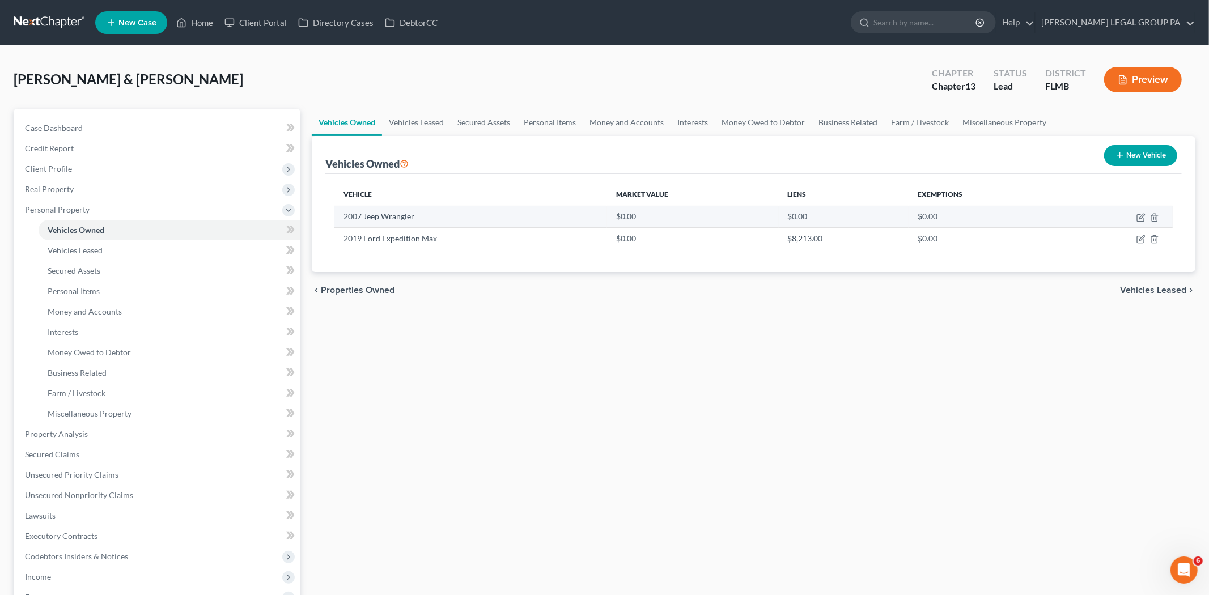
select select "0"
select select "19"
select select "4"
select select "0"
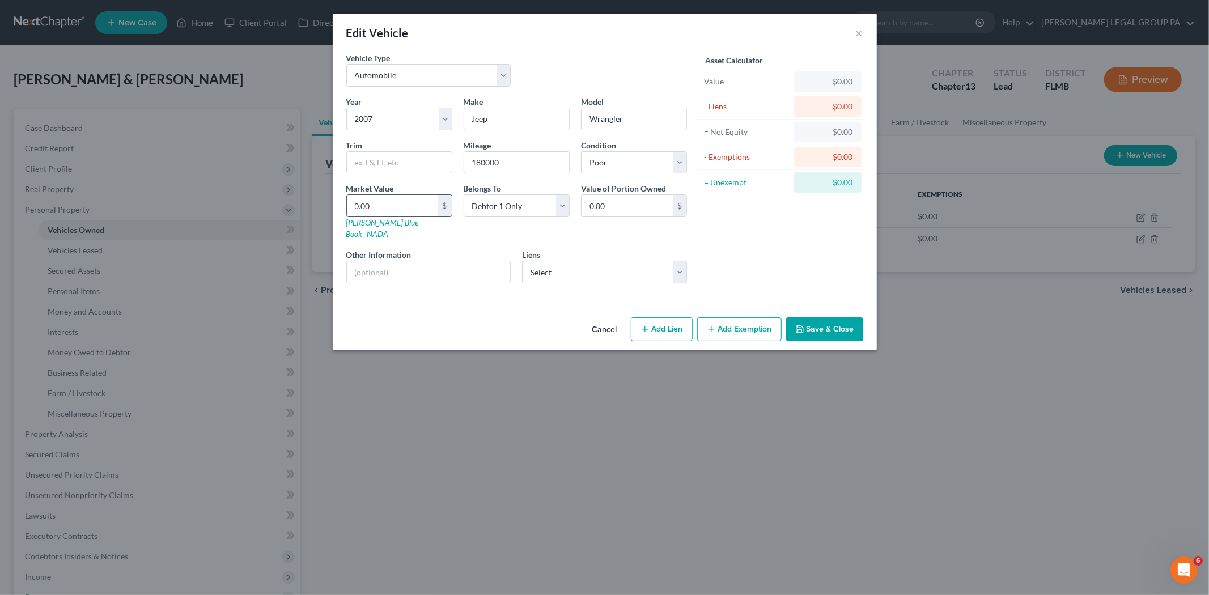
click at [399, 206] on input "0.00" at bounding box center [392, 206] width 91 height 22
type input "1"
type input "1.00"
type input "13"
type input "13.00"
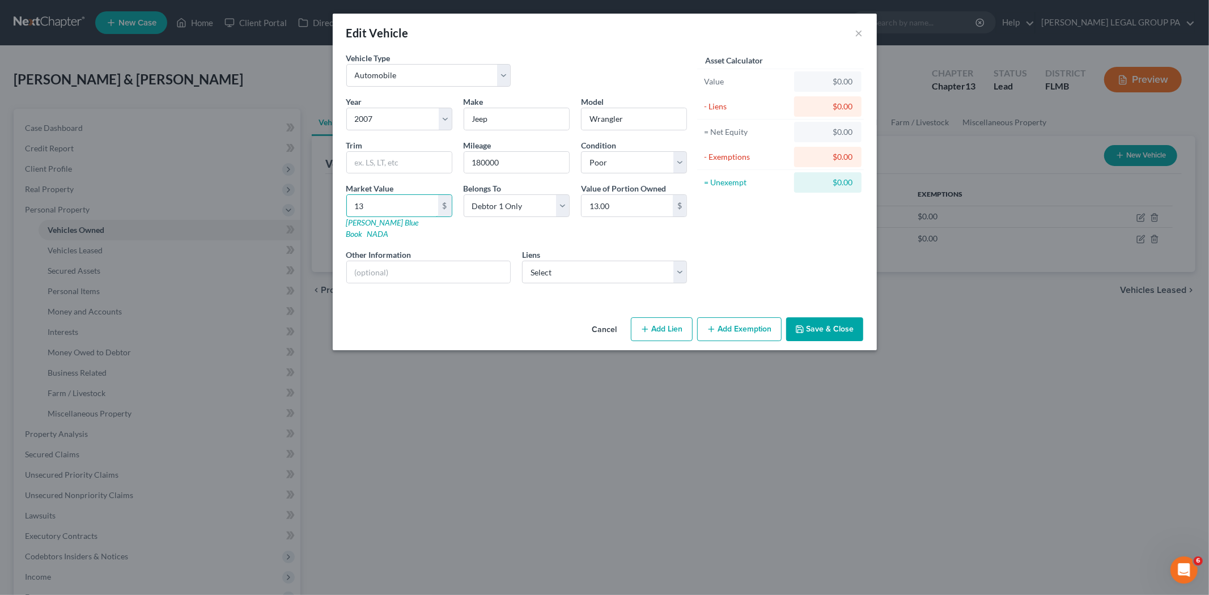
type input "130"
type input "130.00"
type input "1300"
type input "1,300.00"
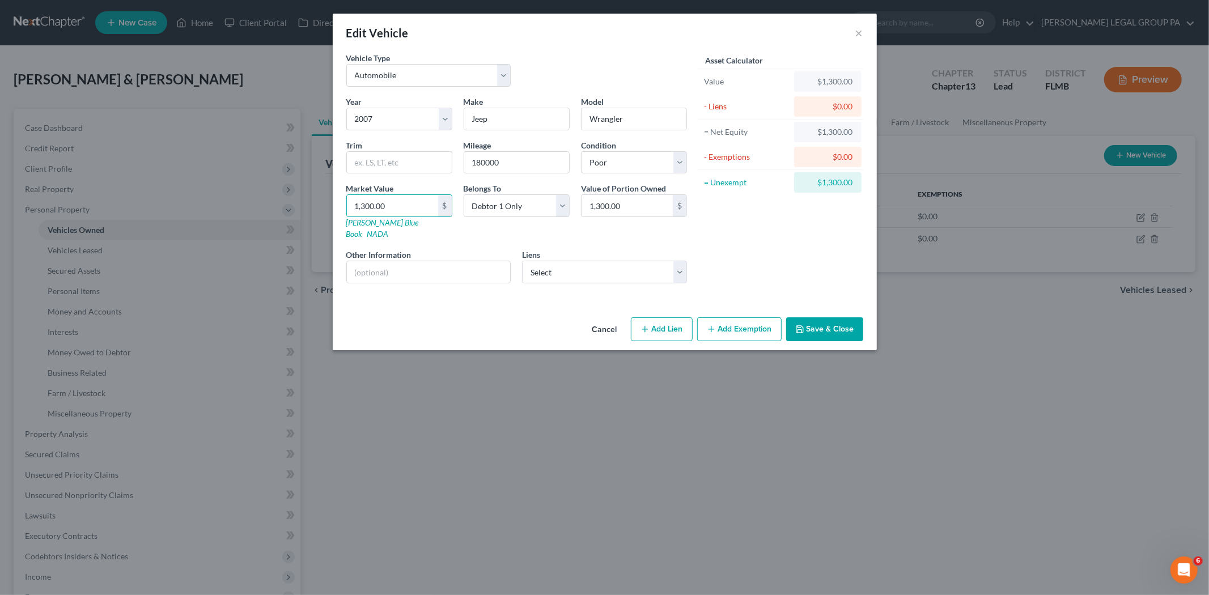
click at [848, 317] on button "Save & Close" at bounding box center [824, 329] width 77 height 24
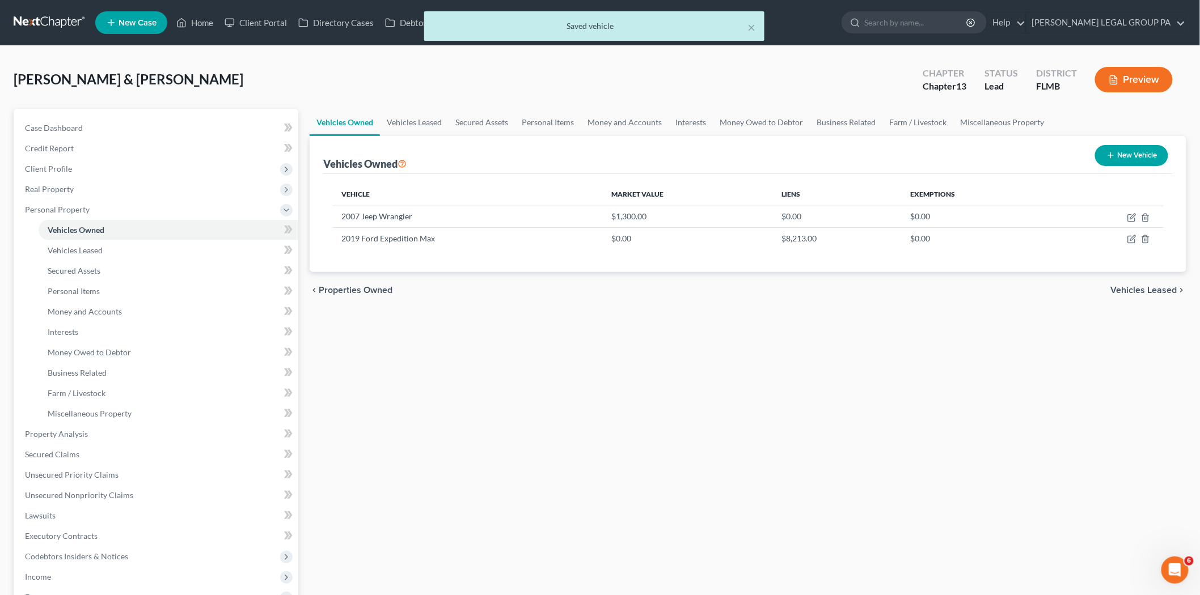
click at [1128, 160] on button "New Vehicle" at bounding box center [1131, 155] width 73 height 21
select select "0"
select select "2"
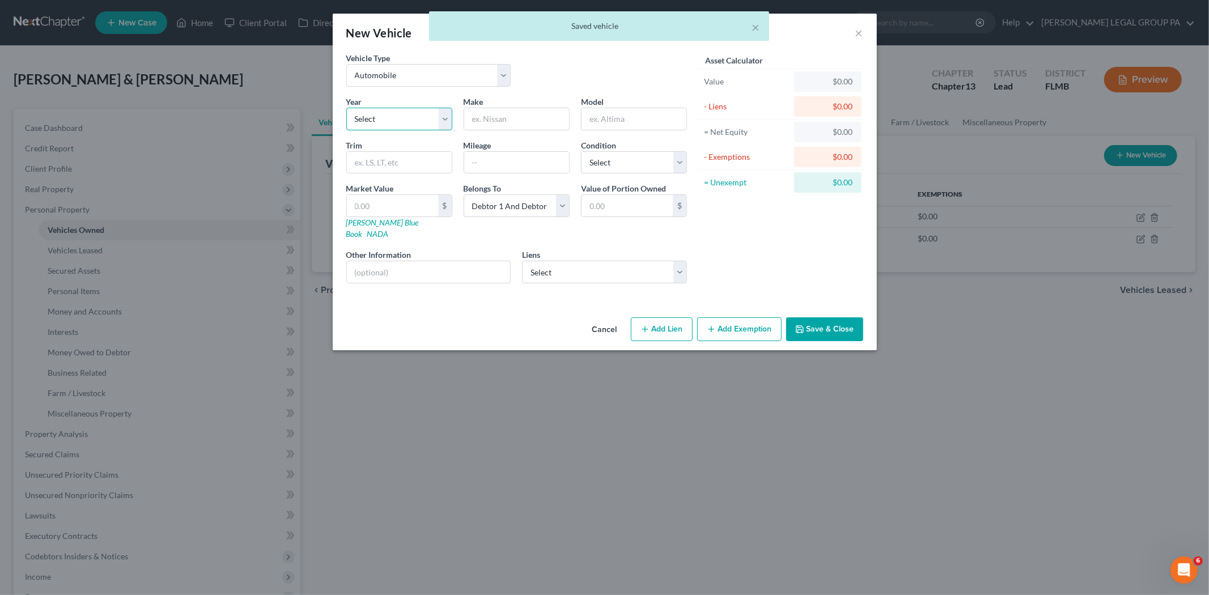
click at [399, 122] on select "Select 2026 2025 2024 2023 2022 2021 2020 2019 2018 2017 2016 2015 2014 2013 20…" at bounding box center [399, 119] width 106 height 23
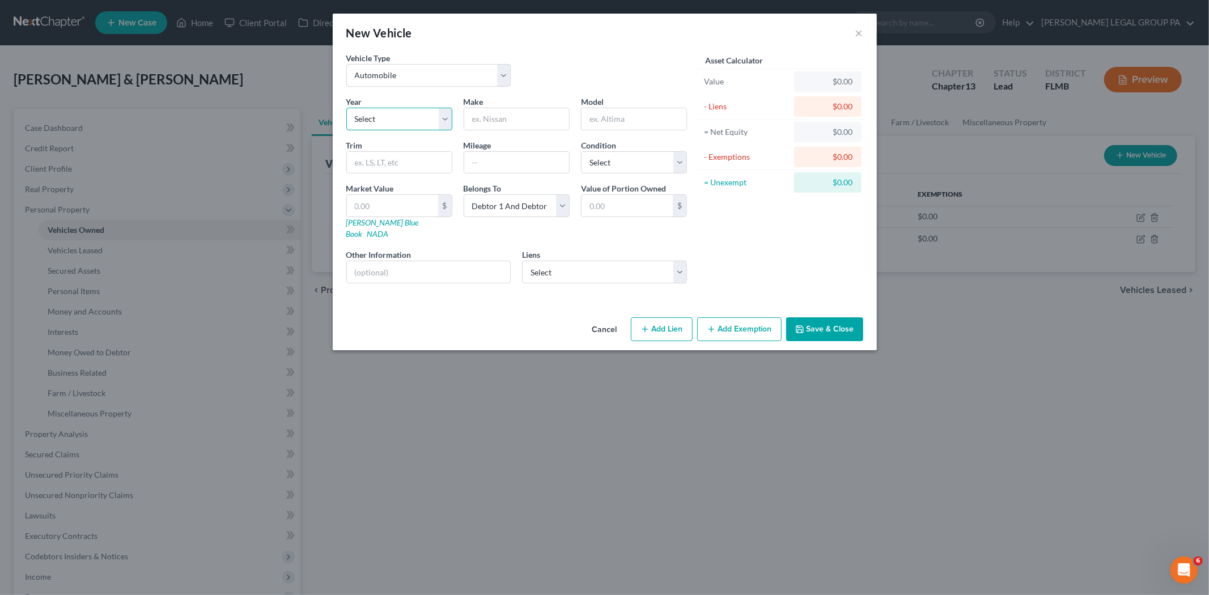
select select "4"
click at [346, 108] on select "Select 2026 2025 2024 2023 2022 2021 2020 2019 2018 2017 2016 2015 2014 2013 20…" at bounding box center [399, 119] width 106 height 23
click at [519, 112] on input "text" at bounding box center [516, 119] width 105 height 22
type input "Kia"
type input "EV -9"
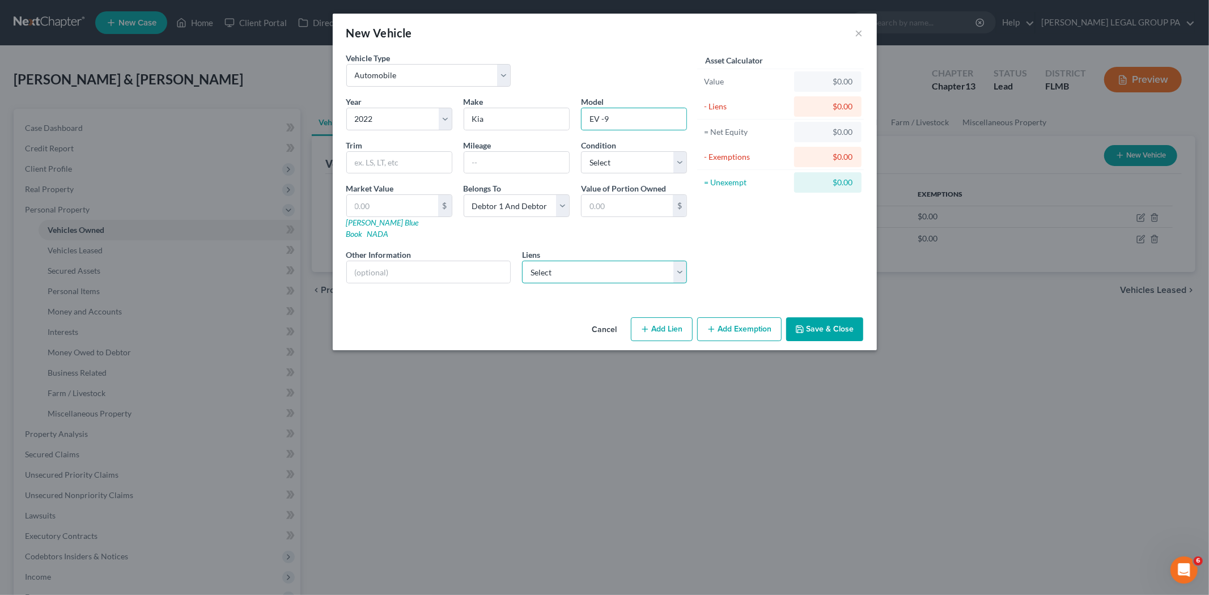
click at [607, 261] on select "Select Kia Fin Am - $45,443.00" at bounding box center [604, 272] width 165 height 23
click at [522, 261] on select "Select Kia Fin Am - $45,443.00" at bounding box center [604, 272] width 165 height 23
click at [587, 270] on select "Select Kia Fin Am - $45,443.00" at bounding box center [604, 272] width 165 height 23
select select "4"
select select "2"
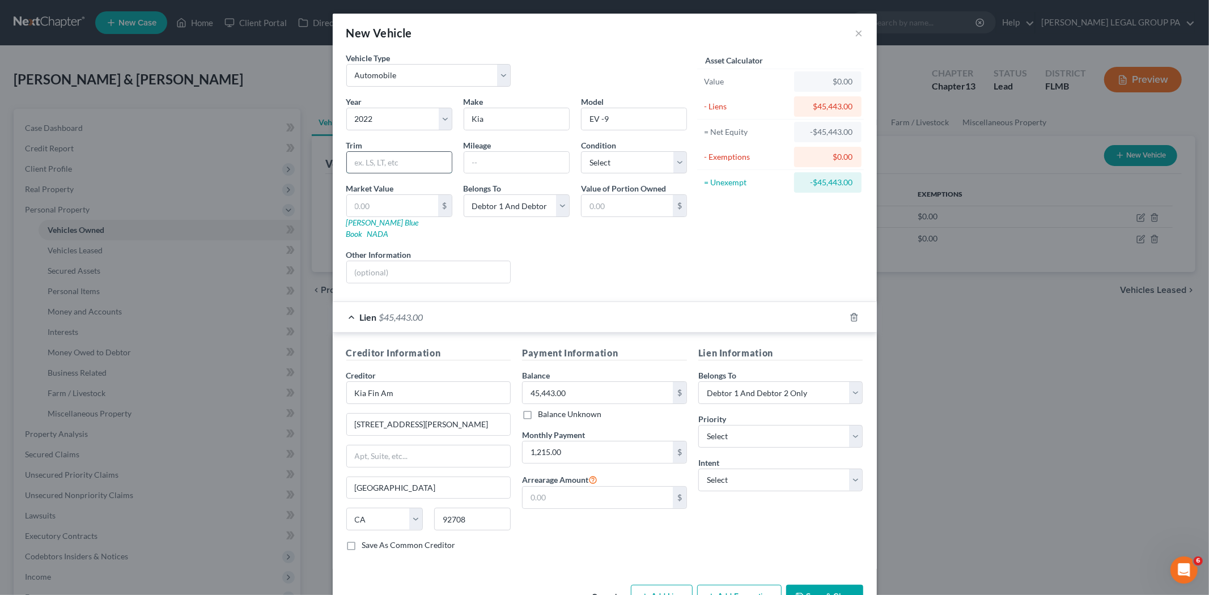
click at [367, 166] on input "text" at bounding box center [399, 163] width 105 height 22
click at [509, 162] on input "text" at bounding box center [516, 163] width 105 height 22
type input "56000"
click at [536, 212] on select "Select Debtor 1 Only Debtor 2 Only Debtor 1 And Debtor 2 Only At Least One Of T…" at bounding box center [517, 205] width 106 height 23
select select "0"
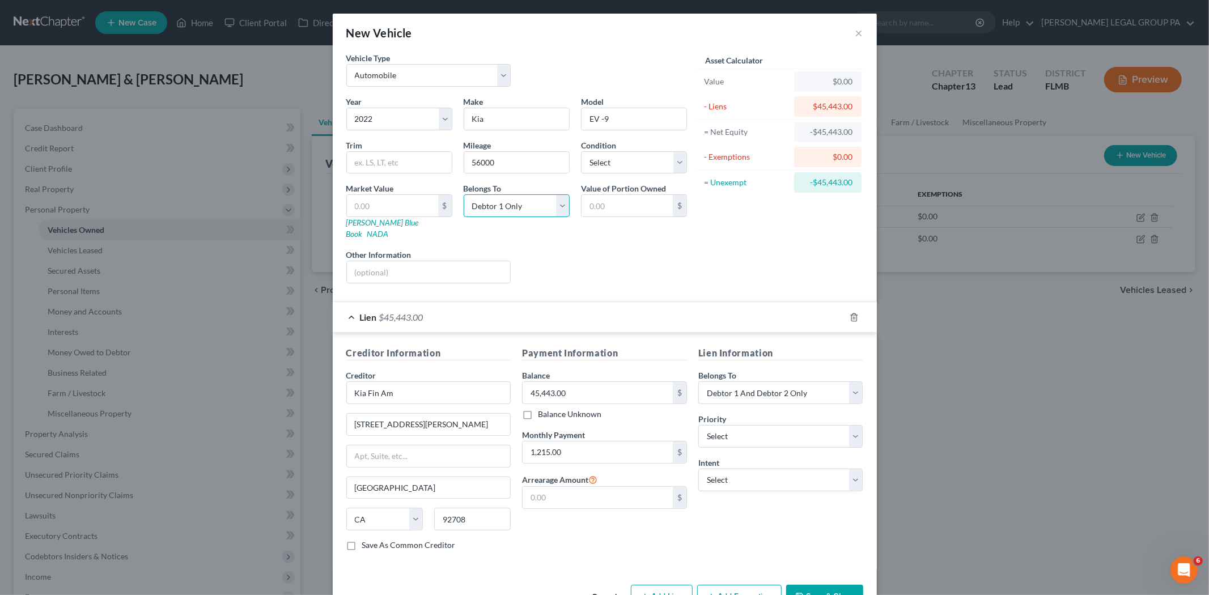
click at [464, 194] on select "Select Debtor 1 Only Debtor 2 Only Debtor 1 And Debtor 2 Only At Least One Of T…" at bounding box center [517, 205] width 106 height 23
click at [639, 169] on select "Select Excellent Very Good Good Fair Poor" at bounding box center [634, 162] width 106 height 23
select select "2"
click at [581, 151] on select "Select Excellent Very Good Good Fair Poor" at bounding box center [634, 162] width 106 height 23
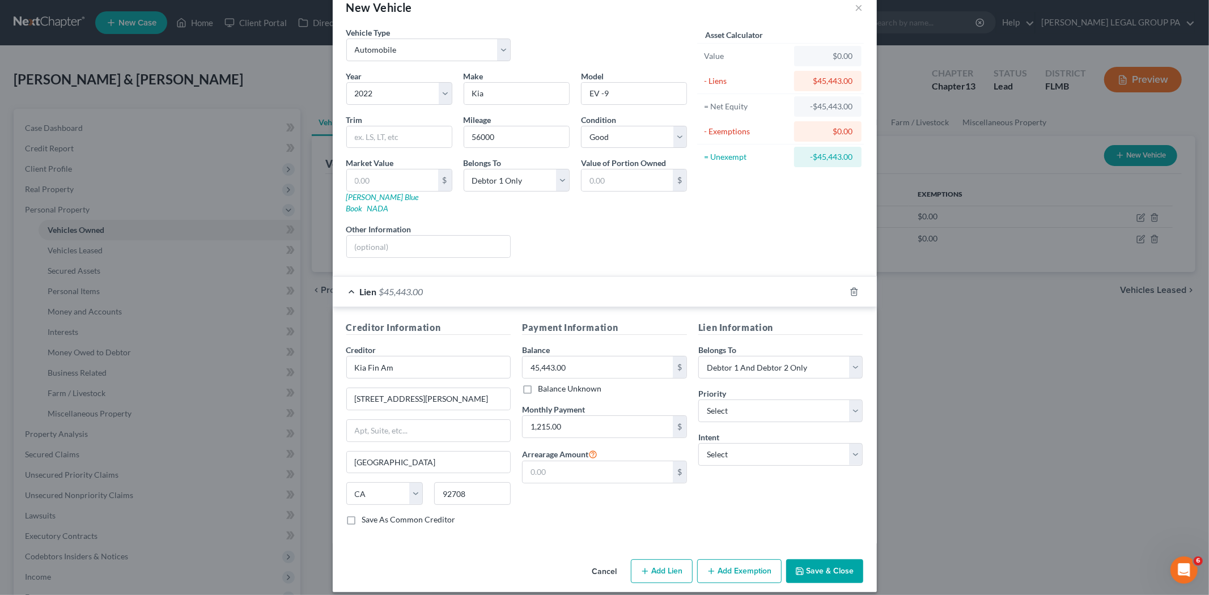
click at [823, 560] on button "Save & Close" at bounding box center [824, 572] width 77 height 24
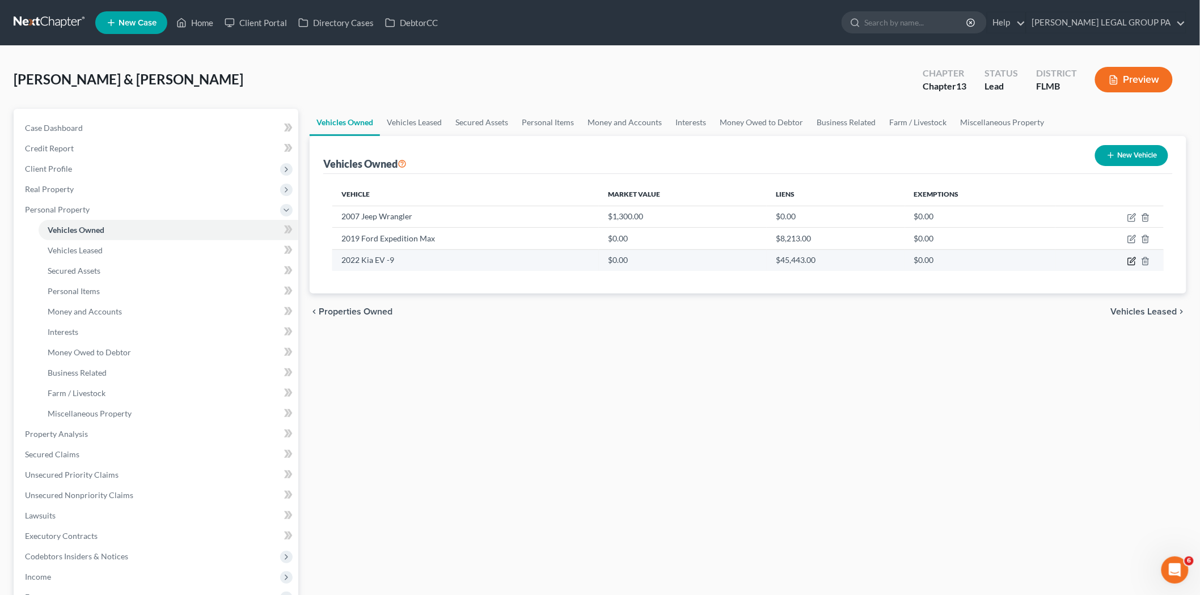
click at [1131, 257] on icon "button" at bounding box center [1131, 261] width 9 height 9
select select "0"
select select "4"
select select "2"
select select "0"
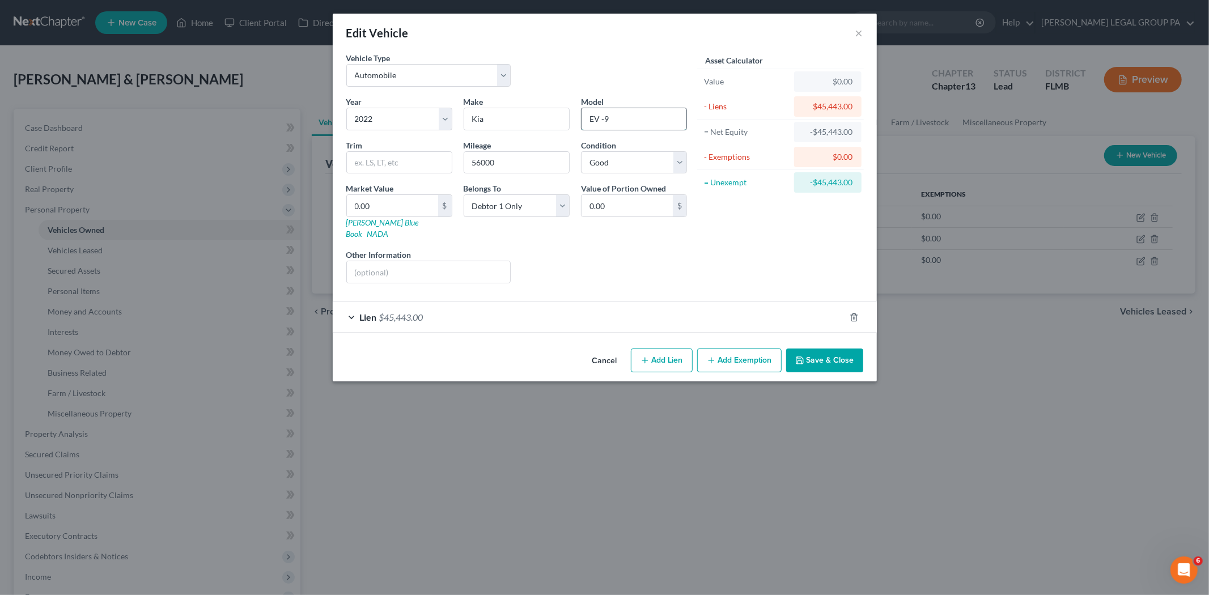
click at [634, 117] on input "EV -9" at bounding box center [634, 119] width 105 height 22
type input "EV -6"
click at [832, 353] on button "Save & Close" at bounding box center [824, 361] width 77 height 24
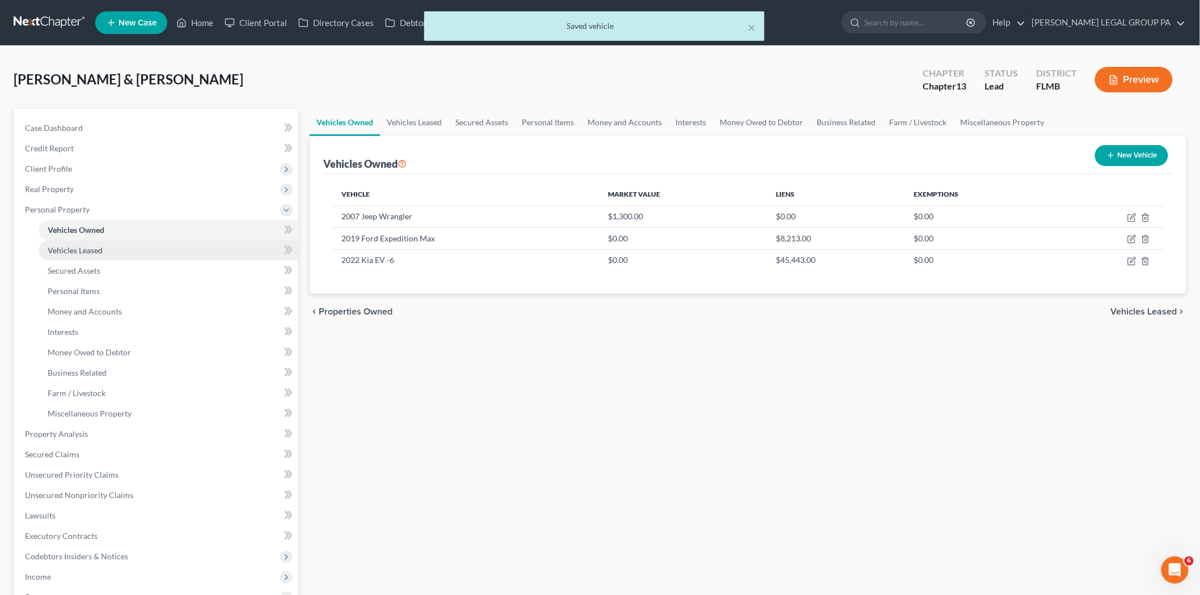
click at [145, 249] on link "Vehicles Leased" at bounding box center [169, 250] width 260 height 20
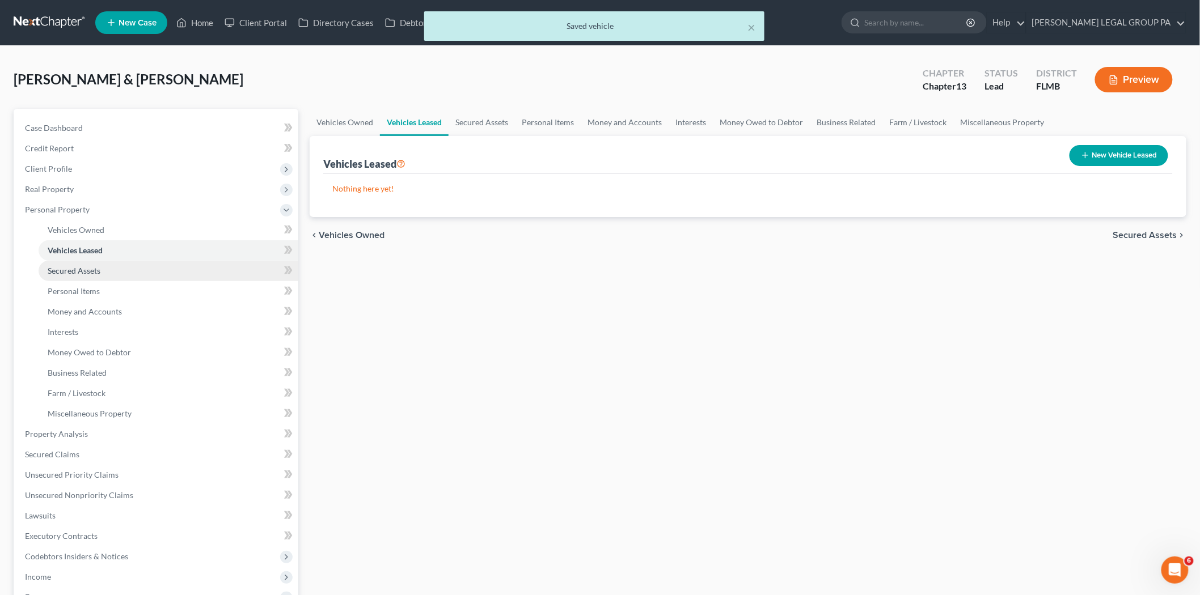
click at [140, 267] on link "Secured Assets" at bounding box center [169, 271] width 260 height 20
click at [137, 248] on link "Vehicles Leased" at bounding box center [169, 250] width 260 height 20
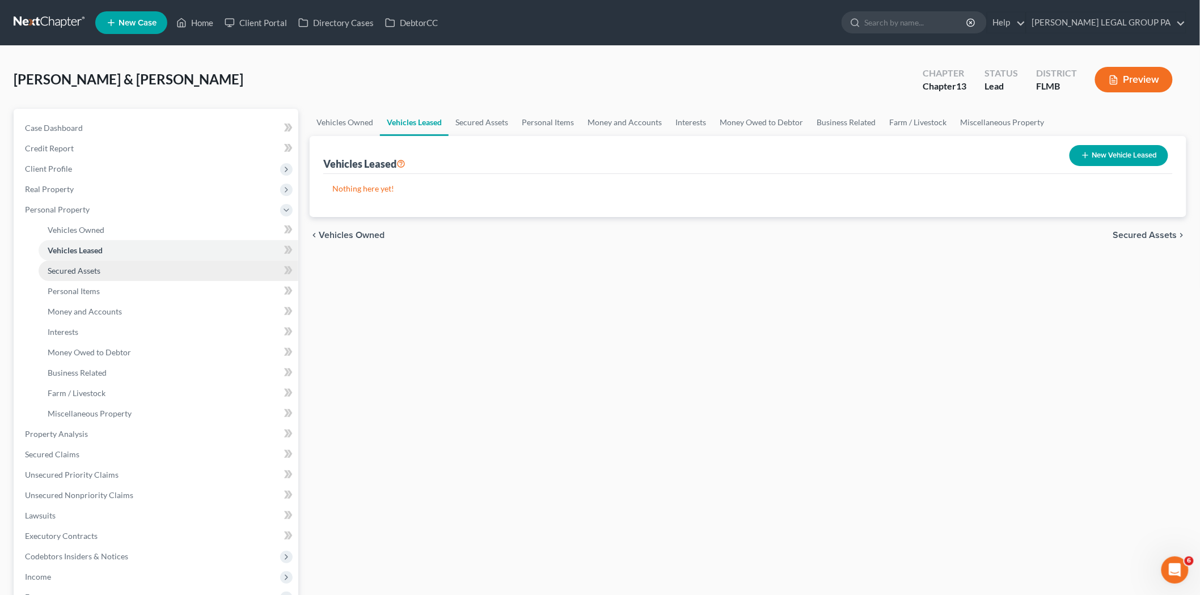
click at [106, 270] on link "Secured Assets" at bounding box center [169, 271] width 260 height 20
click at [131, 233] on link "Vehicles Owned" at bounding box center [169, 230] width 260 height 20
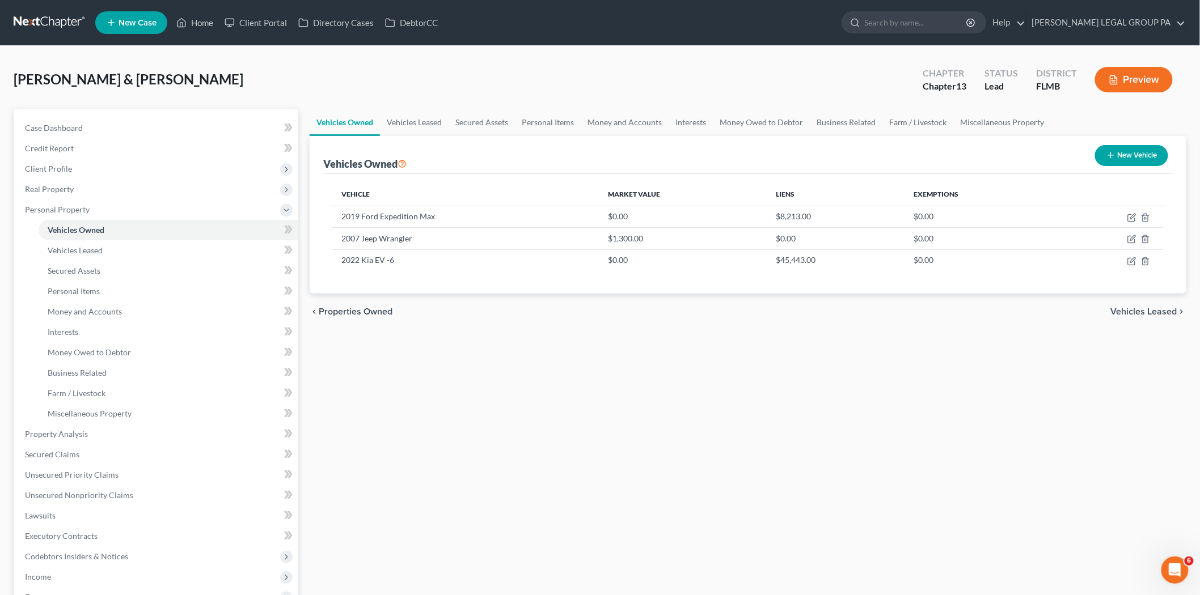
click at [1136, 155] on button "New Vehicle" at bounding box center [1131, 155] width 73 height 21
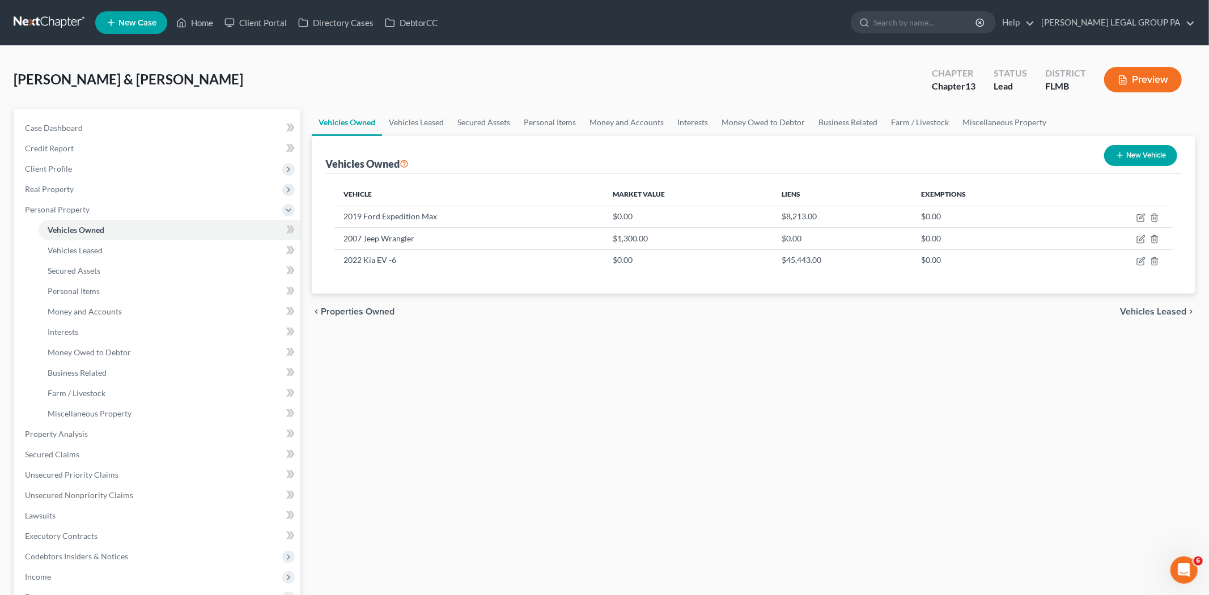
select select "0"
select select "2"
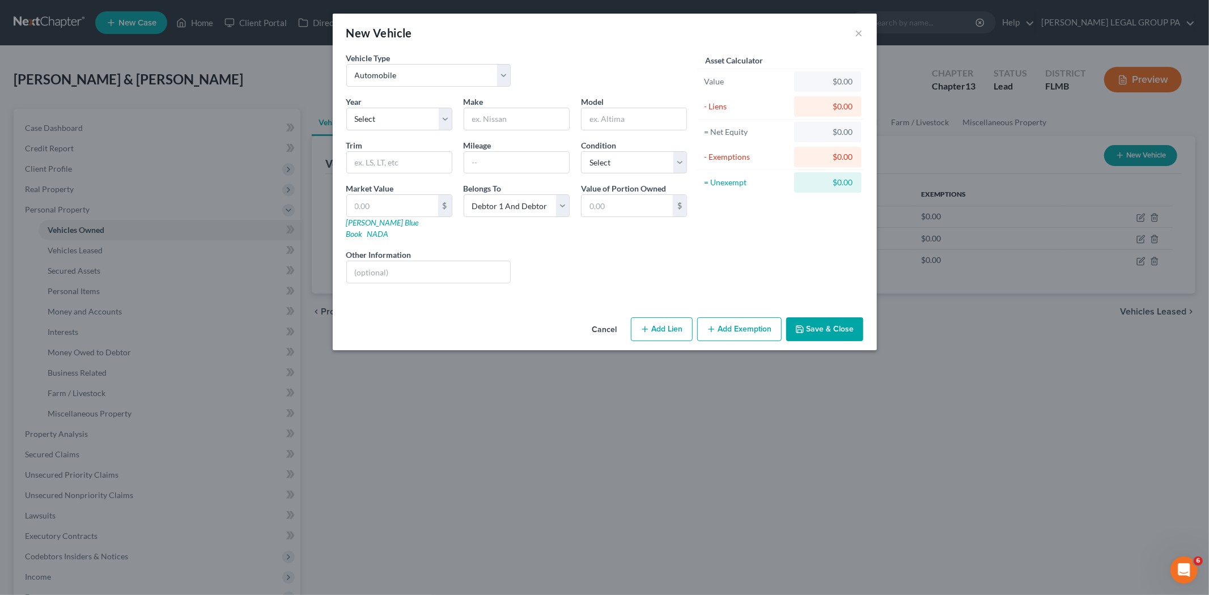
click at [837, 317] on button "Save & Close" at bounding box center [824, 329] width 77 height 24
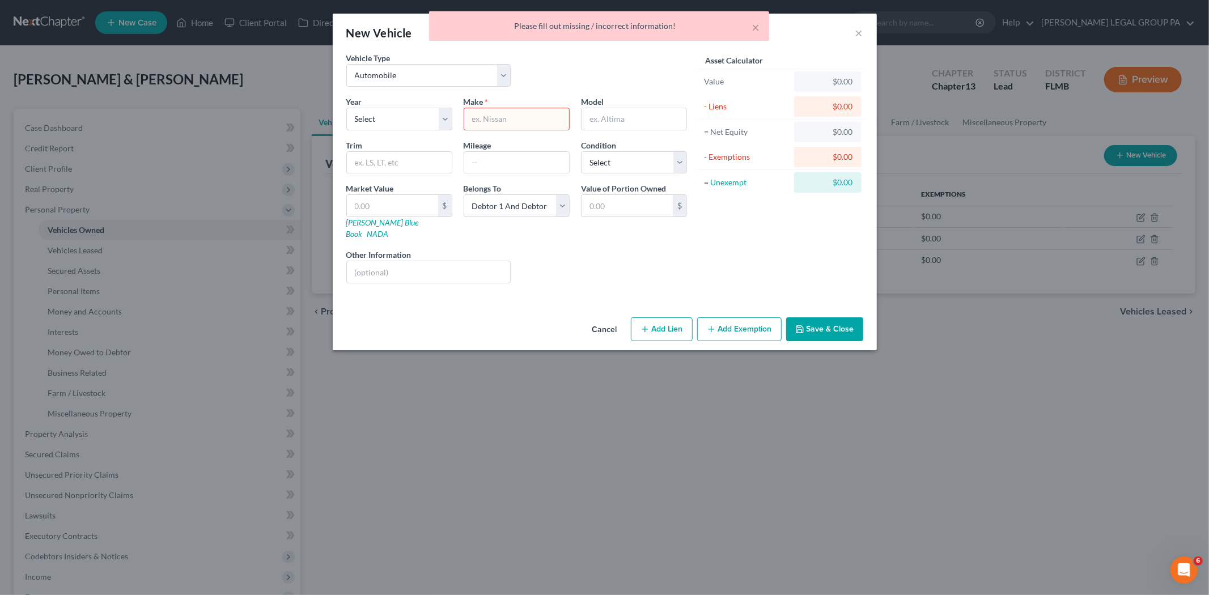
click at [616, 319] on button "Cancel" at bounding box center [604, 330] width 43 height 23
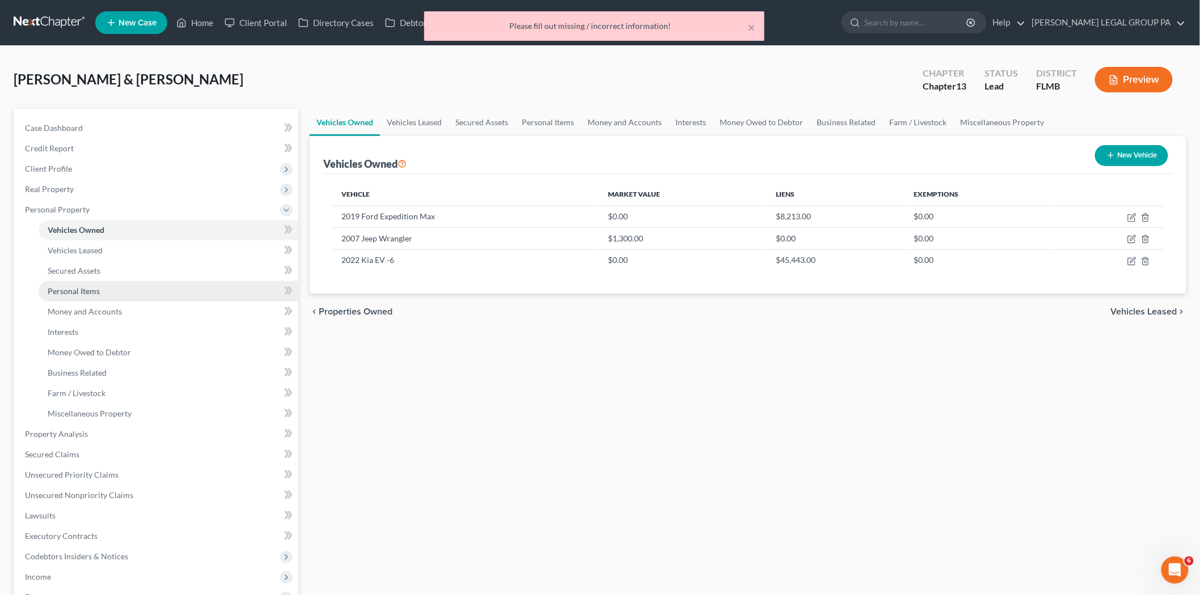
click at [96, 287] on span "Personal Items" at bounding box center [74, 291] width 52 height 10
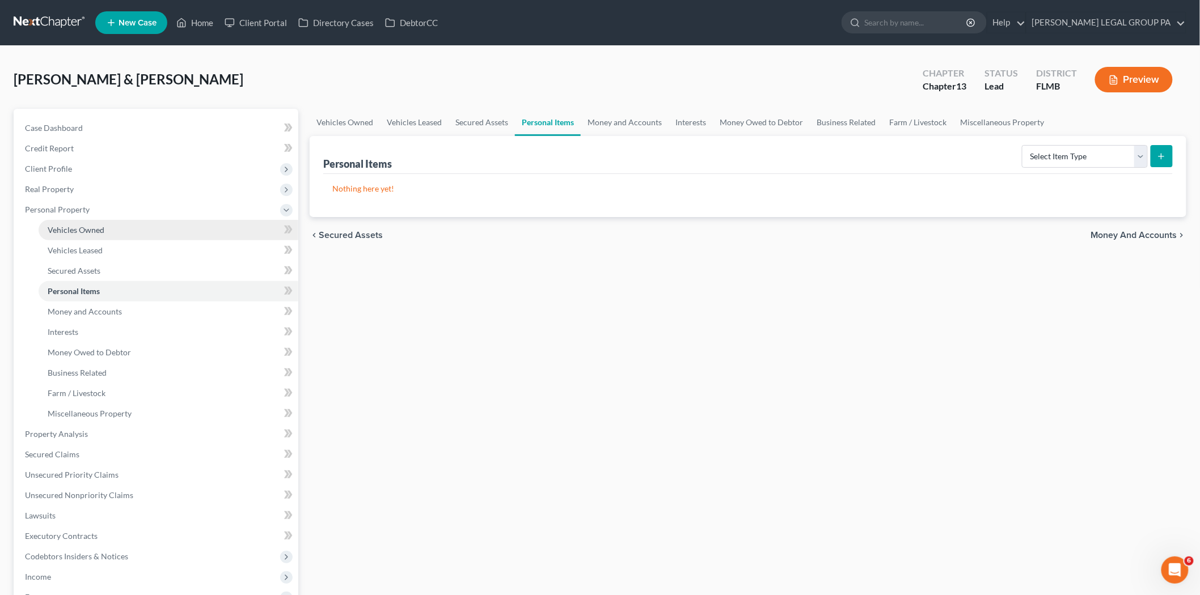
click at [97, 231] on span "Vehicles Owned" at bounding box center [76, 230] width 57 height 10
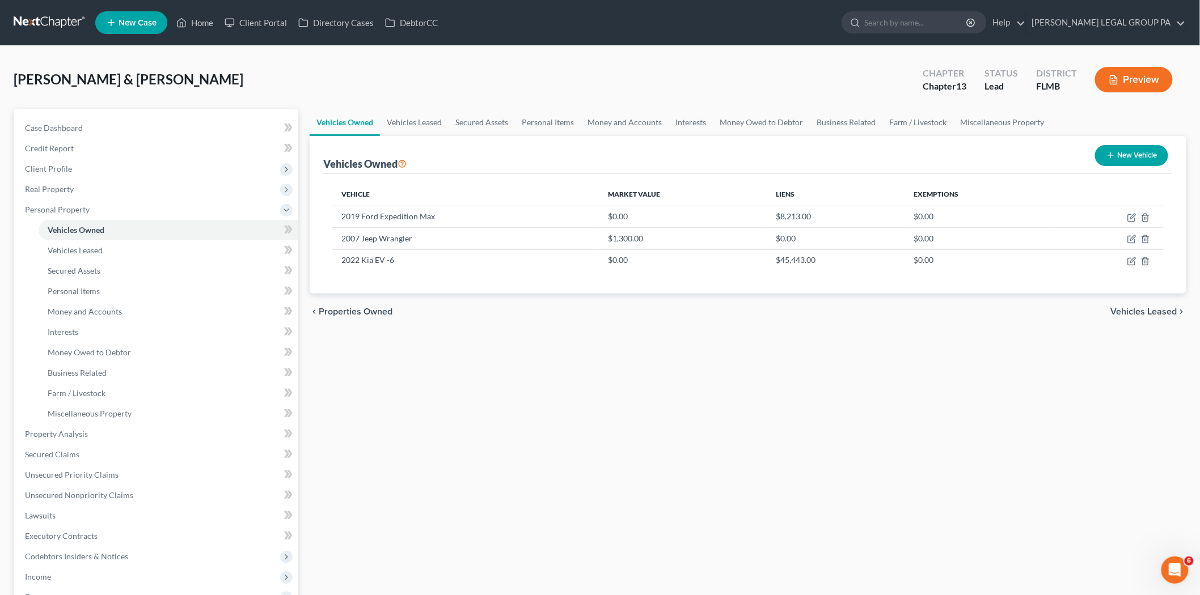
click at [1108, 155] on icon "button" at bounding box center [1110, 155] width 9 height 9
select select "0"
select select "2"
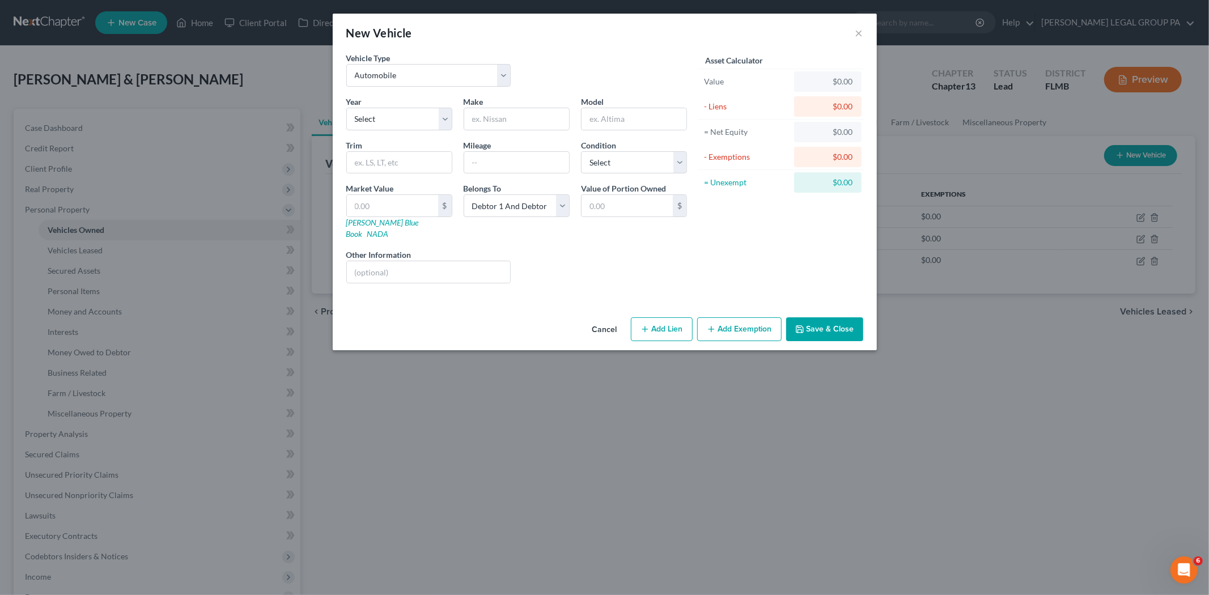
click at [613, 322] on button "Cancel" at bounding box center [604, 330] width 43 height 23
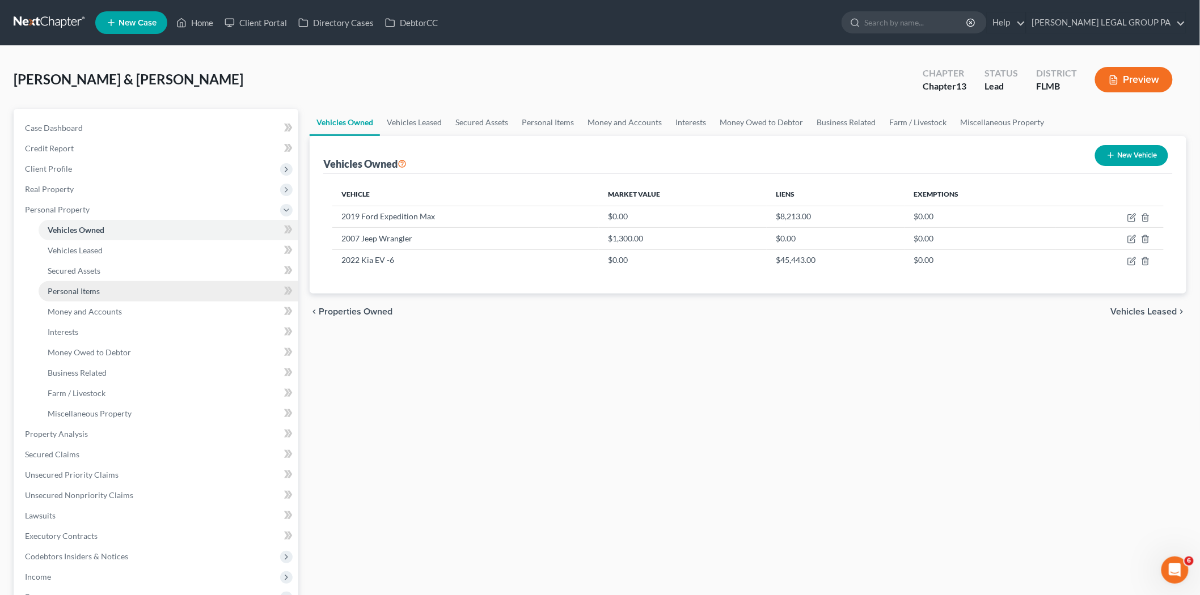
click at [111, 297] on link "Personal Items" at bounding box center [169, 291] width 260 height 20
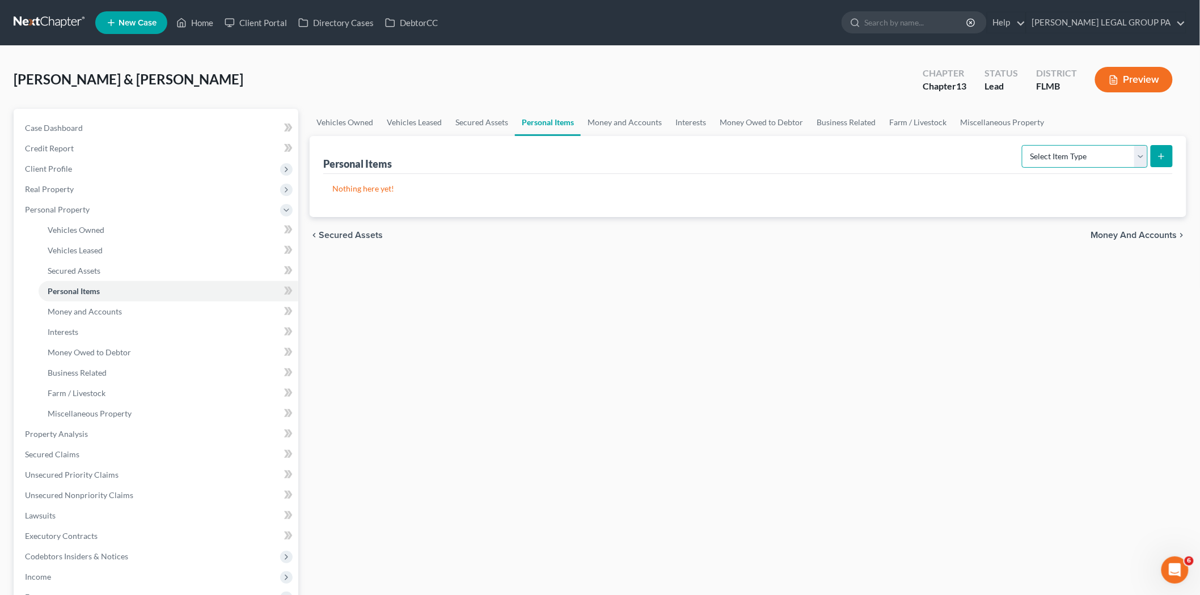
click at [1056, 166] on select "Select Item Type Clothing Collectibles Of Value Electronics Firearms Household …" at bounding box center [1085, 156] width 126 height 23
select select "other"
click at [1023, 145] on select "Select Item Type Clothing Collectibles Of Value Electronics Firearms Household …" at bounding box center [1085, 156] width 126 height 23
click at [1155, 156] on button "submit" at bounding box center [1161, 156] width 22 height 22
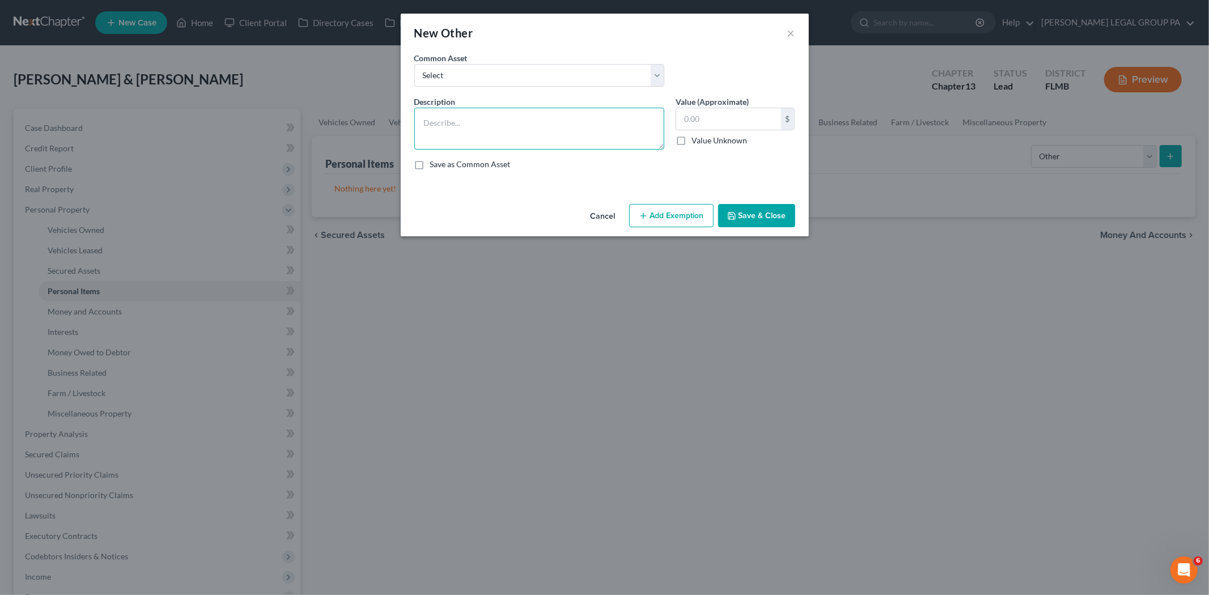
click at [507, 120] on textarea at bounding box center [539, 129] width 250 height 42
type textarea "Trailer"
click at [728, 116] on input "text" at bounding box center [728, 119] width 105 height 22
type input "1,500.00"
click at [751, 223] on button "Save & Close" at bounding box center [756, 216] width 77 height 24
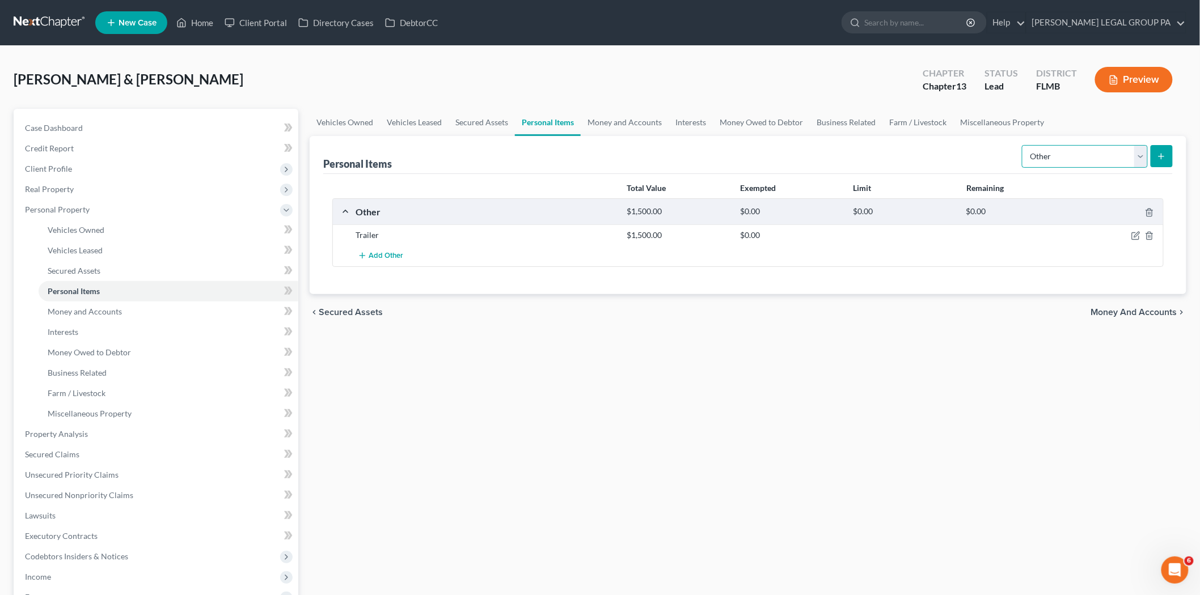
click at [1073, 149] on select "Select Item Type Clothing Collectibles Of Value Electronics Firearms Household …" at bounding box center [1085, 156] width 126 height 23
select select "clothing"
click at [1023, 145] on select "Select Item Type Clothing Collectibles Of Value Electronics Firearms Household …" at bounding box center [1085, 156] width 126 height 23
click at [1170, 151] on button "submit" at bounding box center [1161, 156] width 22 height 22
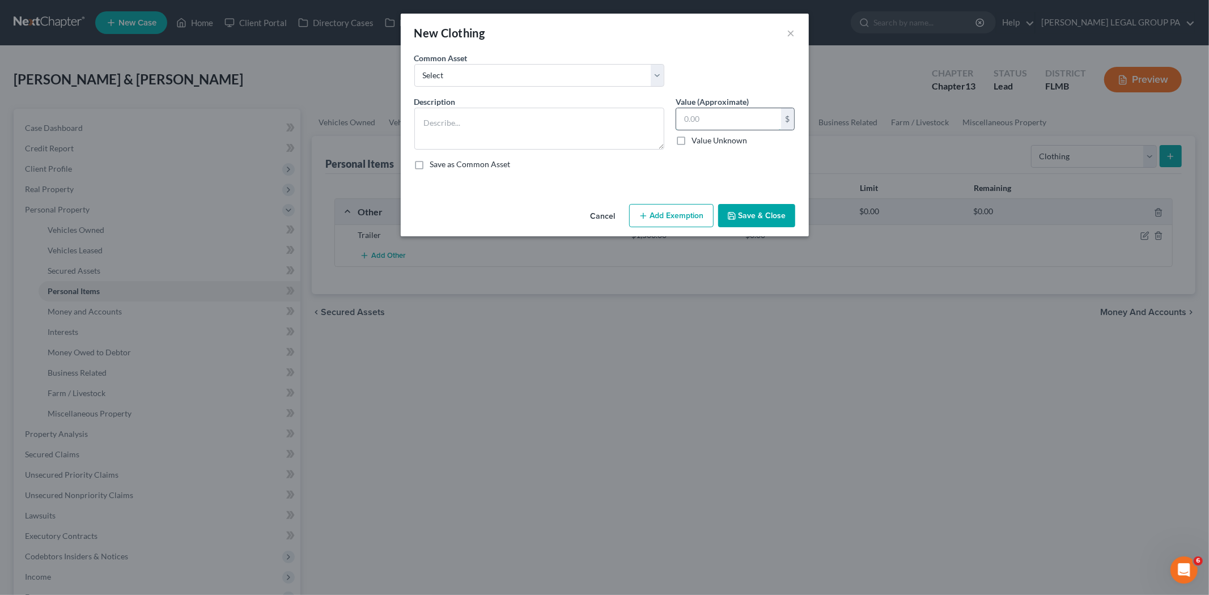
click at [721, 115] on input "text" at bounding box center [728, 119] width 105 height 22
click at [541, 139] on textarea at bounding box center [539, 129] width 250 height 42
type textarea "All clothing"
type input "100.00"
click at [757, 213] on button "Save & Close" at bounding box center [756, 216] width 77 height 24
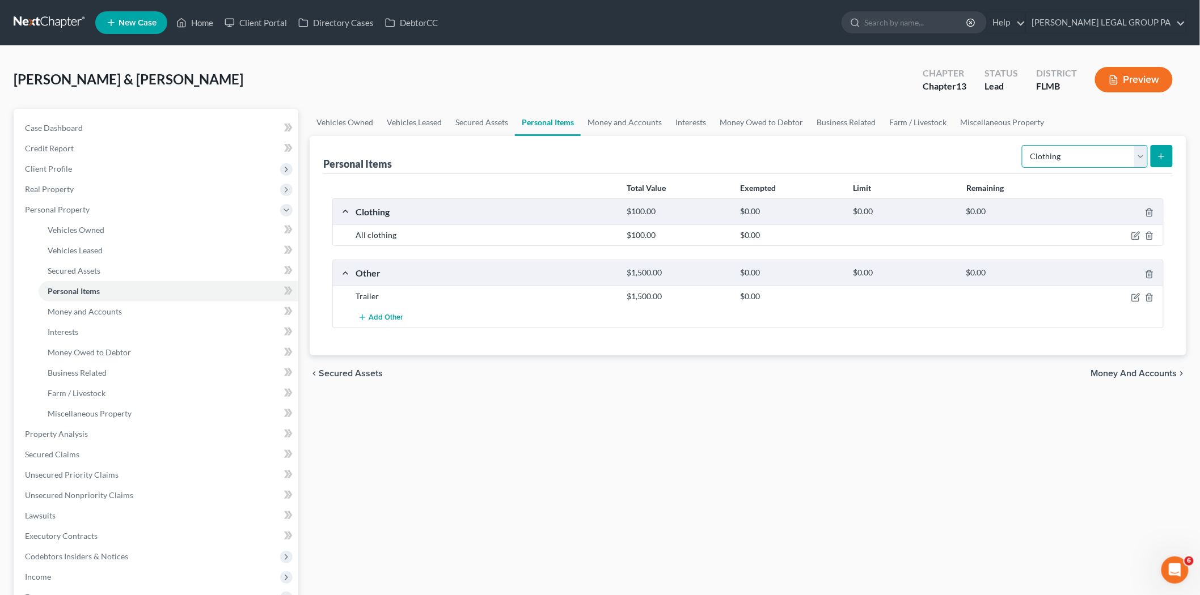
click at [1064, 165] on select "Select Item Type Clothing Collectibles Of Value Electronics Firearms Household …" at bounding box center [1085, 156] width 126 height 23
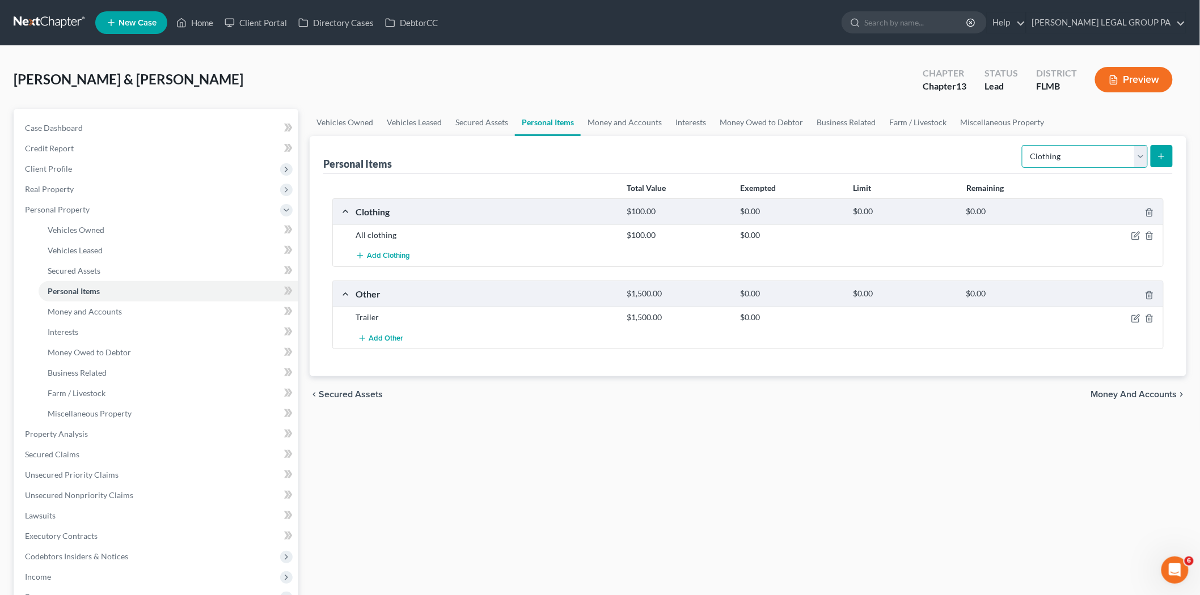
select select "collectibles_of_value"
click at [1023, 145] on select "Select Item Type Clothing Collectibles Of Value Electronics Firearms Household …" at bounding box center [1085, 156] width 126 height 23
click at [1161, 156] on line "submit" at bounding box center [1161, 156] width 5 height 0
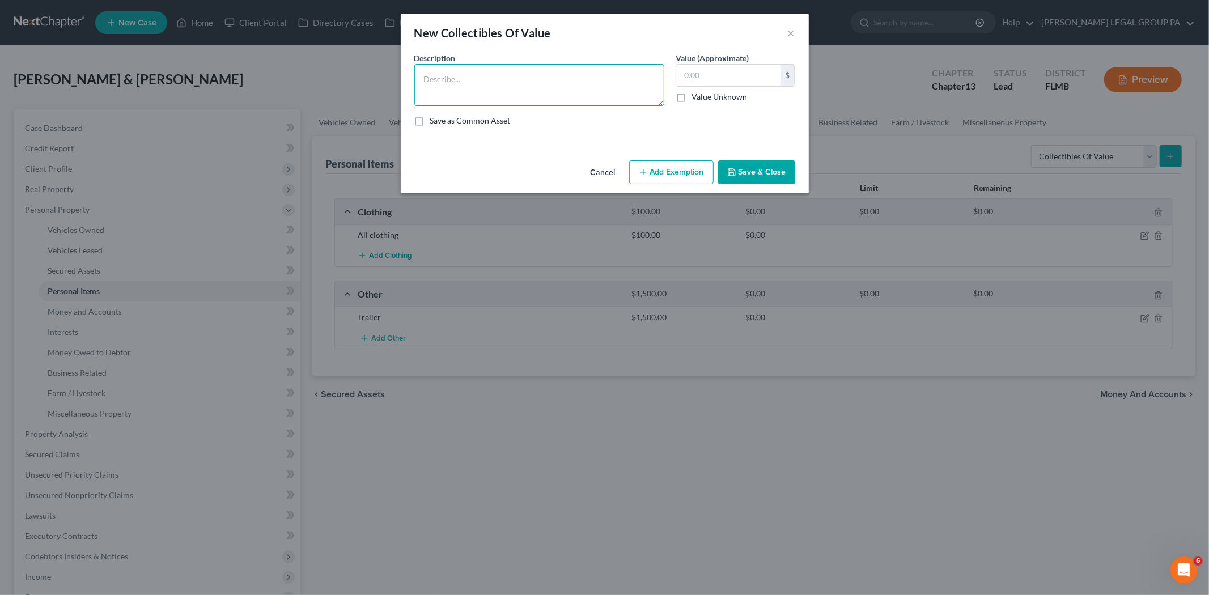
click at [488, 86] on textarea at bounding box center [539, 85] width 250 height 42
type textarea "SKS ($300), 12 gauge shotgun ($400), [PERSON_NAME] and [PERSON_NAME] handgun ($…"
click at [739, 81] on input "text" at bounding box center [728, 76] width 105 height 22
type input "1,100.00"
click at [735, 158] on div "Cancel Add Exemption Save & Close" at bounding box center [605, 174] width 408 height 37
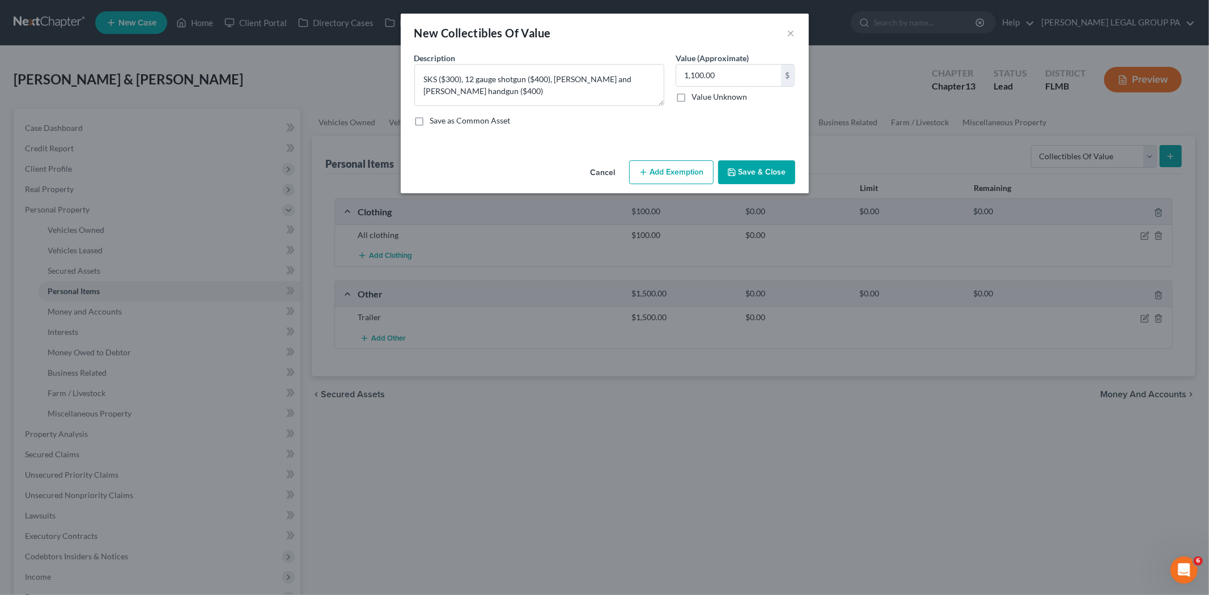
click at [735, 162] on button "Save & Close" at bounding box center [756, 172] width 77 height 24
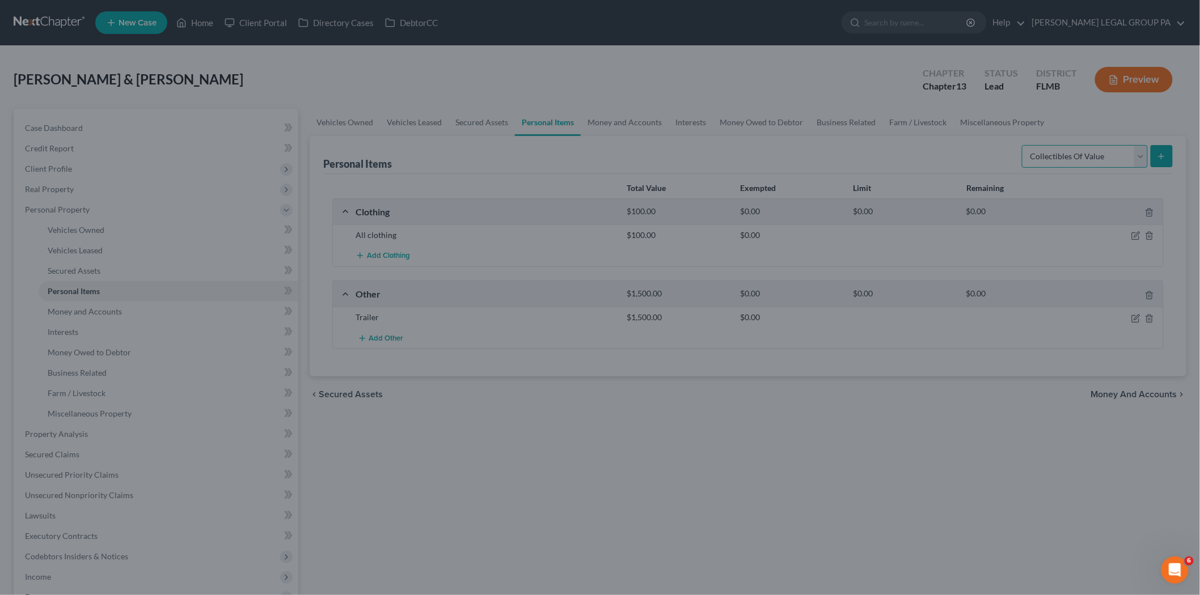
click at [1061, 155] on select "Select Item Type Clothing Collectibles Of Value Electronics Firearms Household …" at bounding box center [1085, 156] width 126 height 23
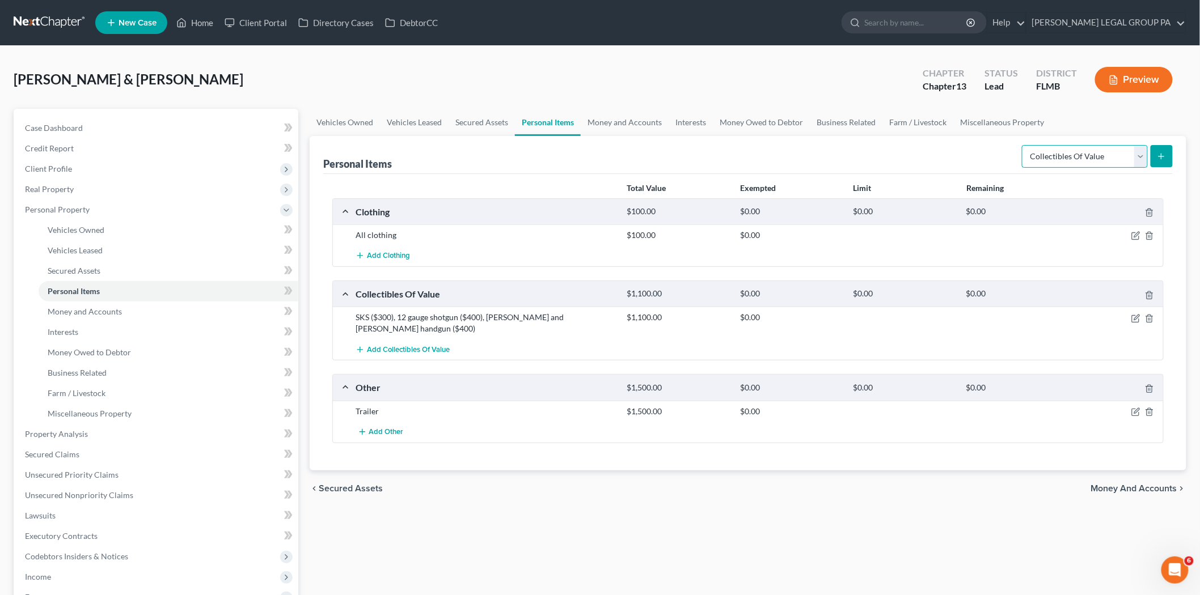
select select "electronics"
click at [1023, 145] on select "Select Item Type Clothing Collectibles Of Value Electronics Firearms Household …" at bounding box center [1085, 156] width 126 height 23
click at [836, 161] on div "Personal Items Select Item Type Clothing Collectibles Of Value Electronics Fire…" at bounding box center [747, 155] width 849 height 38
click at [1047, 155] on select "Select Item Type Clothing Collectibles Of Value Electronics Firearms Household …" at bounding box center [1085, 156] width 126 height 23
click at [1023, 145] on select "Select Item Type Clothing Collectibles Of Value Electronics Firearms Household …" at bounding box center [1085, 156] width 126 height 23
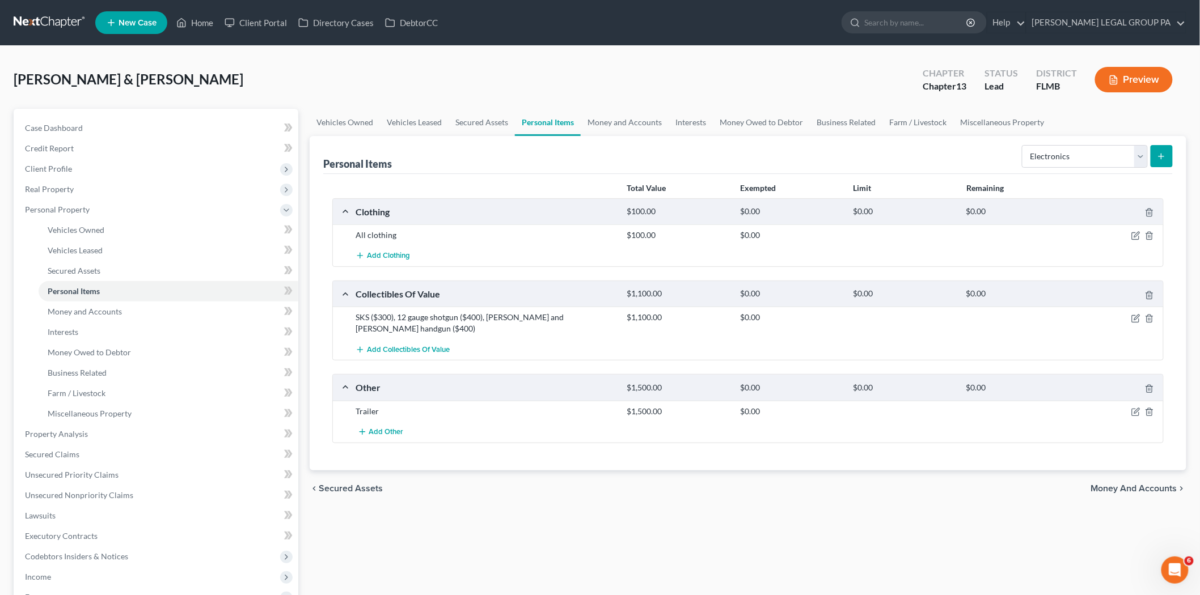
click at [1163, 152] on icon "submit" at bounding box center [1161, 156] width 9 height 9
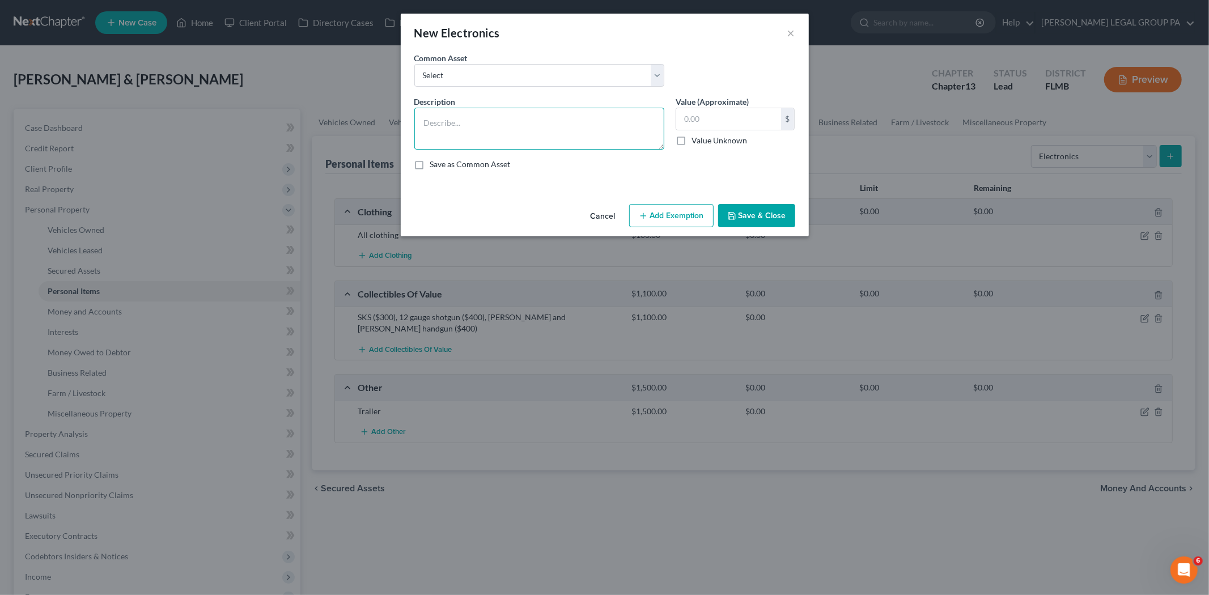
click at [605, 120] on textarea at bounding box center [539, 129] width 250 height 42
drag, startPoint x: 531, startPoint y: 122, endPoint x: 469, endPoint y: 120, distance: 61.3
click at [469, 120] on textarea "5 tvs, laptop, Amazon fire, iPad, 2 xbox series x, xbox one, xbox 360, nintendo…" at bounding box center [539, 129] width 250 height 42
click at [636, 125] on textarea "5 tvs, laptop, 2 xbox series x, xbox one, xbox 360, nintendo 64" at bounding box center [539, 129] width 250 height 42
type textarea "5 tvs, laptop, 2 xbox series x, xbox one, xbox 360, nintendo 64, 2 desktops, so…"
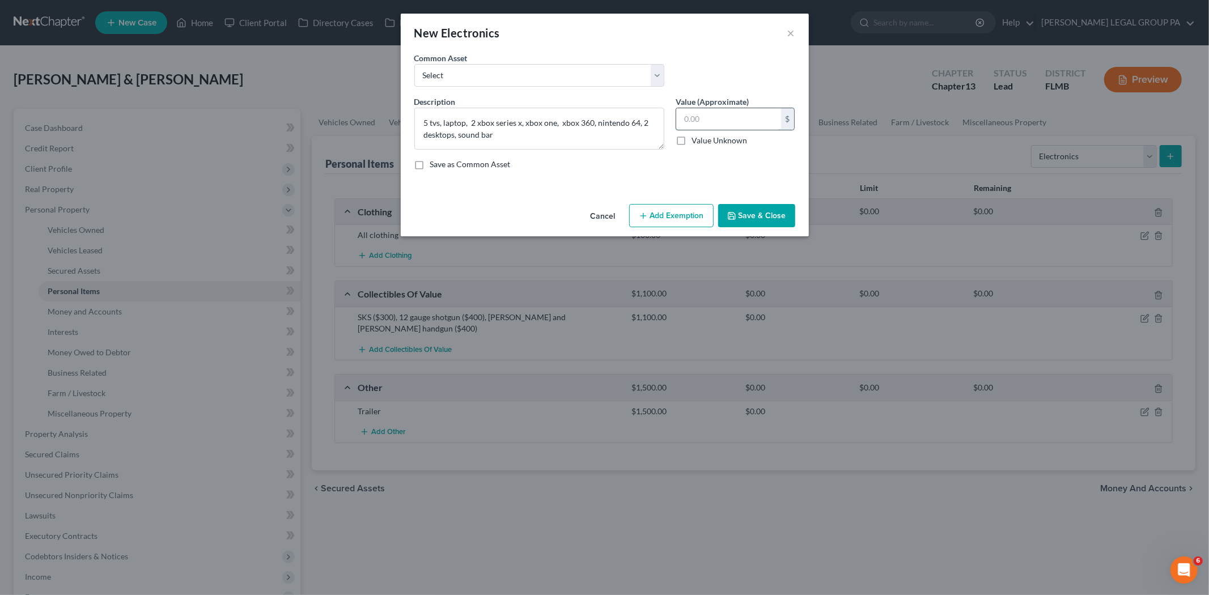
click at [699, 120] on input "text" at bounding box center [728, 119] width 105 height 22
type input "500.00"
click at [772, 215] on button "Save & Close" at bounding box center [756, 216] width 77 height 24
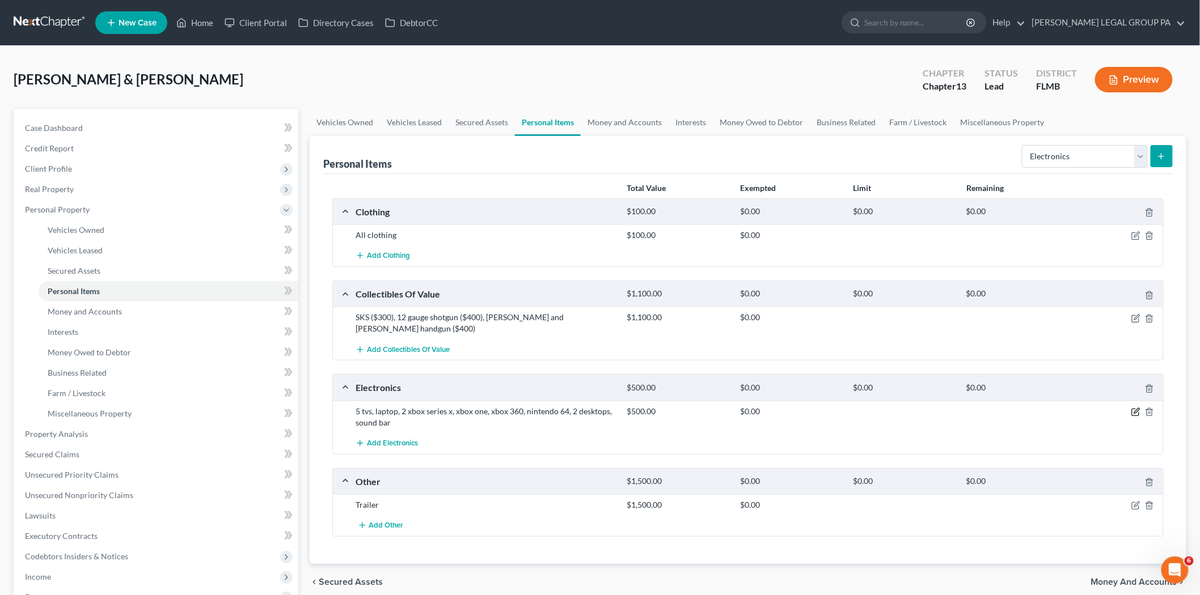
click at [1133, 408] on icon "button" at bounding box center [1135, 412] width 9 height 9
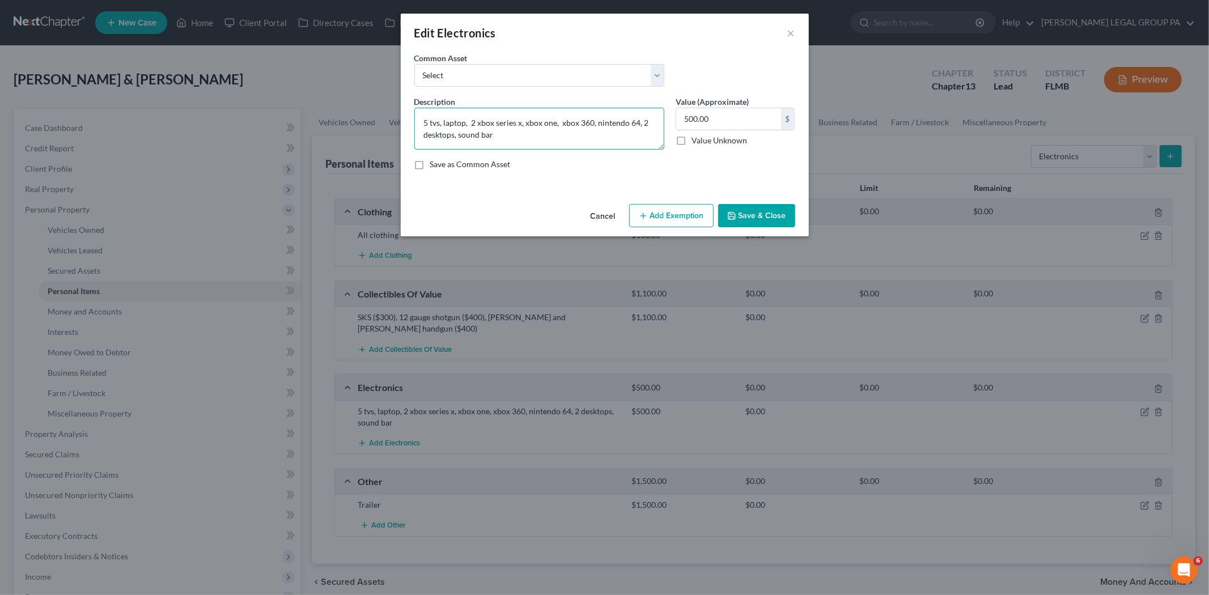
click at [574, 140] on textarea "5 tvs, laptop, 2 xbox series x, xbox one, xbox 360, nintendo 64, 2 desktops, so…" at bounding box center [539, 129] width 250 height 42
type textarea "5 tvs, laptop, 2 xbox series x, xbox one, xbox 360, nintendo 64, 2 desktops, so…"
click at [743, 125] on input "500.00" at bounding box center [728, 119] width 105 height 22
type input "800.00"
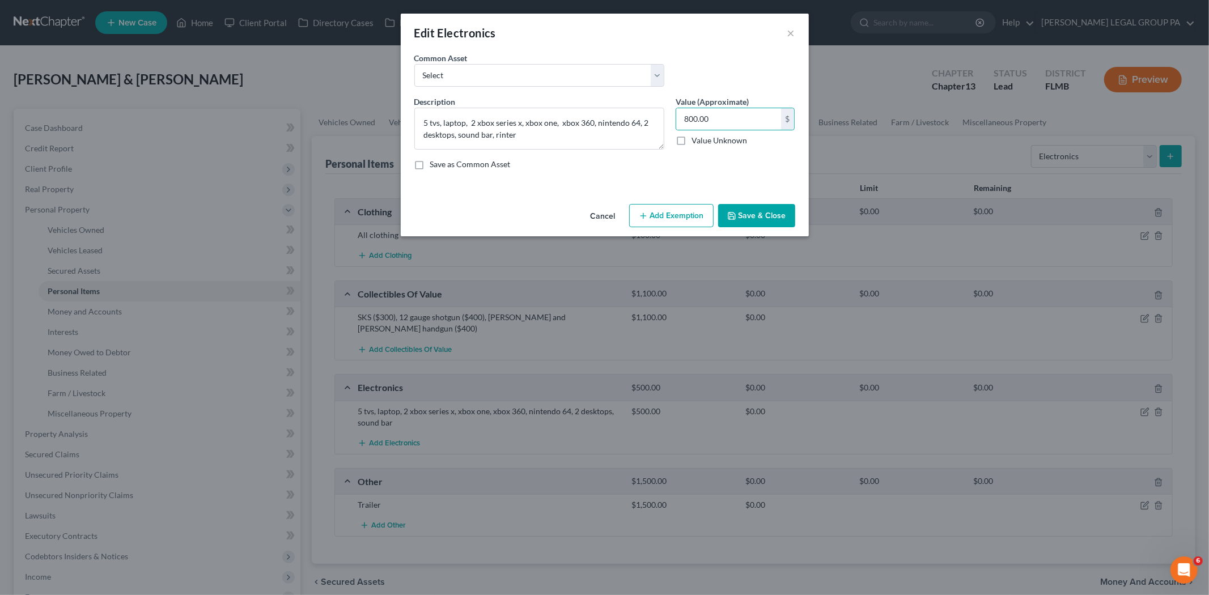
click at [747, 215] on button "Save & Close" at bounding box center [756, 216] width 77 height 24
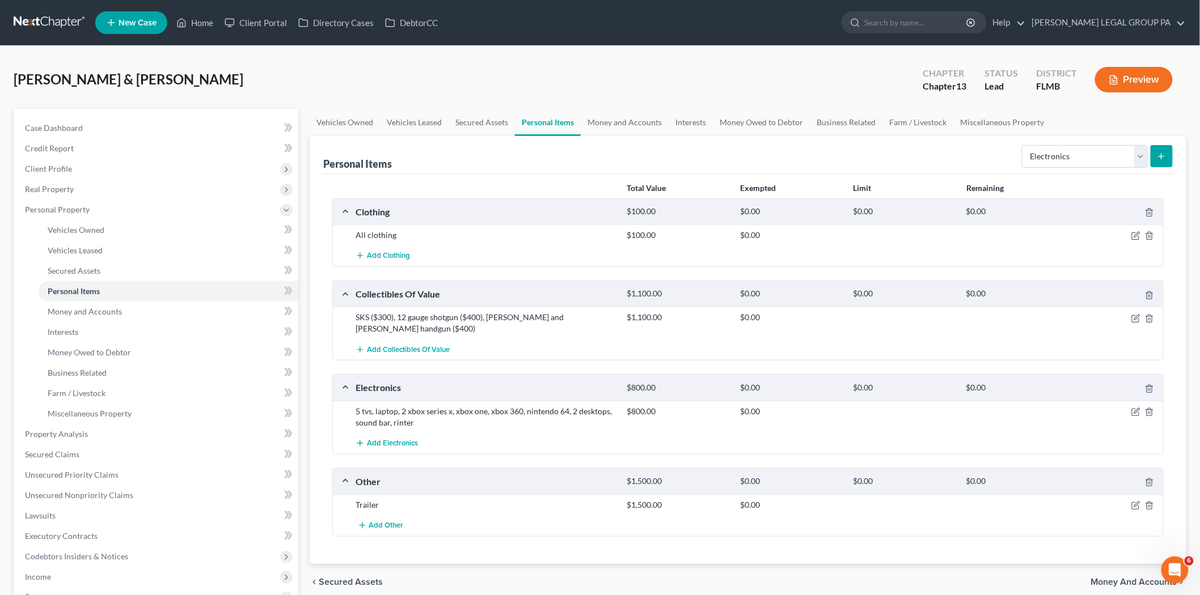
click at [1081, 167] on form "Select Item Type Clothing Collectibles Of Value Electronics Firearms Household …" at bounding box center [1097, 156] width 151 height 23
click at [1080, 145] on select "Select Item Type Clothing Collectibles Of Value Electronics Firearms Household …" at bounding box center [1085, 156] width 126 height 23
select select "household_goods"
click at [1023, 145] on select "Select Item Type Clothing Collectibles Of Value Electronics Firearms Household …" at bounding box center [1085, 156] width 126 height 23
click at [1153, 160] on button "submit" at bounding box center [1161, 156] width 22 height 22
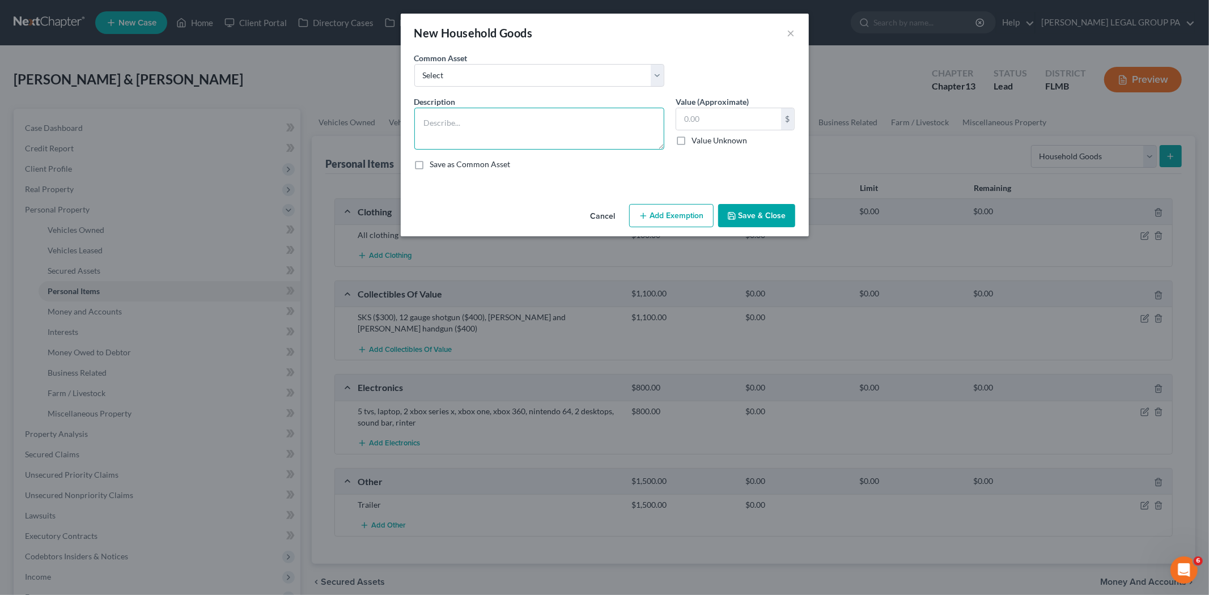
click at [519, 125] on textarea at bounding box center [539, 129] width 250 height 42
click at [533, 138] on textarea "couch, loveseat, Tv stand, coffee table, two end tables, Kitchen table that sit…" at bounding box center [539, 129] width 250 height 42
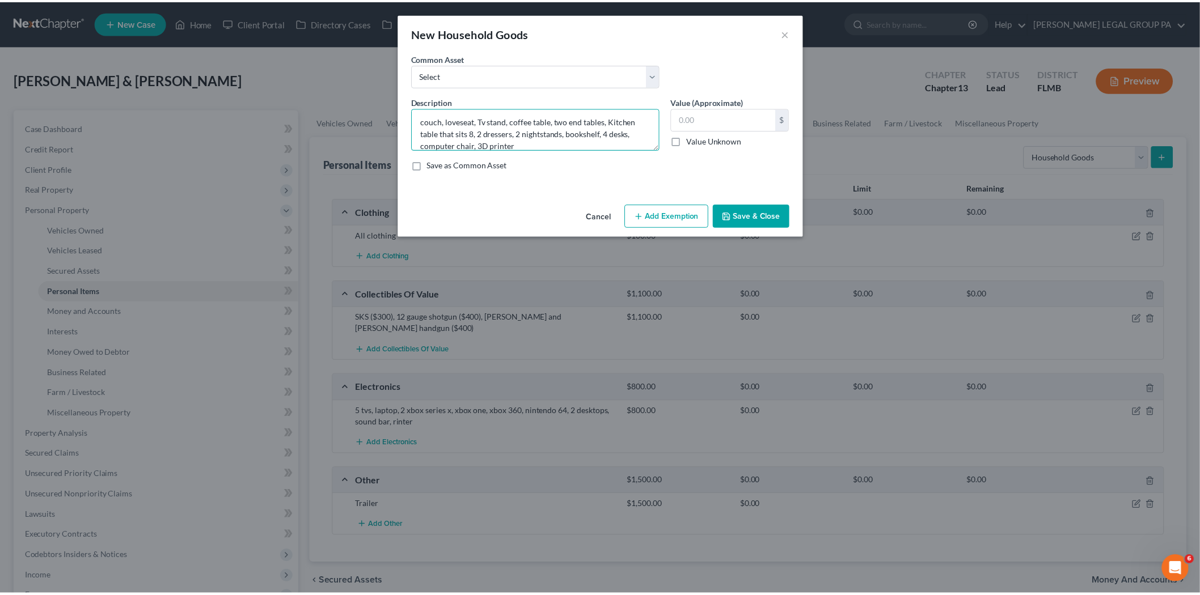
scroll to position [12, 0]
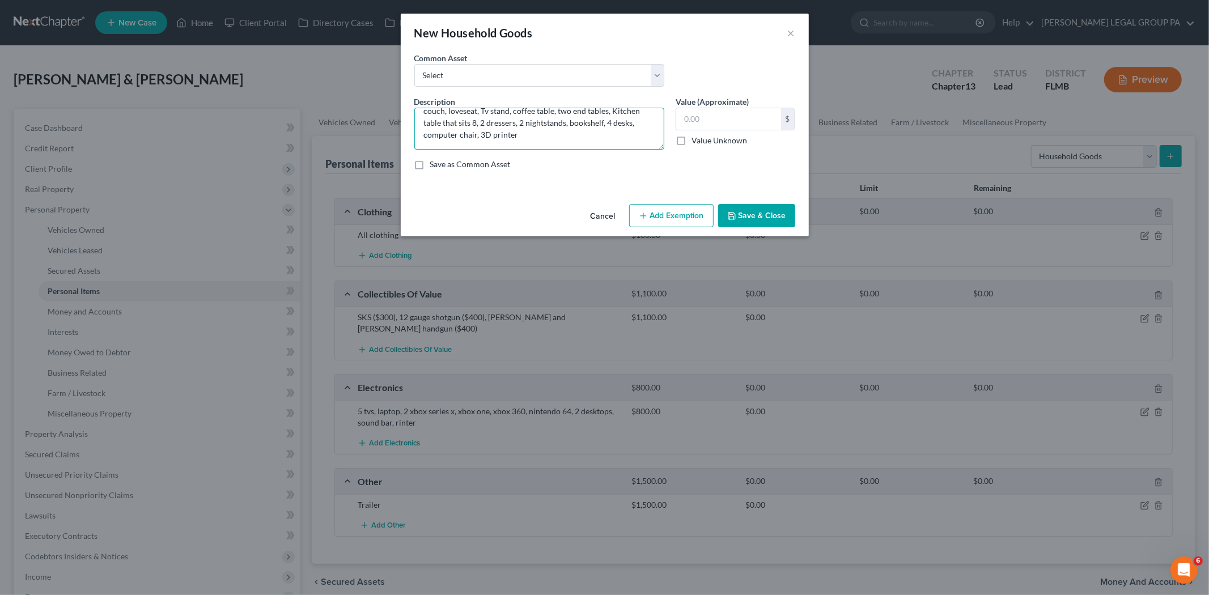
drag, startPoint x: 535, startPoint y: 145, endPoint x: 478, endPoint y: 142, distance: 57.3
click at [478, 142] on textarea "couch, loveseat, Tv stand, coffee table, two end tables, Kitchen table that sit…" at bounding box center [539, 129] width 250 height 42
click at [485, 138] on textarea "couch, loveseat, Tv stand, coffee table, two end tables, Kitchen table that sit…" at bounding box center [539, 129] width 250 height 42
drag, startPoint x: 479, startPoint y: 135, endPoint x: 514, endPoint y: 137, distance: 35.8
click at [514, 137] on textarea "couch, loveseat, Tv stand, coffee table, two end tables, Kitchen table that sit…" at bounding box center [539, 129] width 250 height 42
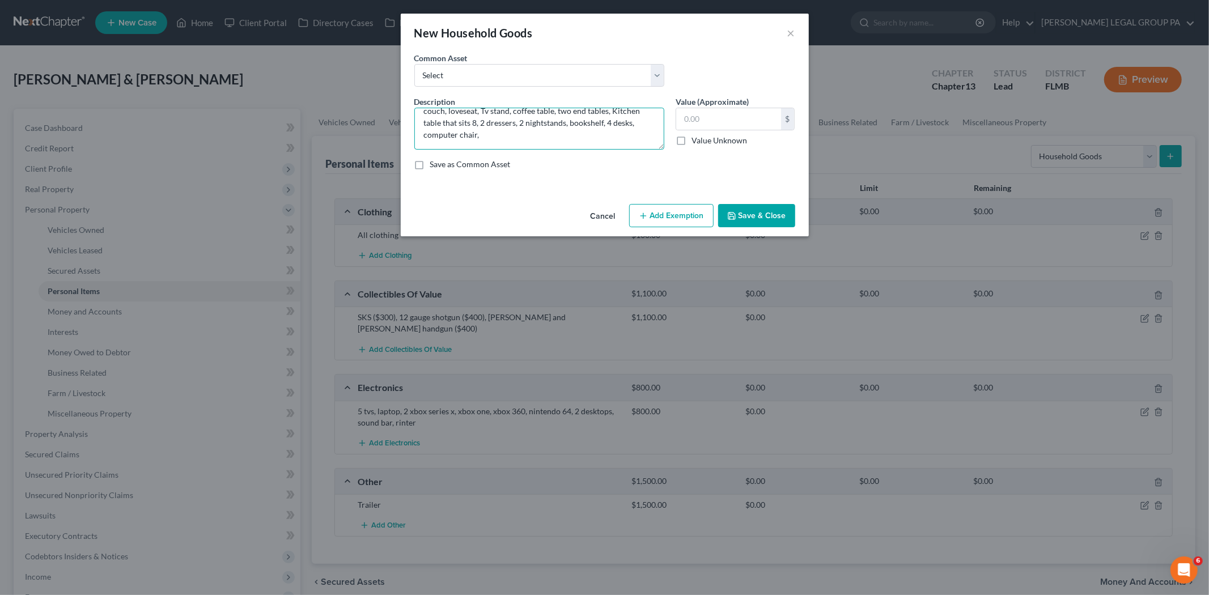
type textarea "couch, loveseat, Tv stand, coffee table, two end tables, Kitchen table that sit…"
click at [735, 217] on icon "button" at bounding box center [732, 216] width 7 height 7
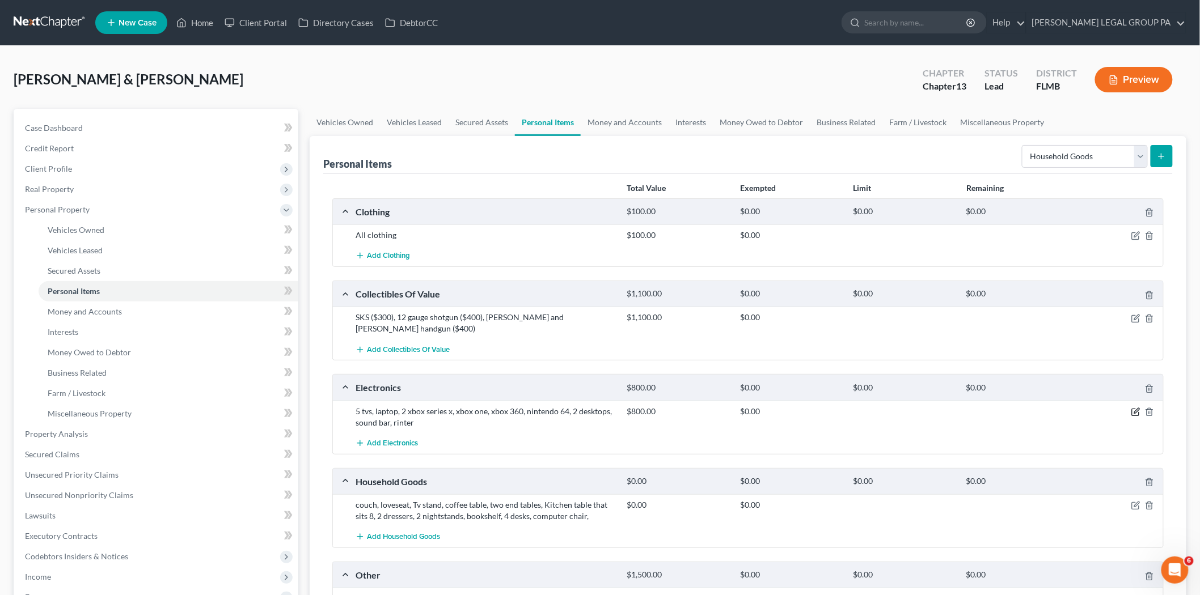
click at [1133, 408] on icon "button" at bounding box center [1135, 412] width 9 height 9
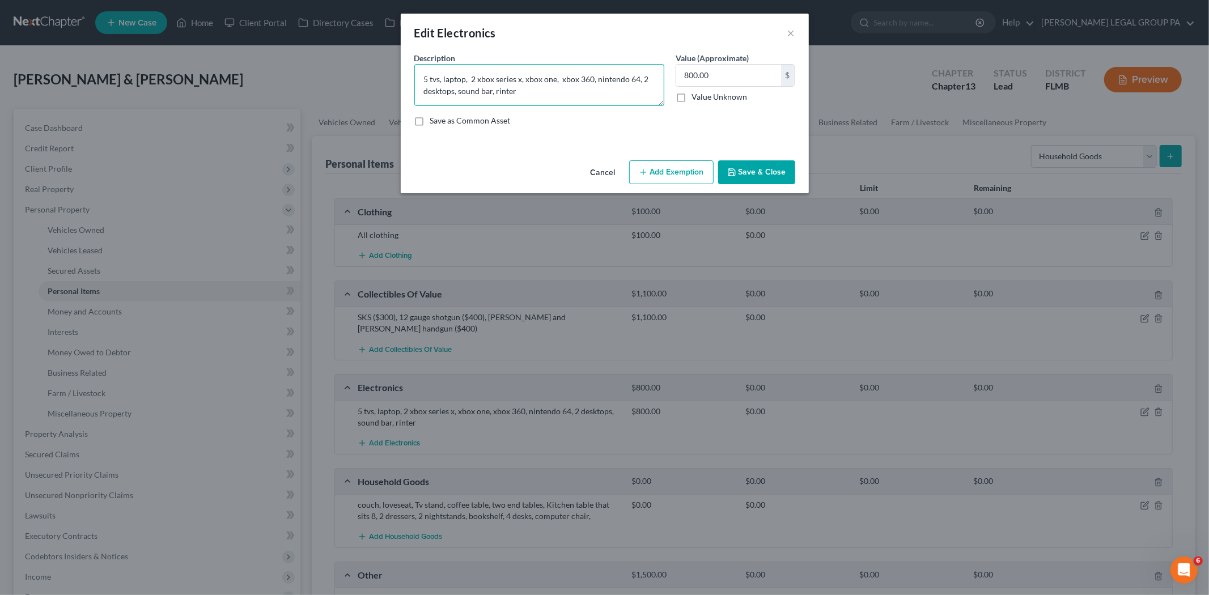
click at [559, 103] on textarea "5 tvs, laptop, 2 xbox series x, xbox one, xbox 360, nintendo 64, 2 desktops, so…" at bounding box center [539, 85] width 250 height 42
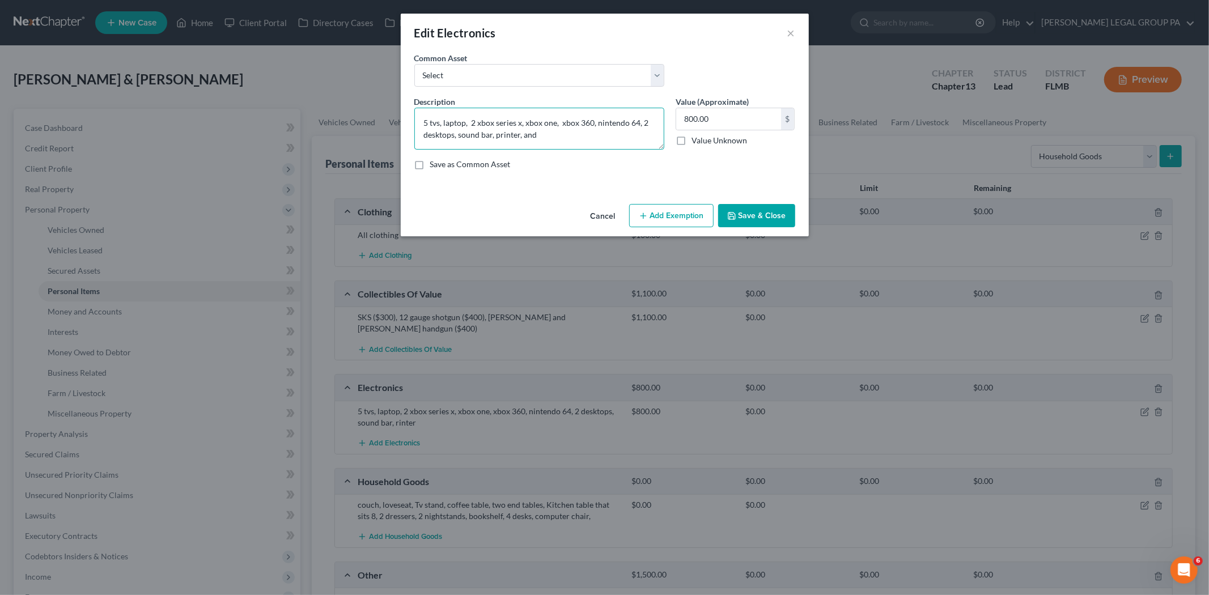
paste textarea "3D printer"
type textarea "5 tvs, laptop, 2 xbox series x, xbox one, xbox 360, nintendo 64, 2 desktops, so…"
click at [687, 115] on input "800.00" at bounding box center [728, 119] width 105 height 22
drag, startPoint x: 578, startPoint y: 135, endPoint x: 537, endPoint y: 137, distance: 41.5
click at [537, 137] on textarea "5 tvs, laptop, 2 xbox series x, xbox one, xbox 360, nintendo 64, 2 desktops, so…" at bounding box center [539, 129] width 250 height 42
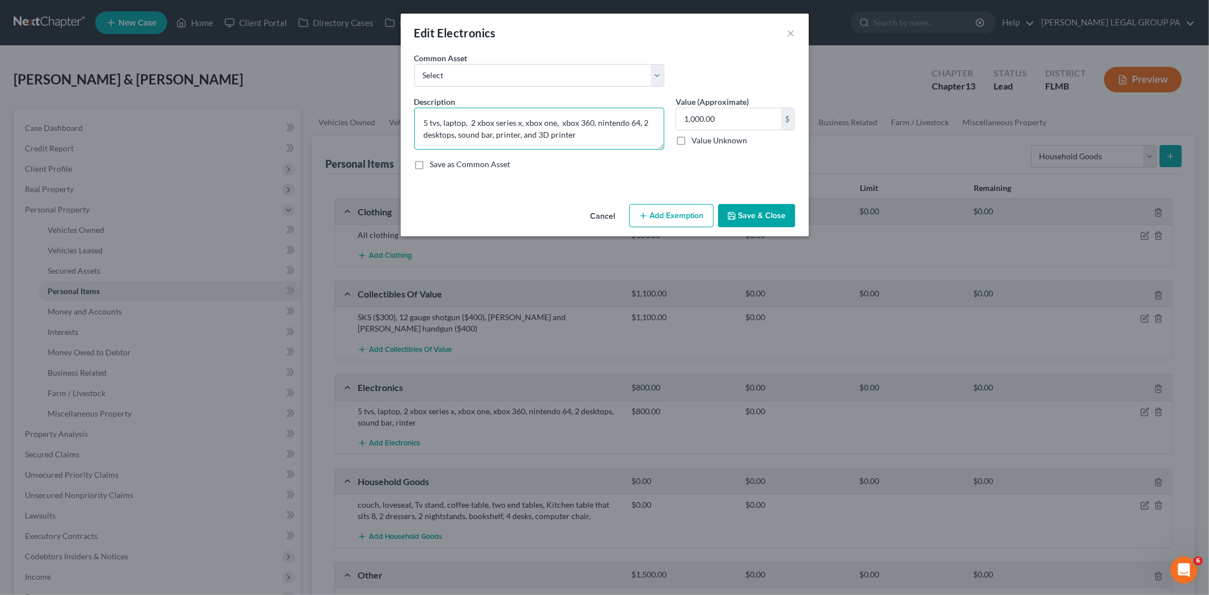
click at [592, 138] on textarea "5 tvs, laptop, 2 xbox series x, xbox one, xbox 360, nintendo 64, 2 desktops, so…" at bounding box center [539, 129] width 250 height 42
drag, startPoint x: 540, startPoint y: 134, endPoint x: 590, endPoint y: 136, distance: 49.4
click at [590, 136] on textarea "5 tvs, laptop, 2 xbox series x, xbox one, xbox 360, nintendo 64, 2 desktops, so…" at bounding box center [539, 129] width 250 height 42
click at [588, 136] on textarea "5 tvs, laptop, 2 xbox series x, xbox one, xbox 360, nintendo 64, 2 desktops, so…" at bounding box center [539, 129] width 250 height 42
drag, startPoint x: 579, startPoint y: 134, endPoint x: 539, endPoint y: 136, distance: 40.9
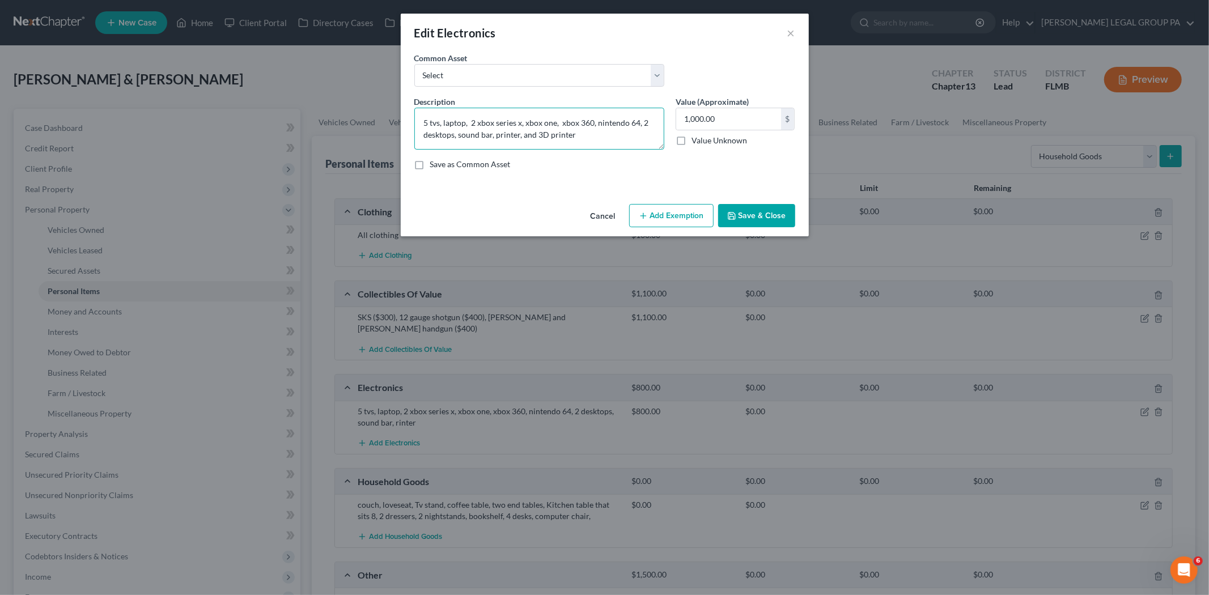
click at [539, 136] on textarea "5 tvs, laptop, 2 xbox series x, xbox one, xbox 360, nintendo 64, 2 desktops, so…" at bounding box center [539, 129] width 250 height 42
click at [583, 143] on textarea "5 tvs, laptop, 2 xbox series x, xbox one, xbox 360, nintendo 64, 2 desktops, so…" at bounding box center [539, 129] width 250 height 42
click at [693, 118] on input "1,000.00" at bounding box center [728, 119] width 105 height 22
type input "1,100.00"
click at [750, 202] on div "Cancel Add Exemption Save & Close" at bounding box center [605, 218] width 408 height 37
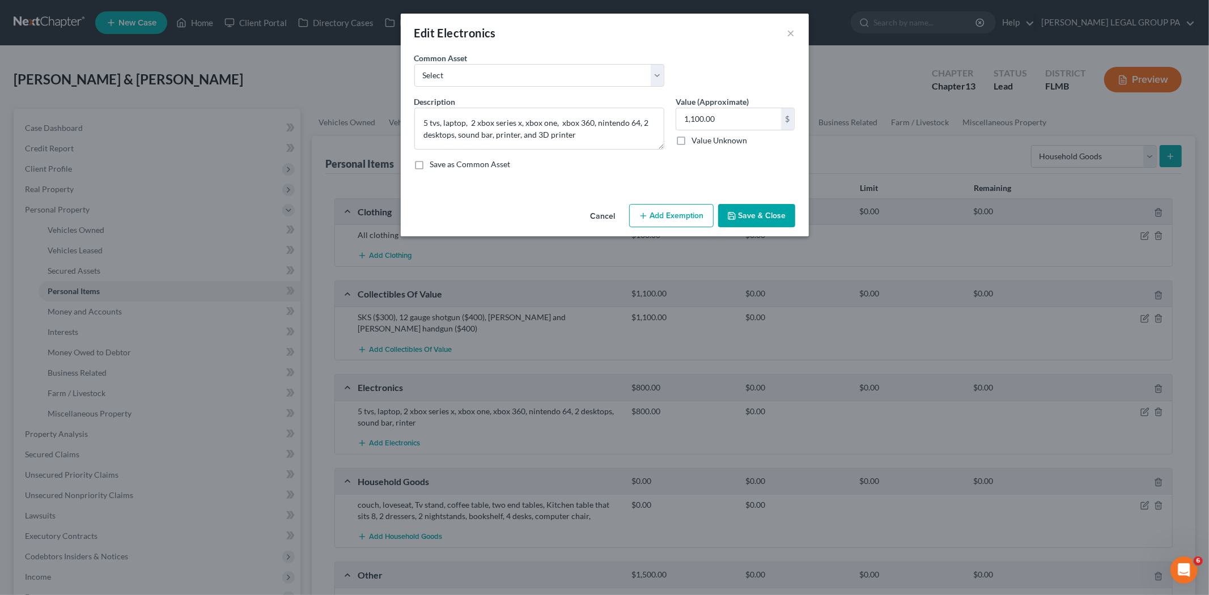
click at [753, 218] on button "Save & Close" at bounding box center [756, 216] width 77 height 24
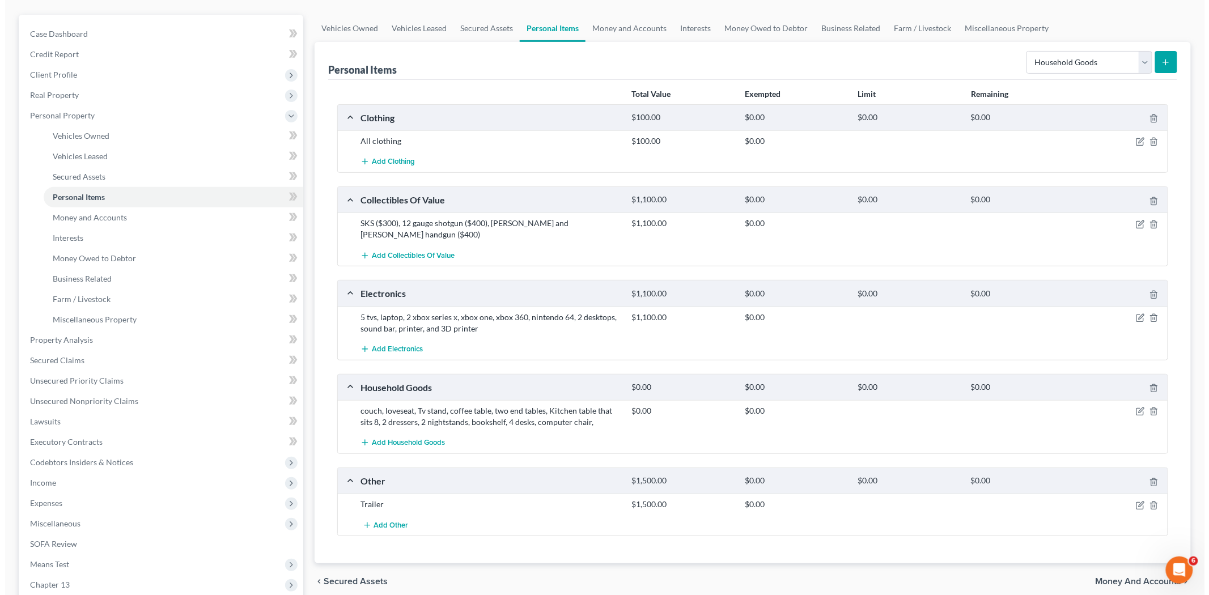
scroll to position [230, 0]
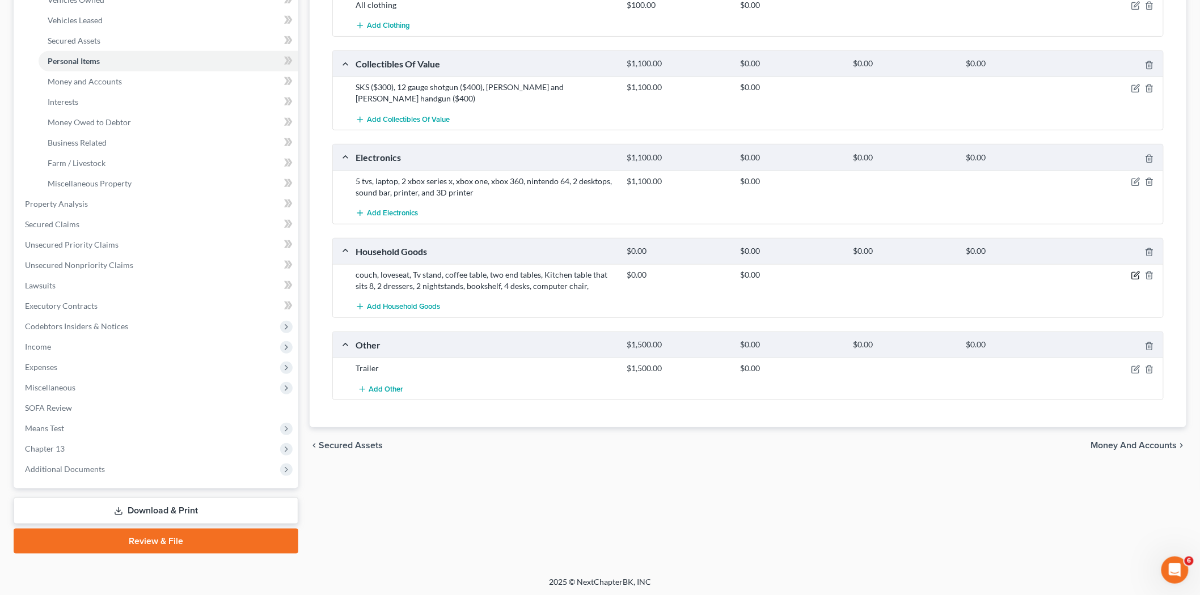
click at [1133, 271] on icon "button" at bounding box center [1135, 275] width 9 height 9
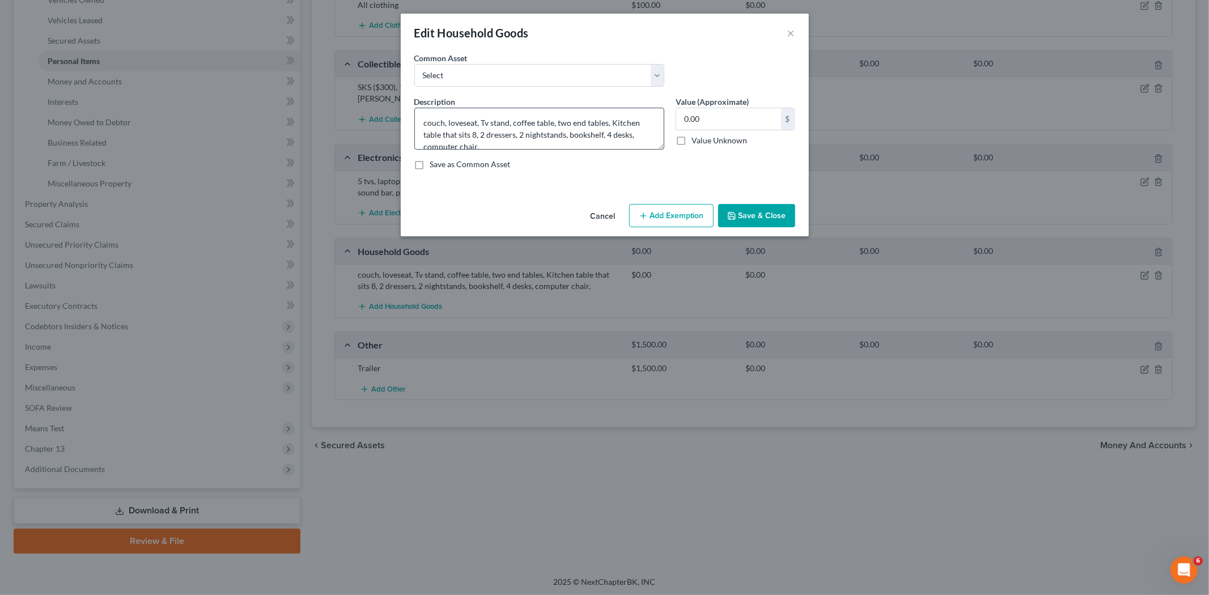
scroll to position [12, 0]
click at [482, 125] on textarea "couch, loveseat, Tv stand, coffee table, two end tables, Kitchen table that sit…" at bounding box center [539, 129] width 250 height 42
click at [499, 138] on textarea "couch, loveseat, Tv stand, coffee table, two end tables, Kitchen table that sit…" at bounding box center [539, 129] width 250 height 42
click at [637, 133] on textarea "couch, loveseat, Tv stand, coffee table, two end tables, Kitchen table that sit…" at bounding box center [539, 129] width 250 height 42
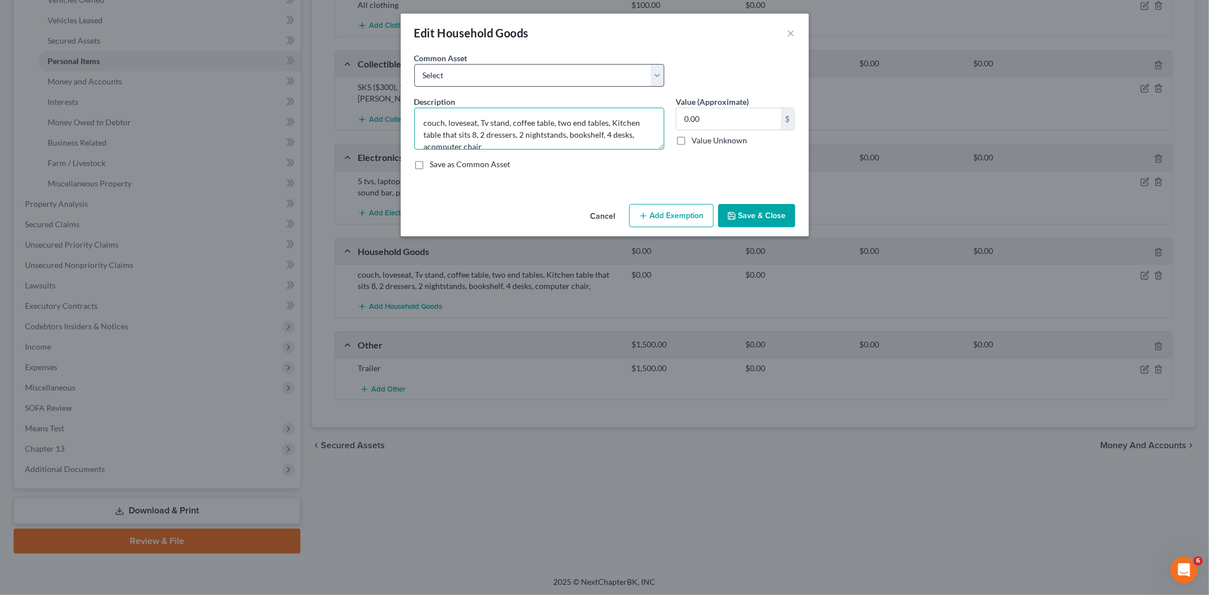
scroll to position [2, 0]
type textarea "couch, loveseat, Tv stand, coffee table, two end tables, Kitchen table that sit…"
click at [701, 118] on input "0.00" at bounding box center [728, 119] width 105 height 22
type input "600.00"
click at [744, 224] on button "Save & Close" at bounding box center [756, 216] width 77 height 24
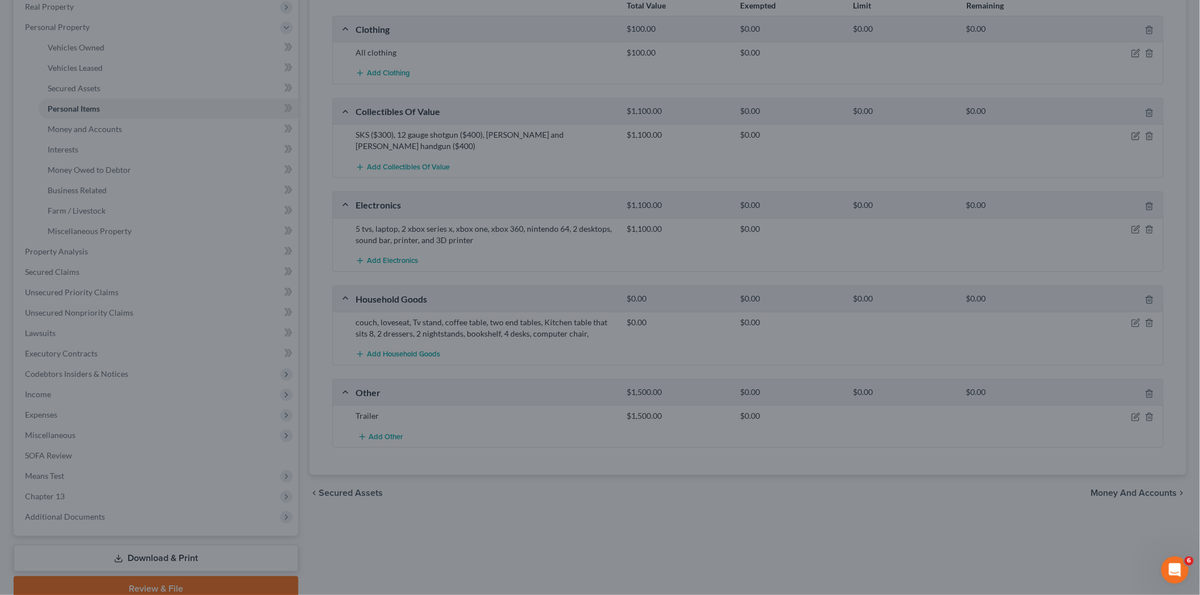
scroll to position [104, 0]
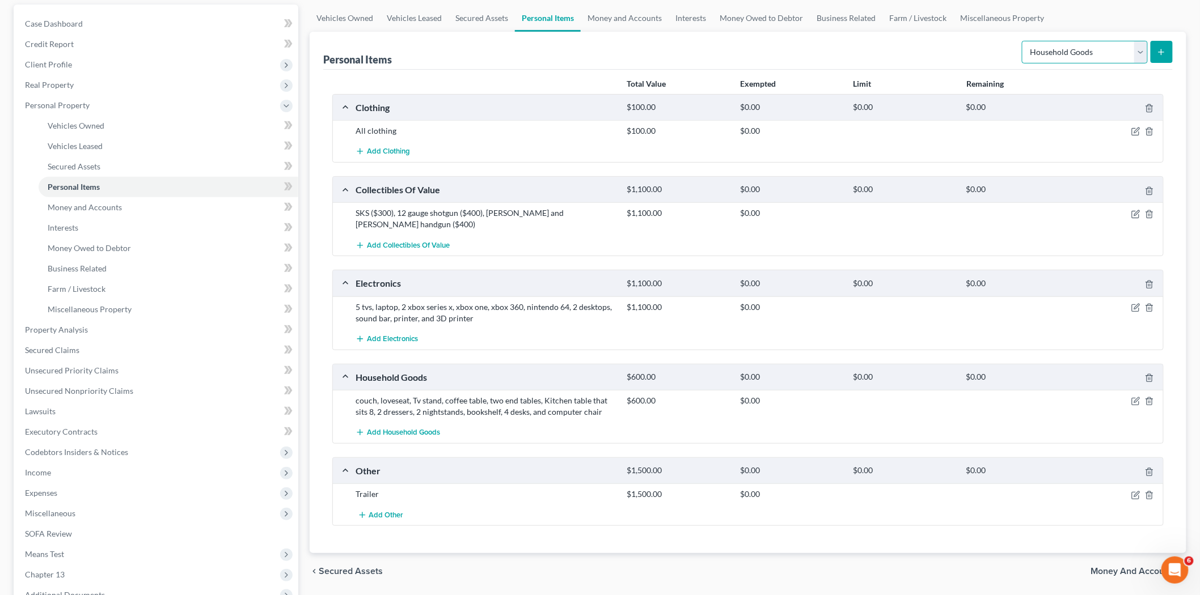
click at [1045, 52] on select "Select Item Type Clothing Collectibles Of Value Electronics Firearms Household …" at bounding box center [1085, 52] width 126 height 23
select select "jewelry"
click at [1023, 41] on select "Select Item Type Clothing Collectibles Of Value Electronics Firearms Household …" at bounding box center [1085, 52] width 126 height 23
click at [1026, 52] on select "Select Item Type Clothing Collectibles Of Value Electronics Firearms Household …" at bounding box center [1085, 52] width 126 height 23
click at [665, 557] on div "chevron_left Secured Assets Money and Accounts chevron_right" at bounding box center [748, 571] width 877 height 36
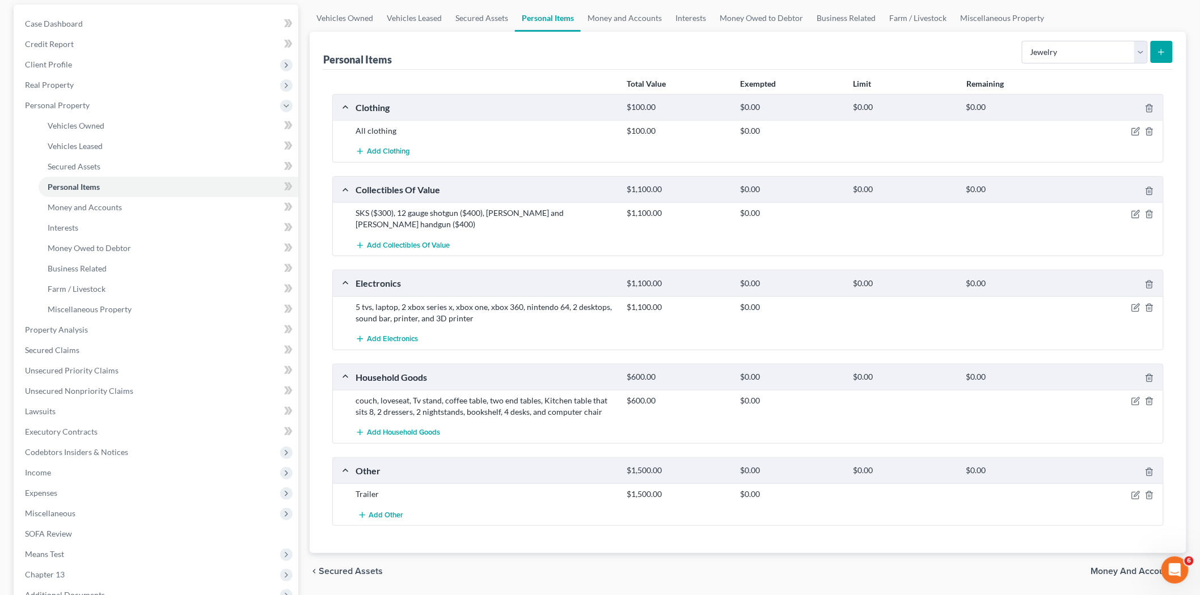
click at [1157, 49] on icon "submit" at bounding box center [1161, 52] width 9 height 9
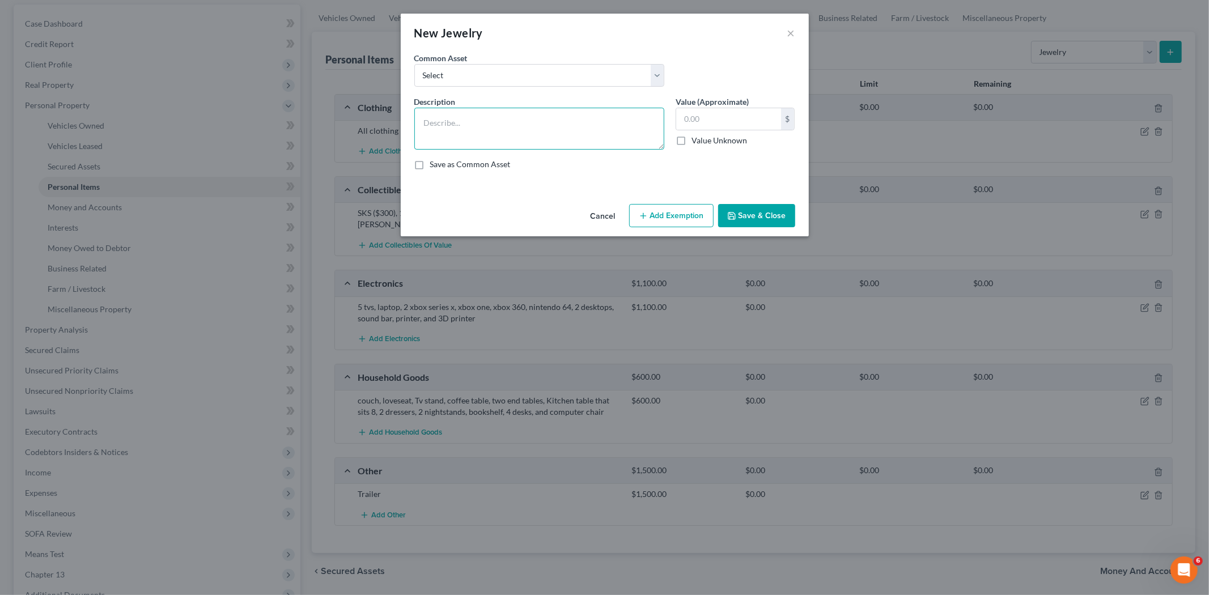
click at [534, 126] on textarea at bounding box center [539, 129] width 250 height 42
type textarea "Gold necklace"
type input "40.00"
click at [768, 223] on button "Save & Close" at bounding box center [756, 216] width 77 height 24
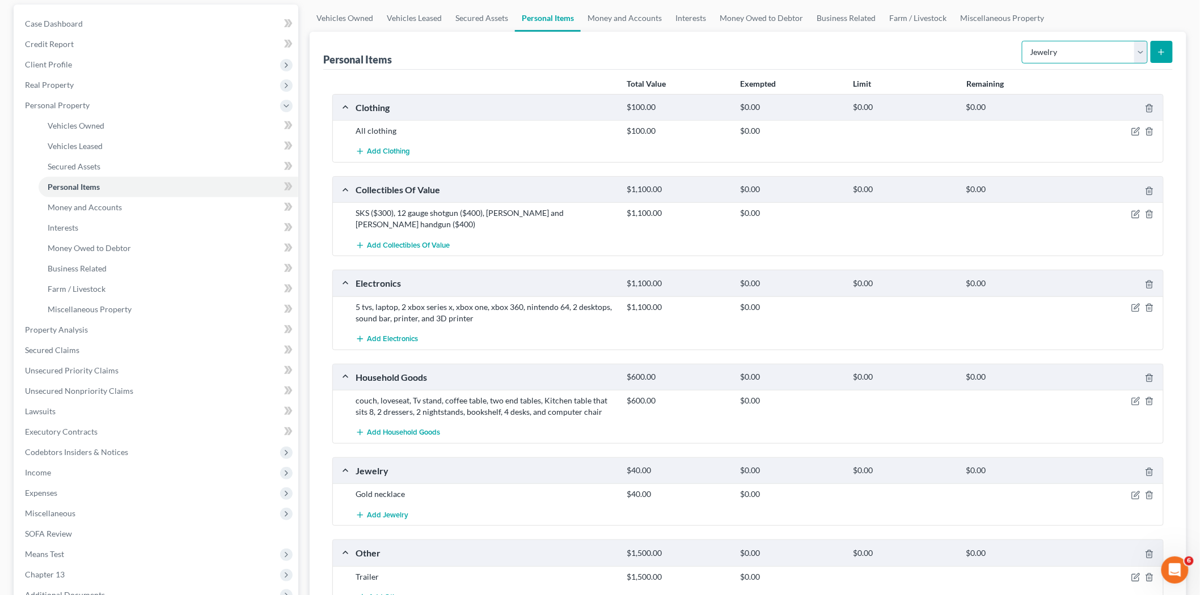
click at [1053, 60] on select "Select Item Type Clothing Collectibles Of Value Electronics Firearms Household …" at bounding box center [1085, 52] width 126 height 23
select select "sports_and_hobby_equipment"
click at [1023, 41] on select "Select Item Type Clothing Collectibles Of Value Electronics Firearms Household …" at bounding box center [1085, 52] width 126 height 23
click at [956, 48] on div "Personal Items Select Item Type Clothing Collectibles Of Value Electronics Fire…" at bounding box center [747, 51] width 849 height 38
click at [1163, 57] on button "submit" at bounding box center [1161, 52] width 22 height 22
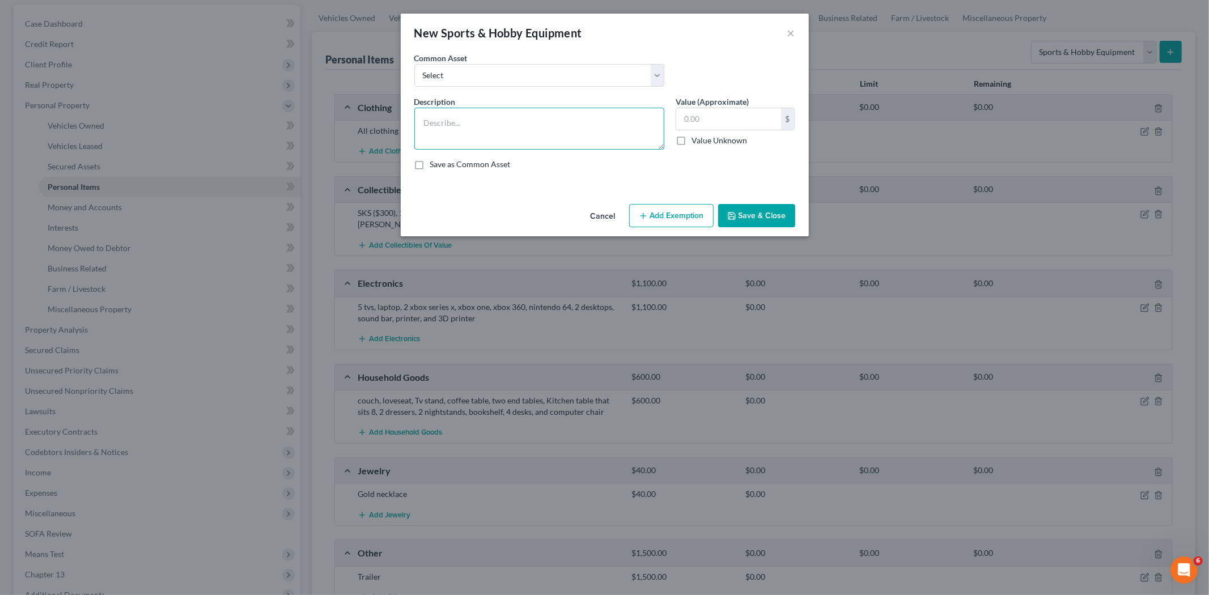
click at [471, 126] on textarea at bounding box center [539, 129] width 250 height 42
type textarea "2 bicycles"
type input "50.00"
click at [755, 223] on button "Save & Close" at bounding box center [756, 216] width 77 height 24
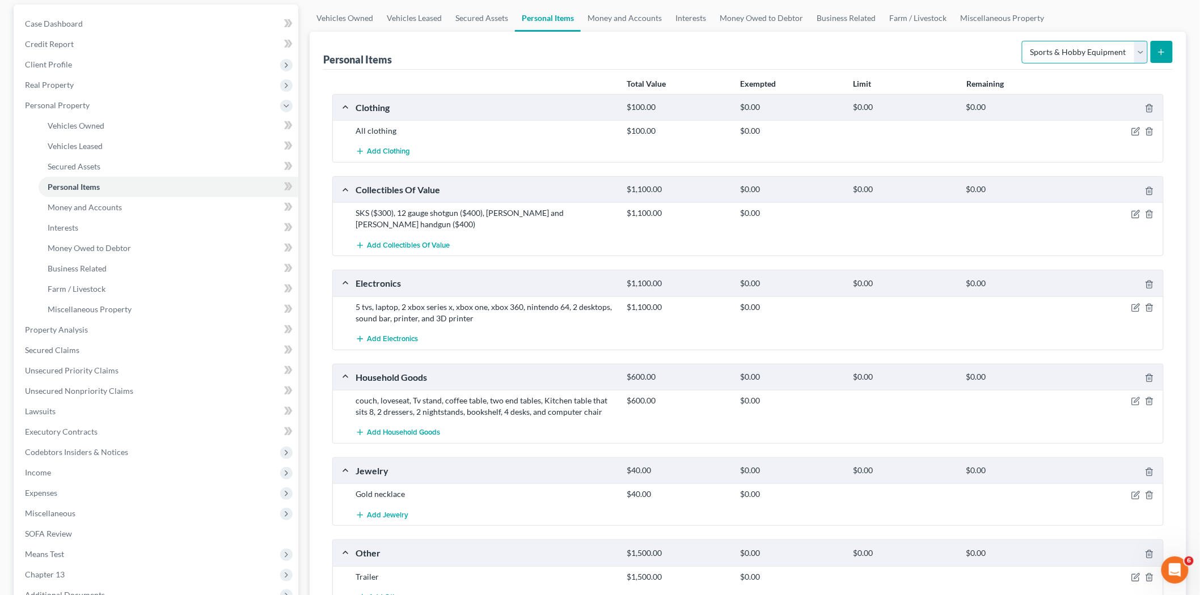
click at [1057, 57] on select "Select Item Type Clothing Collectibles Of Value Electronics Firearms Household …" at bounding box center [1085, 52] width 126 height 23
click at [946, 62] on div "Personal Items Select Item Type Clothing Collectibles Of Value Electronics Fire…" at bounding box center [747, 51] width 849 height 38
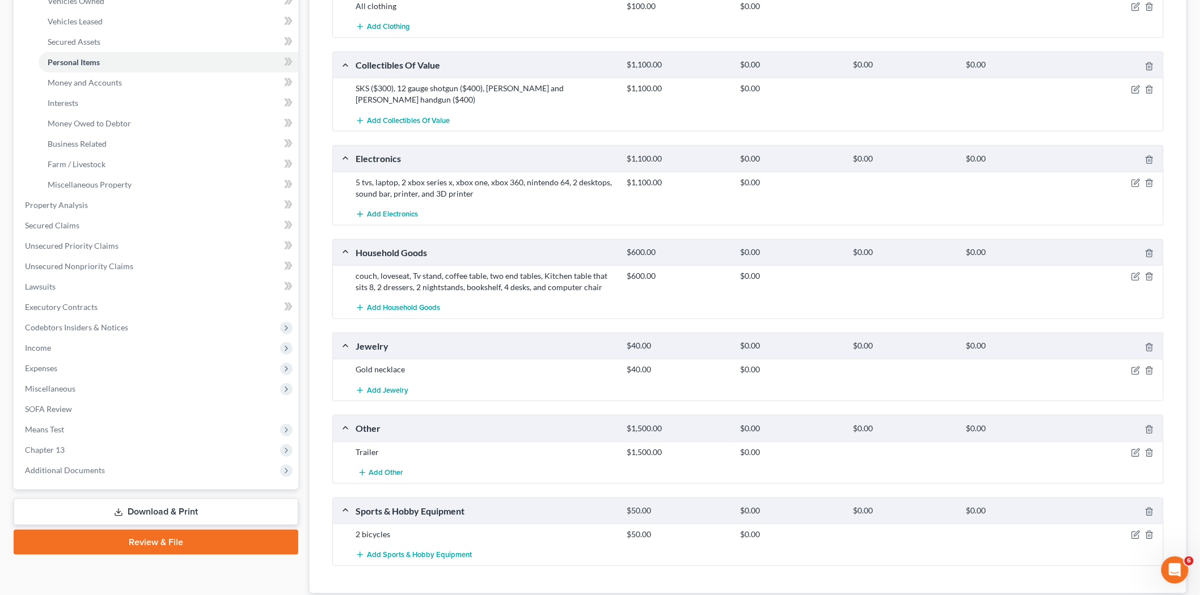
scroll to position [230, 0]
click at [1132, 530] on icon "button" at bounding box center [1135, 534] width 9 height 9
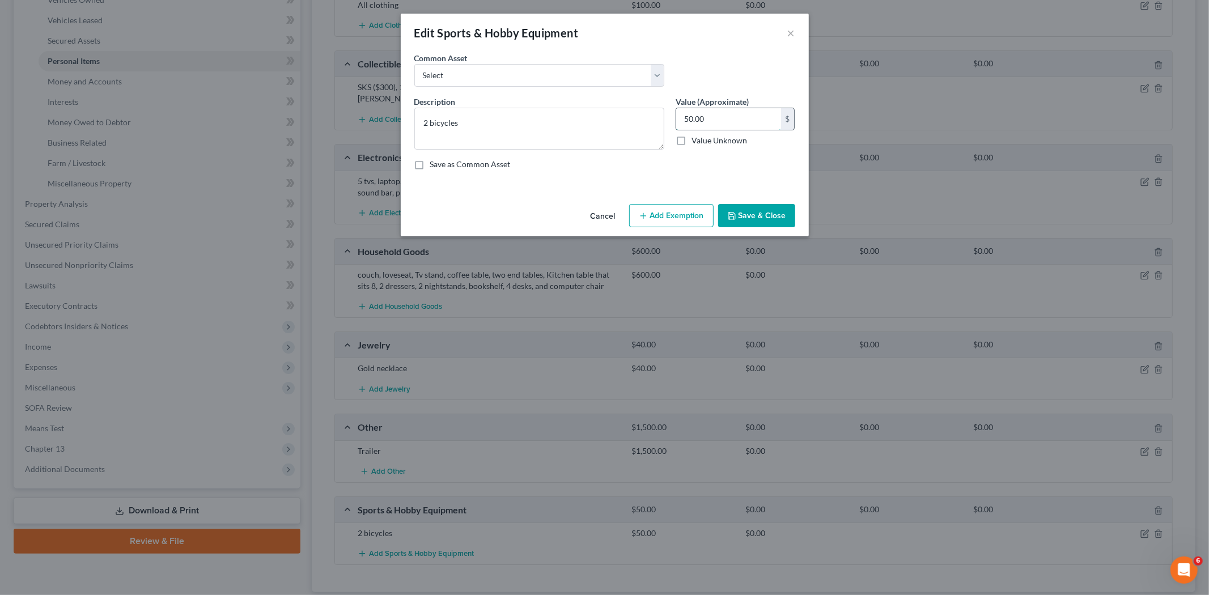
click at [695, 120] on input "50.00" at bounding box center [728, 119] width 105 height 22
type input "75.00"
click at [751, 223] on button "Save & Close" at bounding box center [756, 216] width 77 height 24
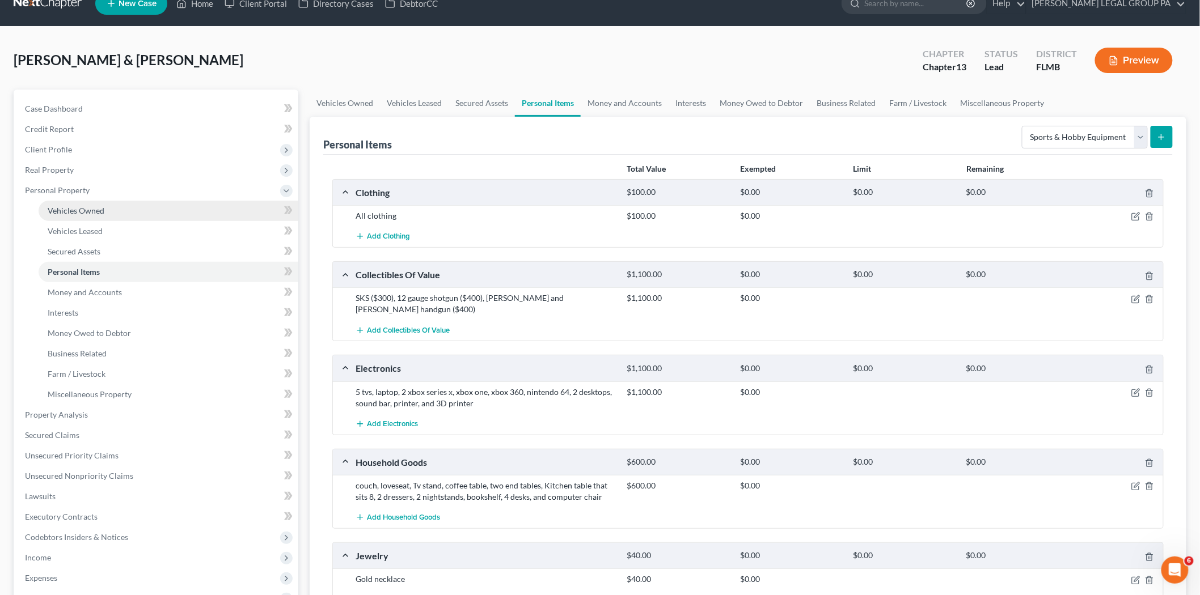
scroll to position [0, 0]
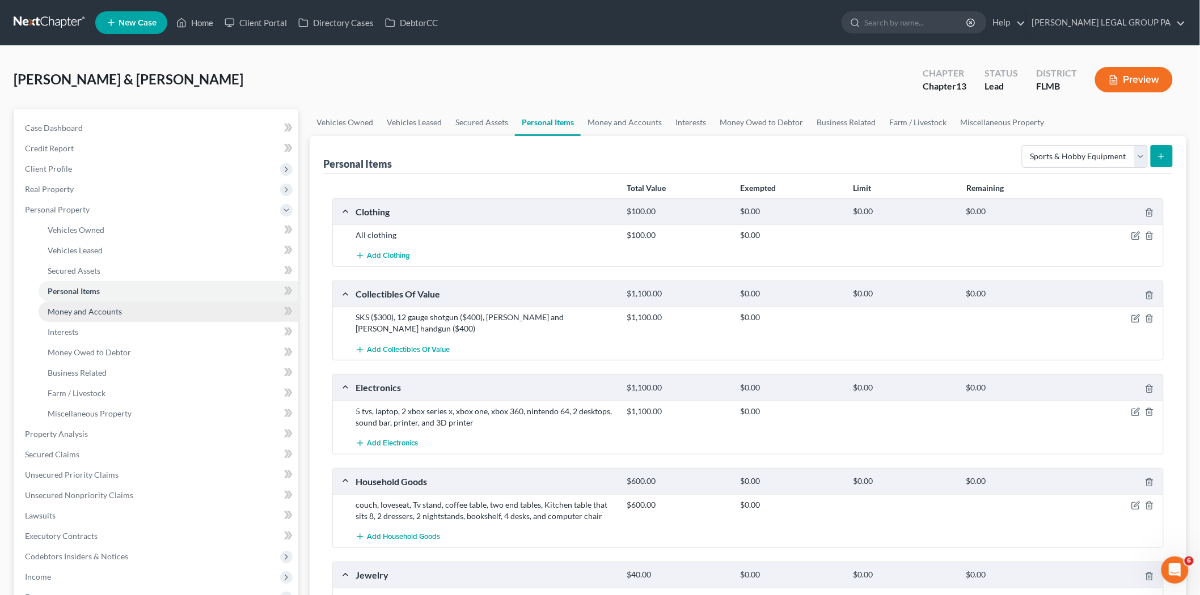
click at [145, 318] on link "Money and Accounts" at bounding box center [169, 312] width 260 height 20
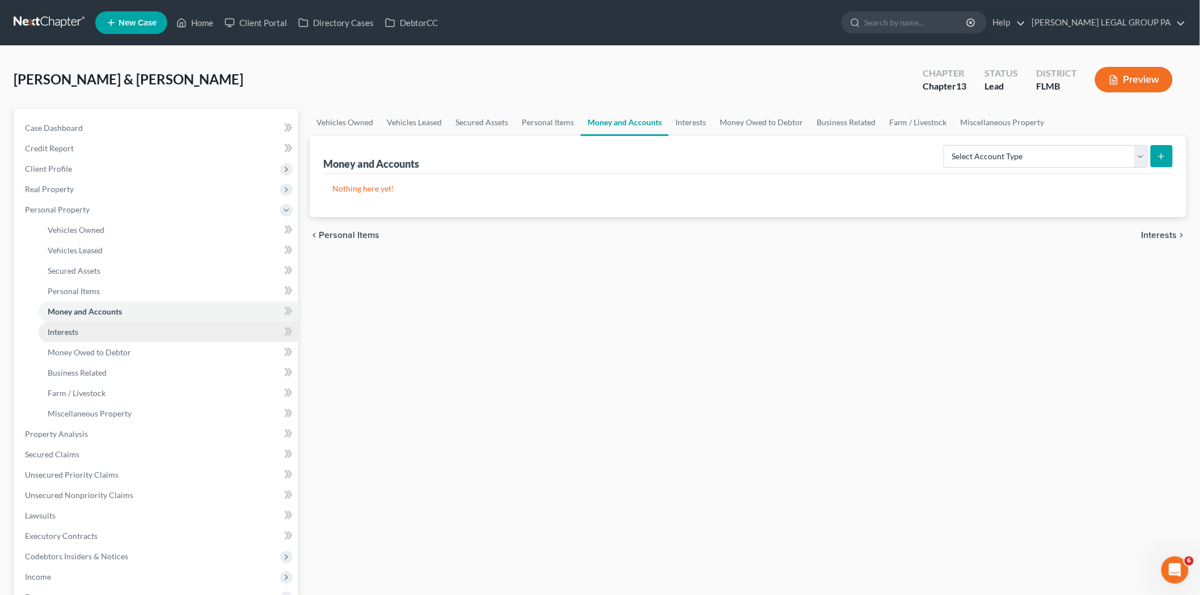
click at [106, 331] on link "Interests" at bounding box center [169, 332] width 260 height 20
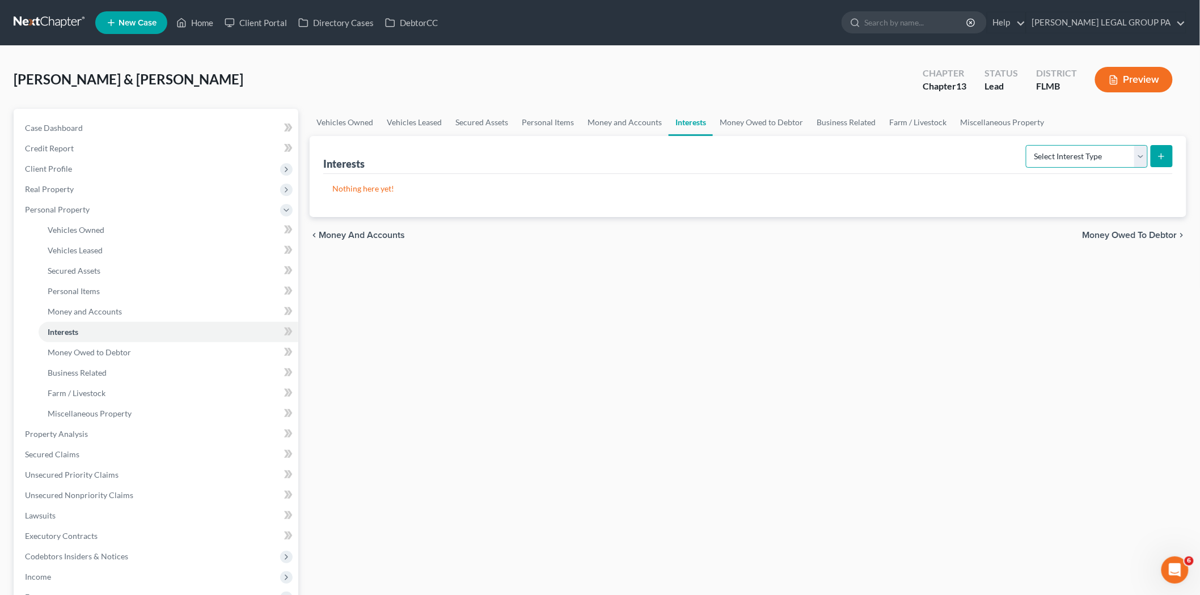
click at [1069, 164] on select "Select Interest Type 401K Annuity Bond Education IRA Government Bond Government…" at bounding box center [1087, 156] width 122 height 23
select select "401k"
click at [1027, 145] on select "Select Interest Type 401K Annuity Bond Education IRA Government Bond Government…" at bounding box center [1087, 156] width 122 height 23
click at [1168, 151] on button "submit" at bounding box center [1161, 156] width 22 height 22
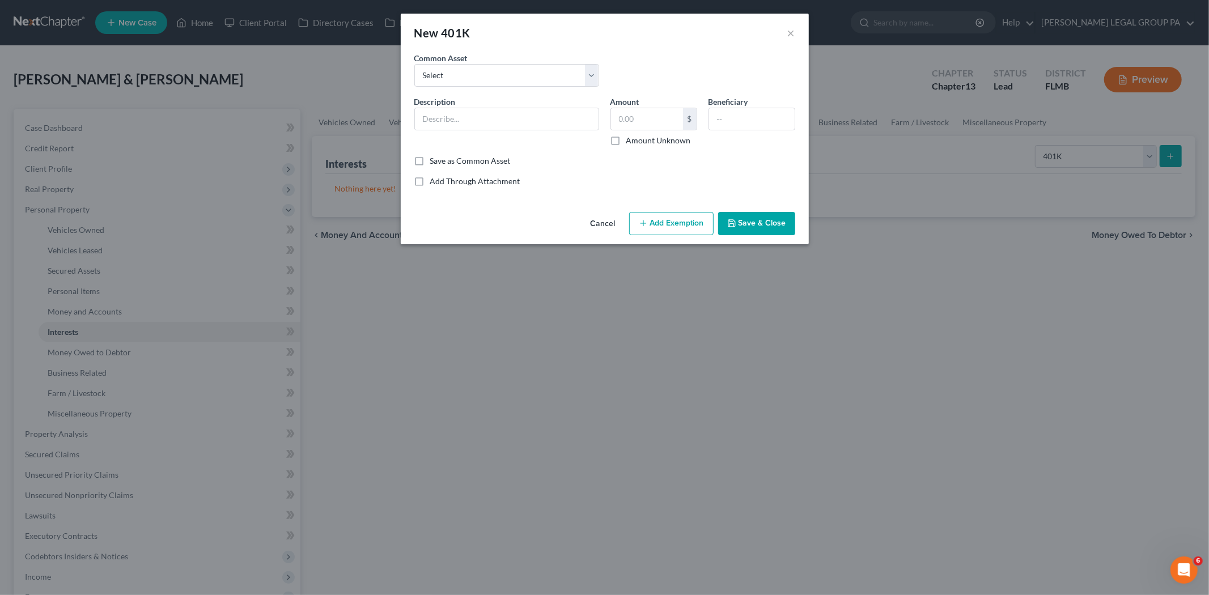
click at [606, 220] on button "Cancel" at bounding box center [603, 224] width 43 height 23
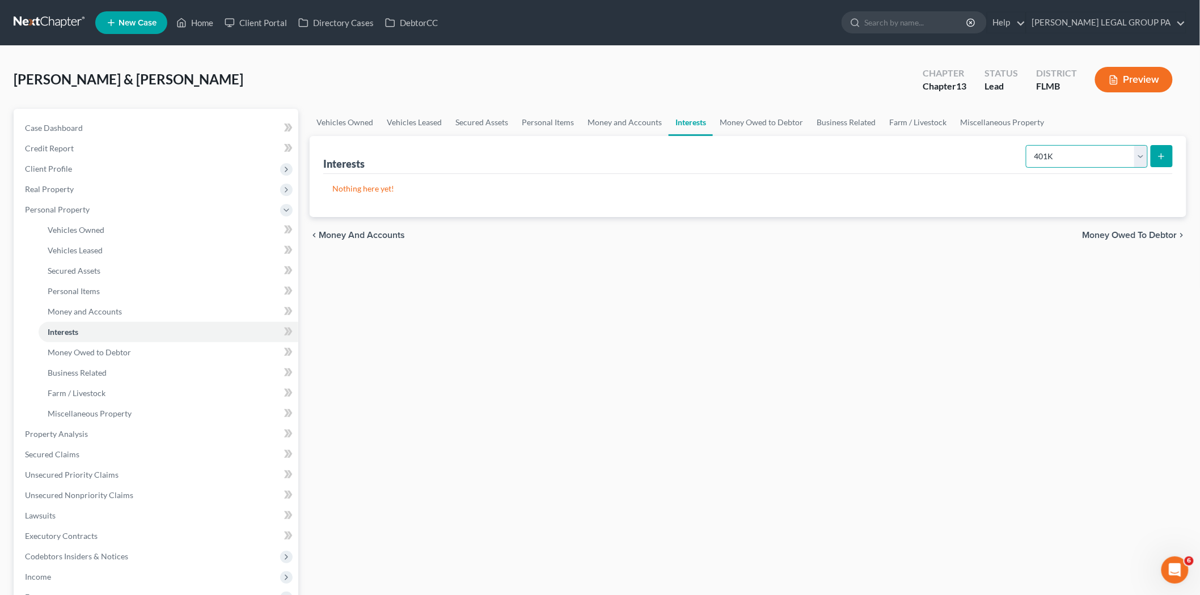
click at [1084, 158] on select "Select Interest Type 401K Annuity Bond Education IRA Government Bond Government…" at bounding box center [1087, 156] width 122 height 23
drag, startPoint x: 1061, startPoint y: 155, endPoint x: 1064, endPoint y: 161, distance: 6.6
click at [1061, 155] on select "Select Interest Type 401K Annuity Bond Education IRA Government Bond Government…" at bounding box center [1087, 156] width 122 height 23
click at [1157, 153] on icon "submit" at bounding box center [1161, 156] width 9 height 9
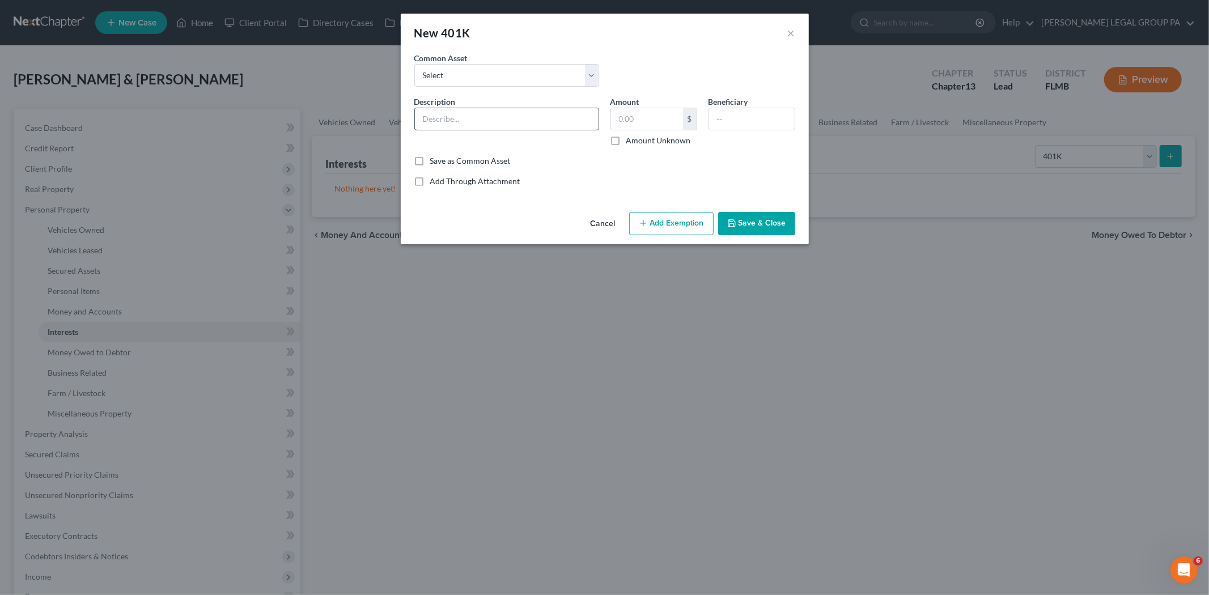
click at [454, 110] on input "text" at bounding box center [507, 119] width 184 height 22
type input "401(k) through employment"
click at [628, 120] on input "text" at bounding box center [647, 119] width 72 height 22
type input "12,248.10"
click at [729, 217] on button "Save & Close" at bounding box center [756, 224] width 77 height 24
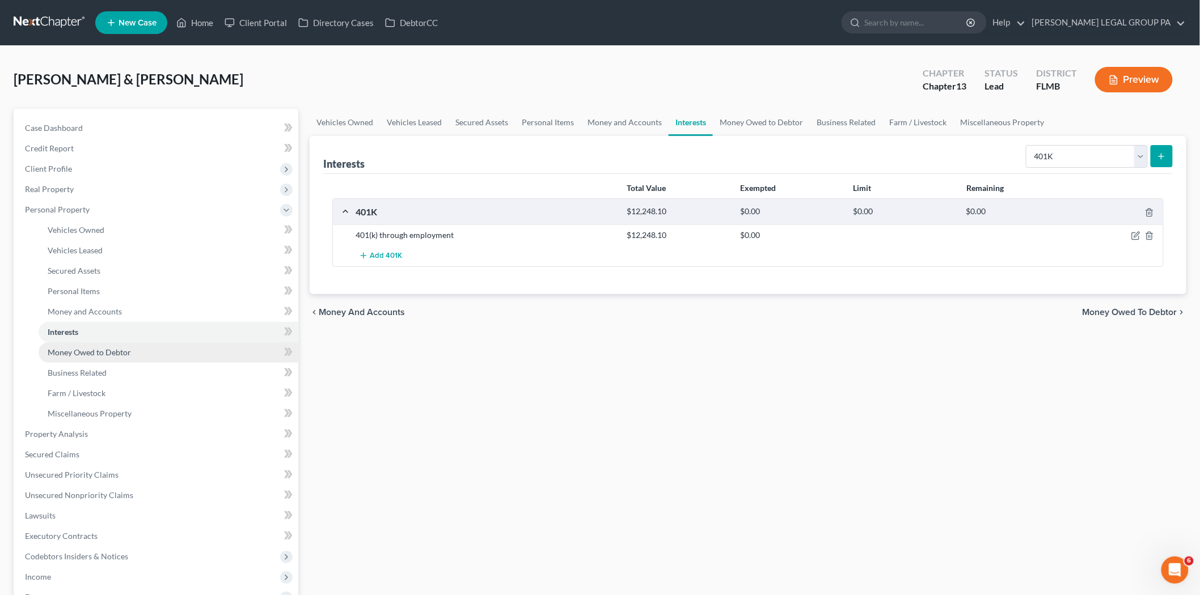
click at [115, 355] on span "Money Owed to Debtor" at bounding box center [89, 353] width 83 height 10
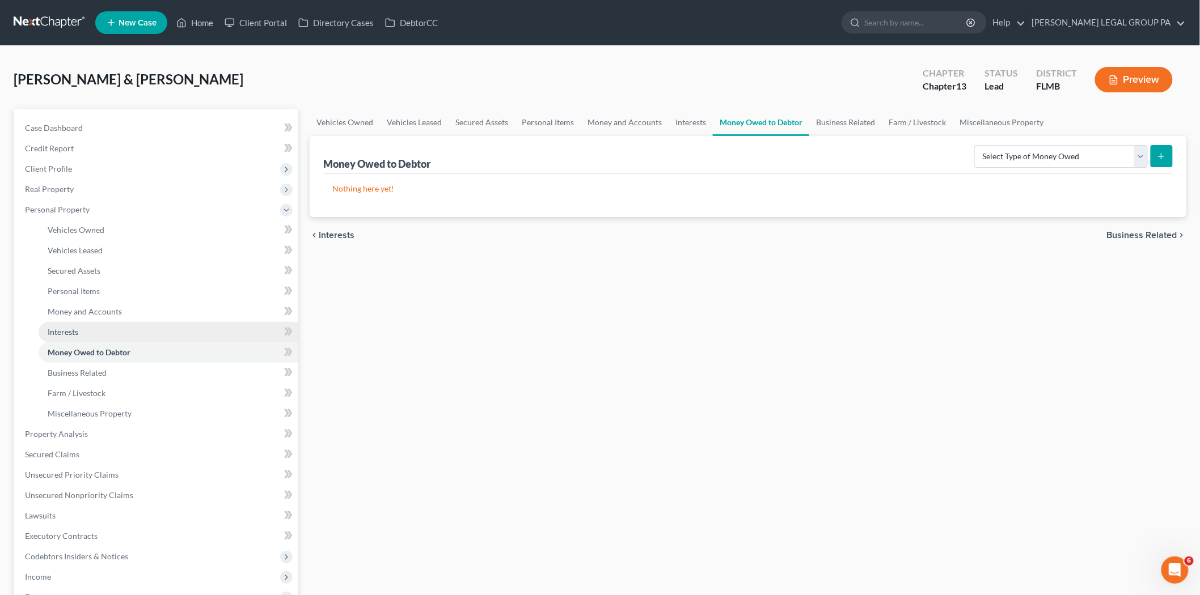
click at [132, 325] on link "Interests" at bounding box center [169, 332] width 260 height 20
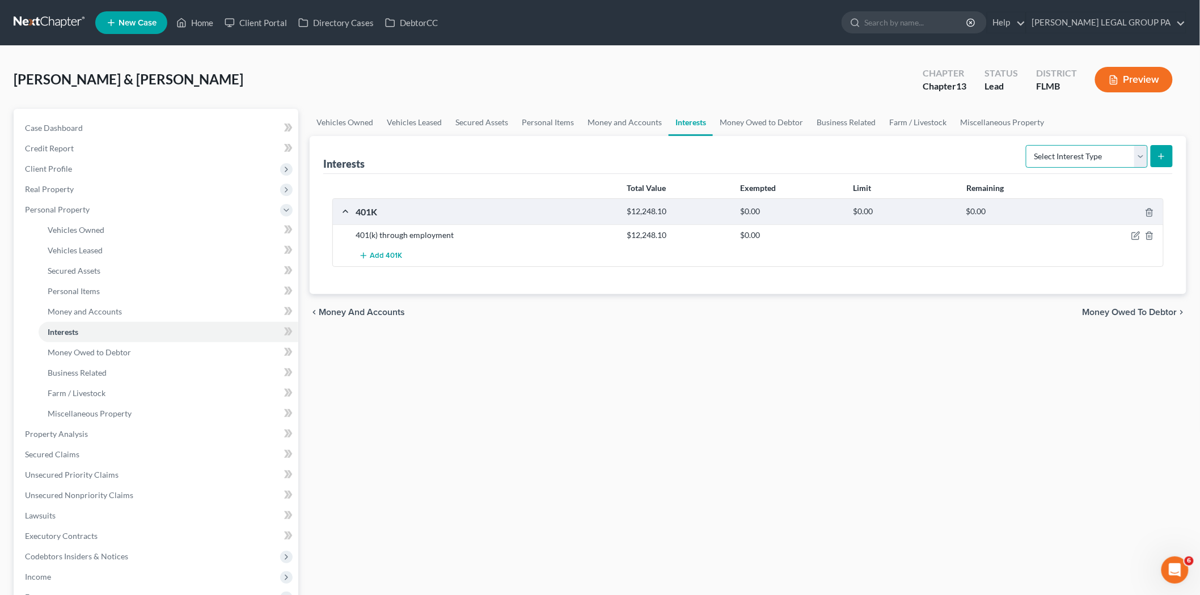
click at [1136, 158] on select "Select Interest Type 401K Annuity Bond Education IRA Government Bond Government…" at bounding box center [1087, 156] width 122 height 23
select select "stock"
click at [1027, 145] on select "Select Interest Type 401K Annuity Bond Education IRA Government Bond Government…" at bounding box center [1087, 156] width 122 height 23
click at [1158, 160] on icon "submit" at bounding box center [1161, 156] width 9 height 9
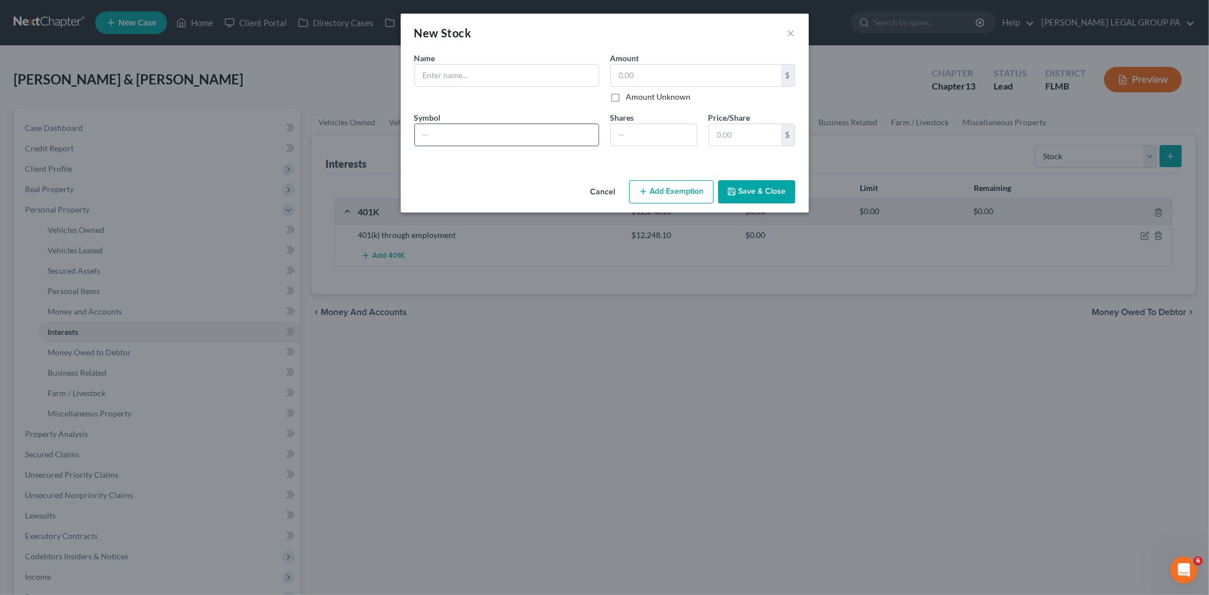
click at [476, 135] on input "text" at bounding box center [507, 135] width 184 height 22
click at [503, 76] on input "text" at bounding box center [507, 76] width 184 height 22
type input "Stocks"
type input "1,200.00"
click at [750, 190] on button "Save & Close" at bounding box center [756, 192] width 77 height 24
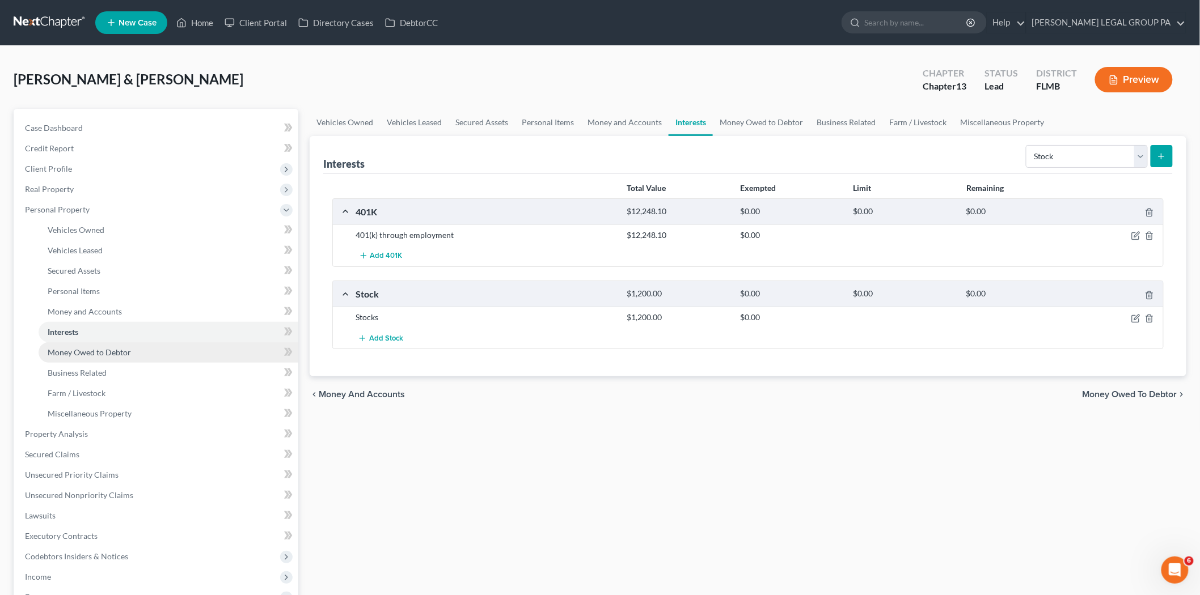
click at [146, 347] on link "Money Owed to Debtor" at bounding box center [169, 352] width 260 height 20
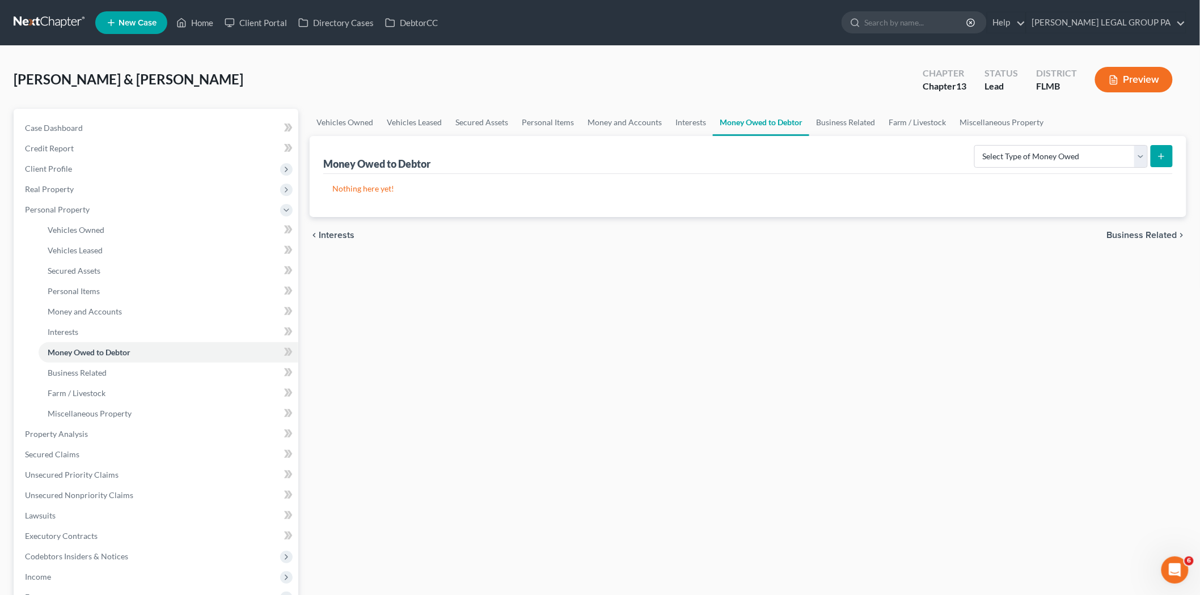
click at [1107, 142] on div "Select Type of Money Owed Accounts Receivable Alimony Child Support Claims Agai…" at bounding box center [1071, 156] width 203 height 30
click at [1100, 163] on select "Select Type of Money Owed Accounts Receivable Alimony Child Support Claims Agai…" at bounding box center [1060, 156] width 173 height 23
click at [89, 333] on link "Interests" at bounding box center [169, 332] width 260 height 20
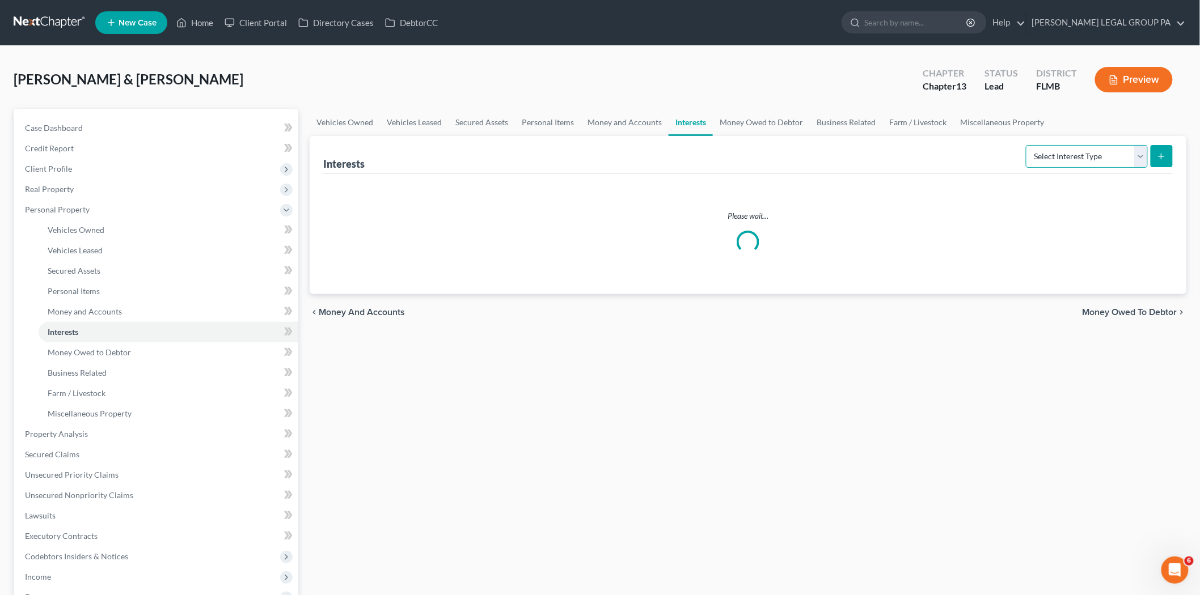
click at [1085, 154] on select "Select Interest Type 401K Annuity Bond Education IRA Government Bond Government…" at bounding box center [1087, 156] width 122 height 23
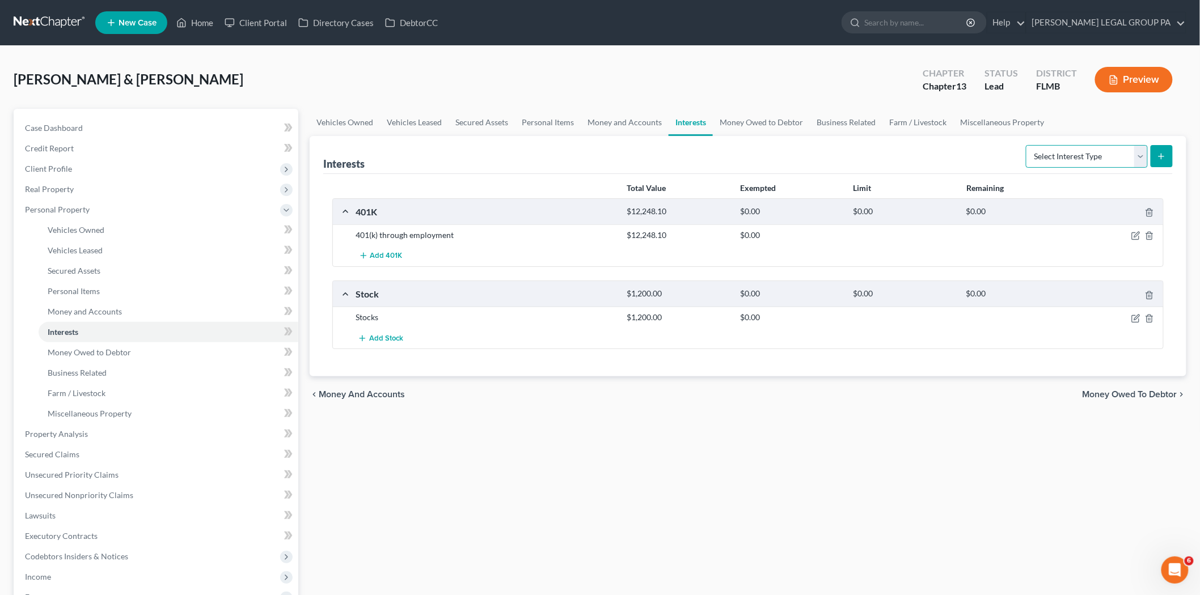
select select "term_life_insurance"
click at [1027, 145] on select "Select Interest Type 401K Annuity Bond Education IRA Government Bond Government…" at bounding box center [1087, 156] width 122 height 23
click at [1161, 152] on icon "submit" at bounding box center [1161, 156] width 9 height 9
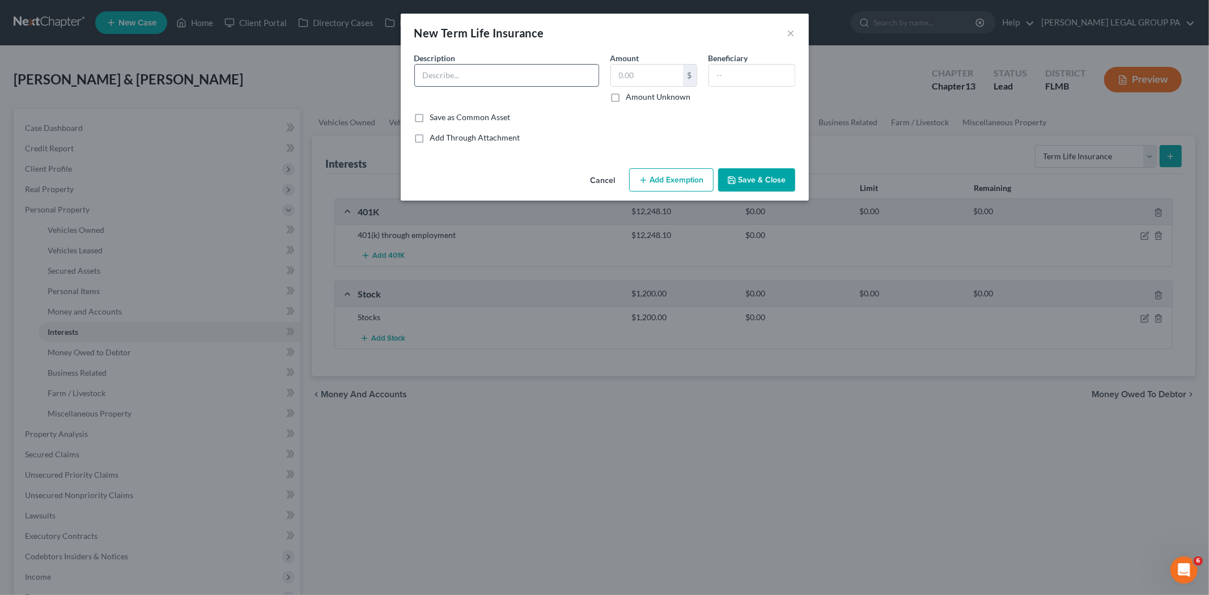
click at [461, 75] on input "text" at bounding box center [507, 76] width 184 height 22
type input "USAA"
click at [776, 188] on button "Save & Close" at bounding box center [756, 180] width 77 height 24
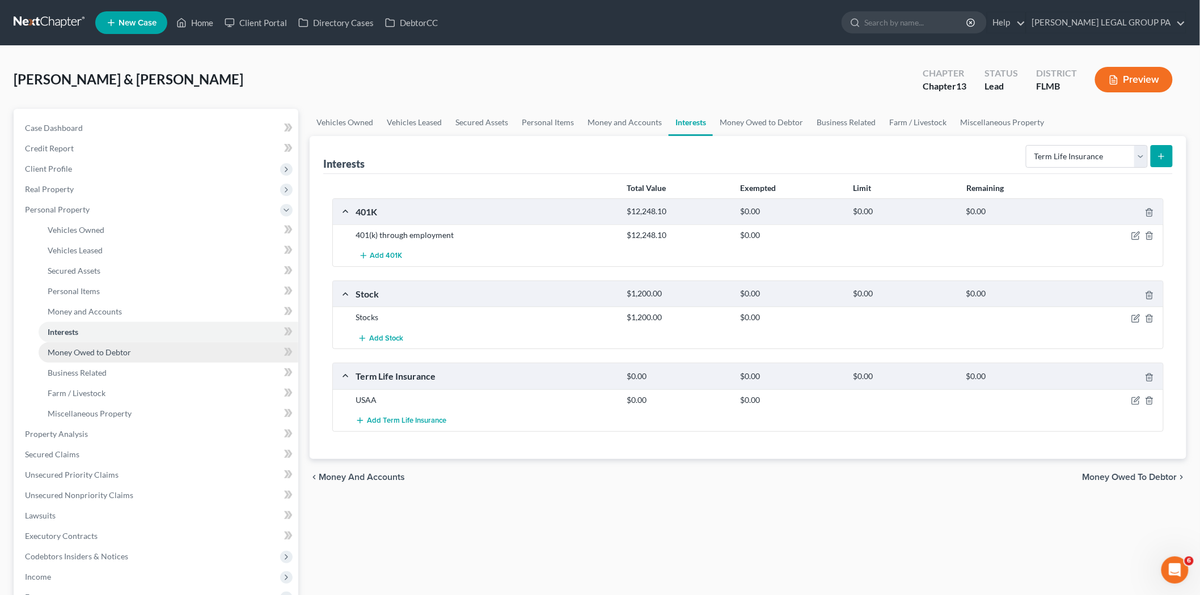
click at [111, 359] on link "Money Owed to Debtor" at bounding box center [169, 352] width 260 height 20
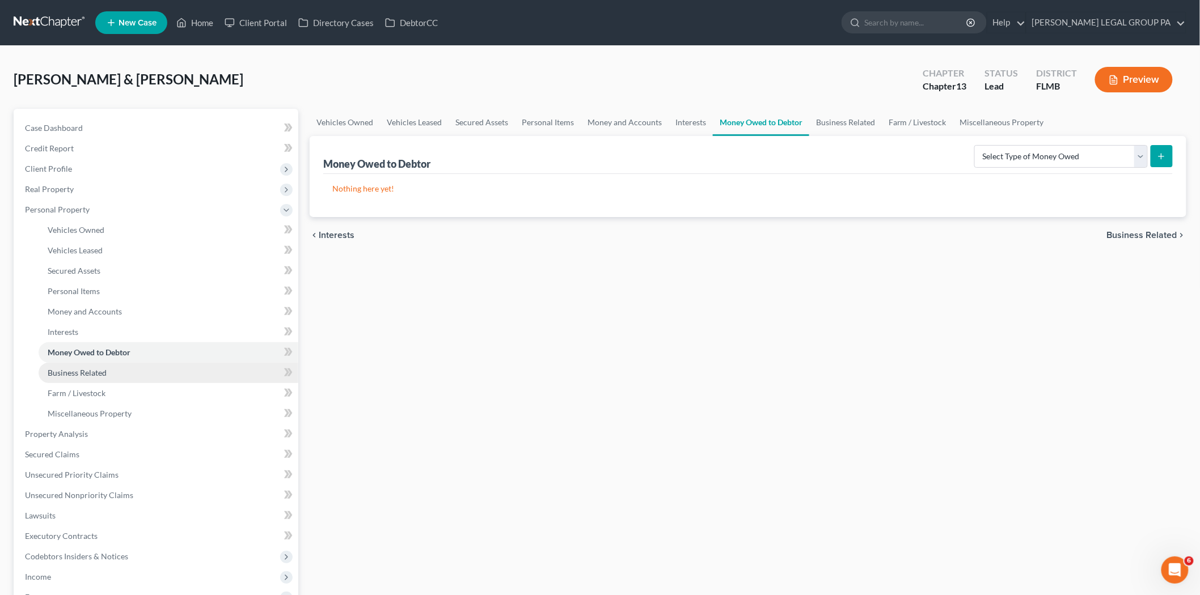
click at [101, 375] on span "Business Related" at bounding box center [77, 373] width 59 height 10
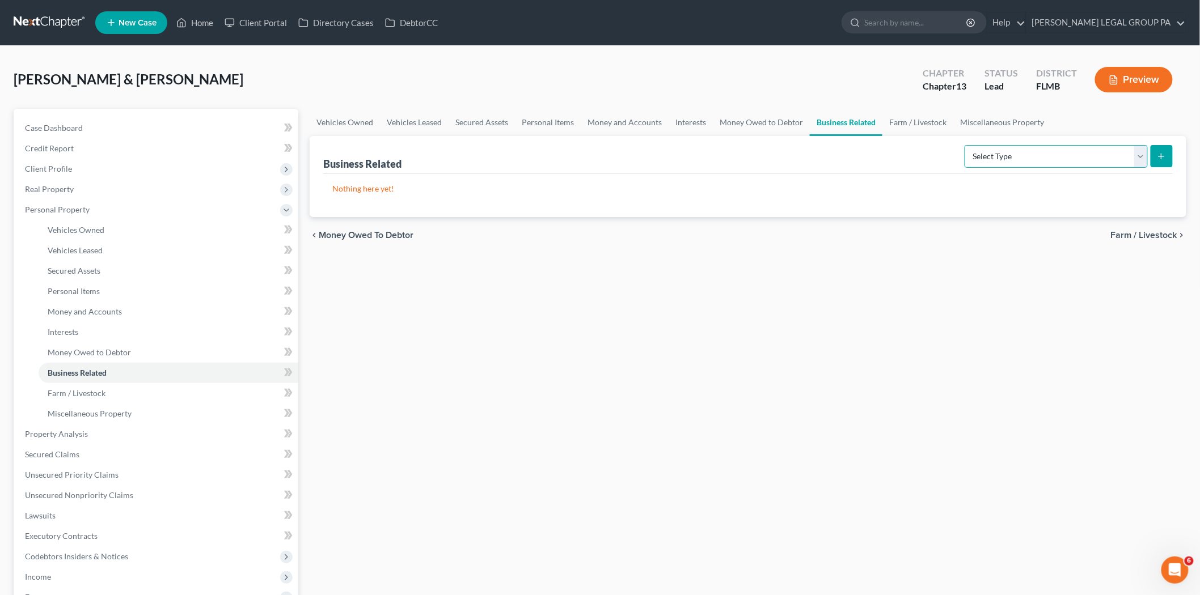
click at [1026, 156] on select "Select Type Customer Lists Franchises Inventory Licenses Machinery Office Equip…" at bounding box center [1055, 156] width 183 height 23
click at [143, 387] on link "Farm / Livestock" at bounding box center [169, 393] width 260 height 20
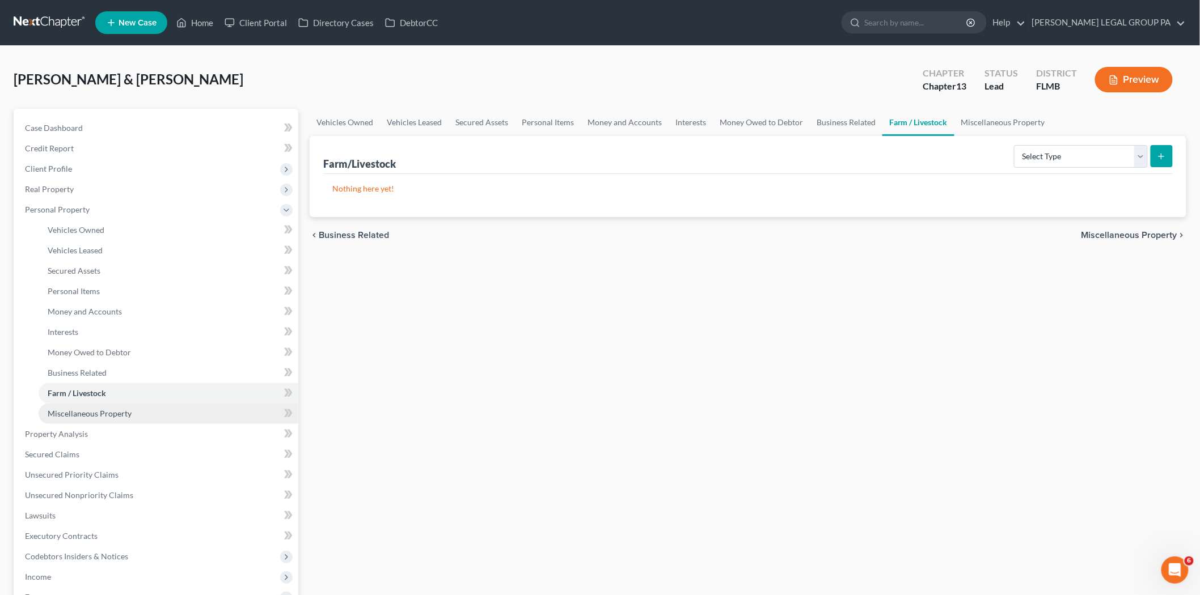
click at [128, 409] on span "Miscellaneous Property" at bounding box center [90, 414] width 84 height 10
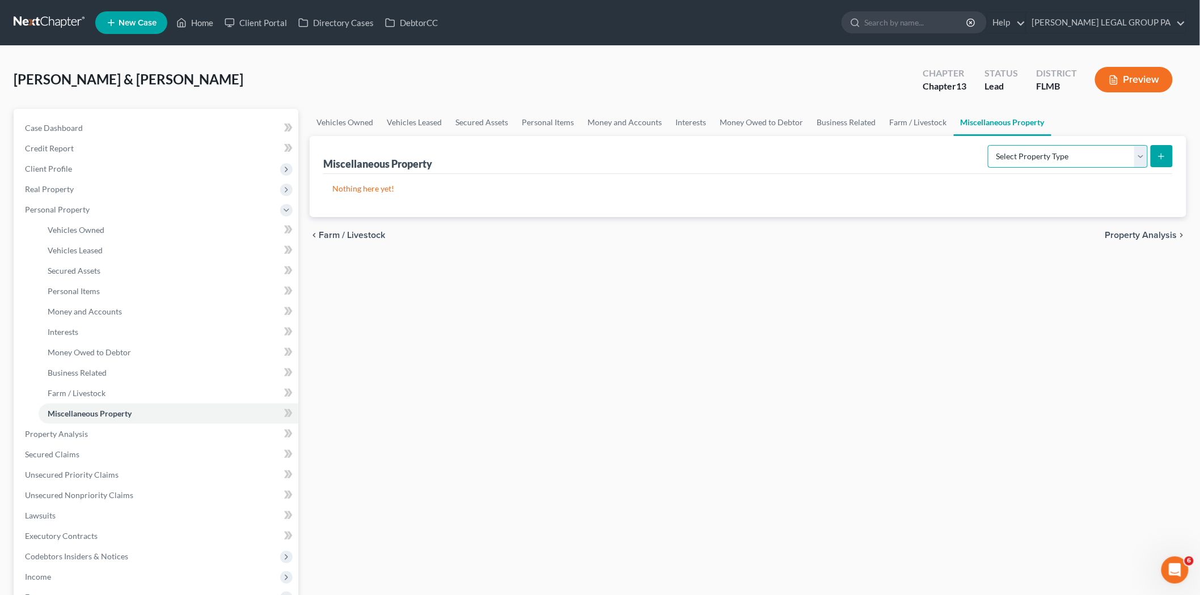
click at [1049, 145] on select "Select Property Type Assigned for Creditor Benefit [DATE] Holding for Another N…" at bounding box center [1068, 156] width 160 height 23
click at [802, 224] on div "chevron_left Farm / Livestock Property Analysis chevron_right" at bounding box center [748, 235] width 877 height 36
click at [112, 435] on link "Property Analysis" at bounding box center [157, 434] width 282 height 20
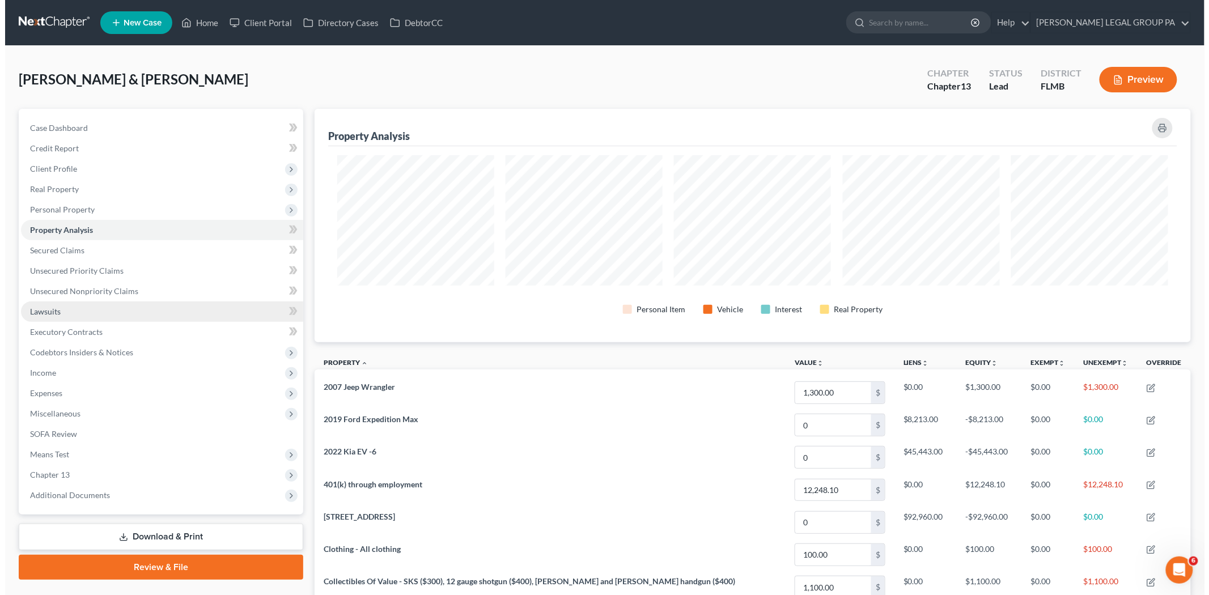
scroll to position [234, 877]
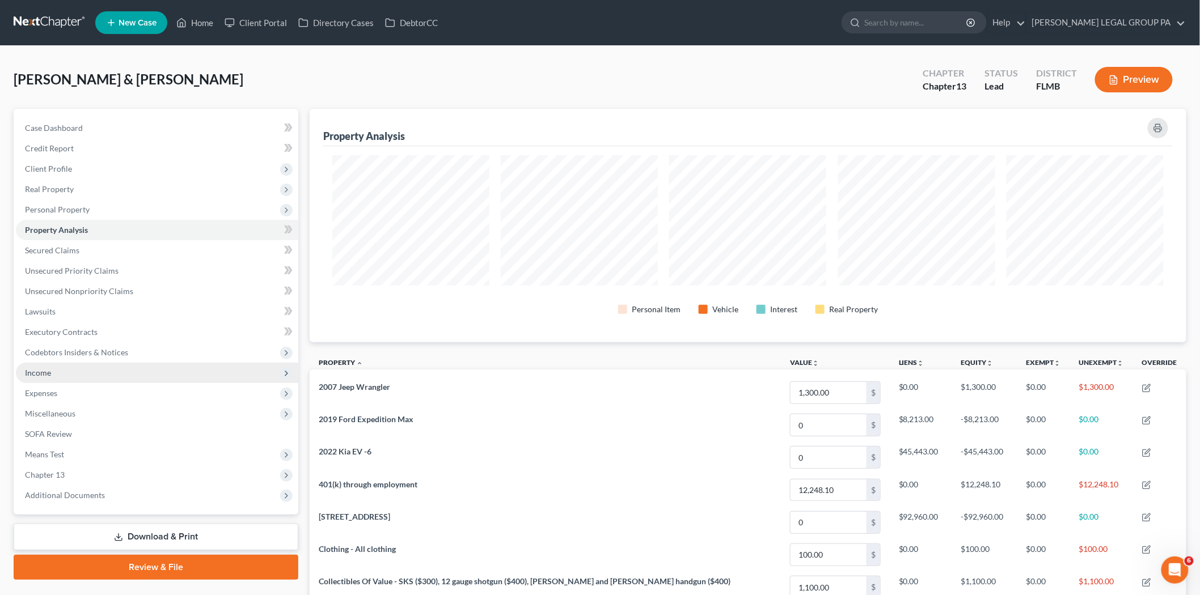
click at [52, 366] on span "Income" at bounding box center [157, 373] width 282 height 20
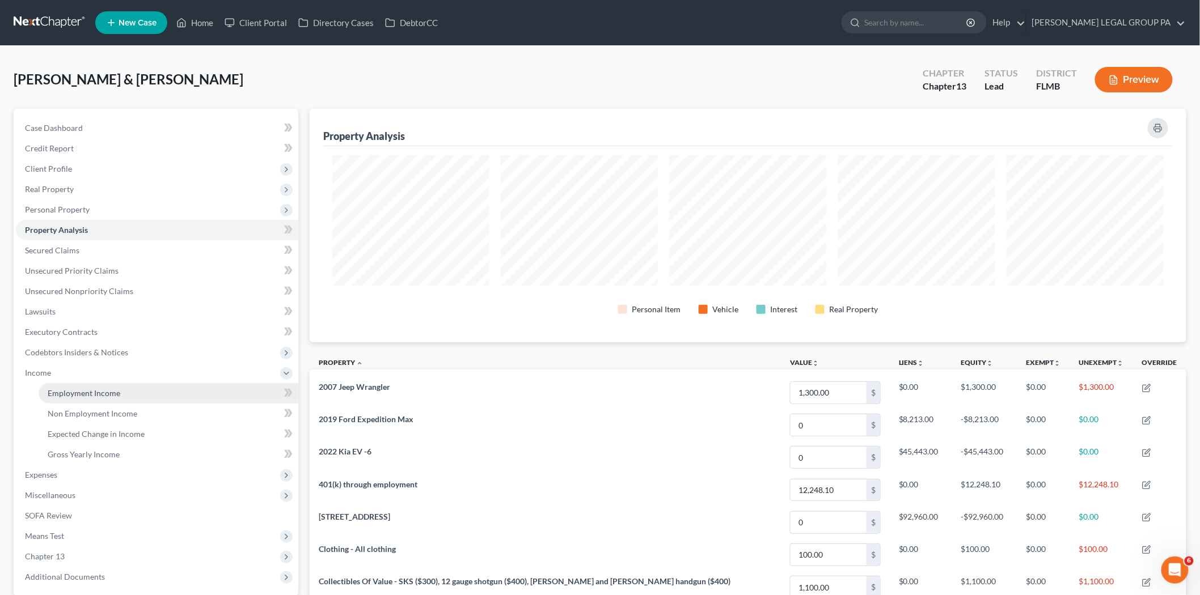
click at [105, 390] on span "Employment Income" at bounding box center [84, 393] width 73 height 10
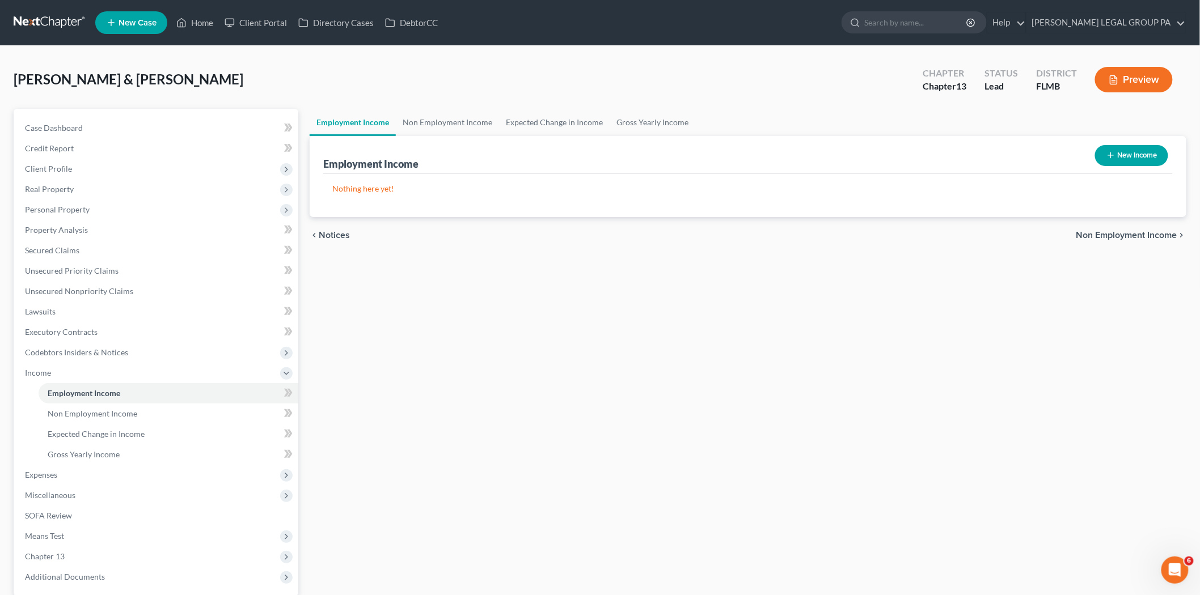
click at [1132, 163] on button "New Income" at bounding box center [1131, 155] width 73 height 21
select select "0"
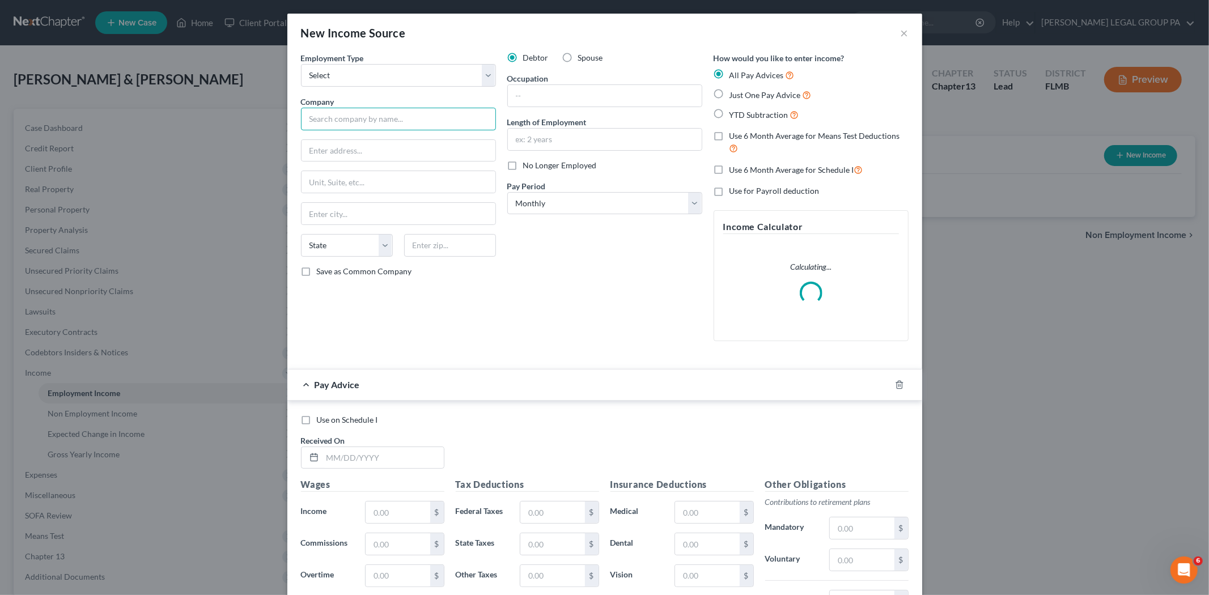
click at [410, 111] on input "text" at bounding box center [398, 119] width 195 height 23
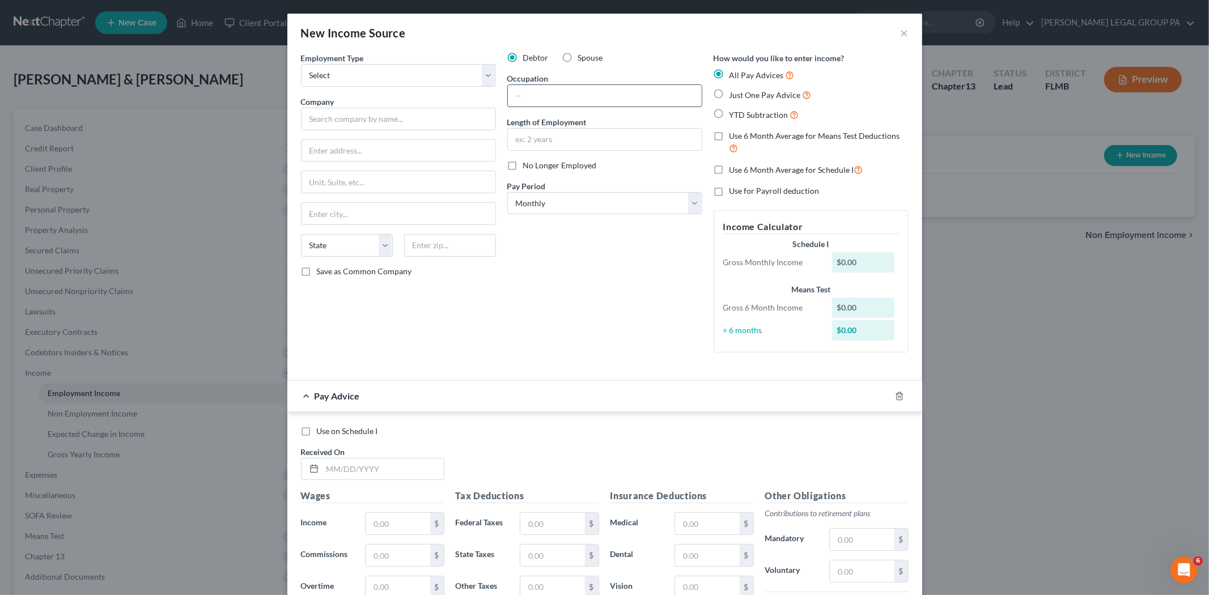
click at [560, 98] on input "text" at bounding box center [605, 96] width 194 height 22
click at [545, 94] on input "Labor" at bounding box center [605, 96] width 194 height 22
type input "Laborer"
click at [546, 139] on input "text" at bounding box center [605, 140] width 194 height 22
type input "9 years"
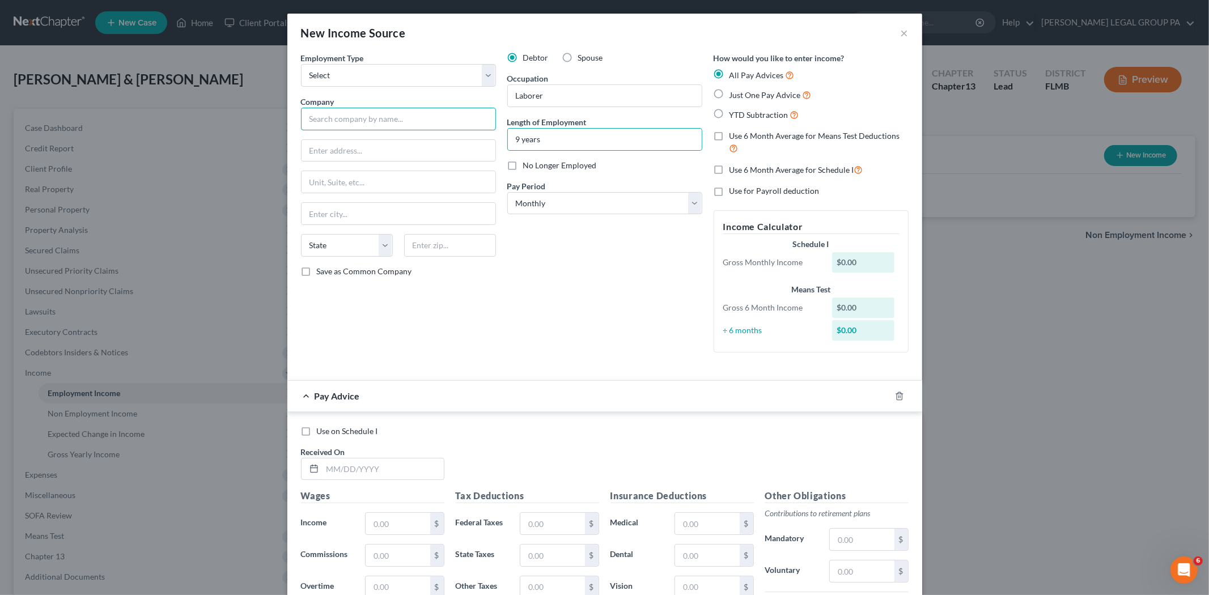
click at [386, 115] on input "text" at bounding box center [398, 119] width 195 height 23
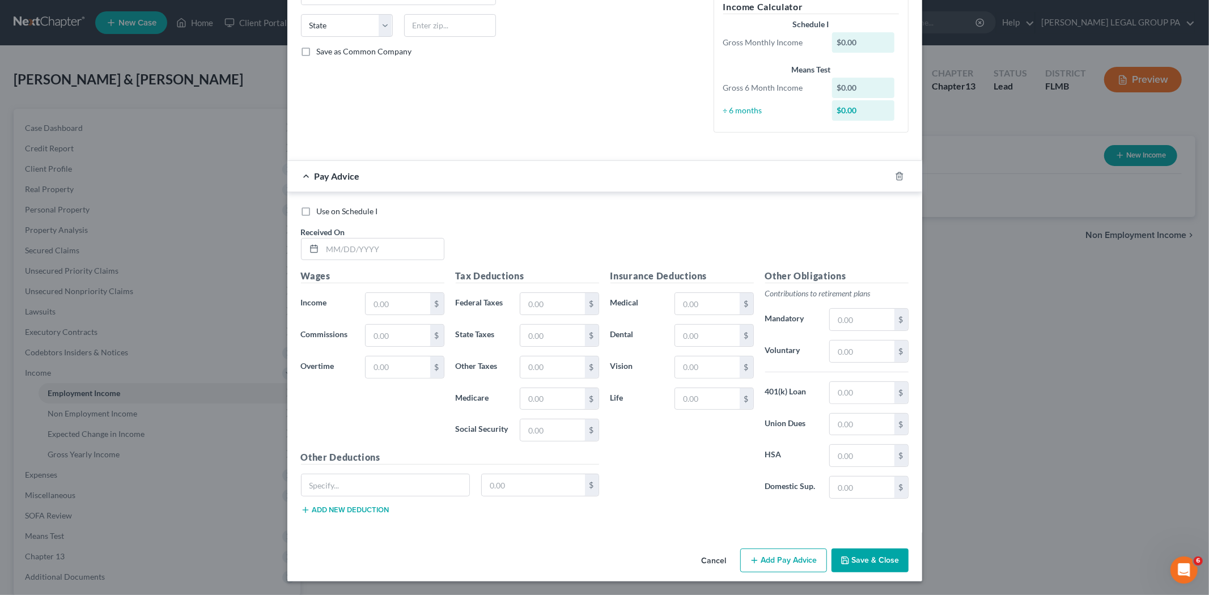
type input "nth Degree"
click at [892, 562] on button "Save & Close" at bounding box center [870, 561] width 77 height 24
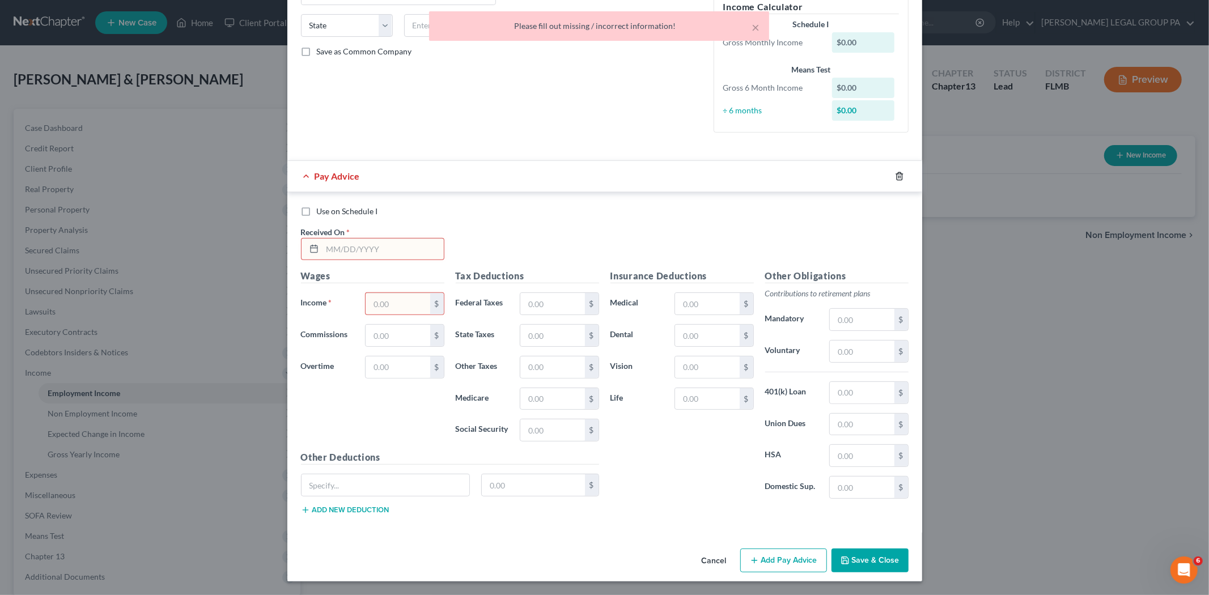
click at [895, 175] on icon "button" at bounding box center [899, 176] width 9 height 9
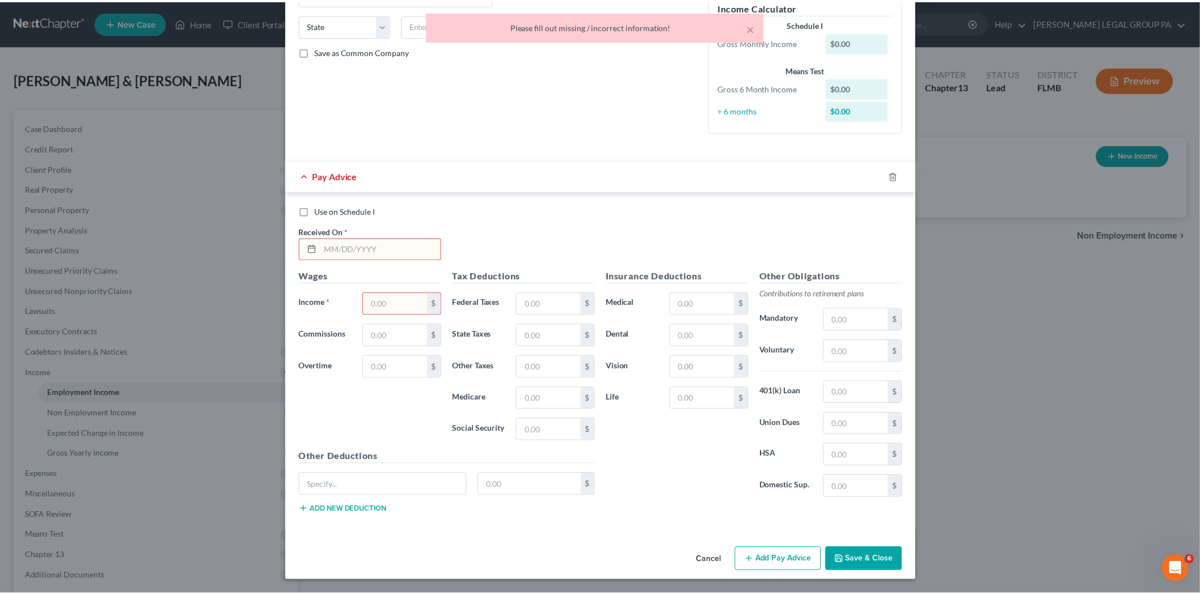
scroll to position [0, 0]
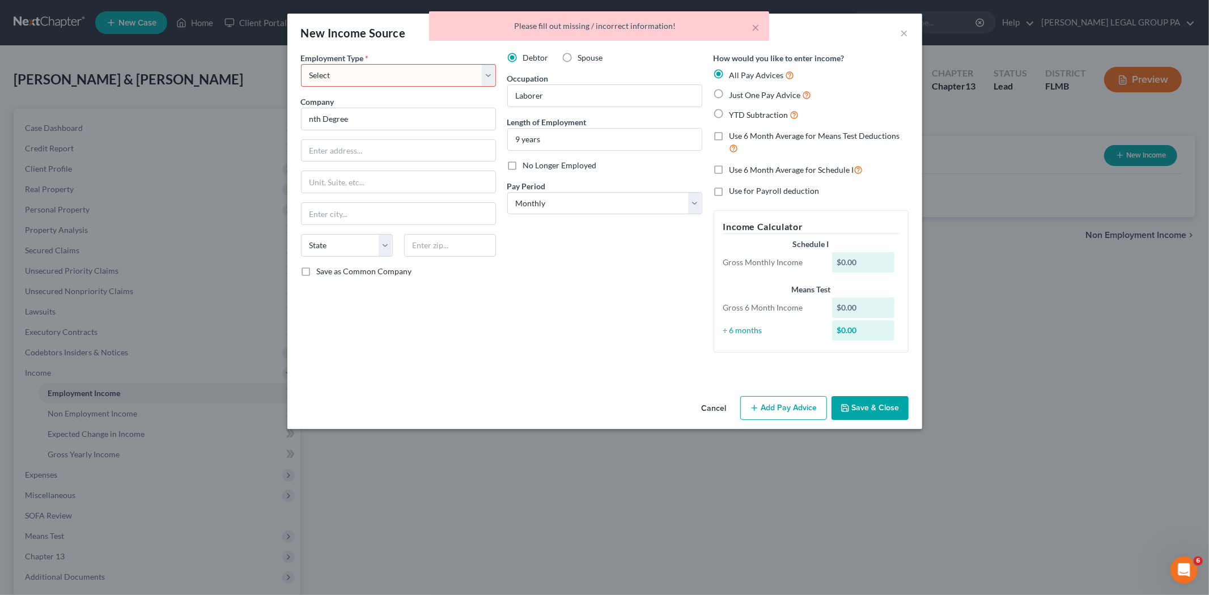
click at [883, 405] on button "Save & Close" at bounding box center [870, 408] width 77 height 24
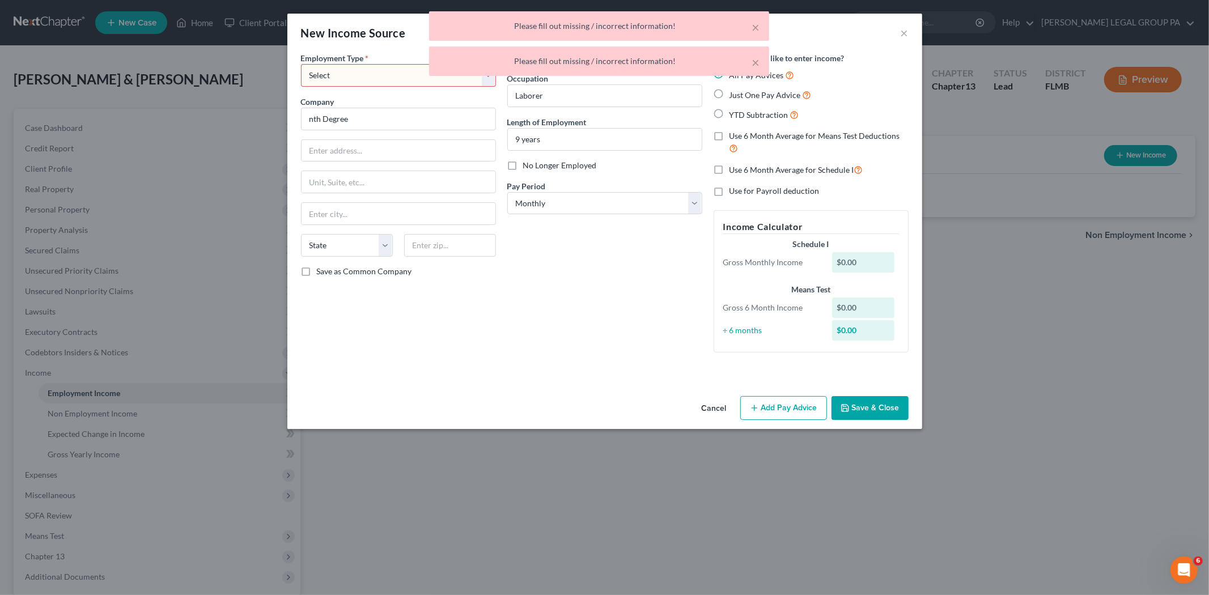
click at [372, 77] on div "× Please fill out missing / incorrect information! × Please fill out missing / …" at bounding box center [598, 46] width 1209 height 70
click at [363, 70] on div "× Please fill out missing / incorrect information! × Please fill out missing / …" at bounding box center [598, 46] width 1209 height 70
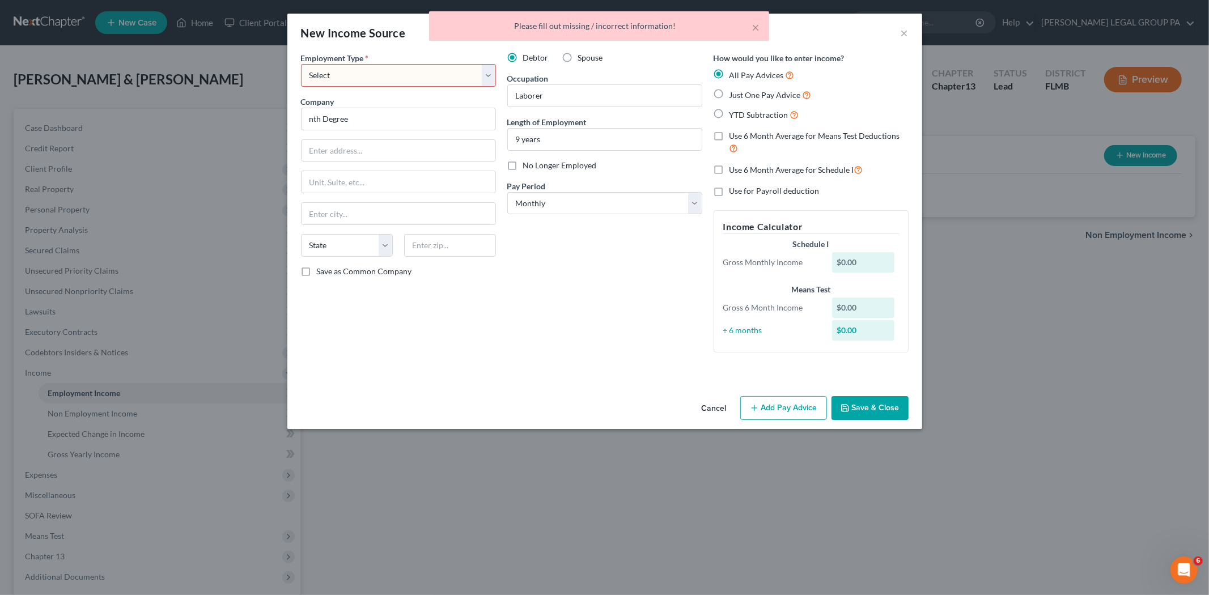
click at [476, 79] on select "Select Full or [DEMOGRAPHIC_DATA] Employment Self Employment" at bounding box center [398, 75] width 195 height 23
select select "0"
click at [301, 64] on select "Select Full or [DEMOGRAPHIC_DATA] Employment Self Employment" at bounding box center [398, 75] width 195 height 23
click at [898, 411] on button "Save & Close" at bounding box center [870, 408] width 77 height 24
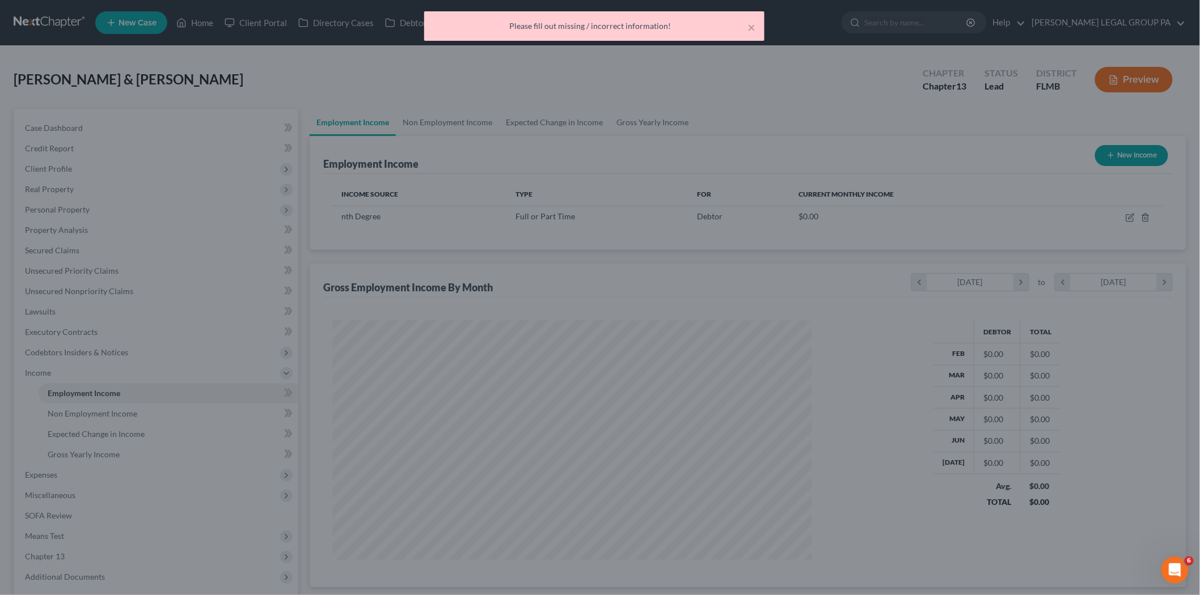
scroll to position [237, 498]
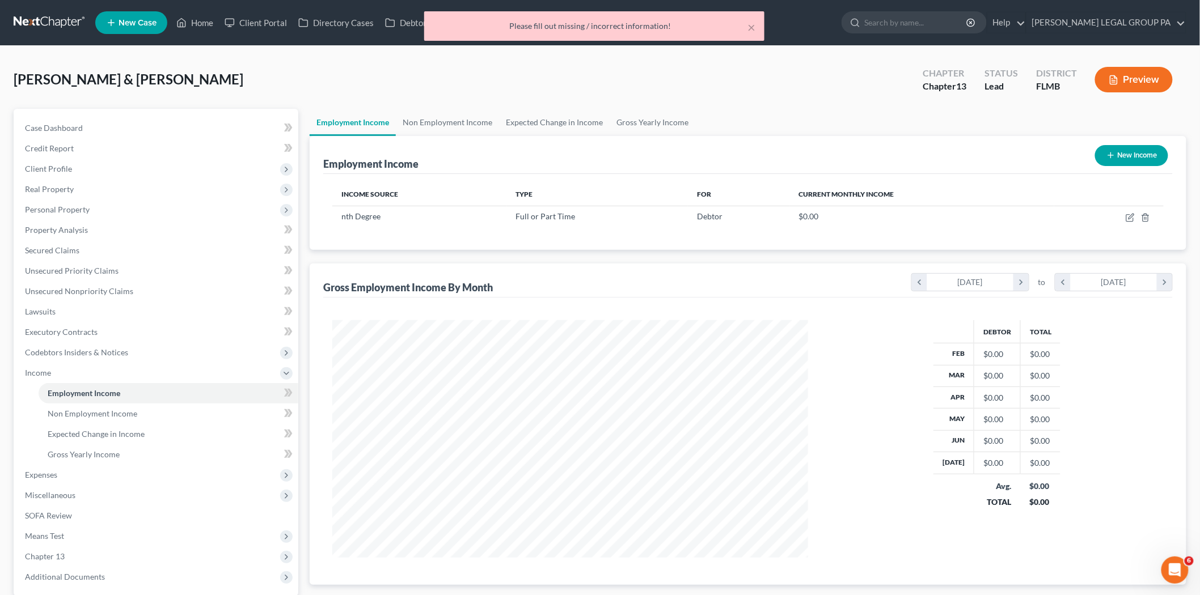
click at [1147, 154] on button "New Income" at bounding box center [1131, 155] width 73 height 21
select select "0"
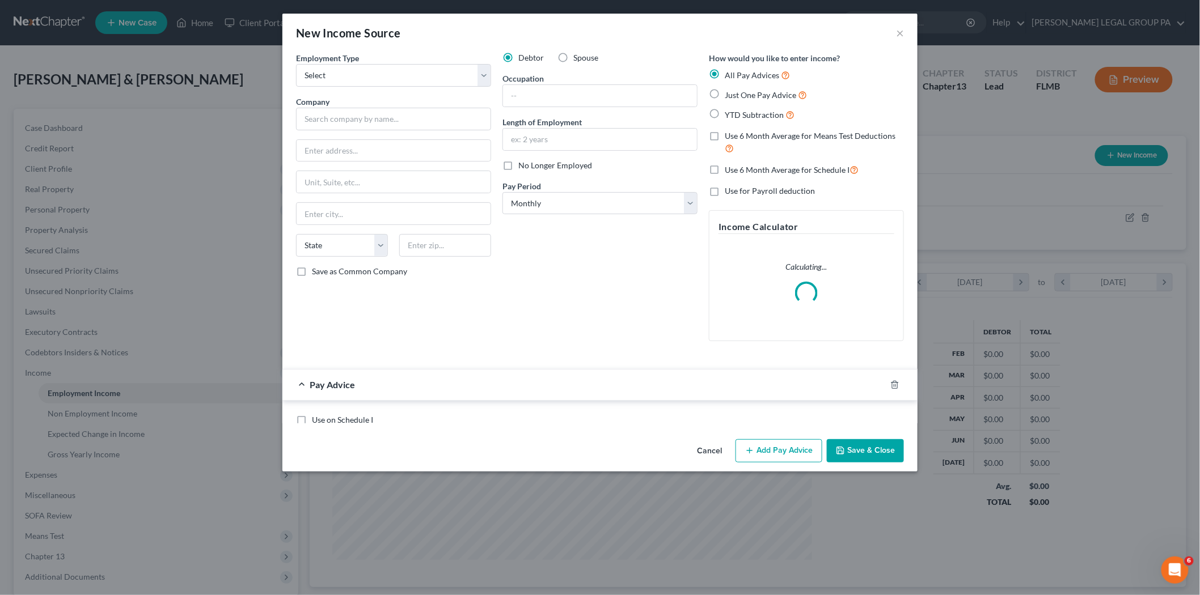
scroll to position [239, 502]
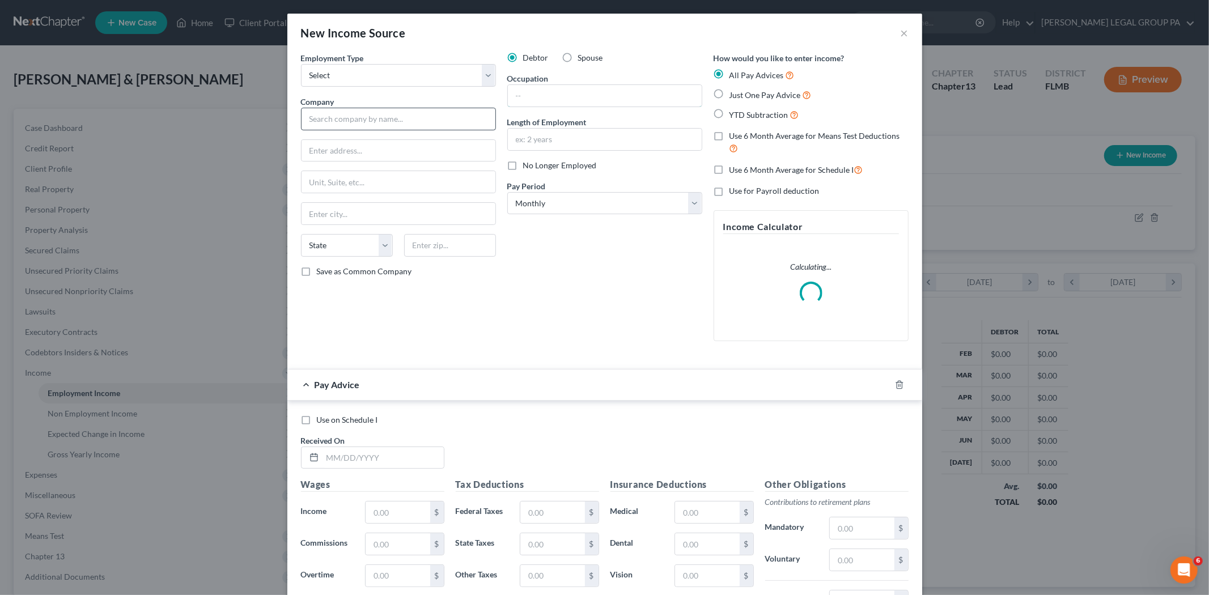
drag, startPoint x: 605, startPoint y: 98, endPoint x: 412, endPoint y: 128, distance: 195.1
click at [605, 98] on input "text" at bounding box center [605, 96] width 194 height 22
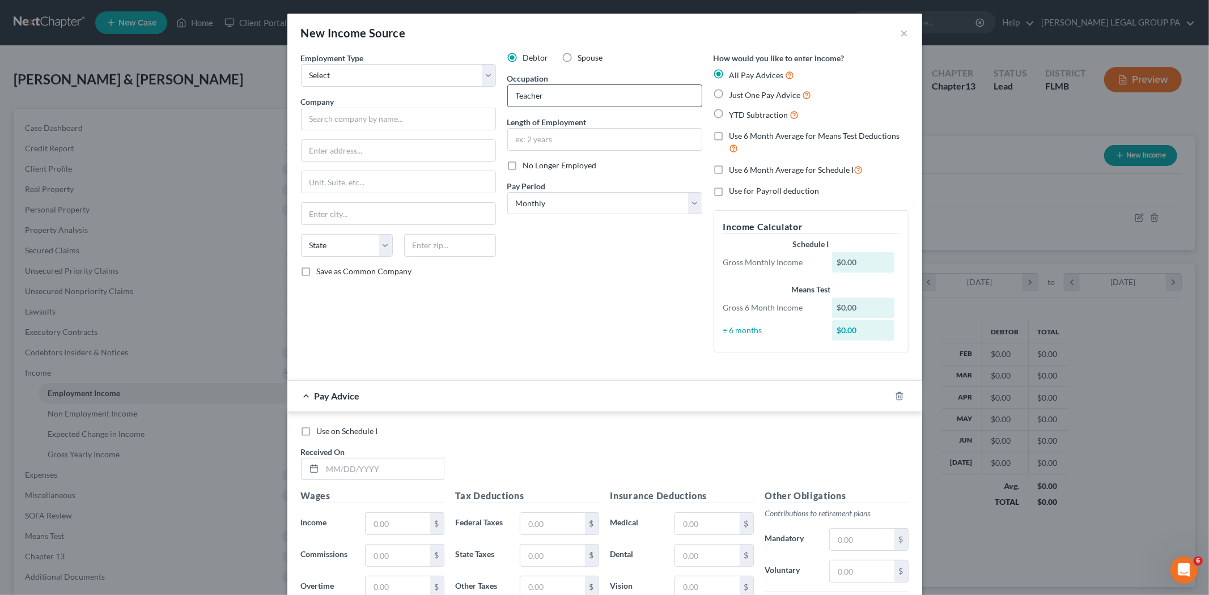
type input "Teacher"
click at [551, 137] on input "text" at bounding box center [605, 140] width 194 height 22
drag, startPoint x: 891, startPoint y: 395, endPoint x: 882, endPoint y: 390, distance: 10.1
click at [895, 395] on icon "button" at bounding box center [899, 396] width 9 height 9
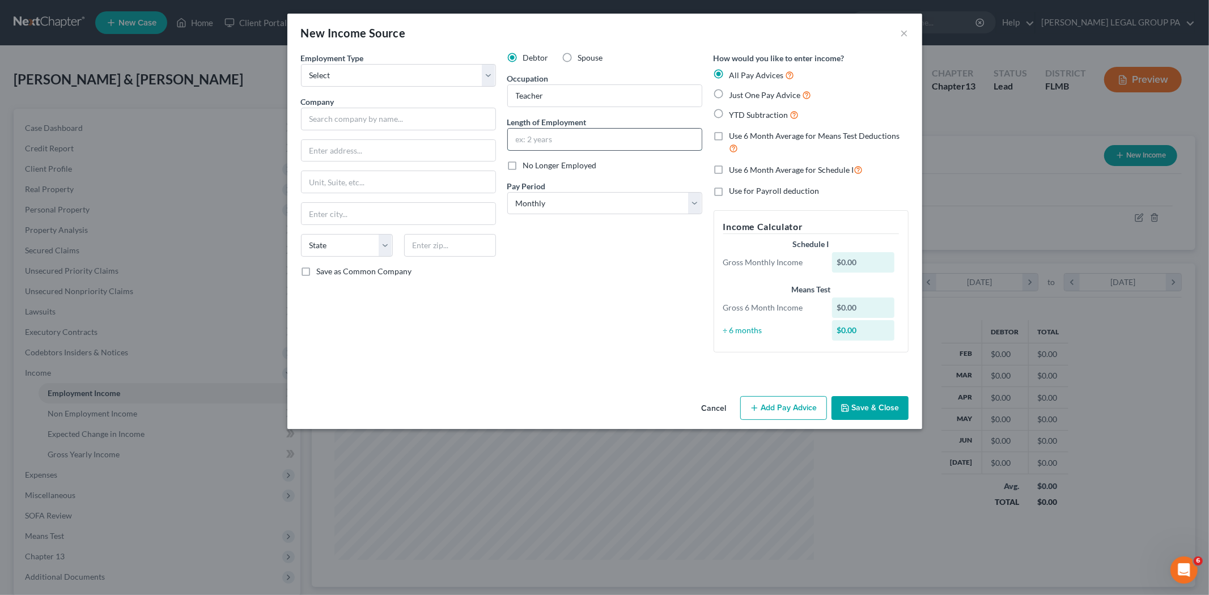
click at [540, 131] on input "text" at bounding box center [605, 140] width 194 height 22
type input "5 years"
click at [879, 397] on button "Save & Close" at bounding box center [870, 408] width 77 height 24
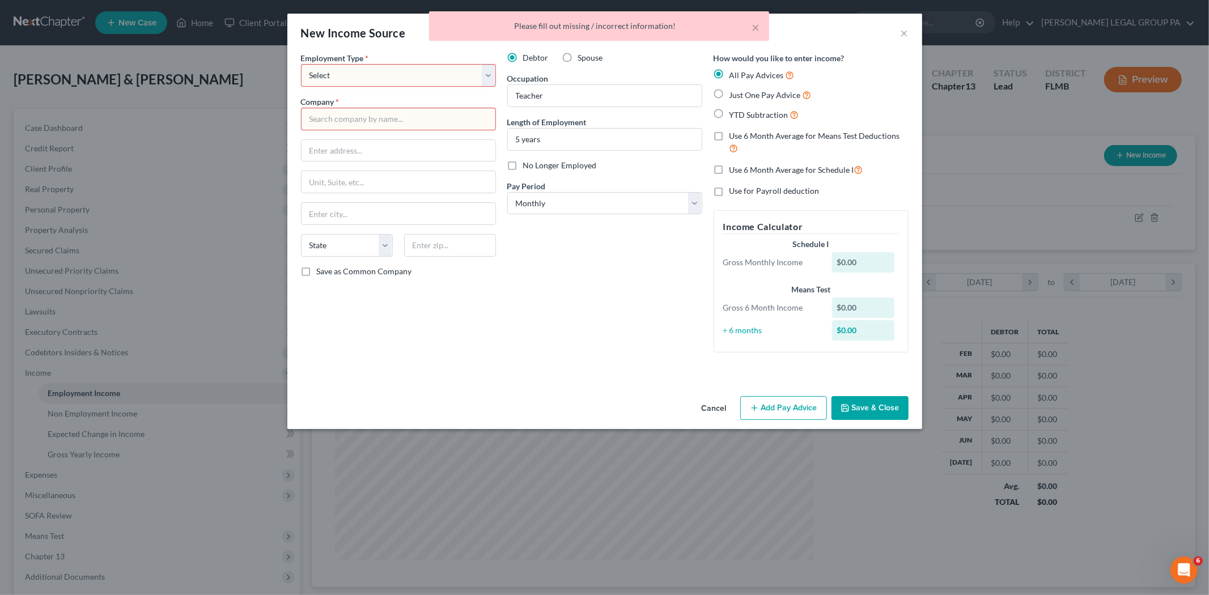
click at [349, 111] on input "text" at bounding box center [398, 119] width 195 height 23
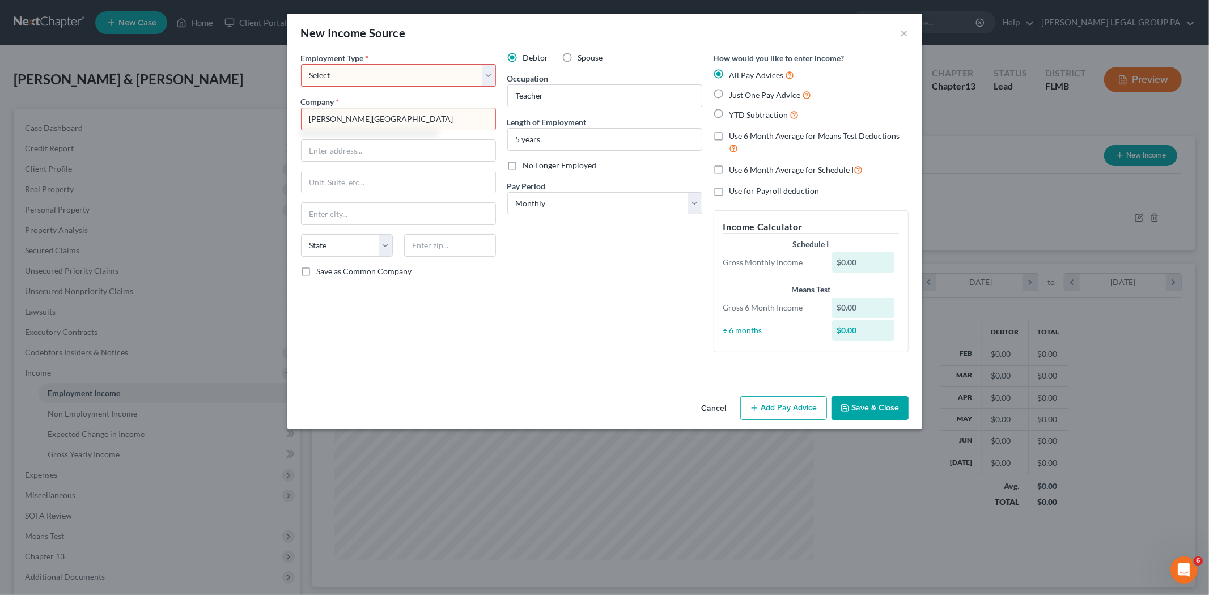
click at [379, 61] on div "Employment Type * Select Full or [DEMOGRAPHIC_DATA] Employment Self Employment" at bounding box center [398, 69] width 195 height 35
type input "[PERSON_NAME][GEOGRAPHIC_DATA]"
click at [378, 73] on select "Select Full or [DEMOGRAPHIC_DATA] Employment Self Employment" at bounding box center [398, 75] width 195 height 23
select select "0"
click at [301, 64] on select "Select Full or [DEMOGRAPHIC_DATA] Employment Self Employment" at bounding box center [398, 75] width 195 height 23
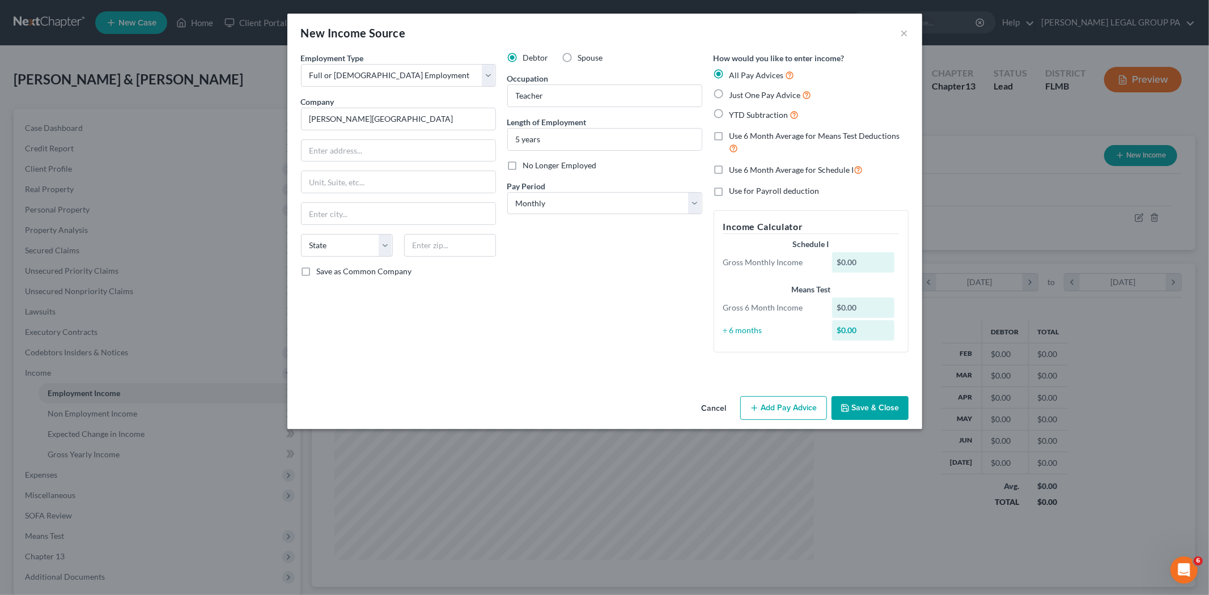
click at [882, 409] on button "Save & Close" at bounding box center [870, 408] width 77 height 24
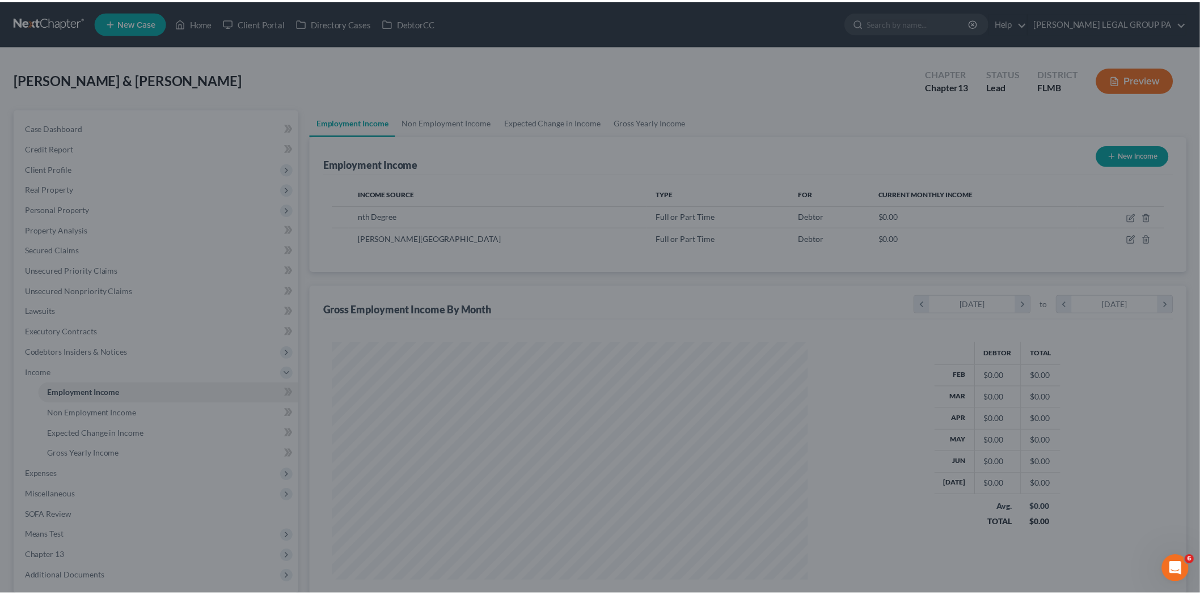
scroll to position [566725, 566464]
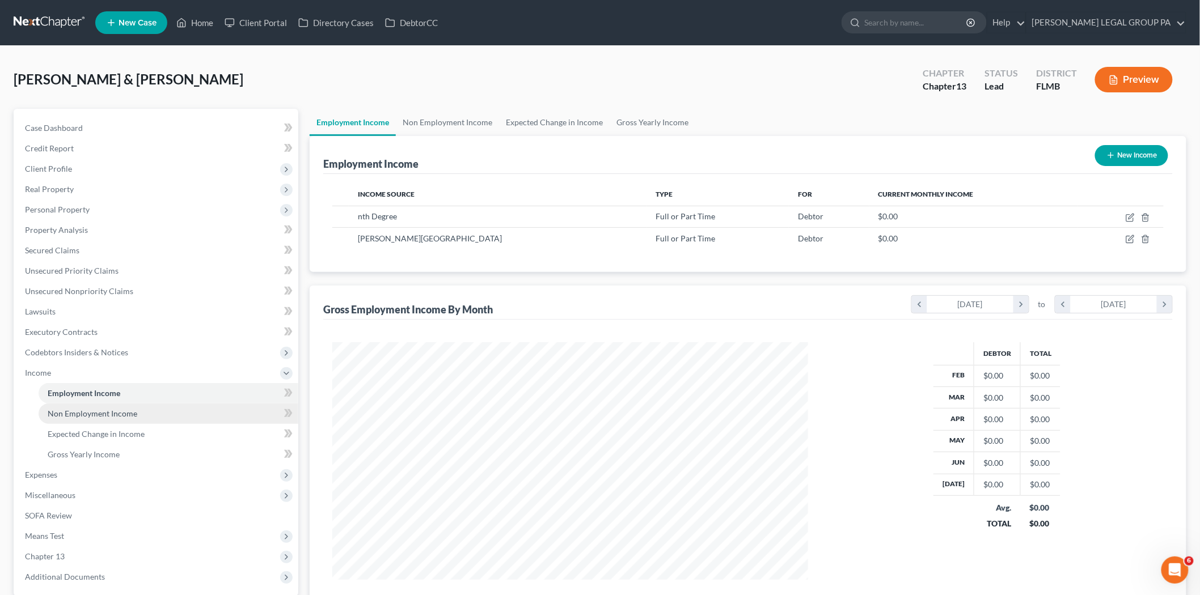
click at [143, 412] on link "Non Employment Income" at bounding box center [169, 414] width 260 height 20
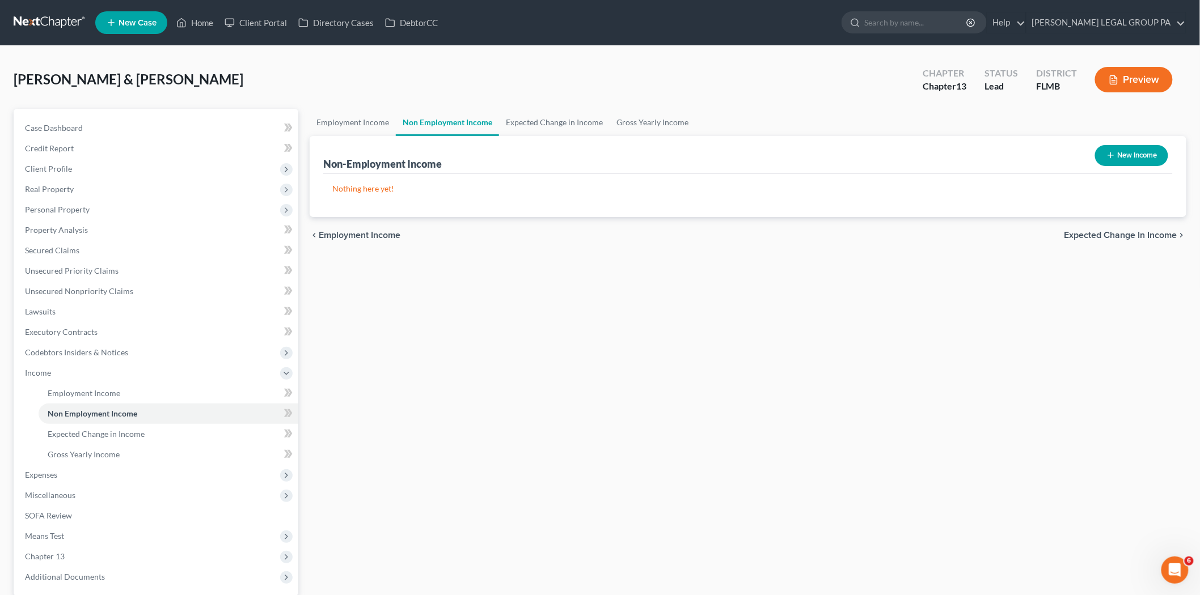
click at [1129, 151] on button "New Income" at bounding box center [1131, 155] width 73 height 21
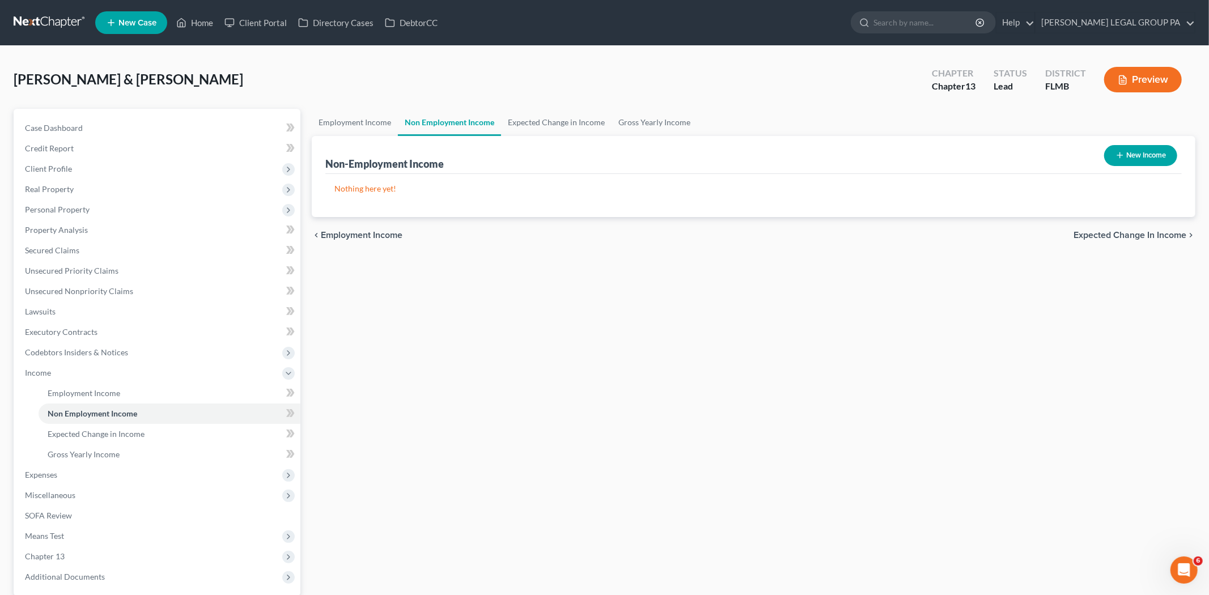
select select "0"
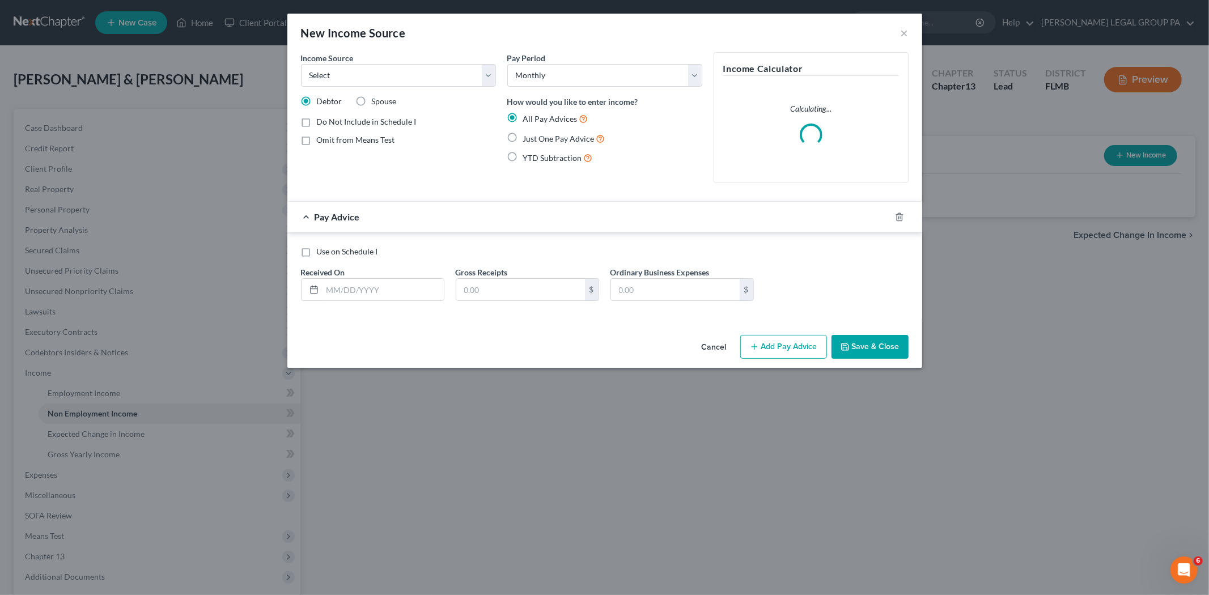
click at [720, 345] on button "Cancel" at bounding box center [714, 347] width 43 height 23
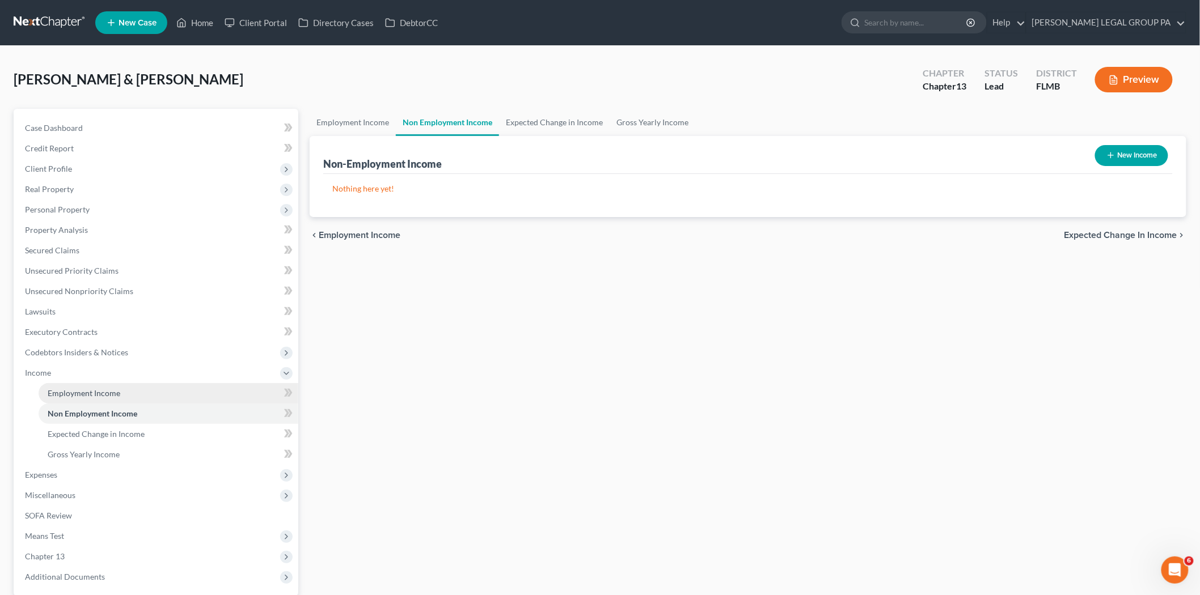
click at [190, 391] on link "Employment Income" at bounding box center [169, 393] width 260 height 20
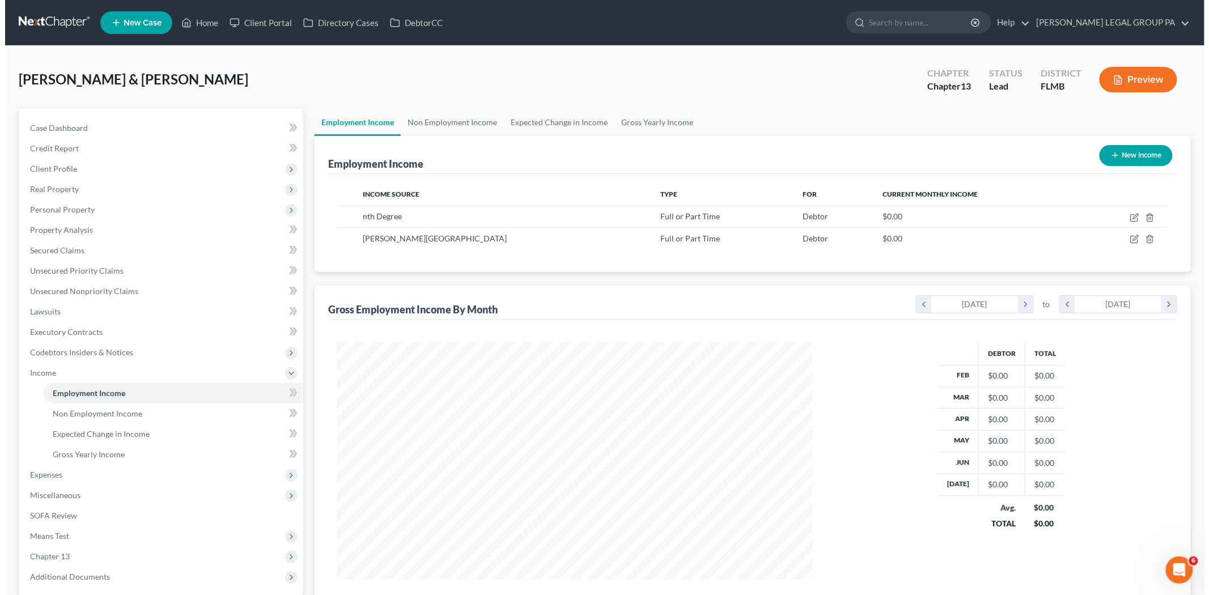
scroll to position [237, 498]
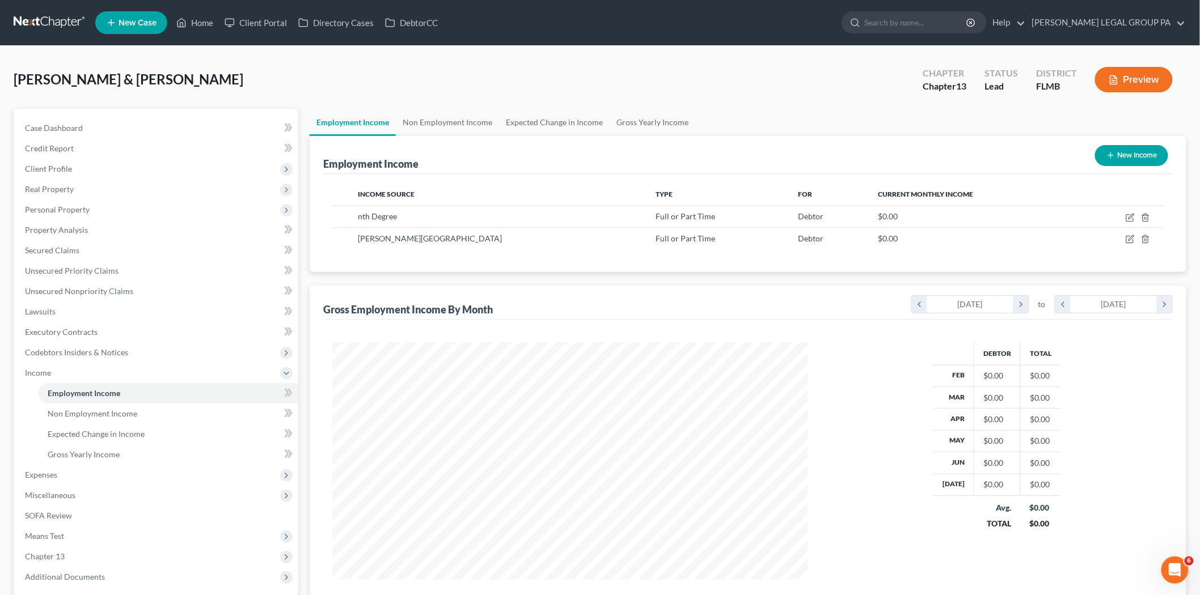
click at [1140, 150] on button "New Income" at bounding box center [1131, 155] width 73 height 21
select select "0"
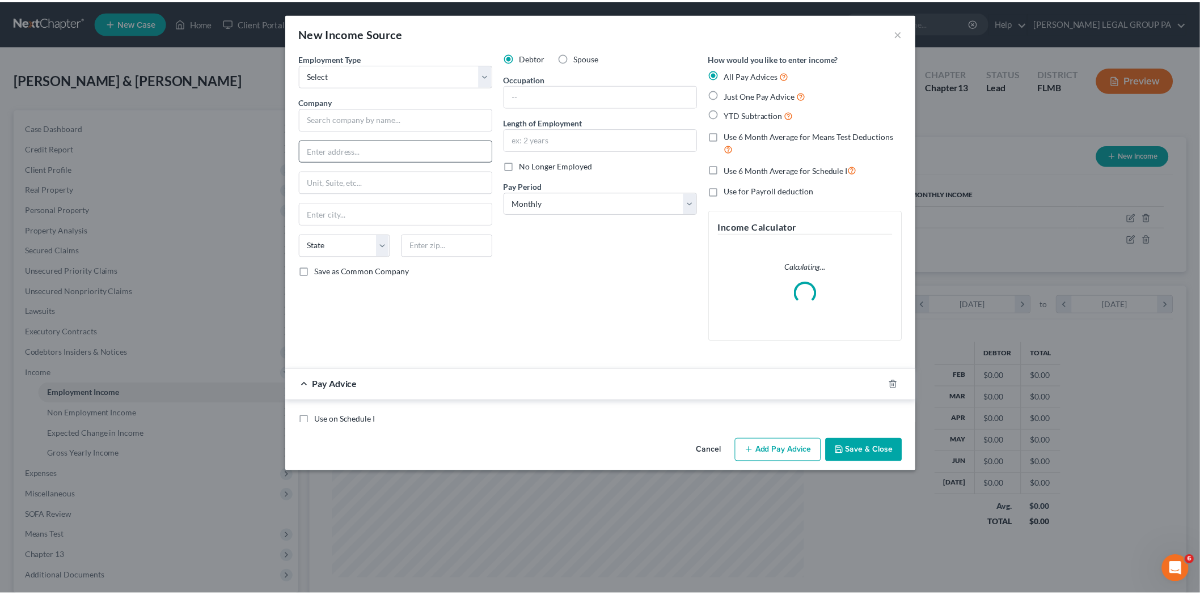
scroll to position [239, 502]
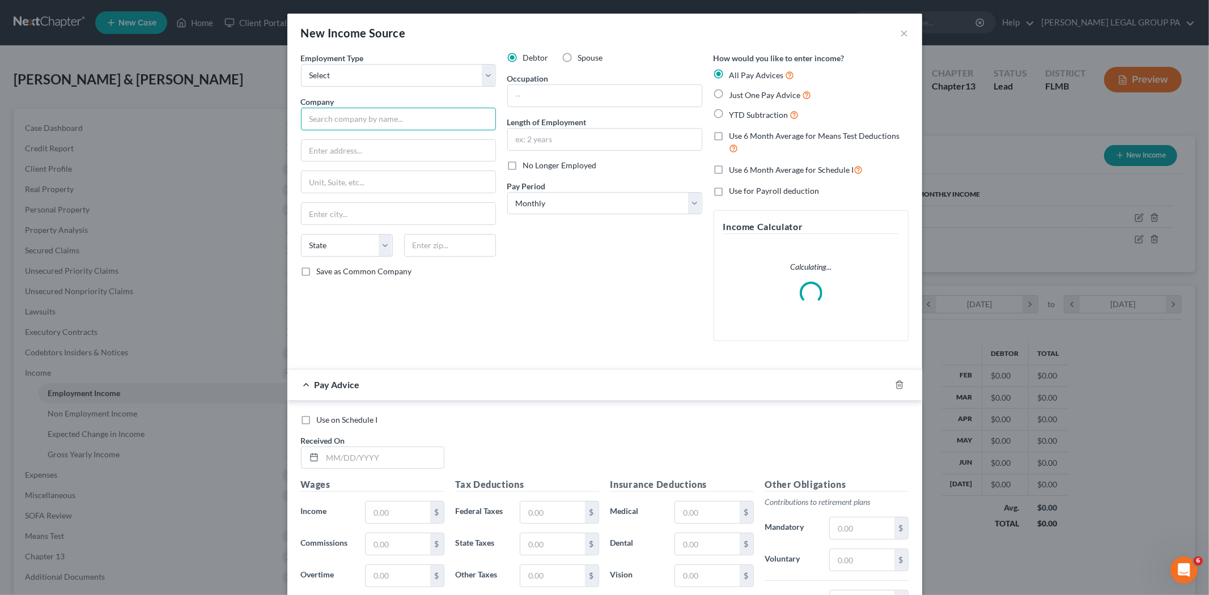
click at [369, 123] on input "text" at bounding box center [398, 119] width 195 height 23
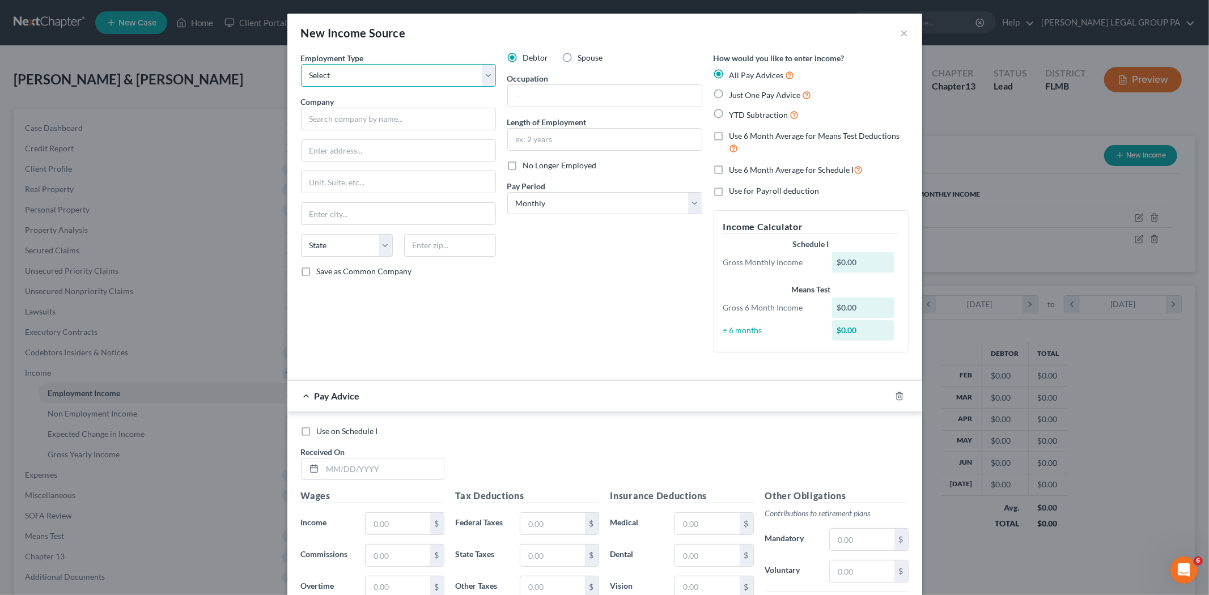
click at [438, 65] on select "Select Full or [DEMOGRAPHIC_DATA] Employment Self Employment" at bounding box center [398, 75] width 195 height 23
select select "1"
click at [301, 64] on select "Select Full or [DEMOGRAPHIC_DATA] Employment Self Employment" at bounding box center [398, 75] width 195 height 23
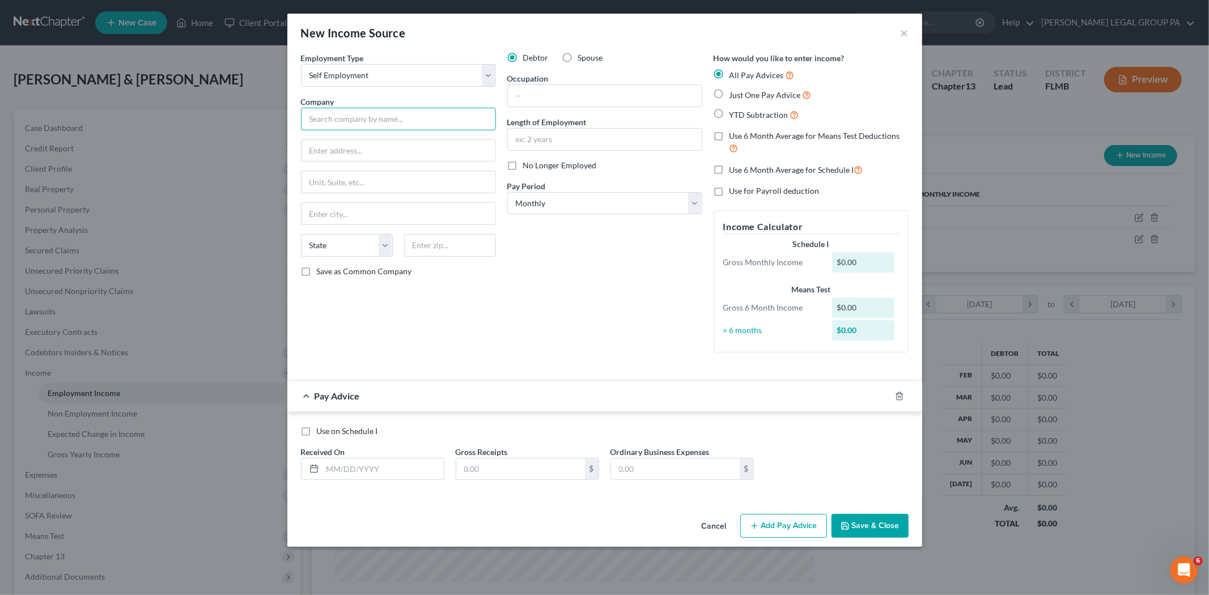
click at [376, 108] on input "text" at bounding box center [398, 119] width 195 height 23
type input "Legal Assistant"
click at [370, 122] on input "Legal Assistant" at bounding box center [398, 119] width 195 height 23
click at [367, 119] on input "Legal Assistant" at bounding box center [398, 119] width 195 height 23
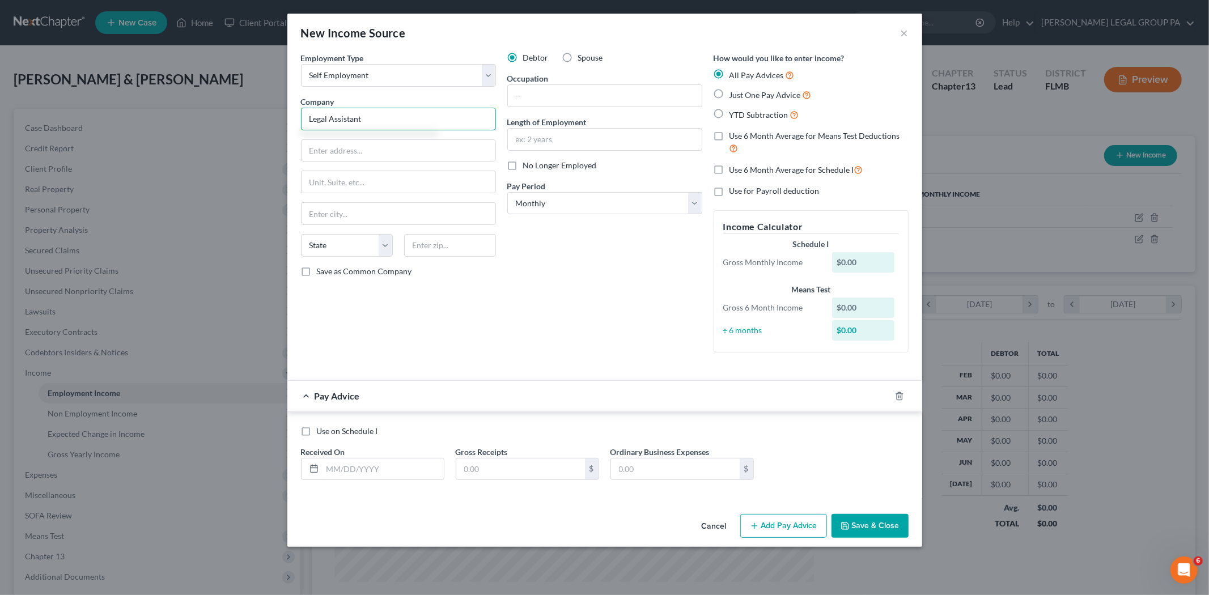
click at [367, 119] on input "Legal Assistant" at bounding box center [398, 119] width 195 height 23
click at [602, 93] on input "text" at bounding box center [605, 96] width 194 height 22
type input "Legal Assistant"
type input "1 year"
drag, startPoint x: 336, startPoint y: 120, endPoint x: 342, endPoint y: 120, distance: 6.3
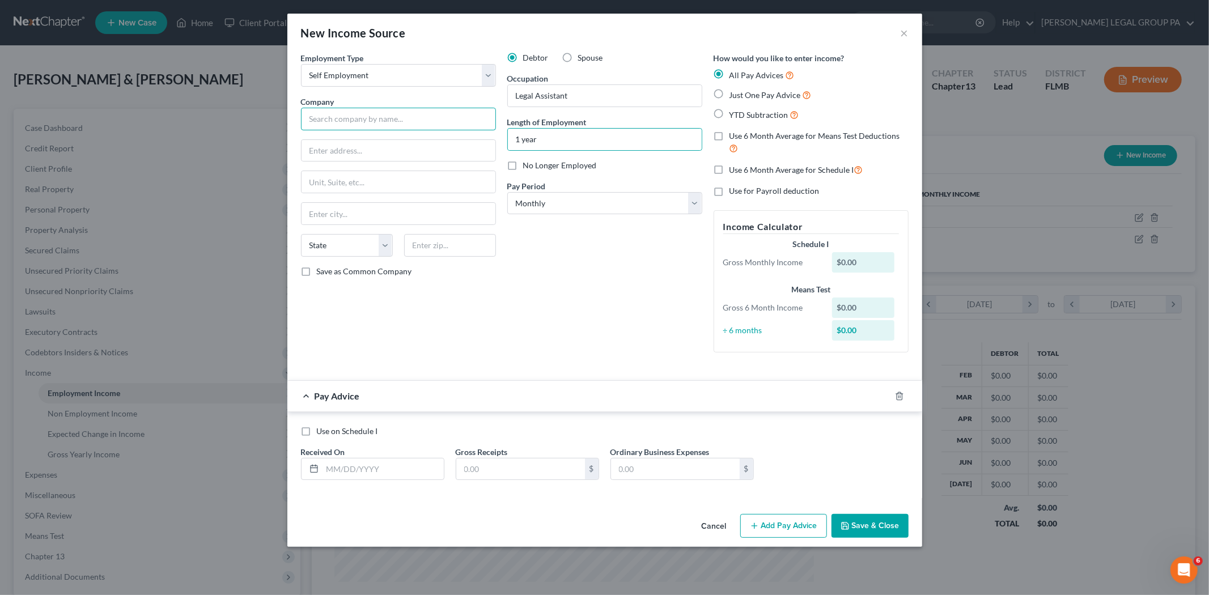
click at [336, 121] on input "text" at bounding box center [398, 119] width 195 height 23
click at [897, 397] on icon "button" at bounding box center [899, 395] width 5 height 7
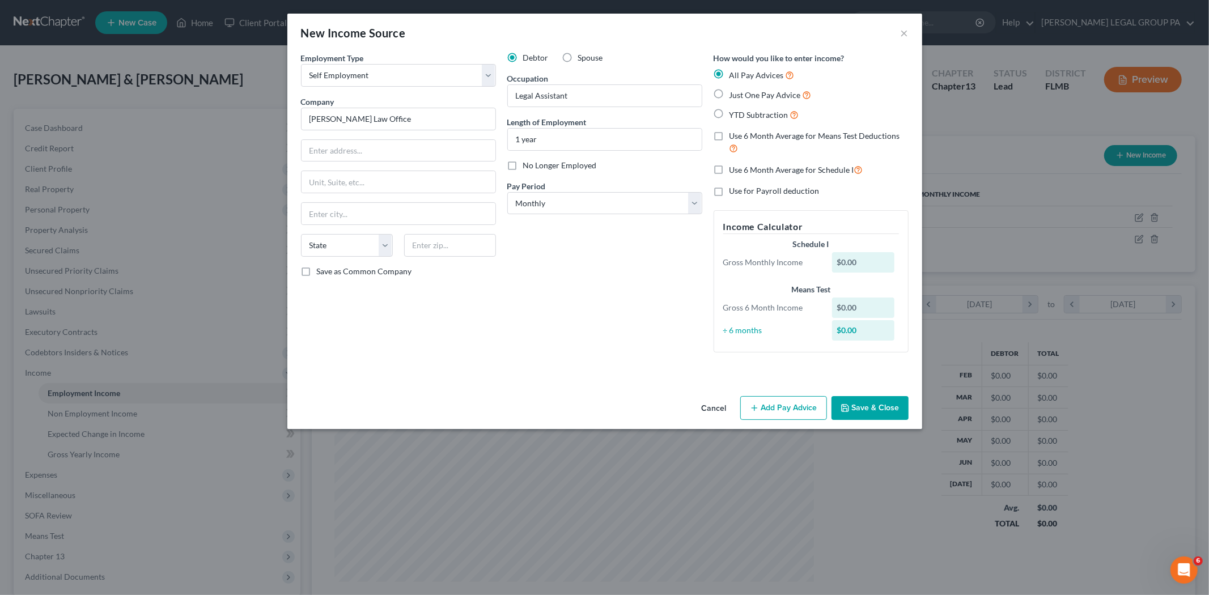
type input "[PERSON_NAME] Law Office"
click at [886, 414] on button "Save & Close" at bounding box center [870, 408] width 77 height 24
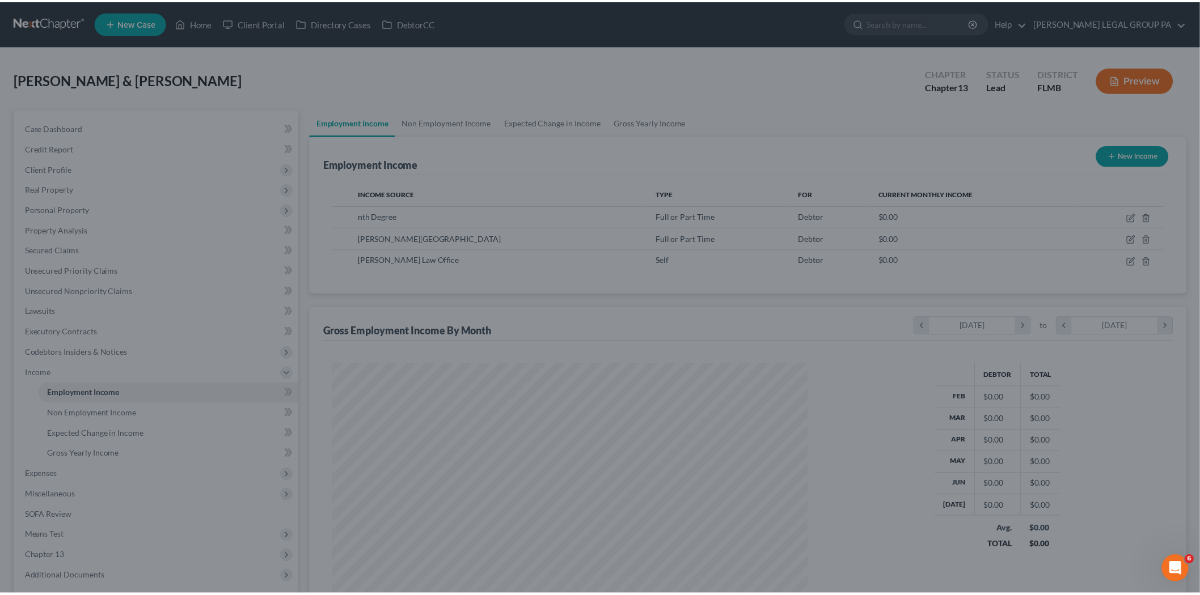
scroll to position [566725, 566464]
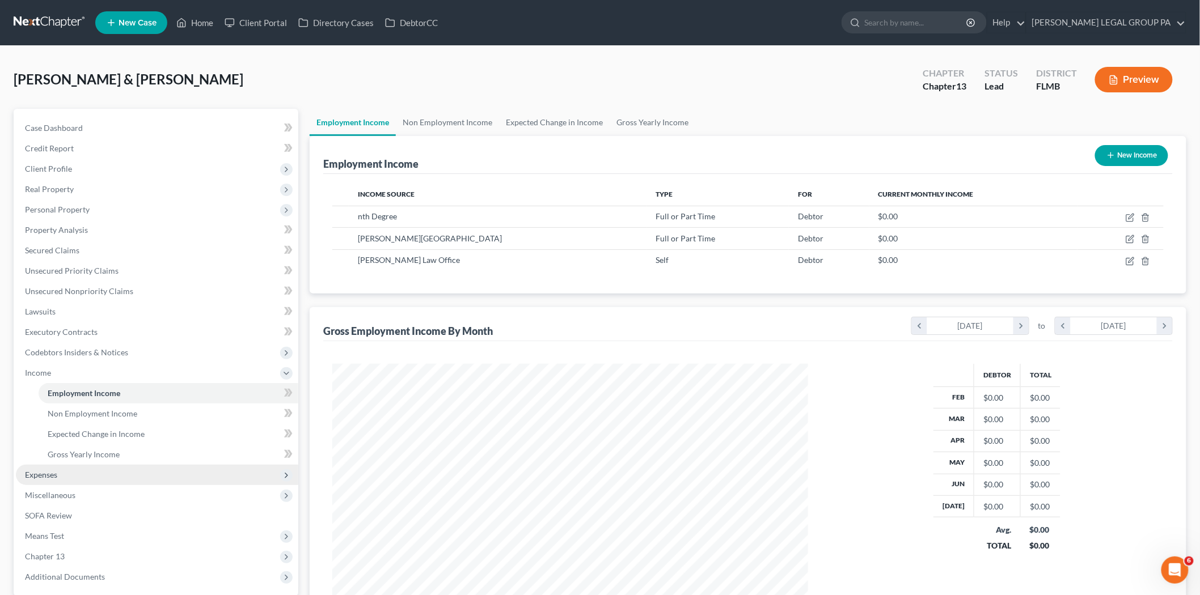
click at [91, 476] on span "Expenses" at bounding box center [157, 475] width 282 height 20
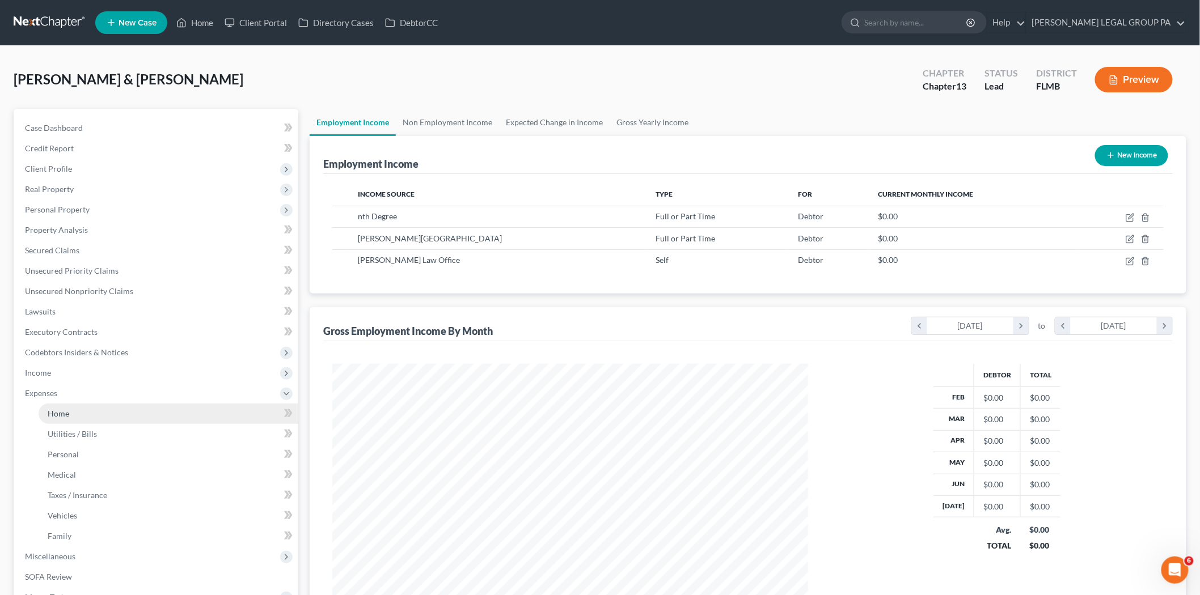
click at [84, 420] on link "Home" at bounding box center [169, 414] width 260 height 20
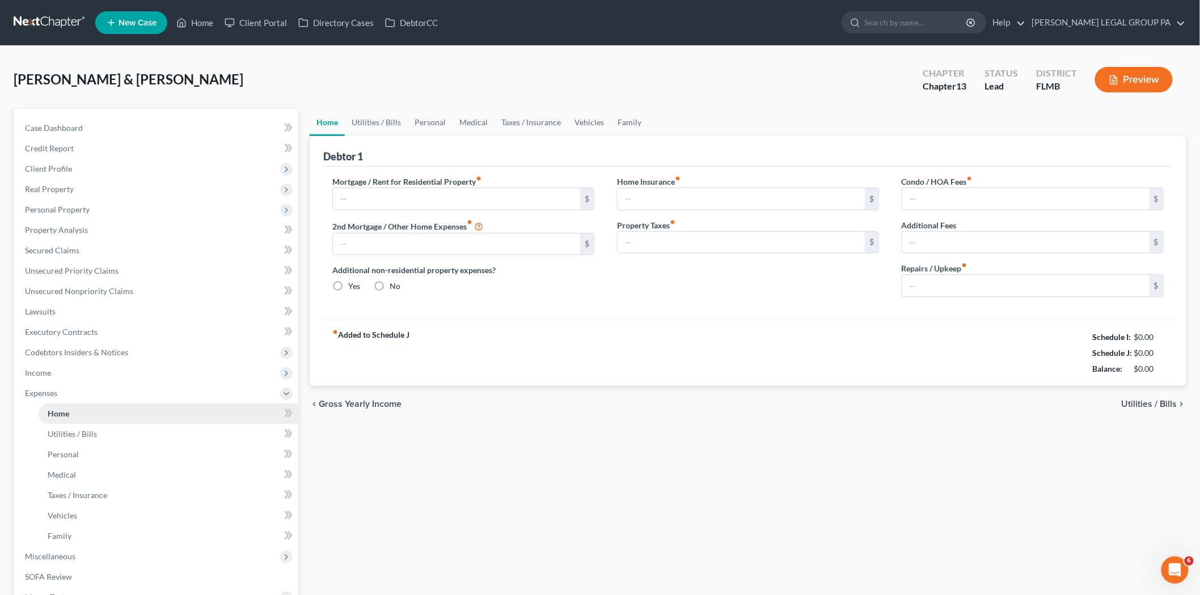
type input "0.00"
radio input "true"
type input "0.00"
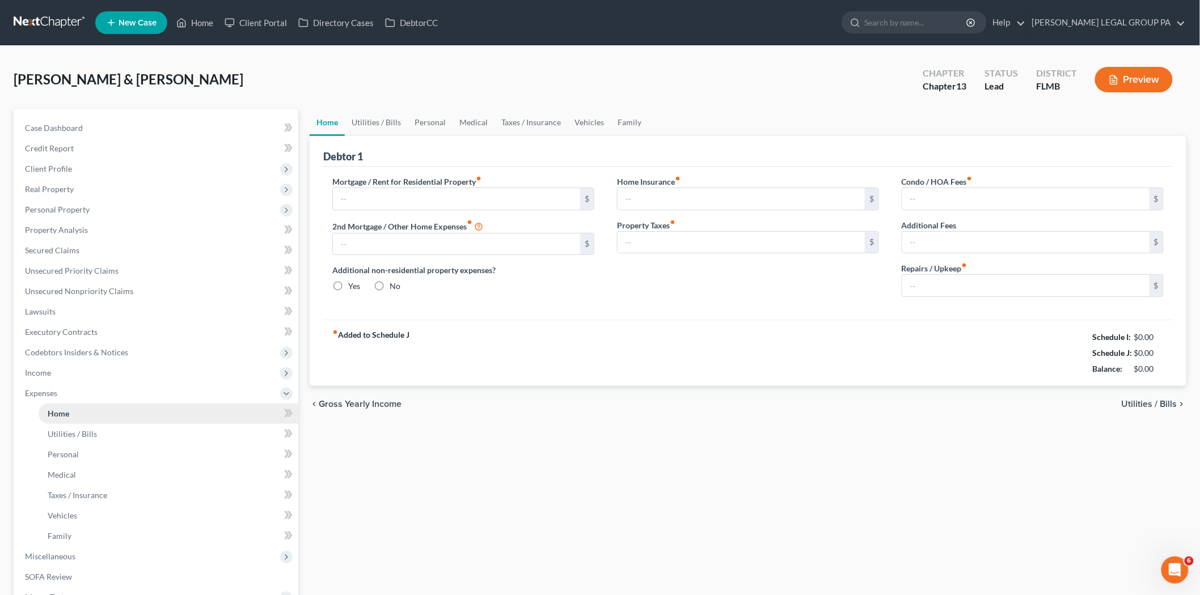
type input "0.00"
click at [68, 409] on span "Home" at bounding box center [59, 414] width 22 height 10
click at [356, 189] on input "text" at bounding box center [456, 199] width 247 height 22
type input "1,258.00"
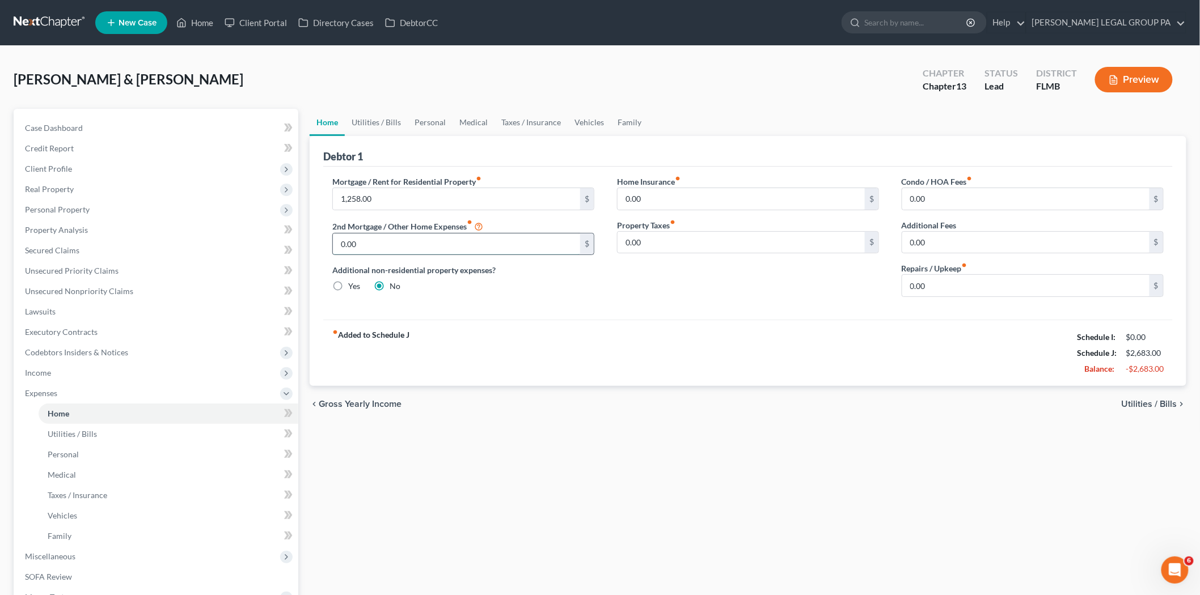
click at [448, 243] on input "0.00" at bounding box center [456, 245] width 247 height 22
type input "761.0"
drag, startPoint x: 640, startPoint y: 196, endPoint x: 660, endPoint y: 193, distance: 20.5
click at [638, 196] on input "0.00" at bounding box center [740, 199] width 247 height 22
click at [971, 209] on input "0.00" at bounding box center [1025, 199] width 247 height 22
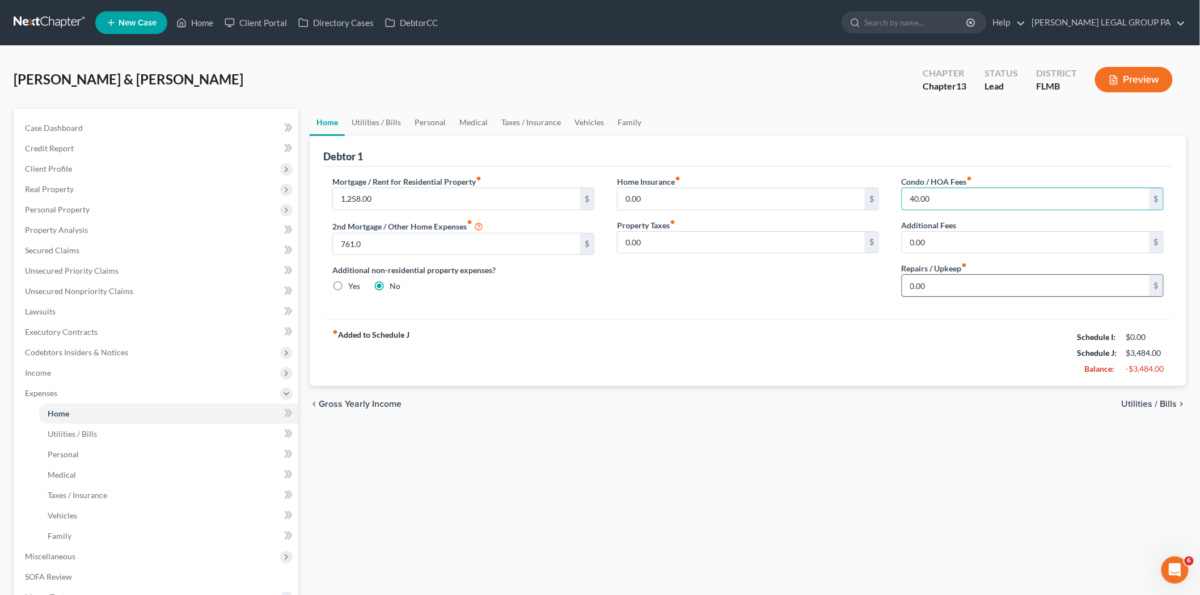
type input "40.00"
click at [936, 283] on input "0.00" at bounding box center [1025, 286] width 247 height 22
type input "40.00"
click at [147, 434] on link "Utilities / Bills" at bounding box center [169, 434] width 260 height 20
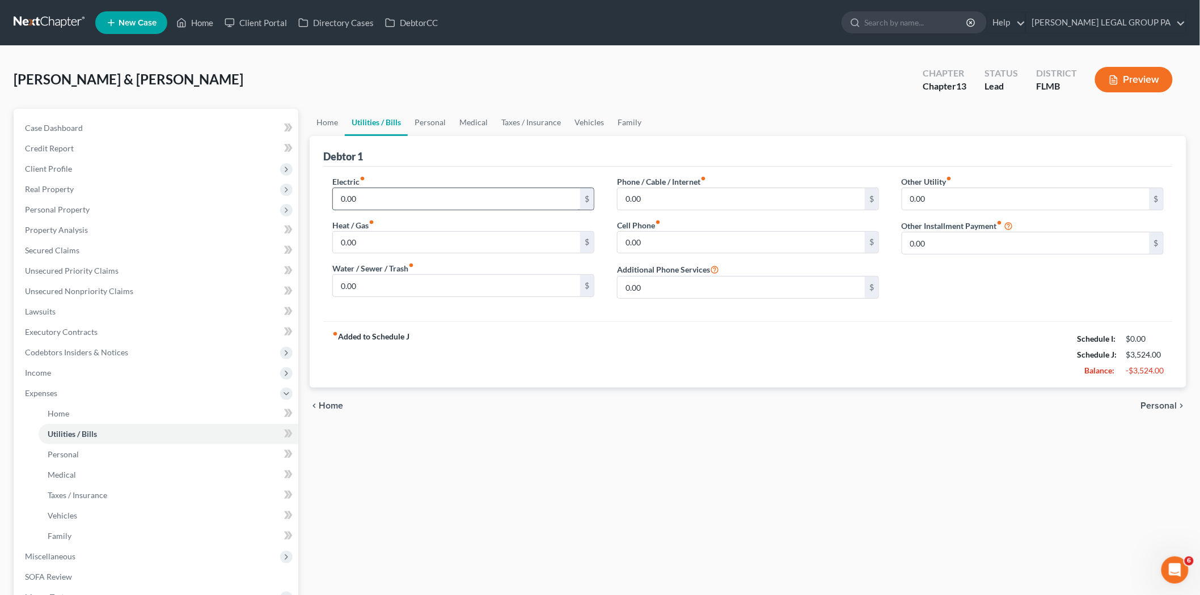
click at [390, 200] on input "0.00" at bounding box center [456, 199] width 247 height 22
click at [88, 417] on link "Home" at bounding box center [169, 414] width 260 height 20
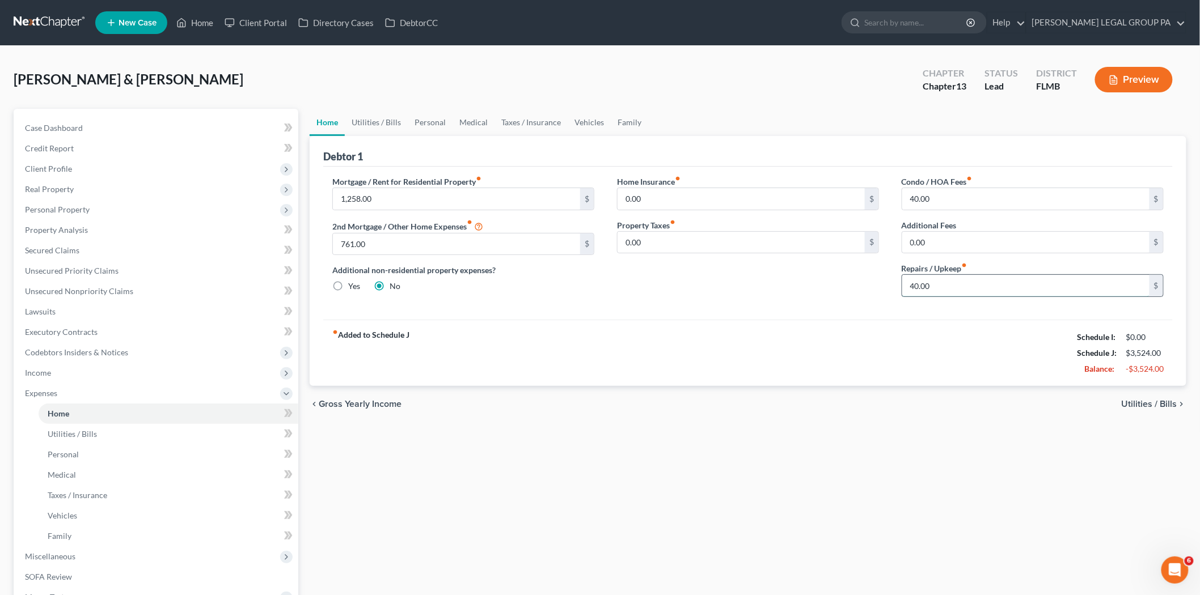
click at [930, 292] on input "40.00" at bounding box center [1025, 286] width 247 height 22
type input "80.00"
click at [69, 438] on link "Utilities / Bills" at bounding box center [169, 434] width 260 height 20
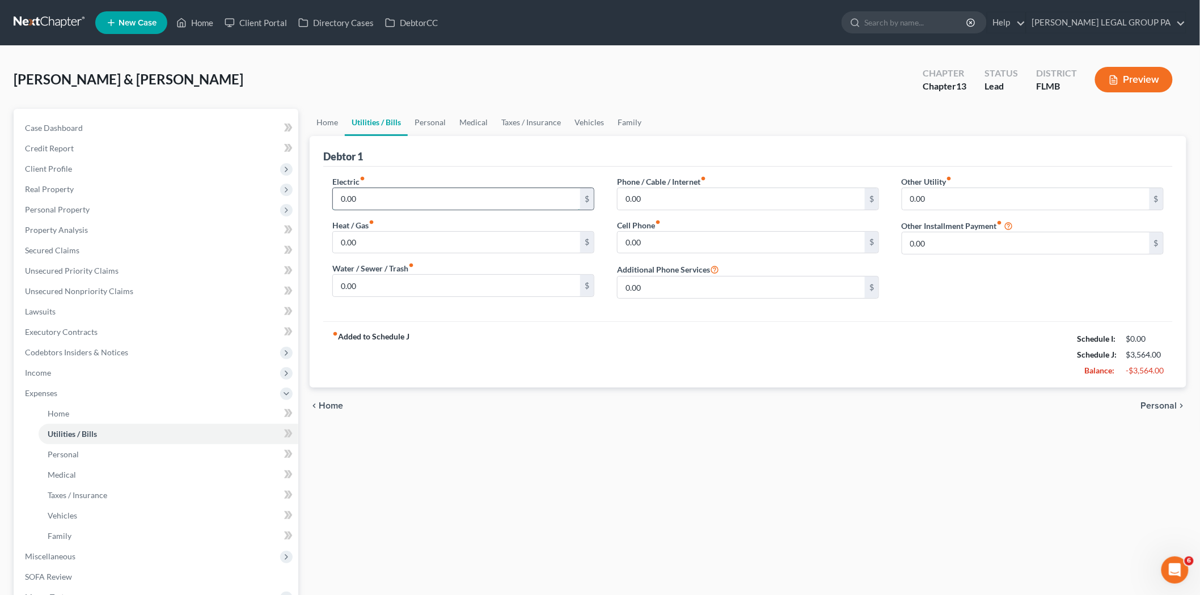
click at [383, 202] on input "0.00" at bounding box center [456, 199] width 247 height 22
type input "300.00"
click at [670, 196] on input "0.00" at bounding box center [740, 199] width 247 height 22
type input "105.00"
click at [388, 249] on input "0.00" at bounding box center [456, 243] width 247 height 22
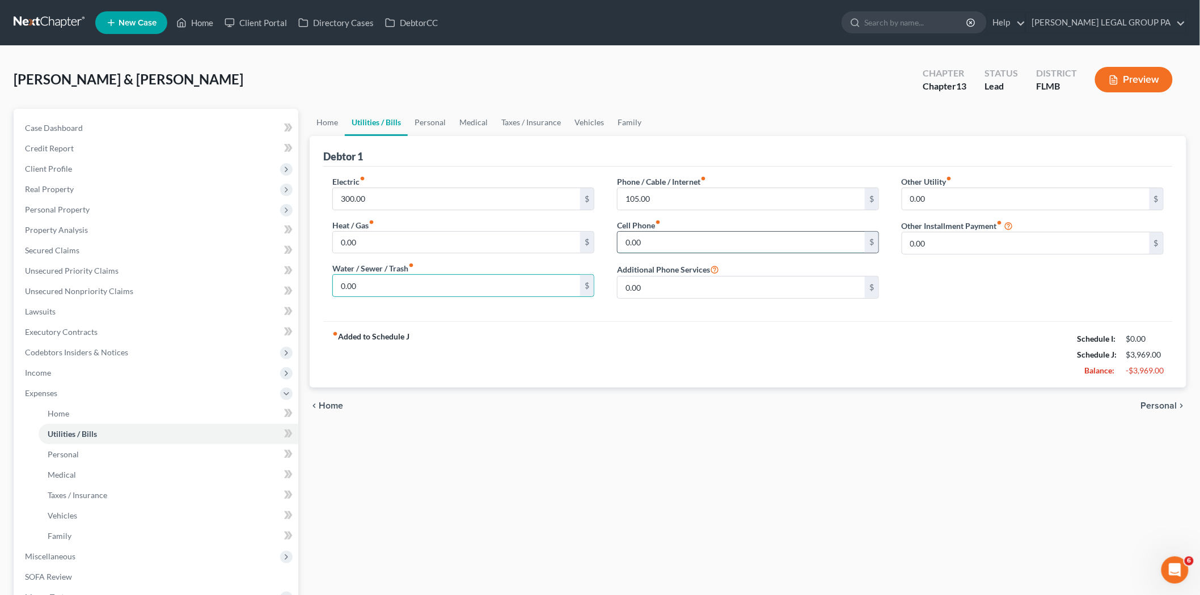
click at [704, 234] on input "0.00" at bounding box center [740, 243] width 247 height 22
type input "251.00"
click at [696, 281] on input "0.00" at bounding box center [740, 288] width 247 height 22
click at [384, 283] on input "0.00" at bounding box center [456, 286] width 247 height 22
type input "80.00"
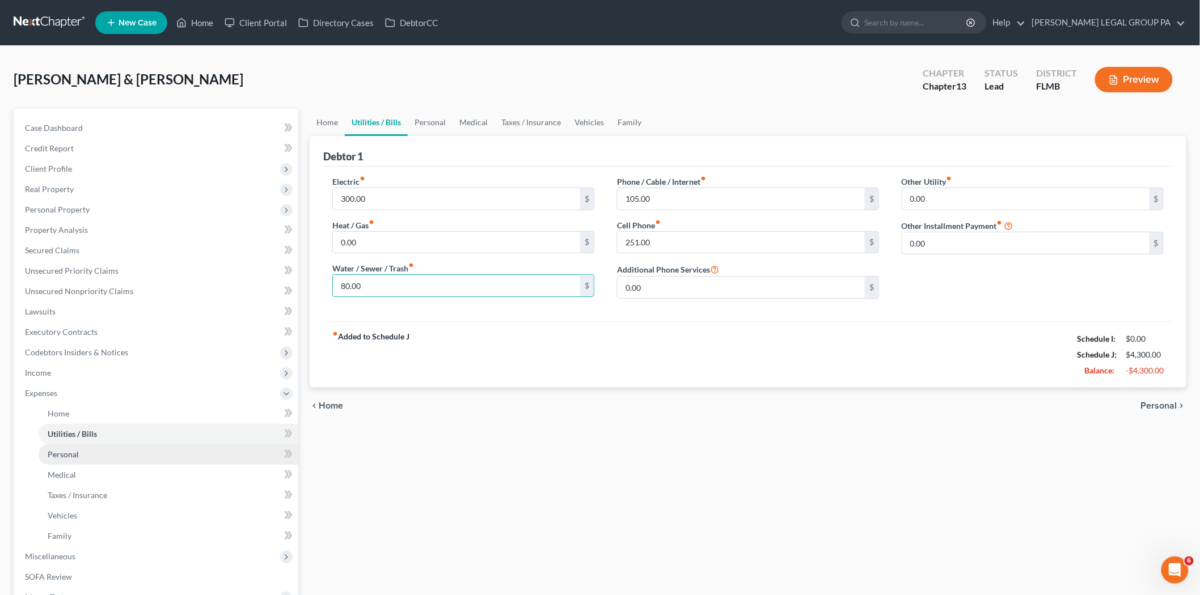
click at [128, 460] on link "Personal" at bounding box center [169, 454] width 260 height 20
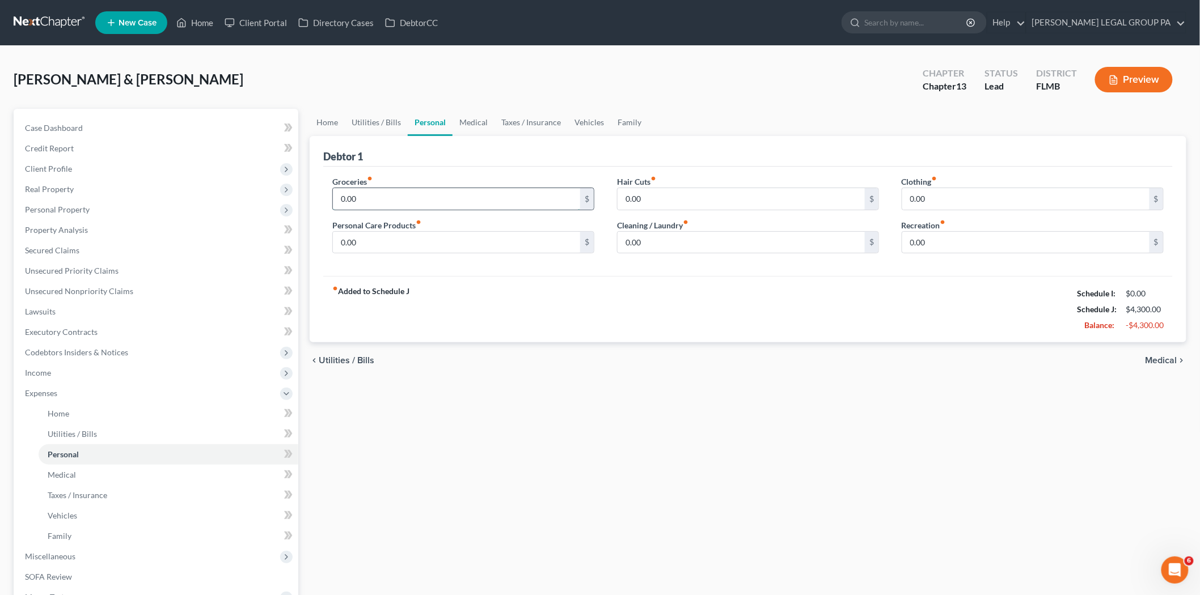
click at [399, 206] on input "0.00" at bounding box center [456, 199] width 247 height 22
type input "1,400.00"
click at [675, 197] on input "0.00" at bounding box center [740, 199] width 247 height 22
type input "40.00"
click at [962, 201] on input "0.00" at bounding box center [1025, 199] width 247 height 22
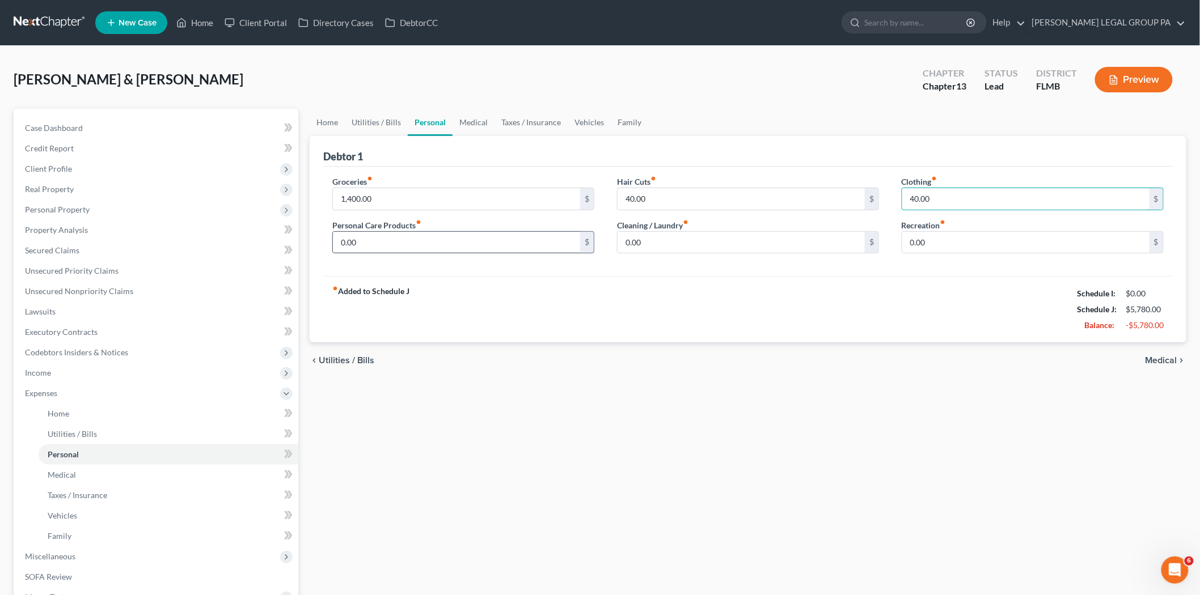
type input "40.00"
click at [532, 252] on input "0.00" at bounding box center [456, 243] width 247 height 22
type input "100.00"
click at [664, 242] on input "0.00" at bounding box center [740, 243] width 247 height 22
type input "40.00"
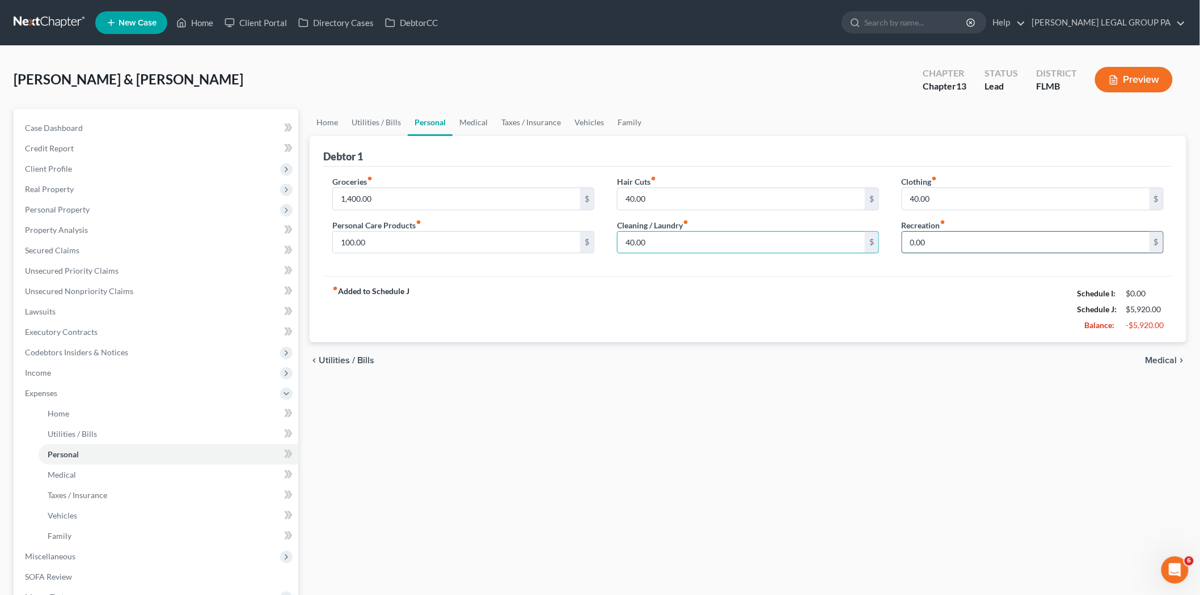
click at [983, 240] on input "0.00" at bounding box center [1025, 243] width 247 height 22
type input "200.00"
drag, startPoint x: 172, startPoint y: 480, endPoint x: 204, endPoint y: 469, distance: 33.9
click at [172, 480] on link "Medical" at bounding box center [169, 475] width 260 height 20
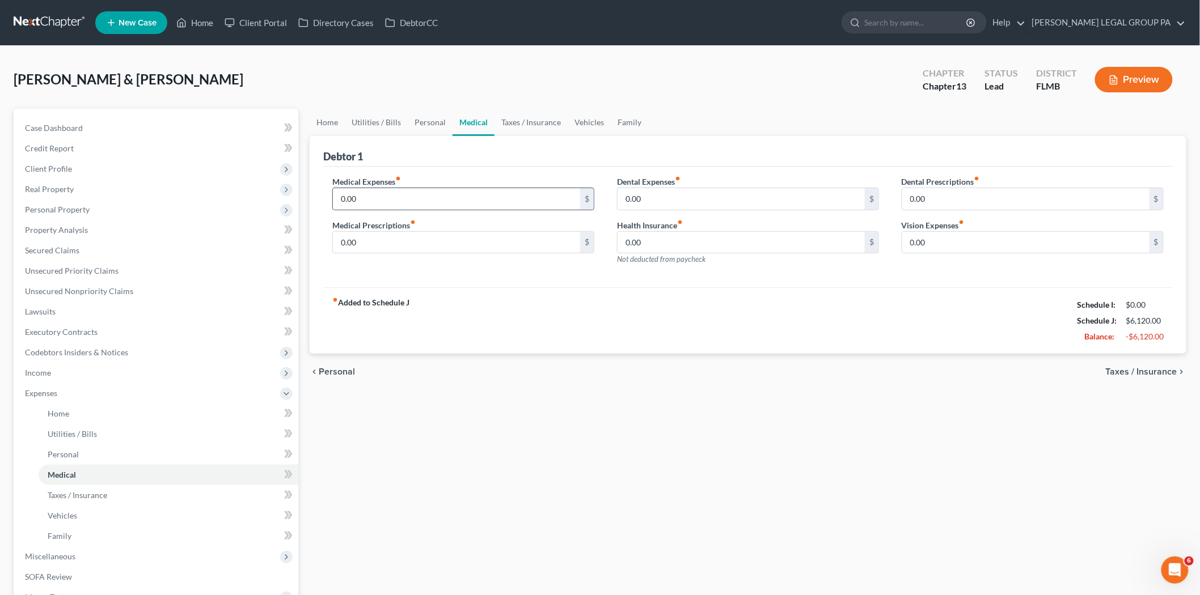
click at [460, 210] on div "0.00 $" at bounding box center [463, 199] width 262 height 23
click at [460, 206] on input "0.00" at bounding box center [456, 199] width 247 height 22
type input "50.00"
click at [677, 193] on input "0.00" at bounding box center [740, 199] width 247 height 22
click at [727, 198] on input "0.00" at bounding box center [740, 199] width 247 height 22
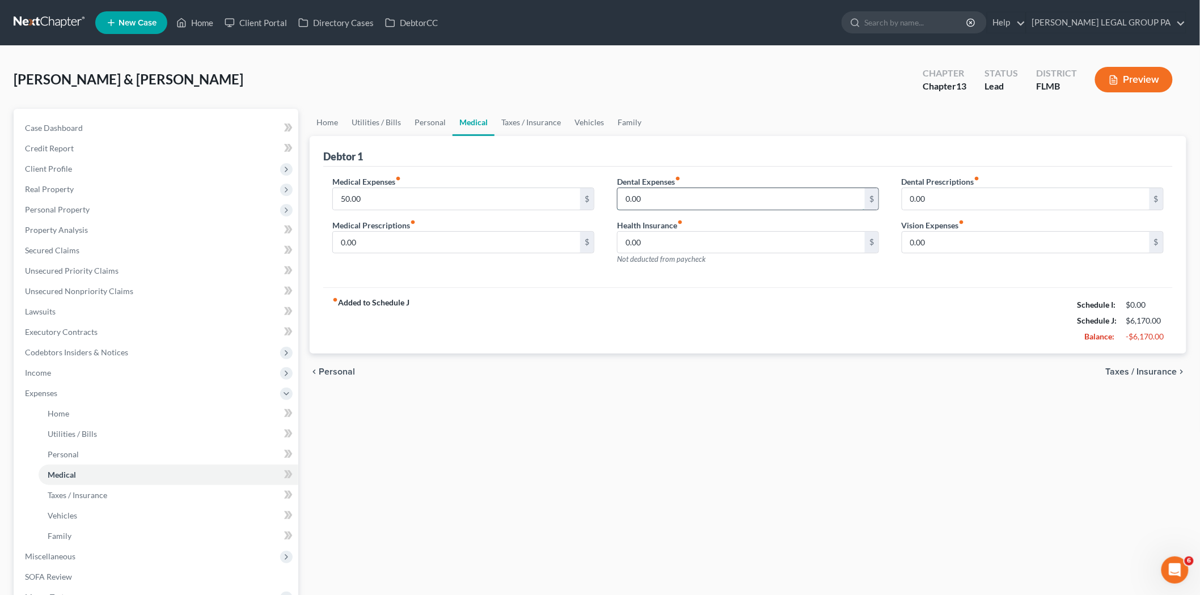
click at [726, 199] on input "0.00" at bounding box center [740, 199] width 247 height 22
type input "10.00"
click at [378, 236] on input "0.00" at bounding box center [456, 243] width 247 height 22
click at [432, 245] on input "0.00" at bounding box center [456, 243] width 247 height 22
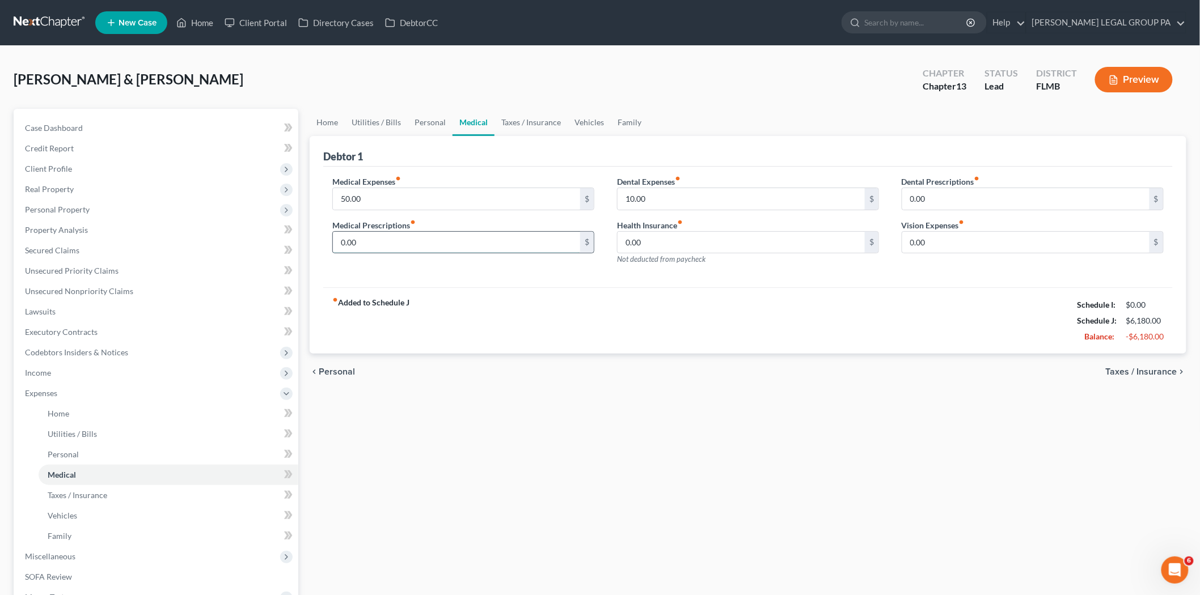
click at [432, 245] on input "0.00" at bounding box center [456, 243] width 247 height 22
click at [473, 256] on div "Medical Expenses fiber_manual_record 50.00 $ Medical Prescriptions fiber_manual…" at bounding box center [463, 225] width 285 height 99
click at [468, 242] on input "0.00" at bounding box center [456, 243] width 247 height 22
type input "30.00"
click at [642, 243] on input "0.00" at bounding box center [740, 243] width 247 height 22
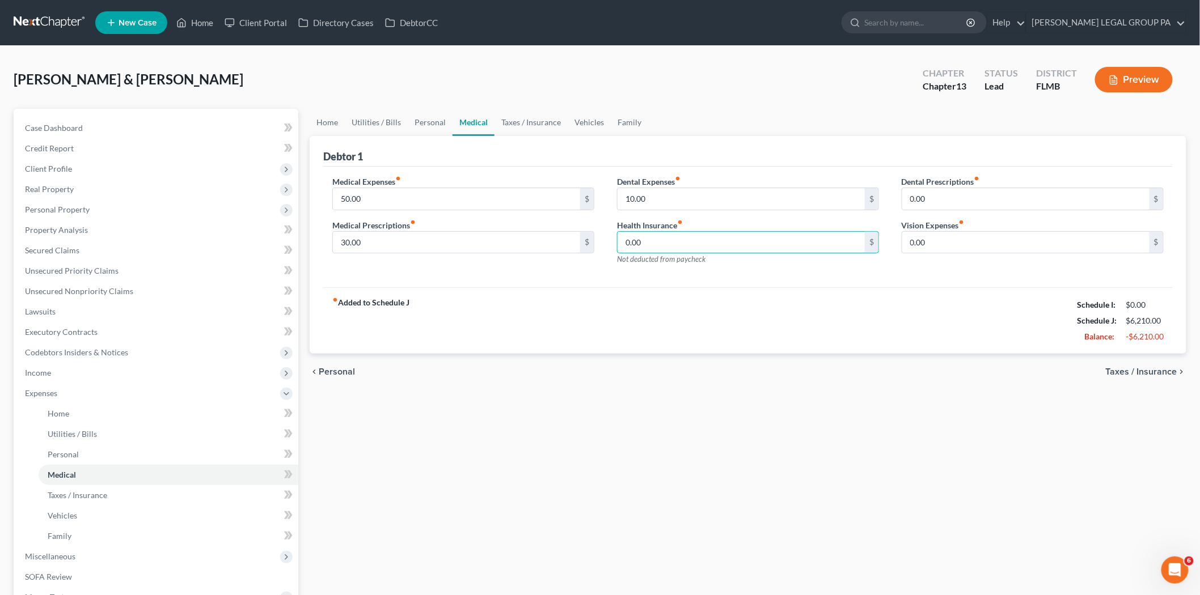
click at [970, 228] on div "Vision Expenses fiber_manual_record 0.00 $" at bounding box center [1032, 236] width 262 height 35
click at [959, 242] on input "0.00" at bounding box center [1025, 243] width 247 height 22
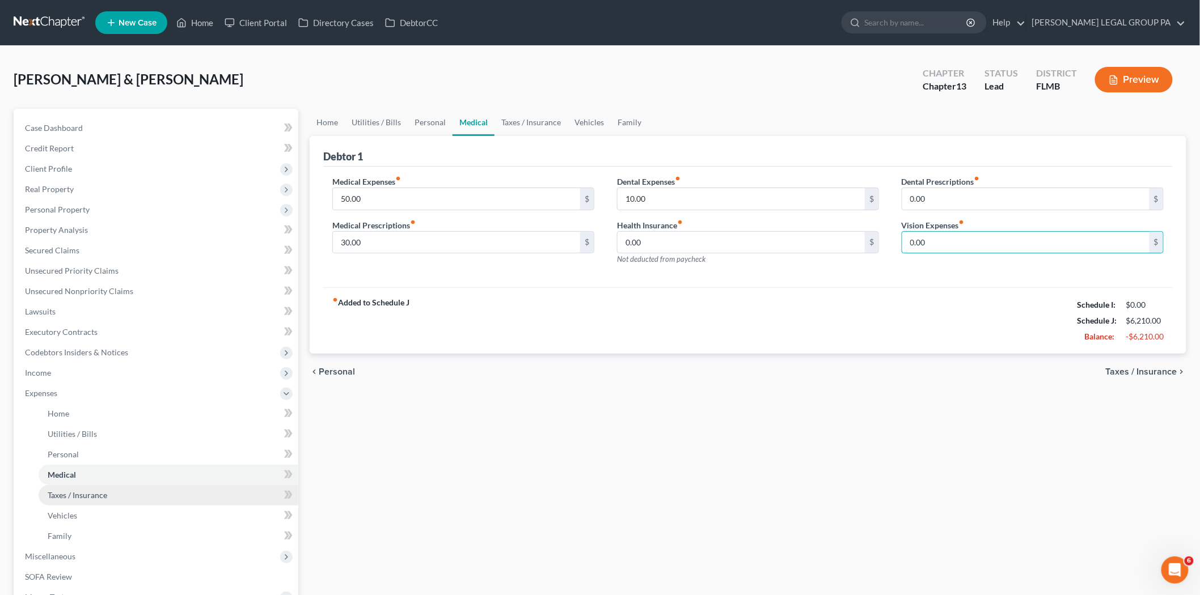
click at [126, 493] on link "Taxes / Insurance" at bounding box center [169, 495] width 260 height 20
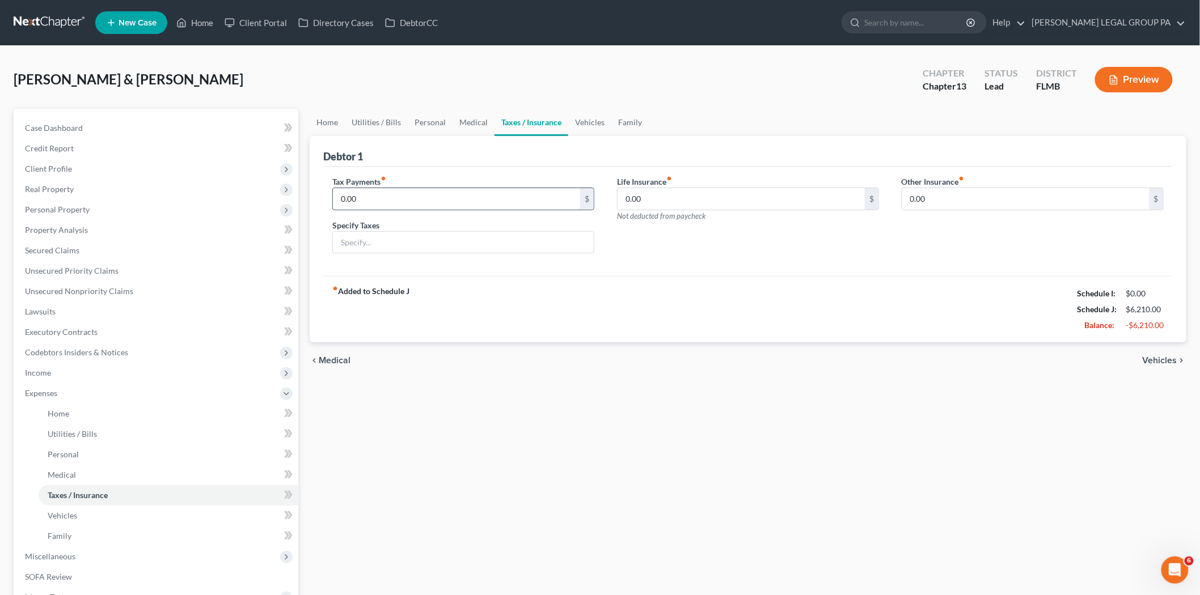
click at [361, 191] on input "0.00" at bounding box center [456, 199] width 247 height 22
click at [657, 208] on input "0.00" at bounding box center [740, 199] width 247 height 22
type input "31.00"
click at [79, 515] on link "Vehicles" at bounding box center [169, 516] width 260 height 20
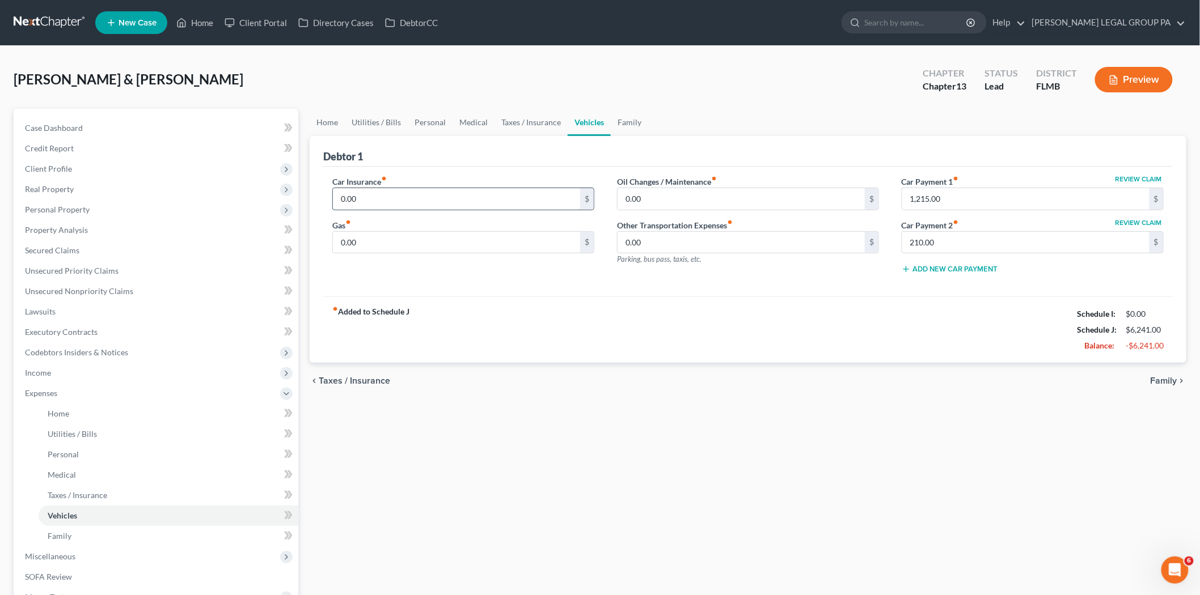
click at [410, 201] on input "0.00" at bounding box center [456, 199] width 247 height 22
click at [375, 197] on input "0.00" at bounding box center [456, 199] width 247 height 22
click at [390, 193] on input "0.00" at bounding box center [456, 199] width 247 height 22
click at [371, 202] on input "0.00" at bounding box center [456, 199] width 247 height 22
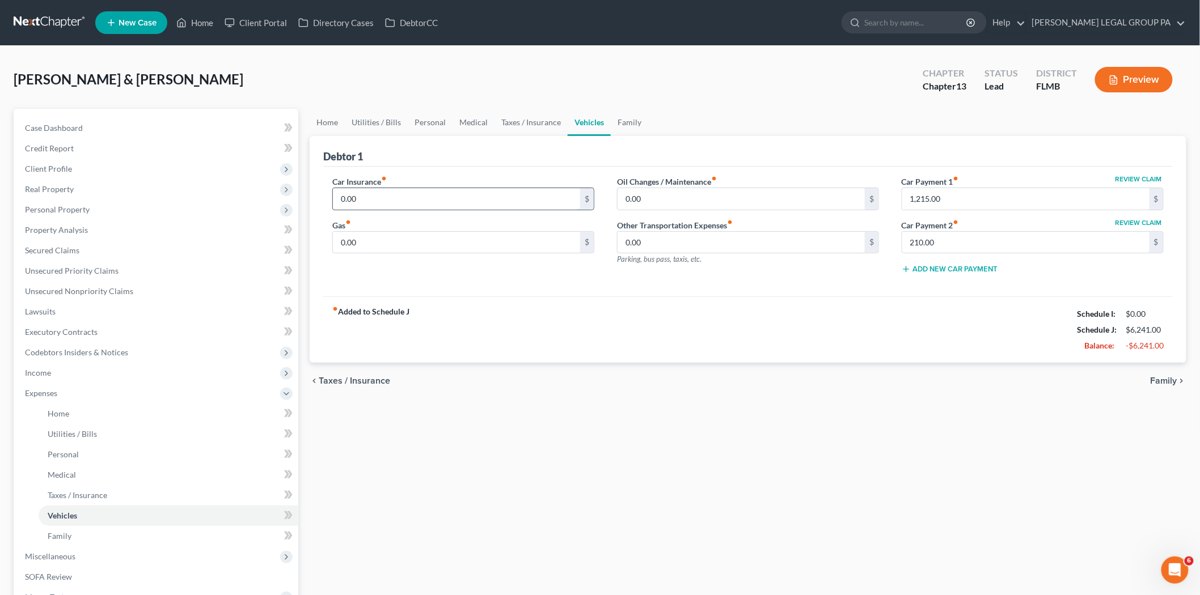
click at [371, 202] on input "0.00" at bounding box center [456, 199] width 247 height 22
type input "692.00"
click at [688, 195] on input "0.00" at bounding box center [740, 199] width 247 height 22
type input "100.00"
click at [460, 245] on input "0.00" at bounding box center [456, 243] width 247 height 22
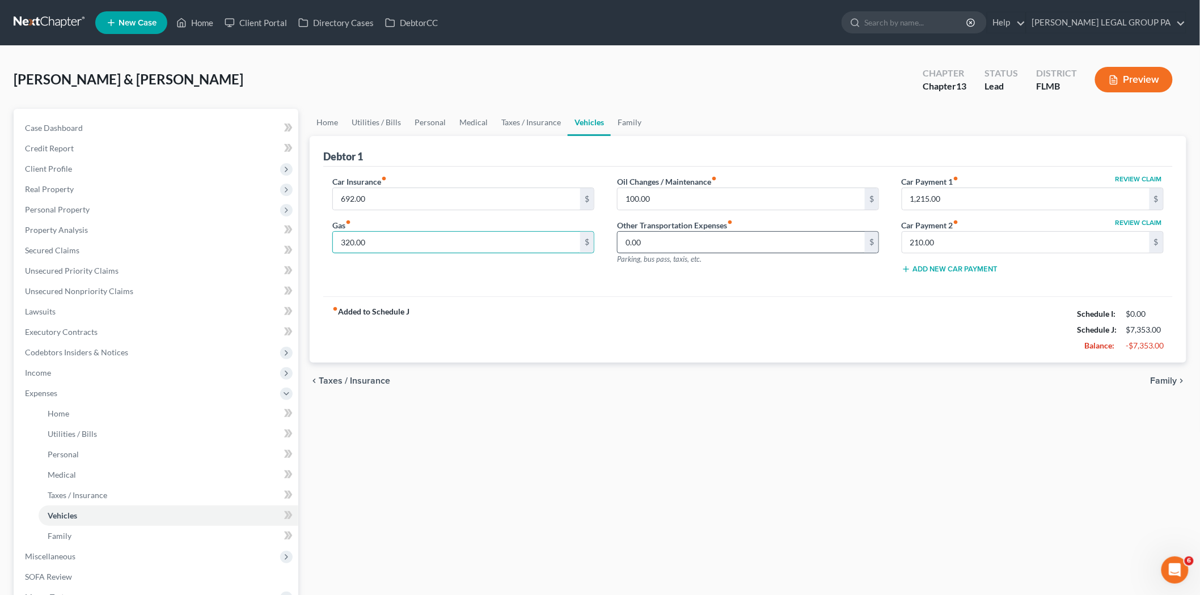
type input "320.00"
click at [707, 238] on input "0.00" at bounding box center [740, 243] width 247 height 22
type input "128.00"
click at [171, 537] on link "Family" at bounding box center [169, 536] width 260 height 20
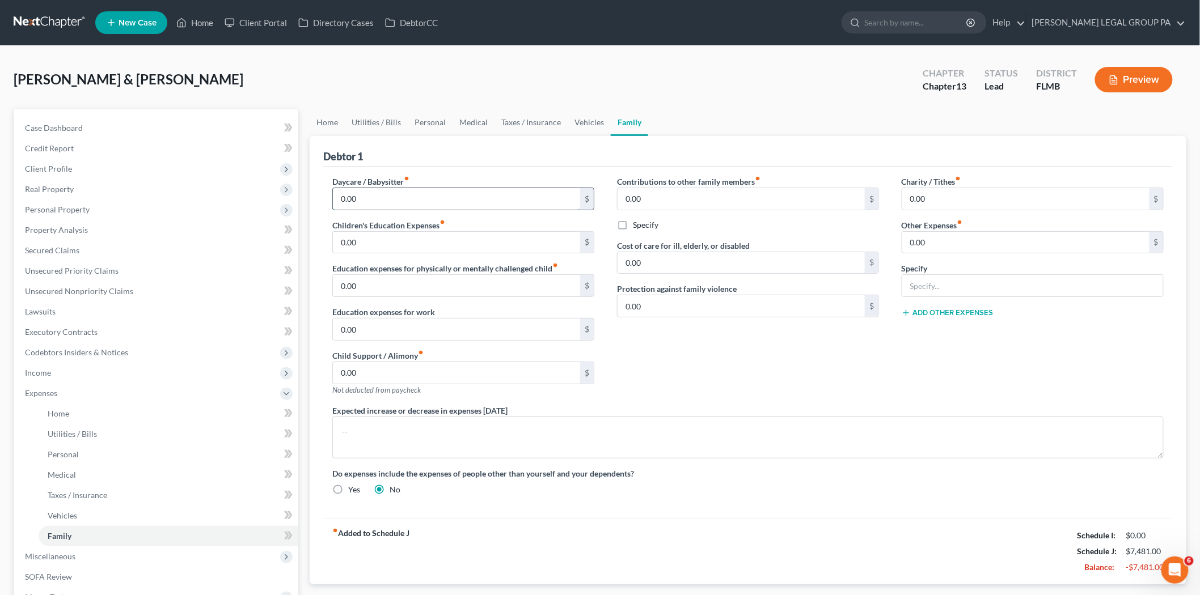
click at [380, 202] on input "0.00" at bounding box center [456, 199] width 247 height 22
type input "700.00"
click at [397, 244] on input "0.00" at bounding box center [456, 243] width 247 height 22
drag, startPoint x: 980, startPoint y: 290, endPoint x: 1019, endPoint y: 257, distance: 51.1
click at [980, 290] on input "text" at bounding box center [1032, 286] width 261 height 22
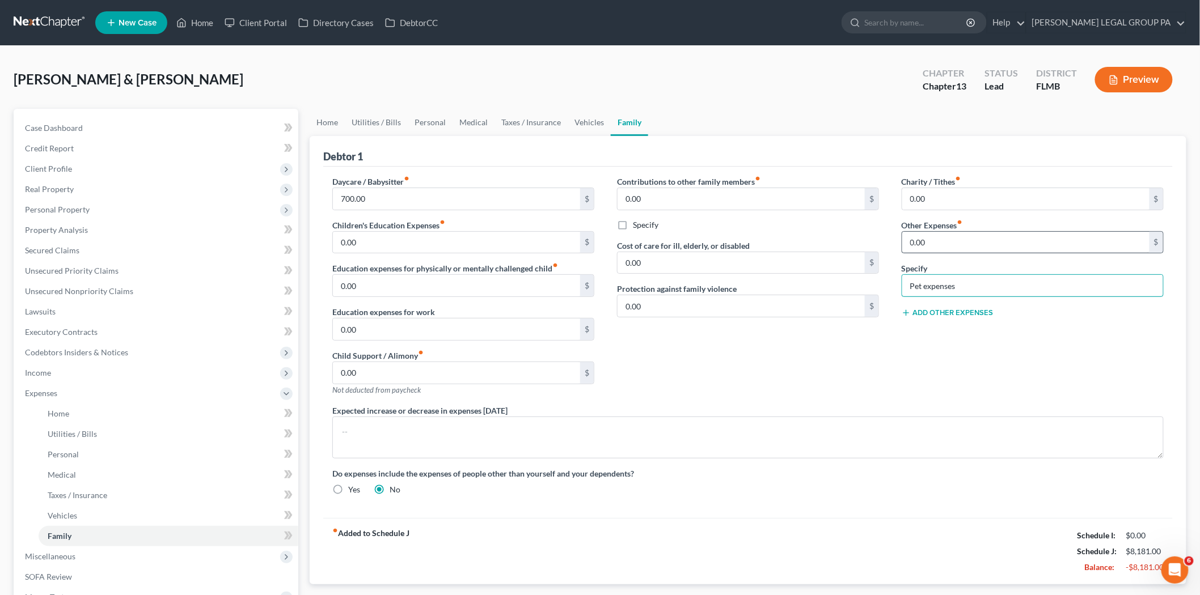
type input "Pet expenses"
click at [939, 251] on input "0.00" at bounding box center [1025, 243] width 247 height 22
type input "100.00"
click at [972, 319] on div "Charity / Tithes fiber_manual_record 0.00 $ Other Expenses fiber_manual_record …" at bounding box center [1032, 290] width 285 height 229
click at [977, 311] on button "Add Other Expenses" at bounding box center [947, 312] width 92 height 9
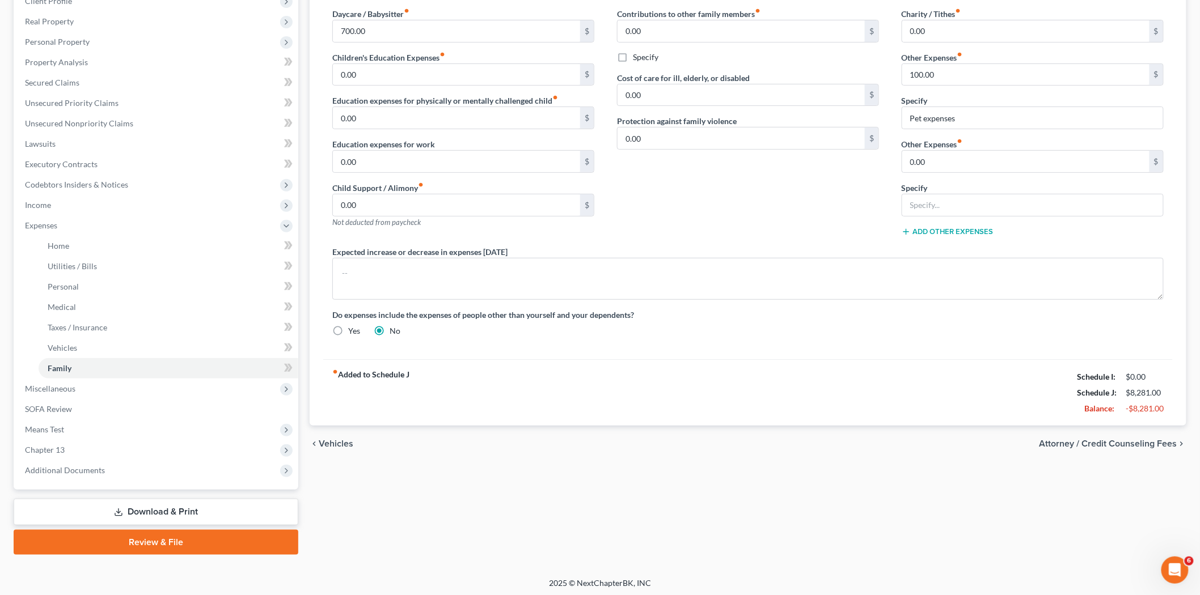
scroll to position [169, 0]
click at [747, 234] on div "Contributions to other family members fiber_manual_record 0.00 $ Specify Cost o…" at bounding box center [748, 126] width 285 height 238
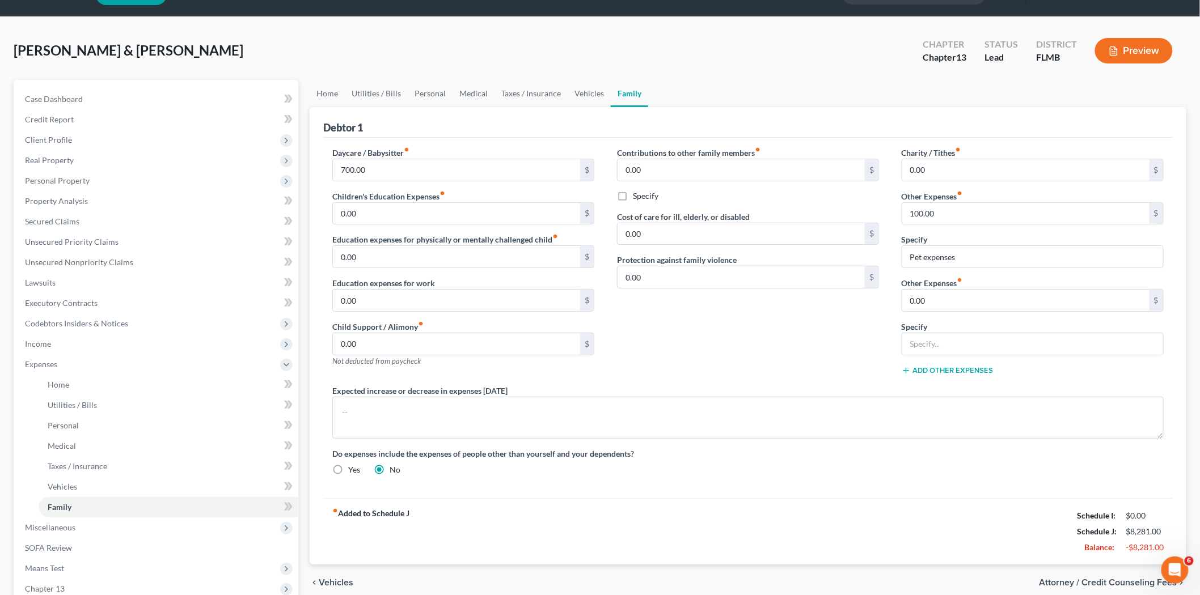
scroll to position [0, 0]
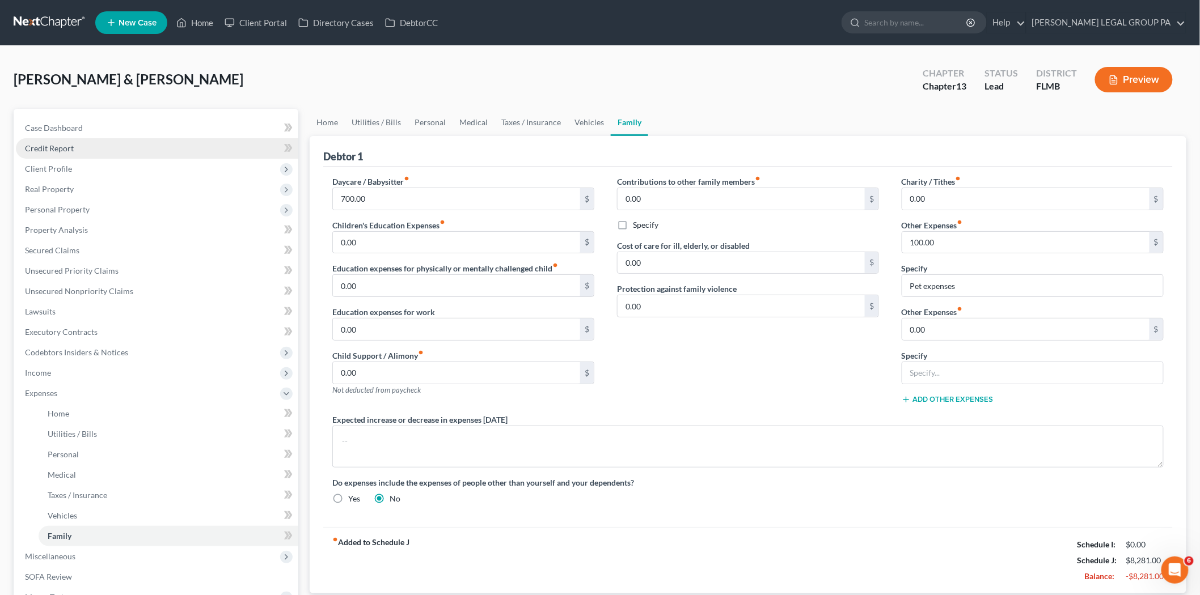
click at [104, 147] on link "Credit Report" at bounding box center [157, 148] width 282 height 20
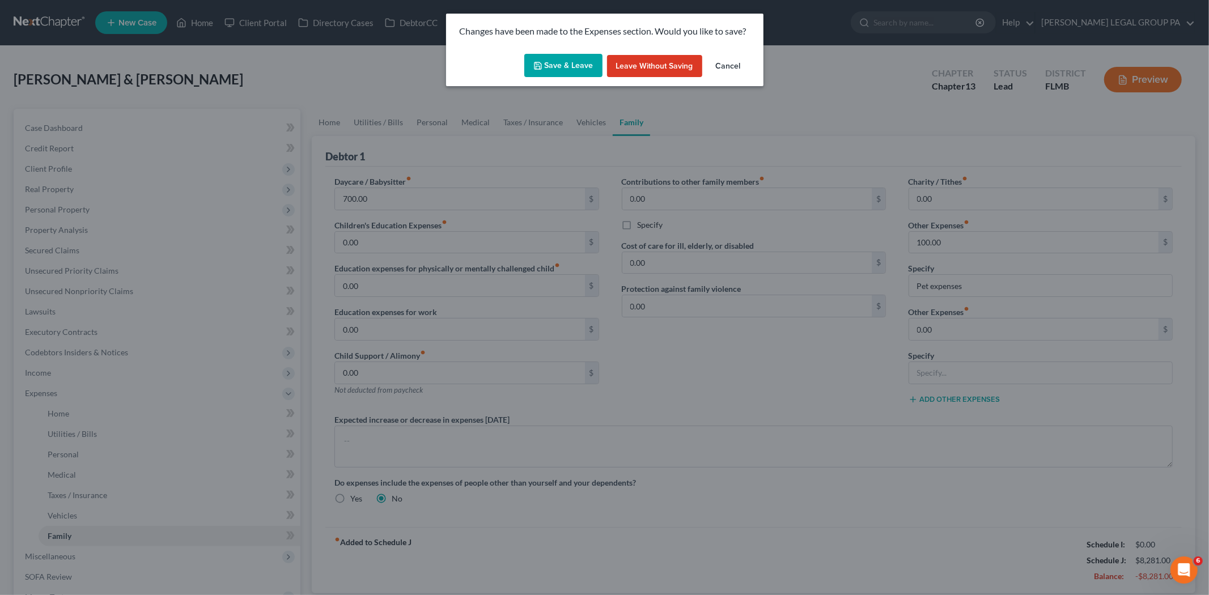
click at [580, 64] on button "Save & Leave" at bounding box center [563, 66] width 78 height 24
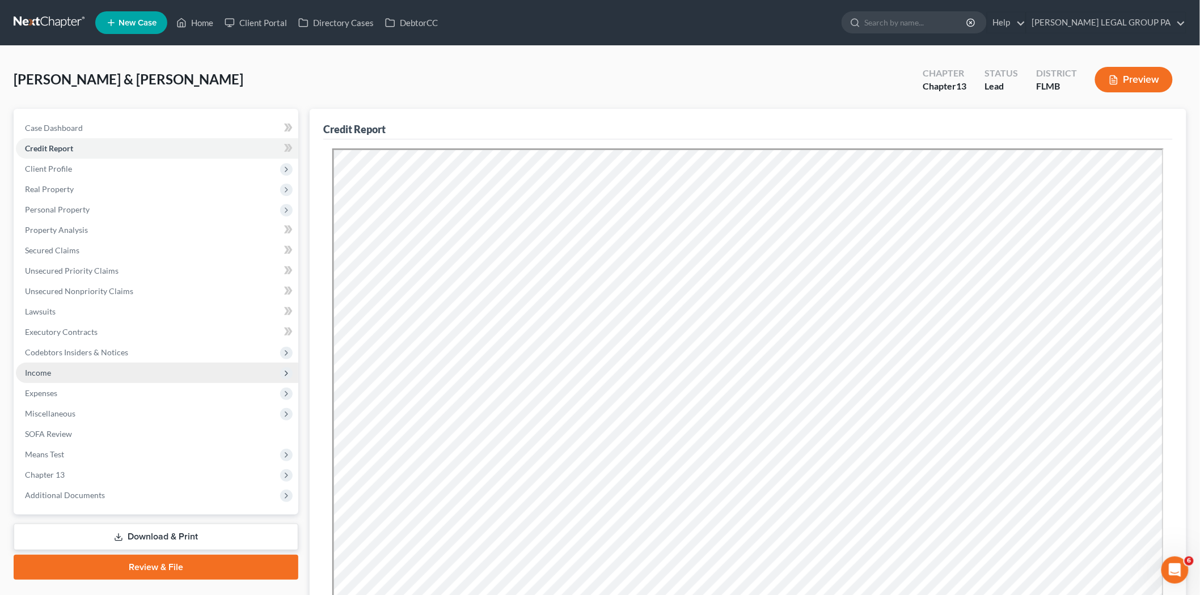
click at [63, 372] on span "Income" at bounding box center [157, 373] width 282 height 20
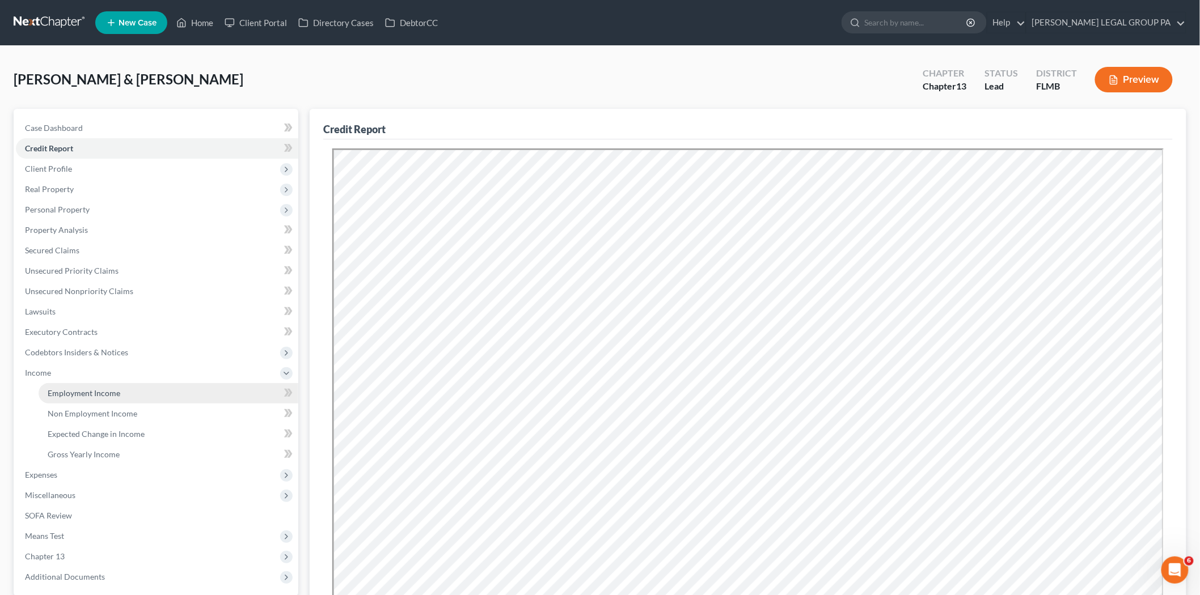
click at [105, 383] on link "Employment Income" at bounding box center [169, 393] width 260 height 20
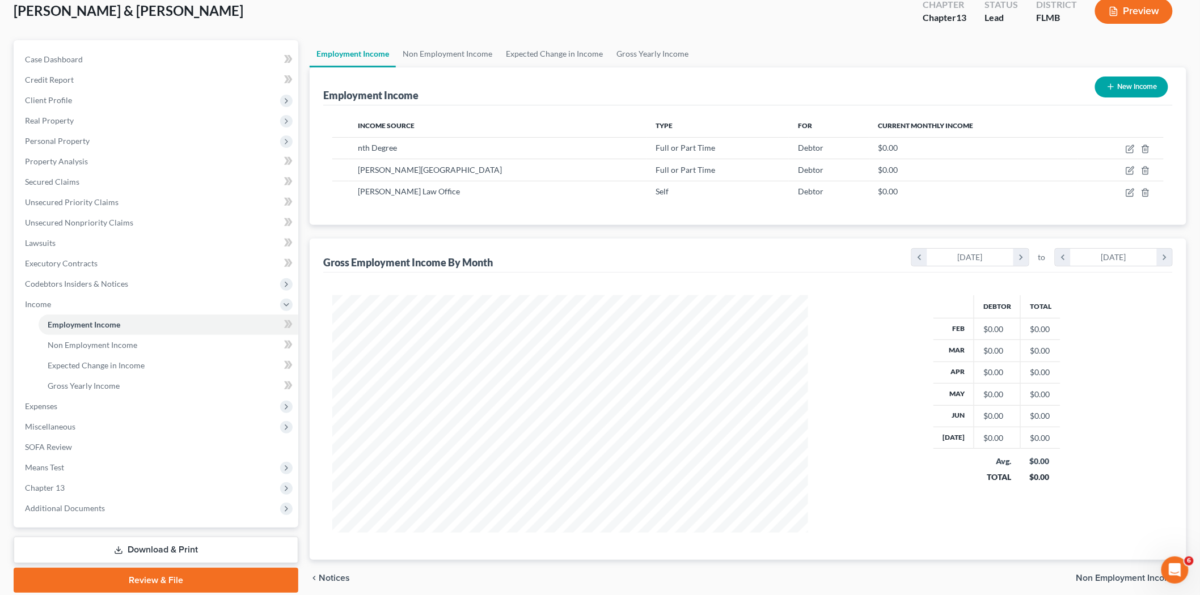
scroll to position [68, 0]
